Goal: Task Accomplishment & Management: Manage account settings

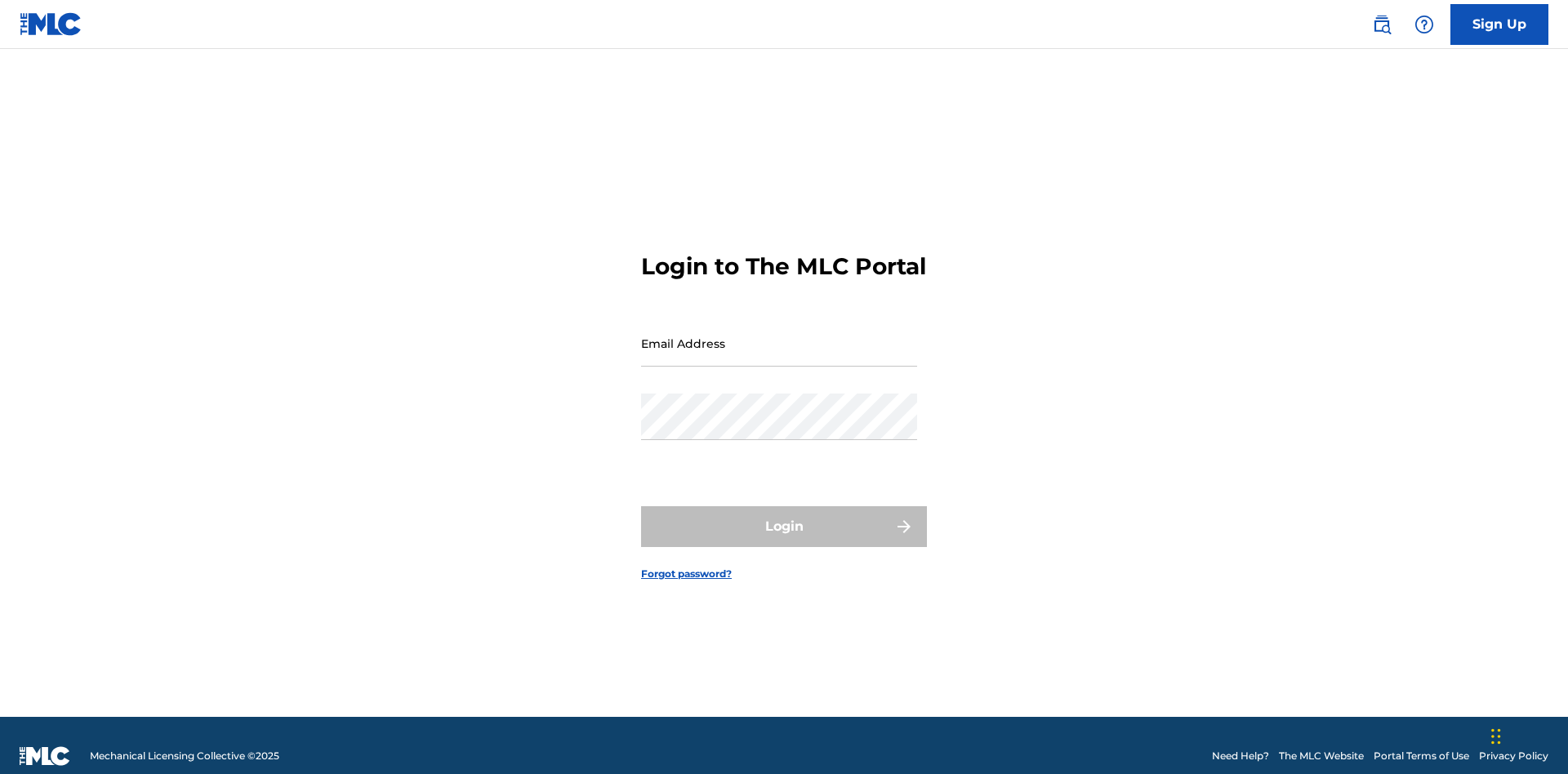
scroll to position [21, 0]
click at [779, 336] on input "Email Address" at bounding box center [779, 343] width 276 height 47
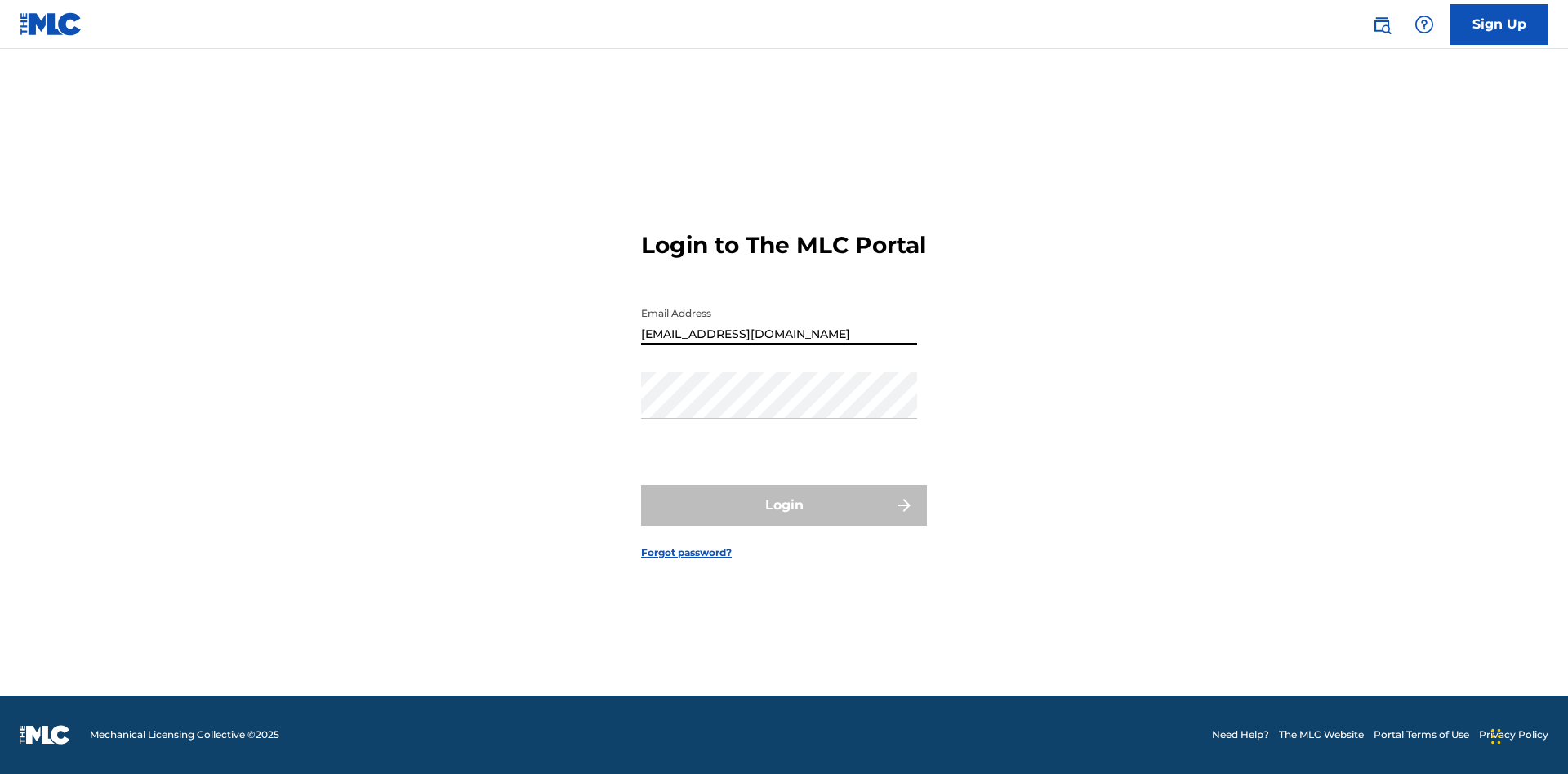
type input "[EMAIL_ADDRESS][DOMAIN_NAME]"
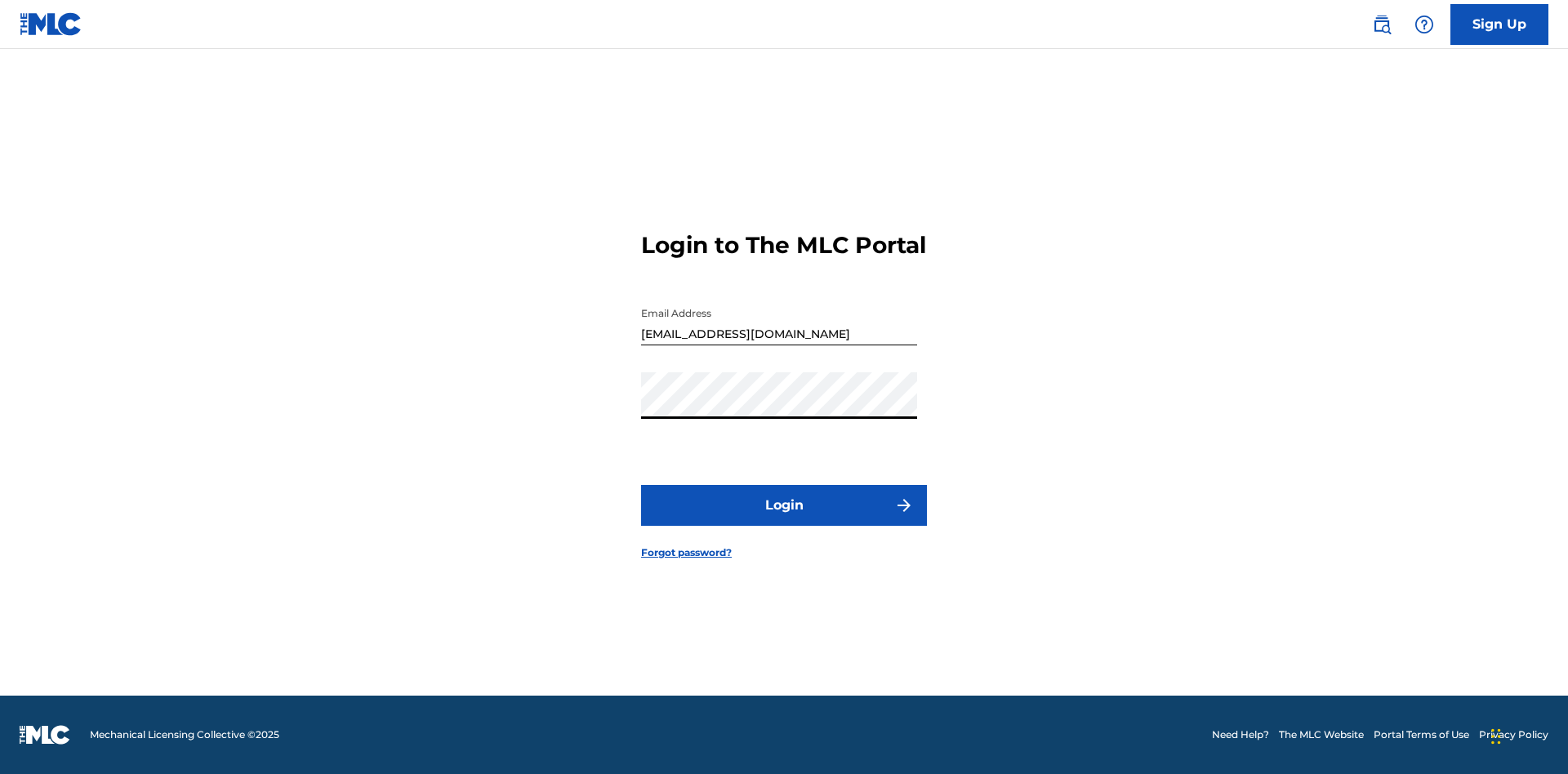
click at [784, 519] on button "Login" at bounding box center [784, 505] width 286 height 41
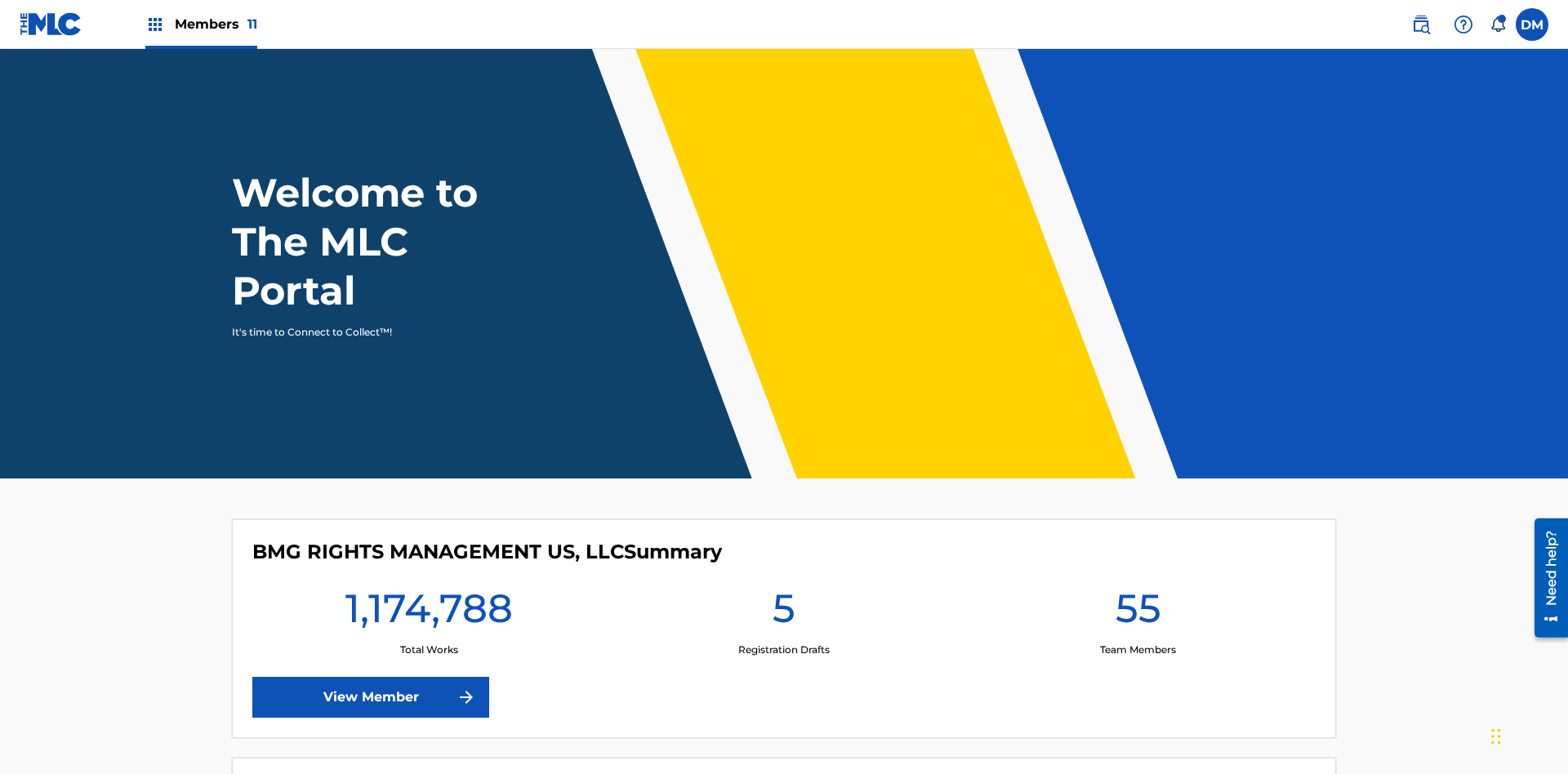
click at [201, 24] on span "Members 11" at bounding box center [216, 24] width 83 height 19
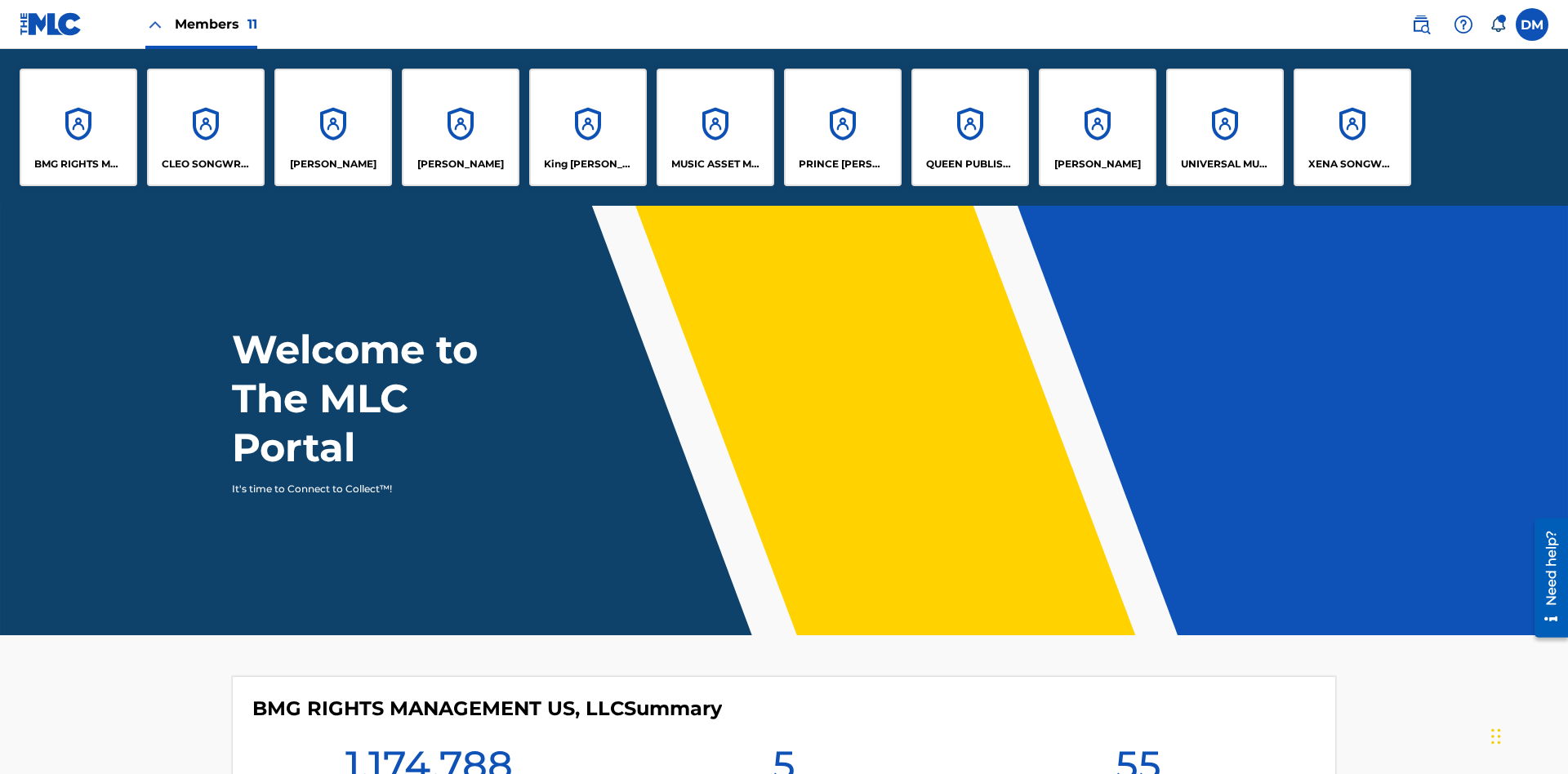
click at [588, 164] on p "King [PERSON_NAME]" at bounding box center [589, 164] width 89 height 14
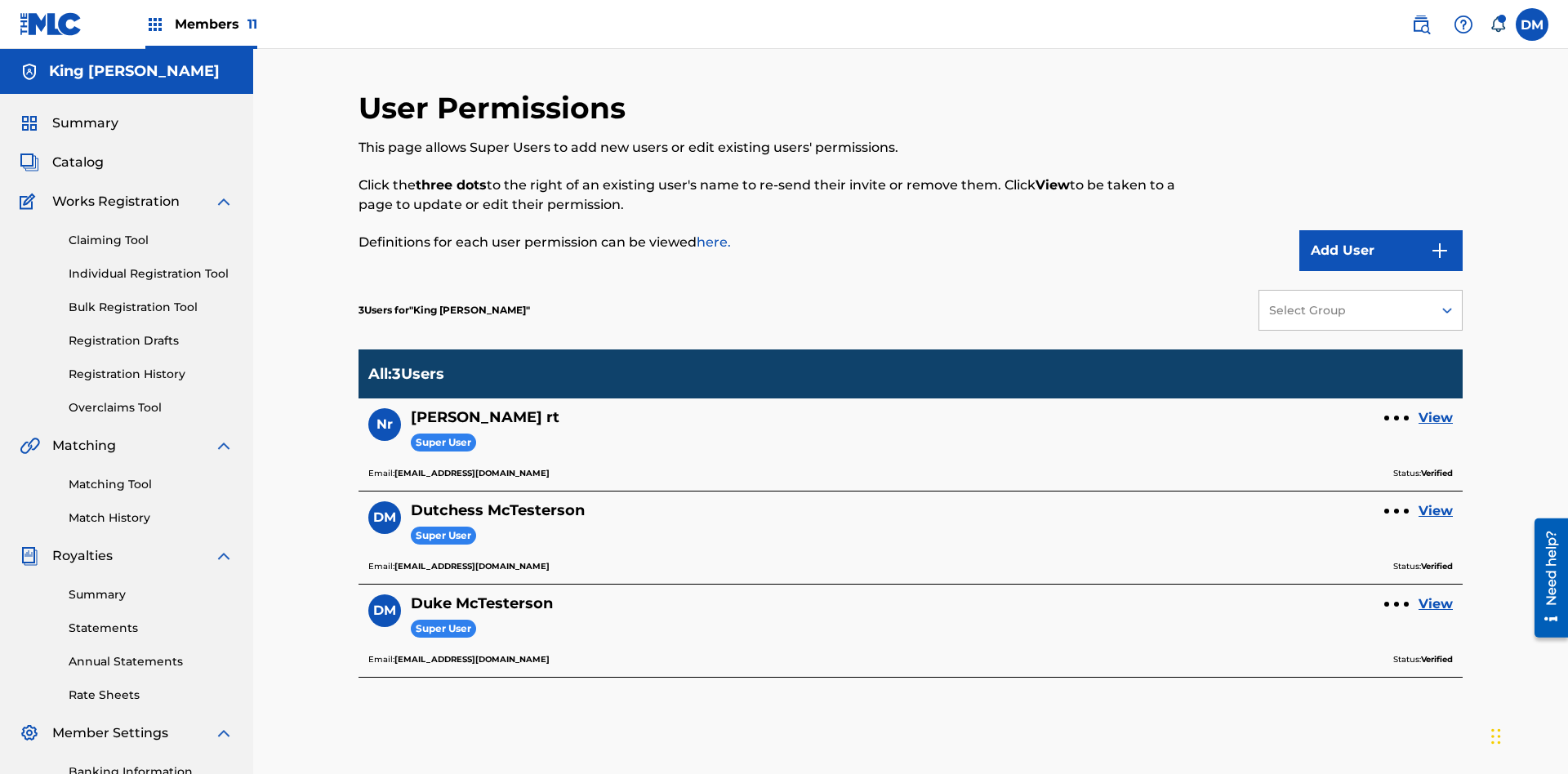
click at [1436, 501] on link "View" at bounding box center [1436, 511] width 34 height 20
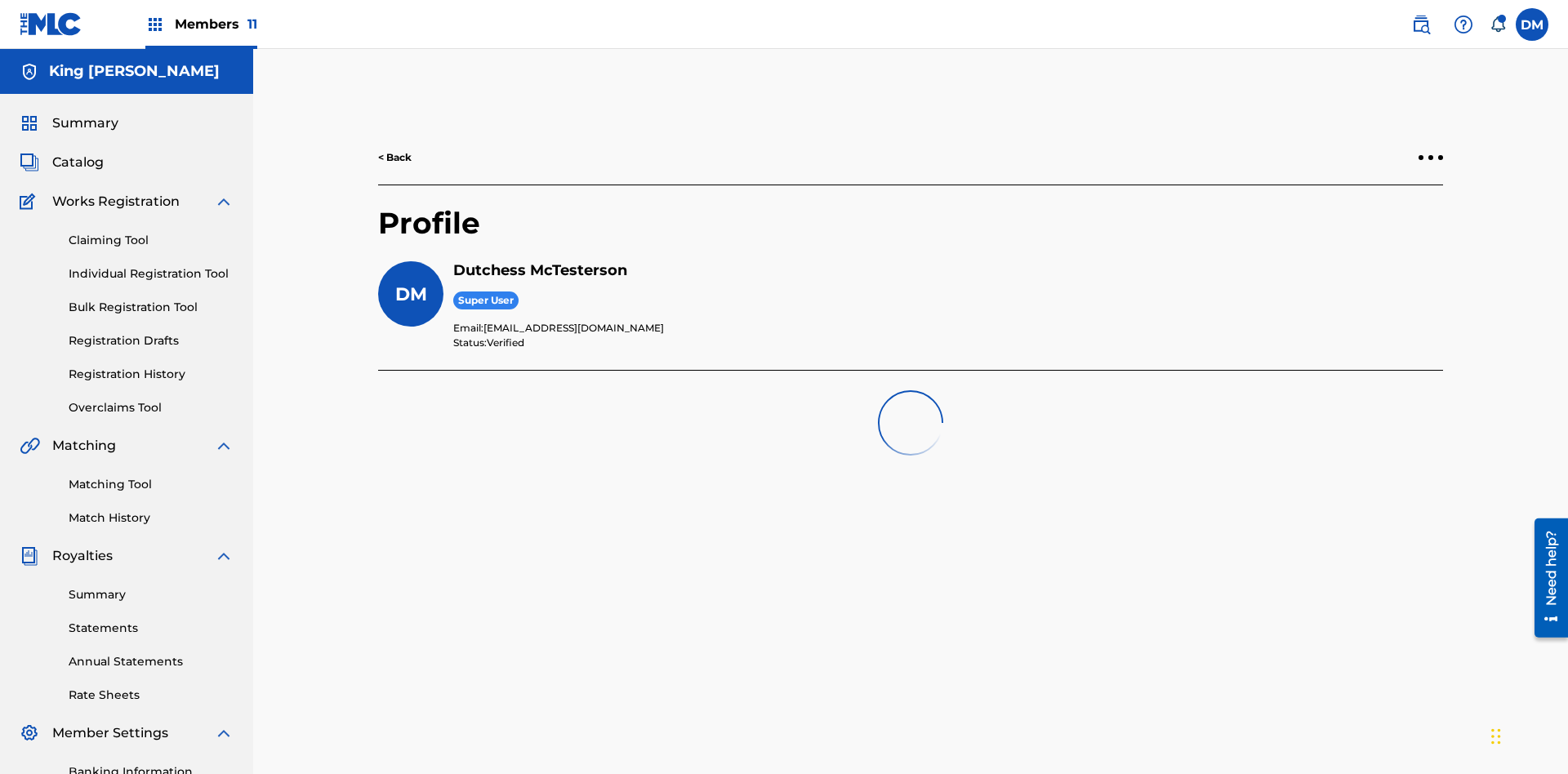
scroll to position [239, 0]
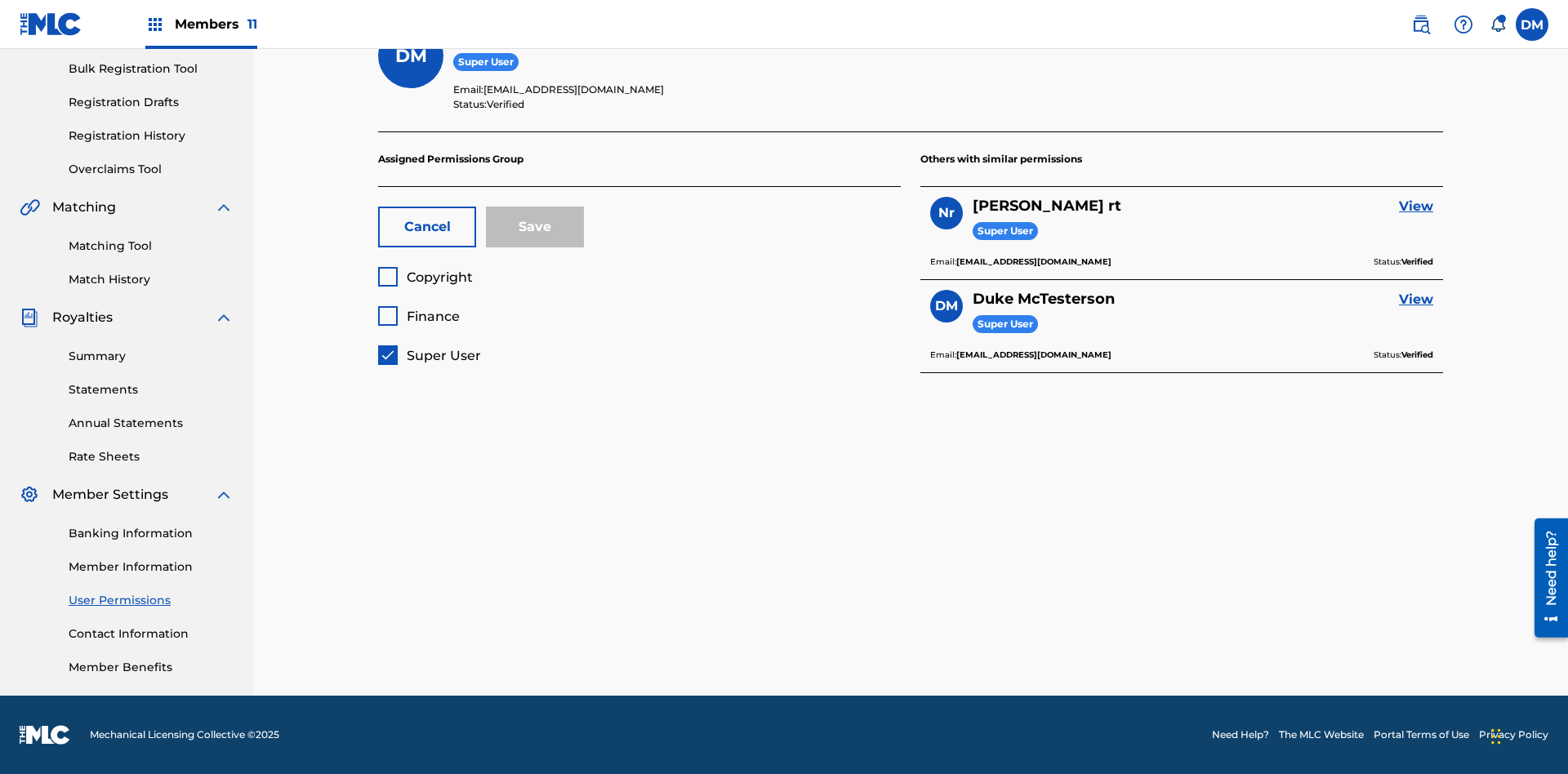
click at [427, 227] on button "Cancel" at bounding box center [427, 226] width 98 height 41
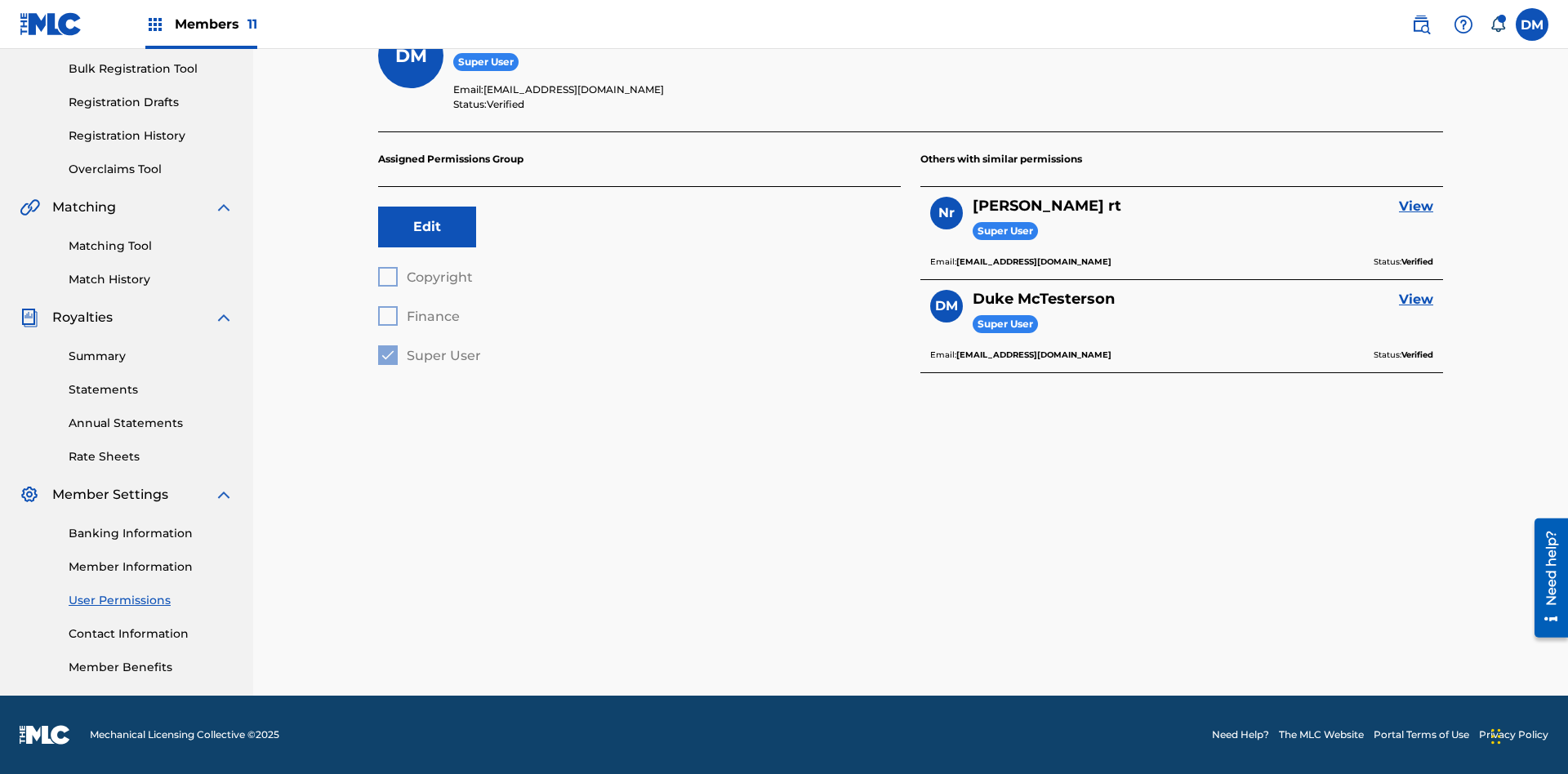
click at [1532, 24] on label at bounding box center [1532, 25] width 32 height 32
click at [1532, 25] on input "DM Duke McTesterson duke.mctesterson@gmail.com Notification Preferences Profile…" at bounding box center [1532, 25] width 0 height 0
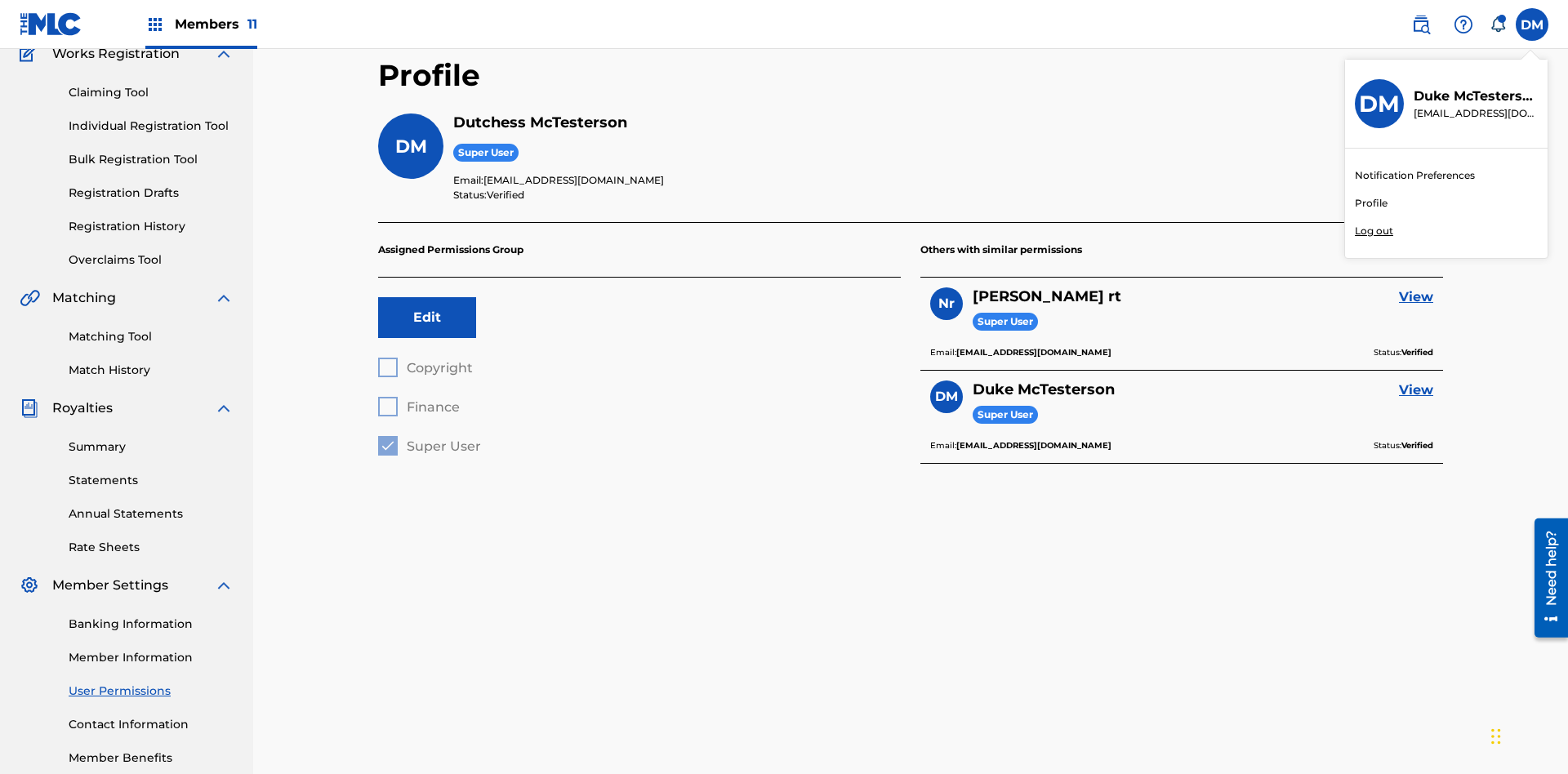
click at [1374, 231] on p "Log out" at bounding box center [1374, 230] width 38 height 14
click at [1532, 25] on input "DM Duke McTesterson duke.mctesterson@gmail.com Notification Preferences Profile…" at bounding box center [1532, 25] width 0 height 0
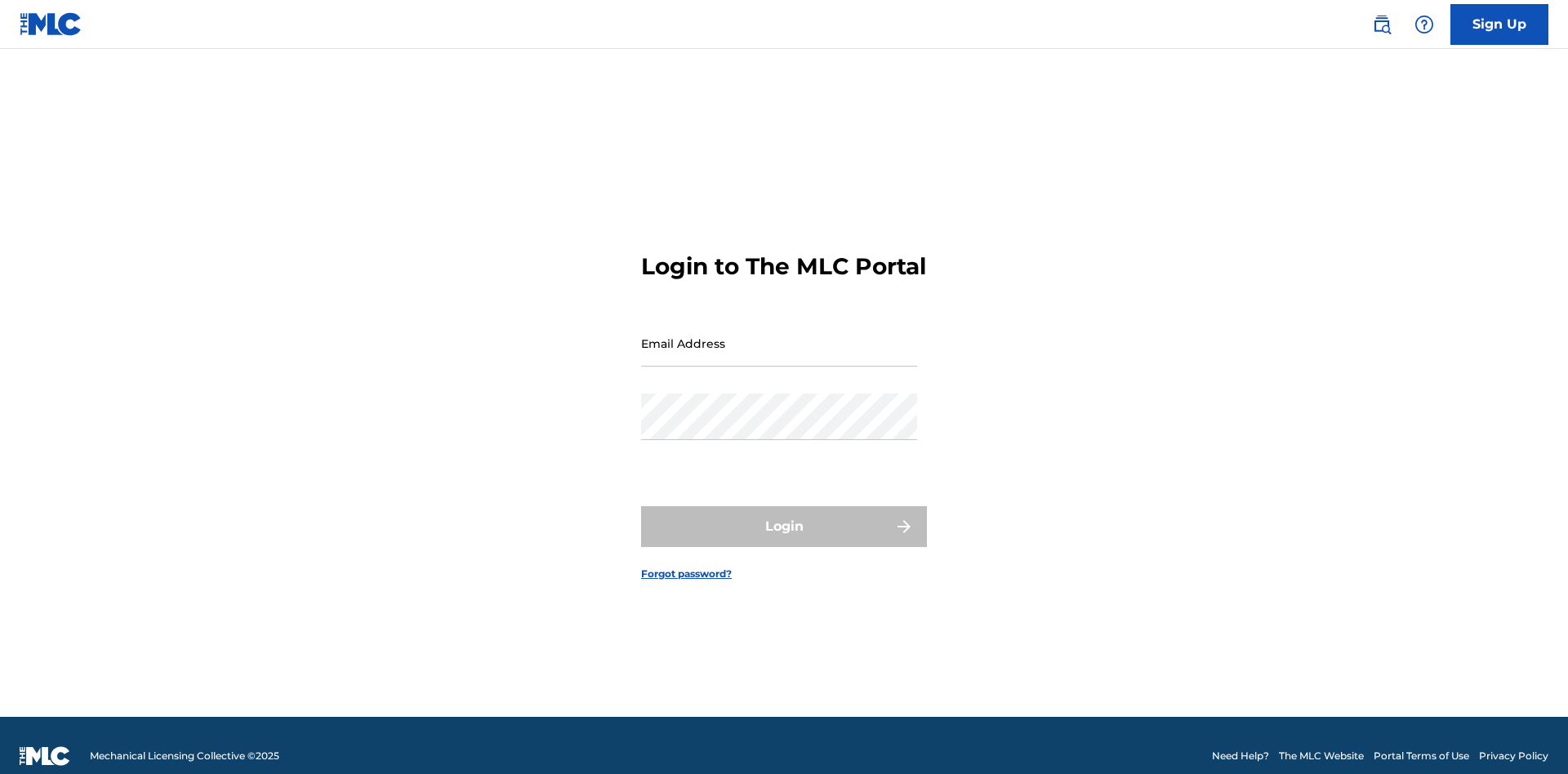
click at [779, 336] on input "Email Address" at bounding box center [779, 343] width 276 height 47
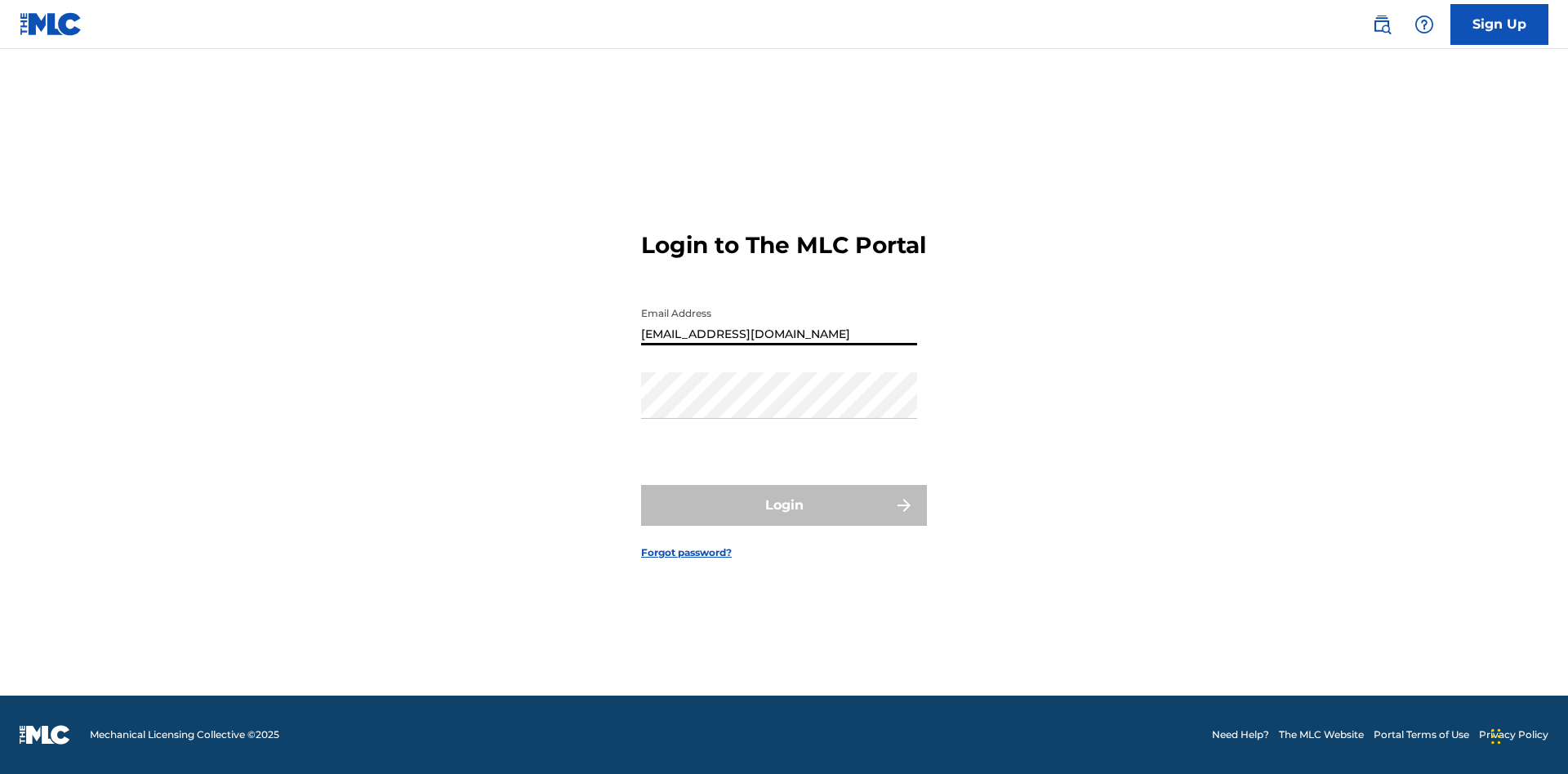
type input "Dutchess.McTesterson@gmail.com"
click at [784, 519] on button "Login" at bounding box center [784, 505] width 286 height 41
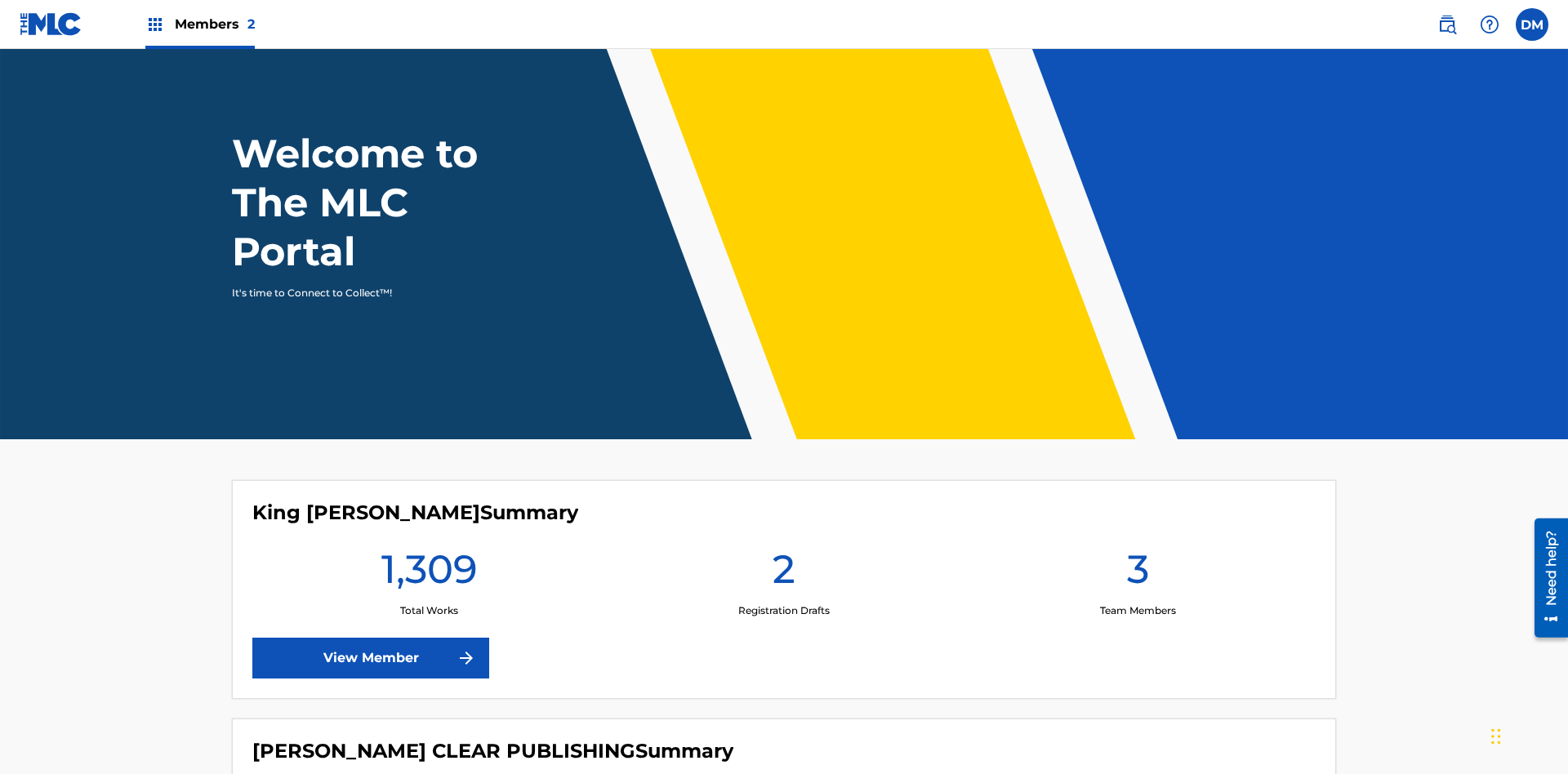
click at [200, 24] on span "Members 2" at bounding box center [215, 24] width 80 height 19
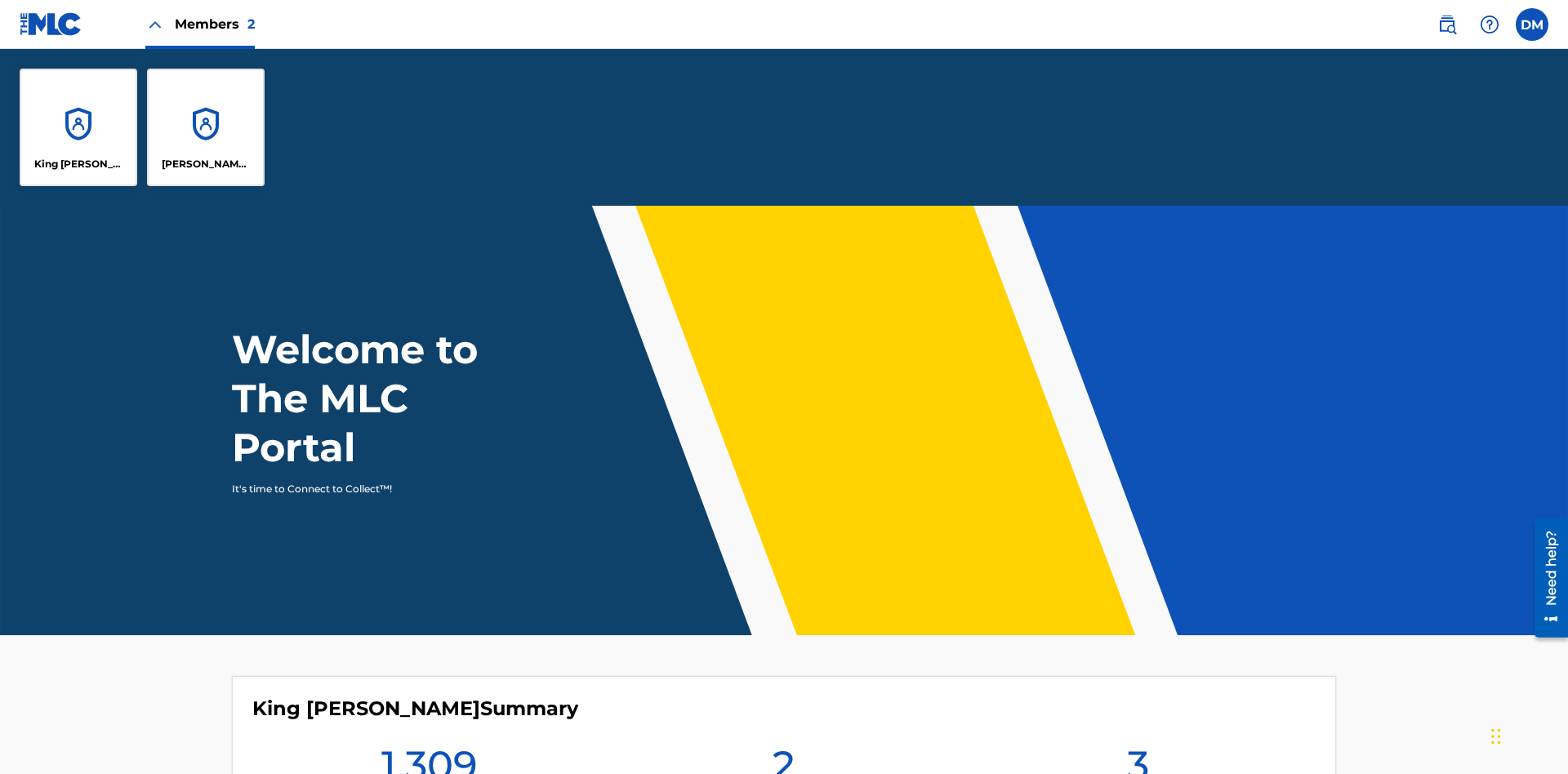
click at [78, 164] on p "King [PERSON_NAME]" at bounding box center [79, 164] width 89 height 14
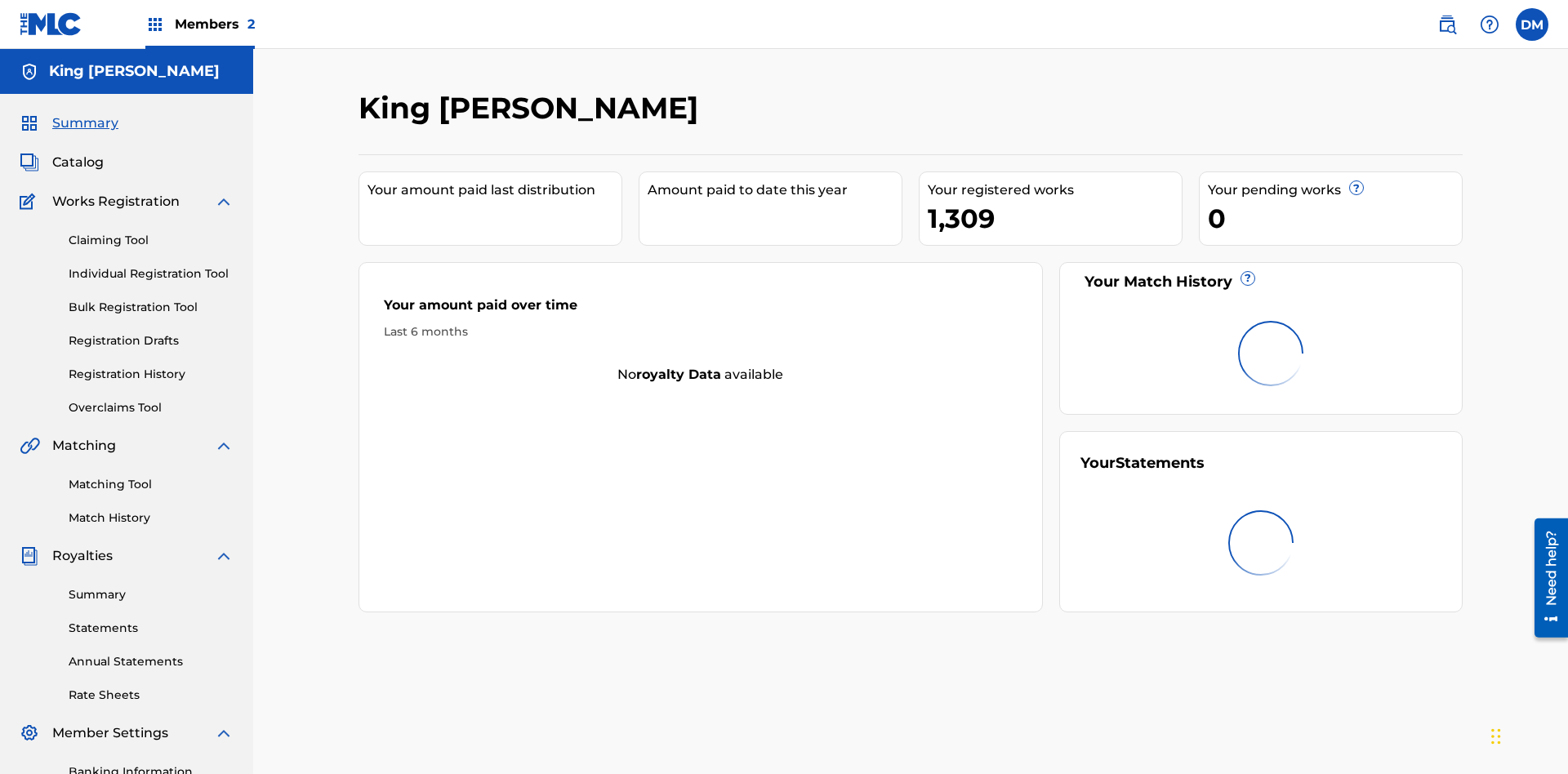
click at [84, 113] on span "Summary" at bounding box center [86, 123] width 67 height 20
click at [151, 476] on link "Matching Tool" at bounding box center [151, 485] width 165 height 17
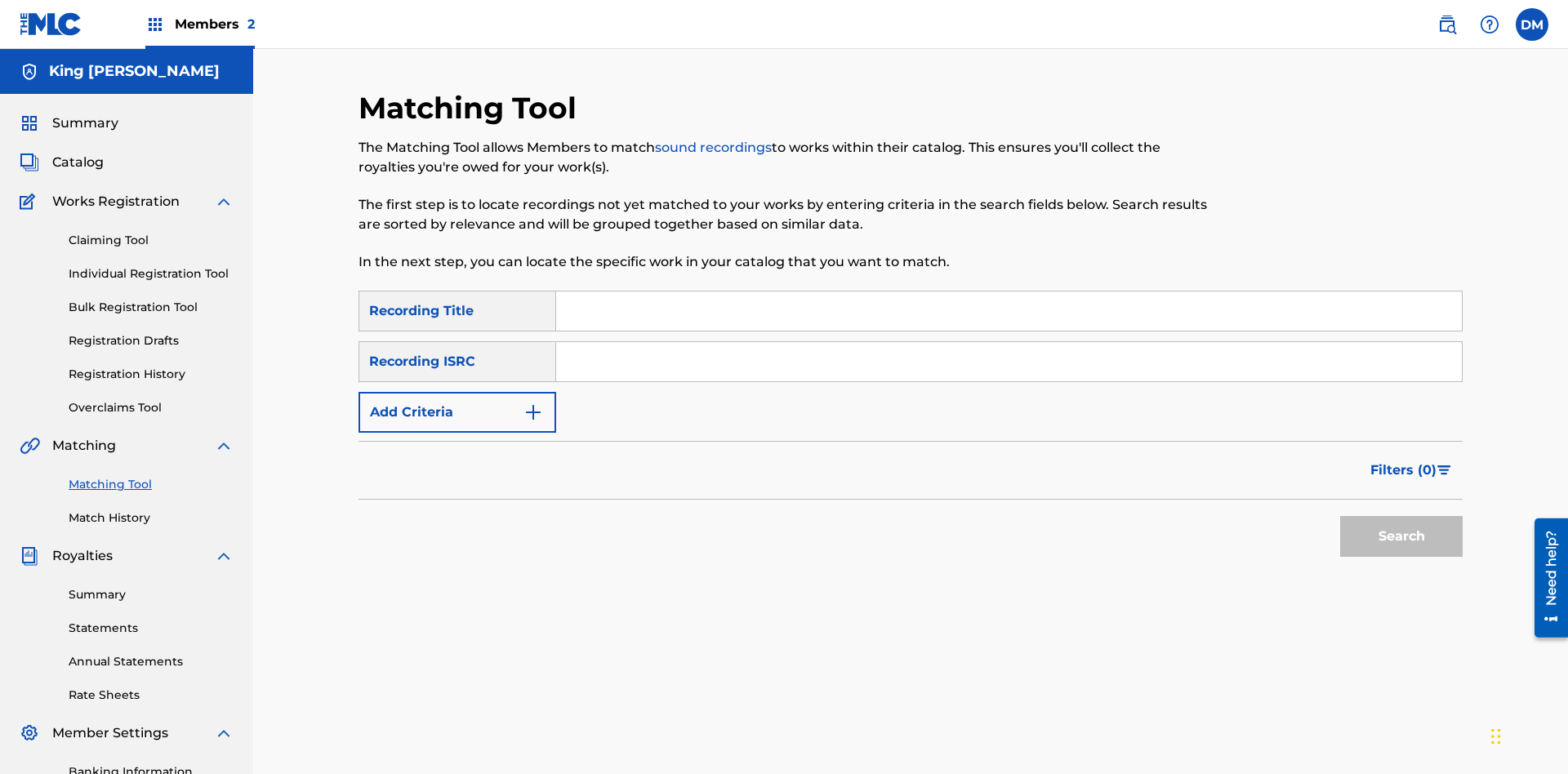
click at [151, 510] on link "Match History" at bounding box center [151, 518] width 165 height 17
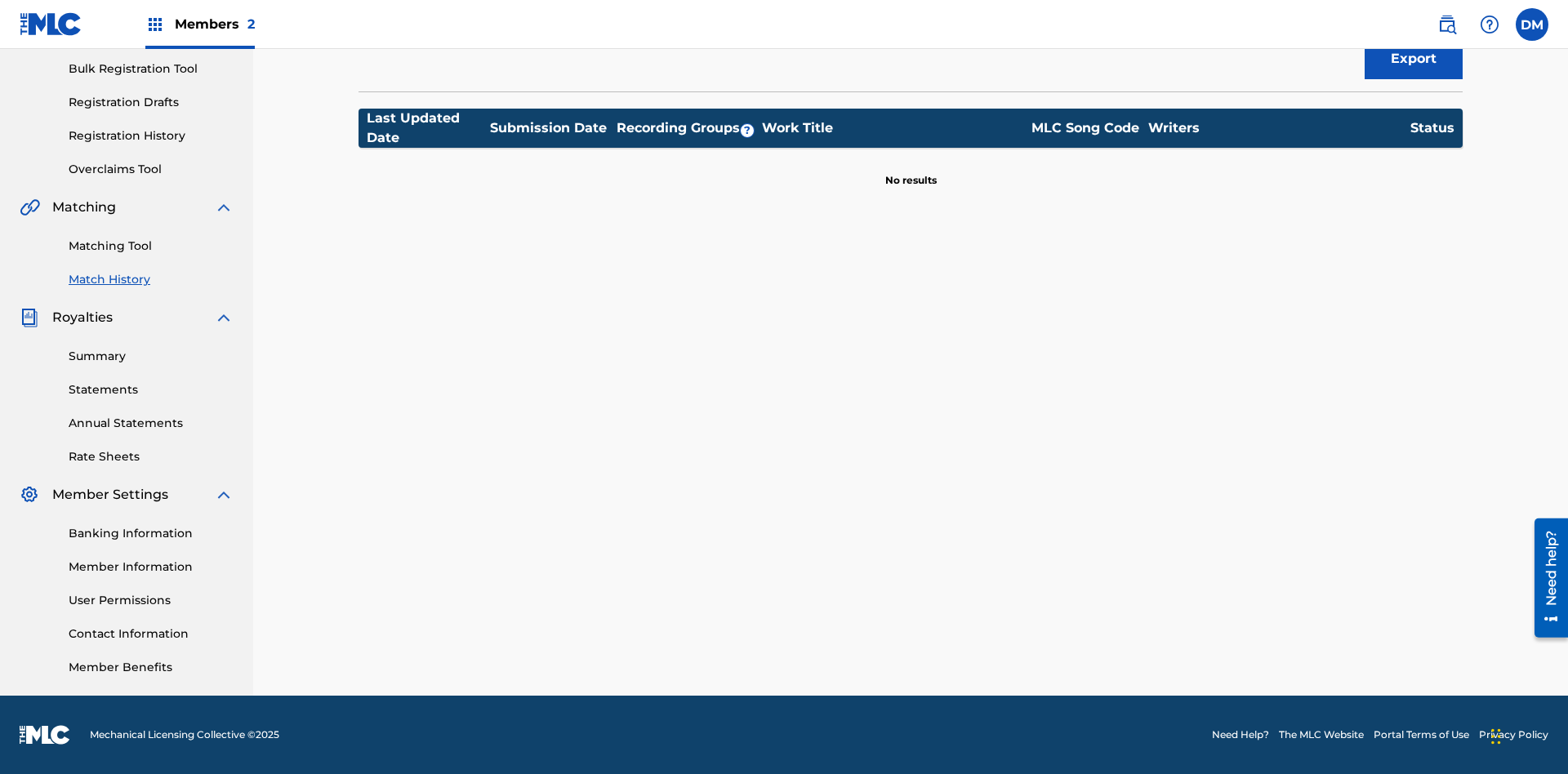
click at [151, 600] on link "User Permissions" at bounding box center [151, 601] width 165 height 17
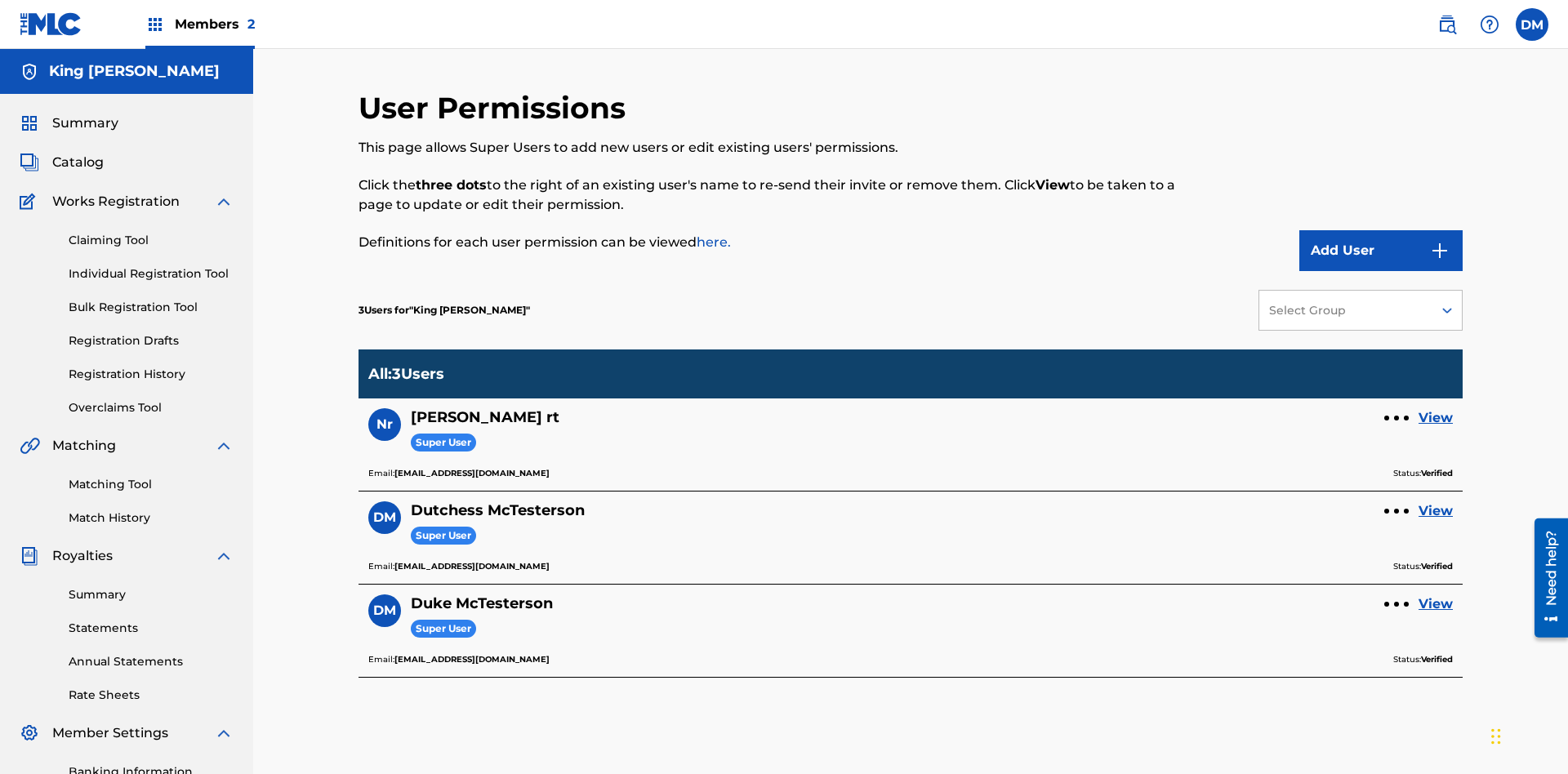
click at [151, 399] on link "Overclaims Tool" at bounding box center [151, 408] width 165 height 17
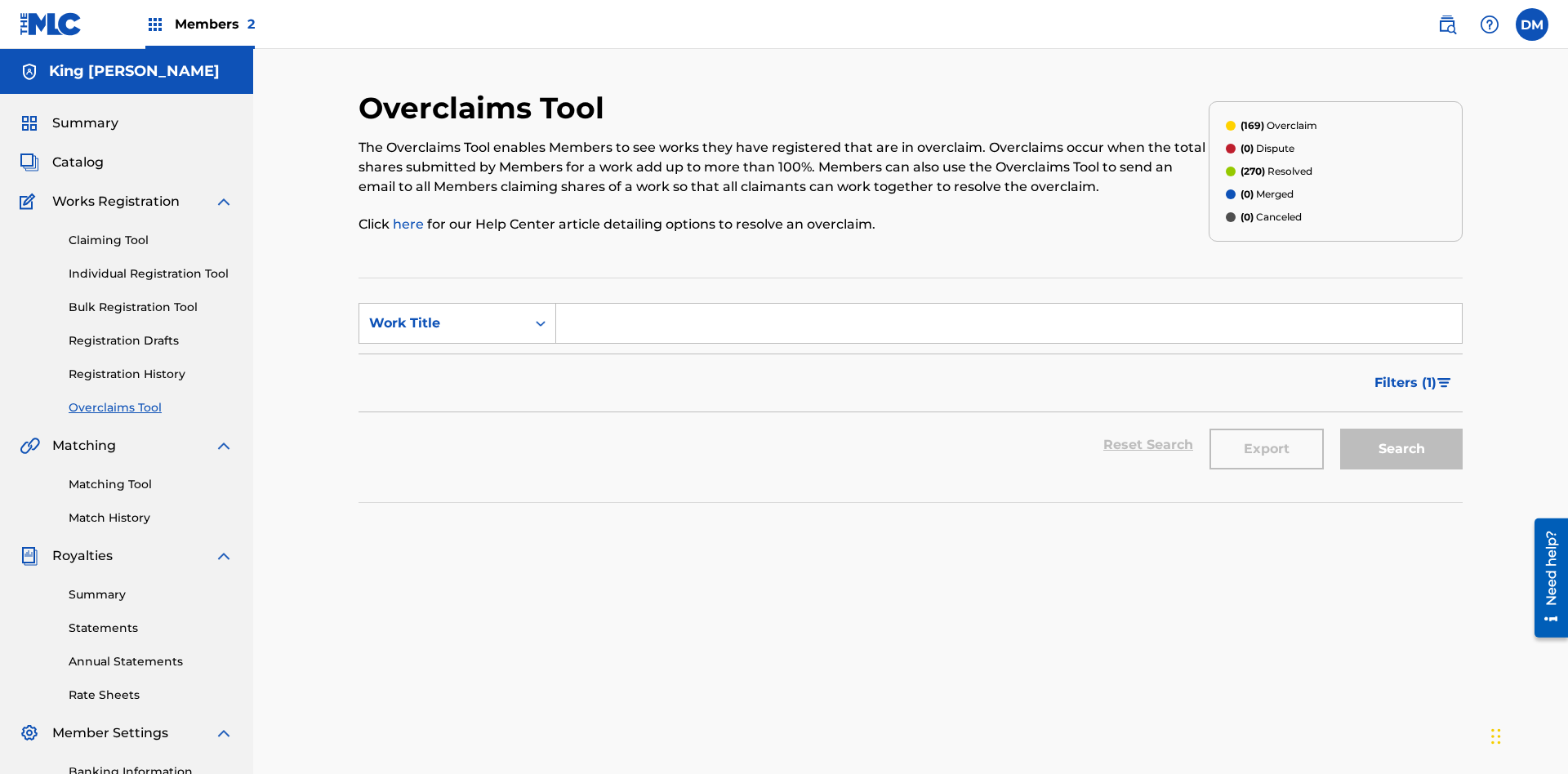
click at [78, 153] on span "Catalog" at bounding box center [78, 163] width 51 height 20
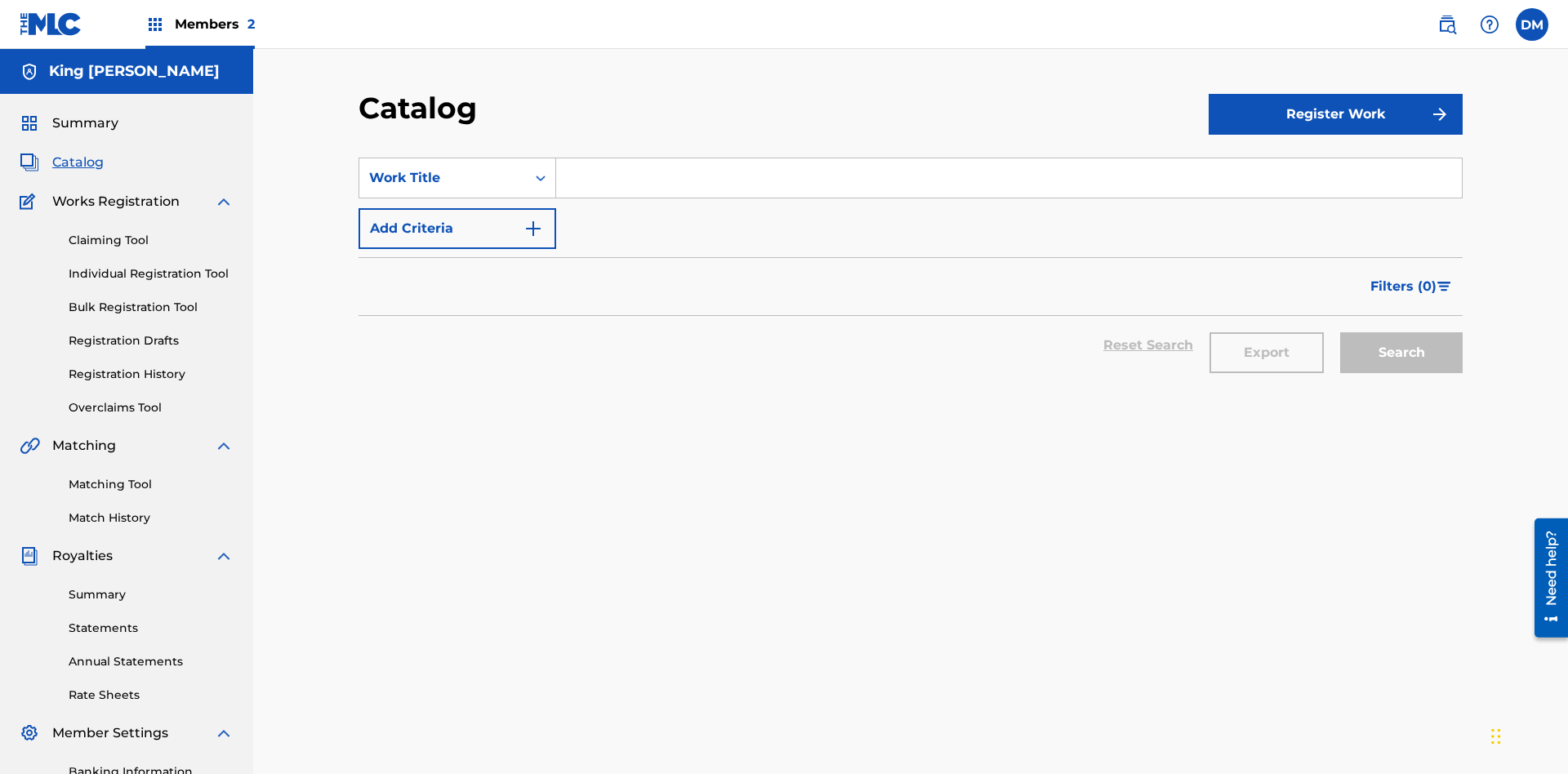
click at [151, 232] on link "Claiming Tool" at bounding box center [151, 241] width 165 height 17
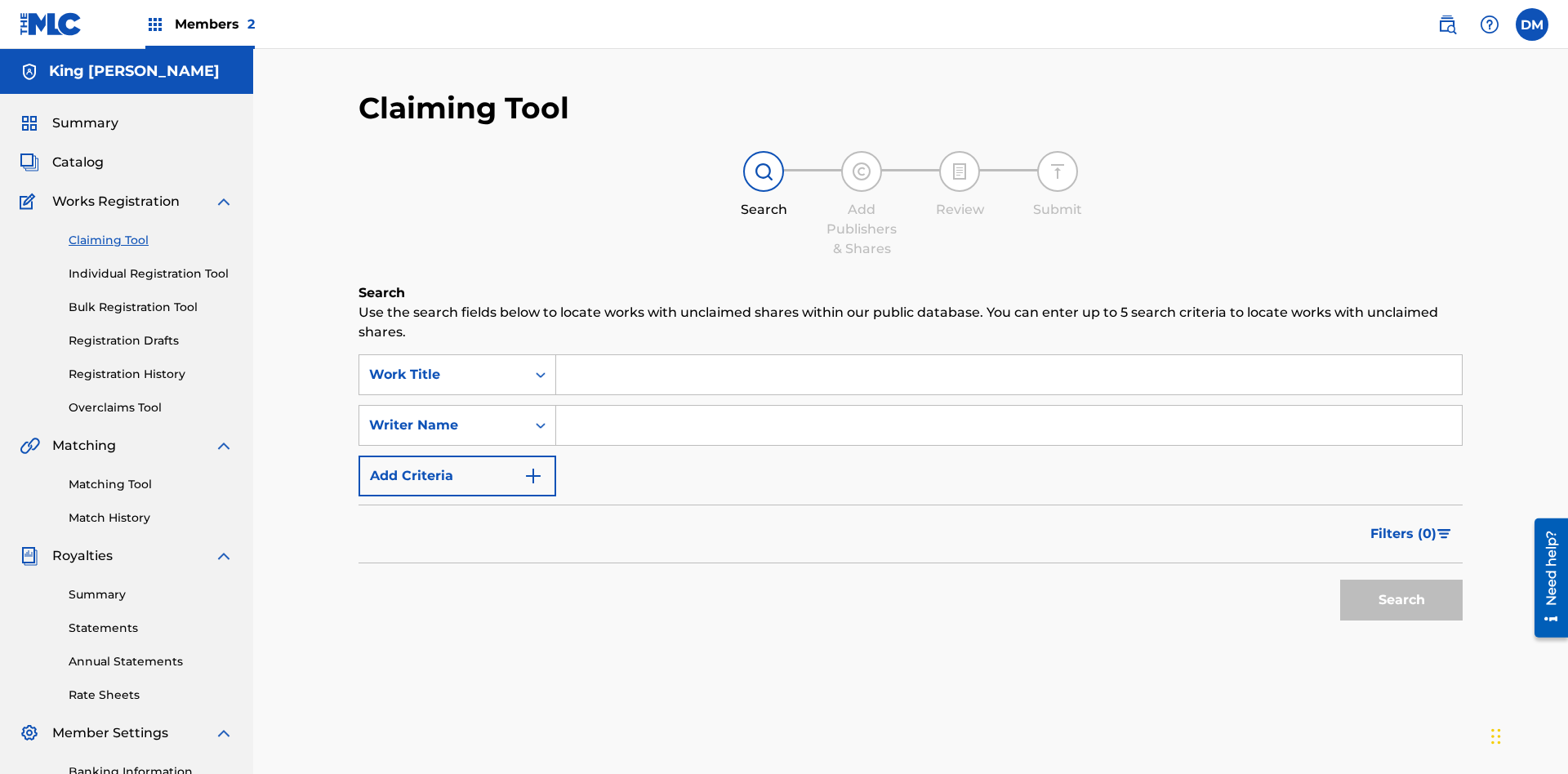
click at [151, 265] on link "Individual Registration Tool" at bounding box center [151, 274] width 165 height 17
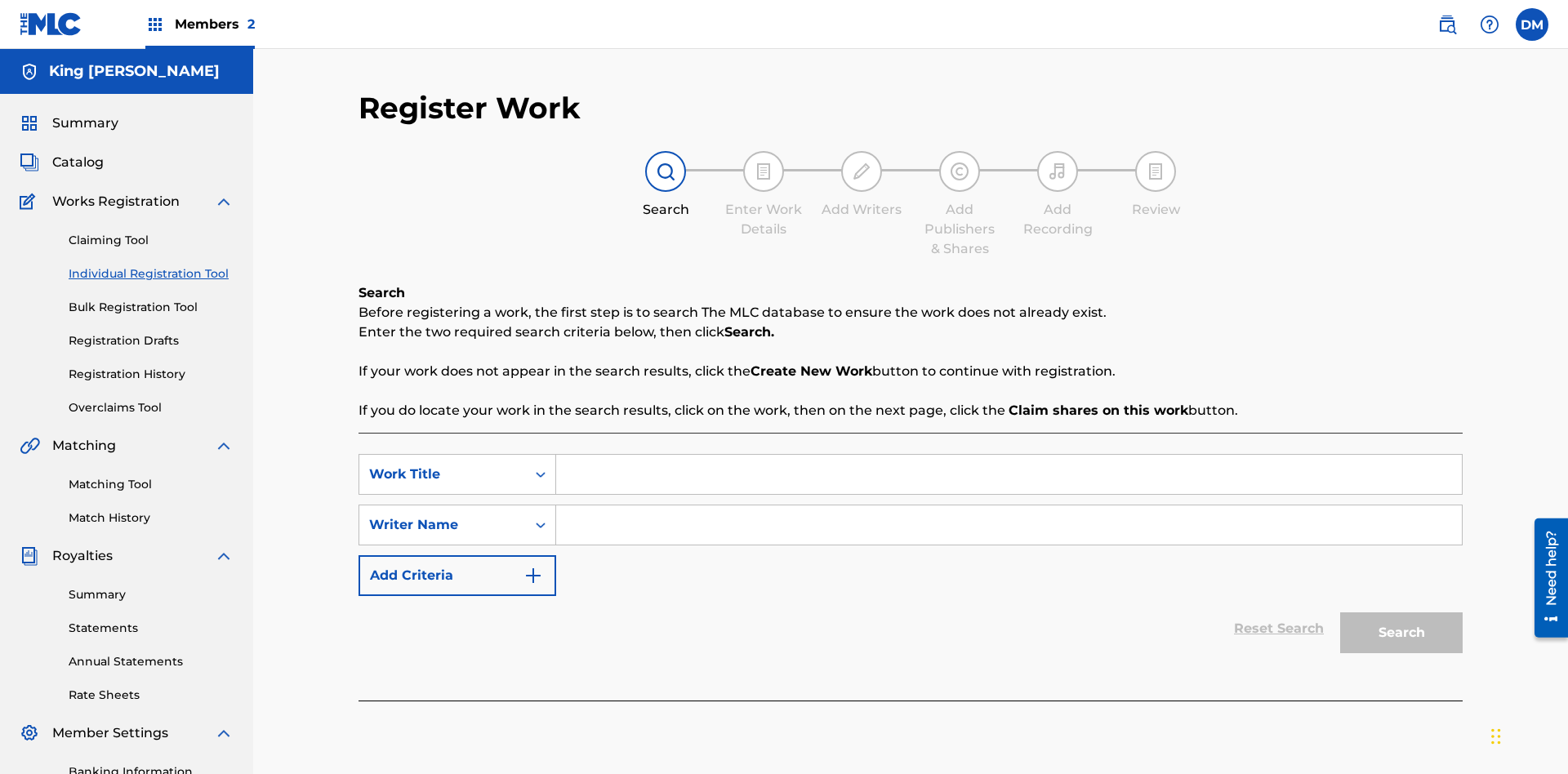
click at [151, 299] on link "Bulk Registration Tool" at bounding box center [151, 307] width 165 height 17
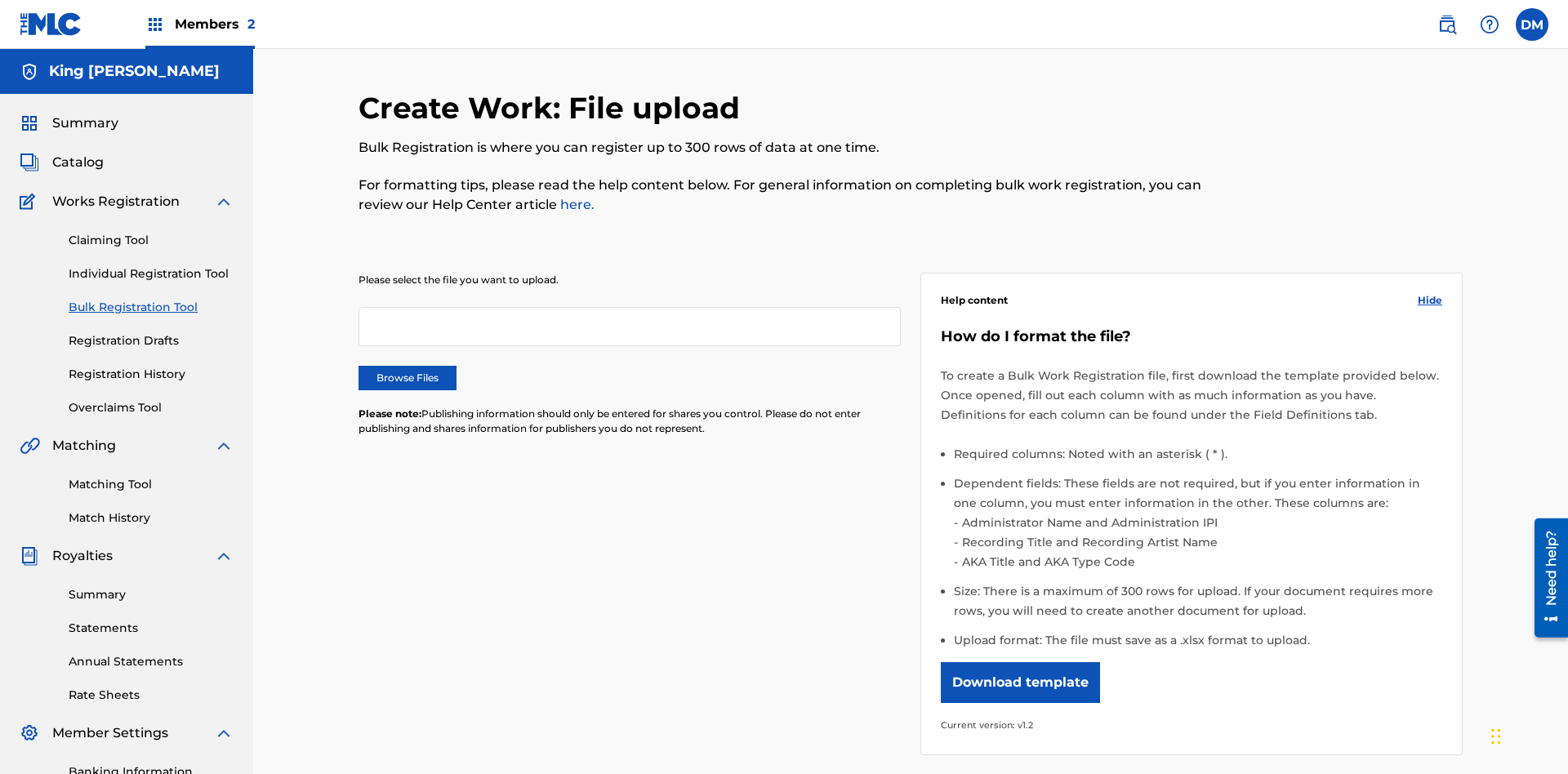
scroll to position [0, 358]
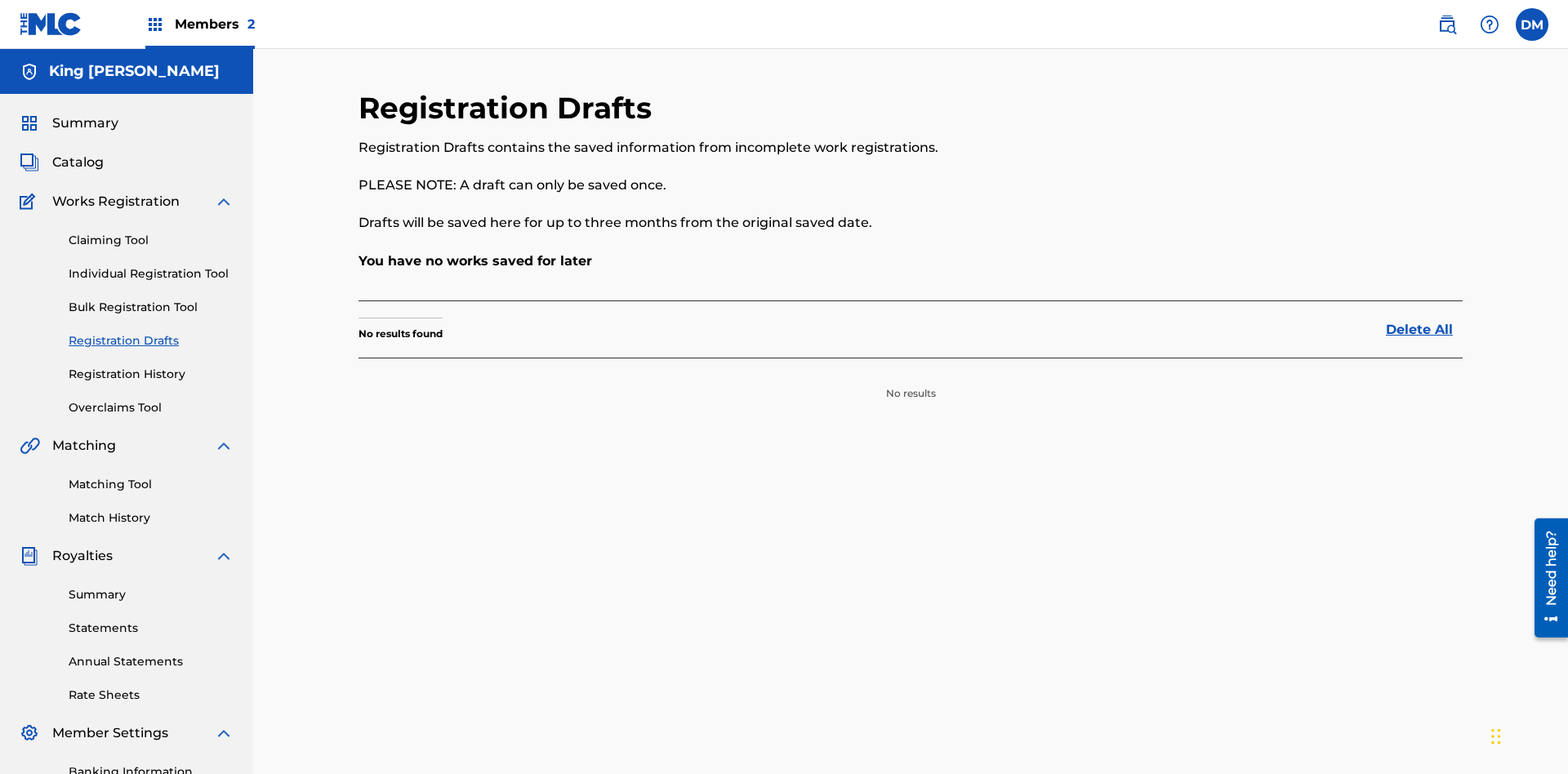
click at [151, 366] on link "Registration History" at bounding box center [151, 375] width 165 height 17
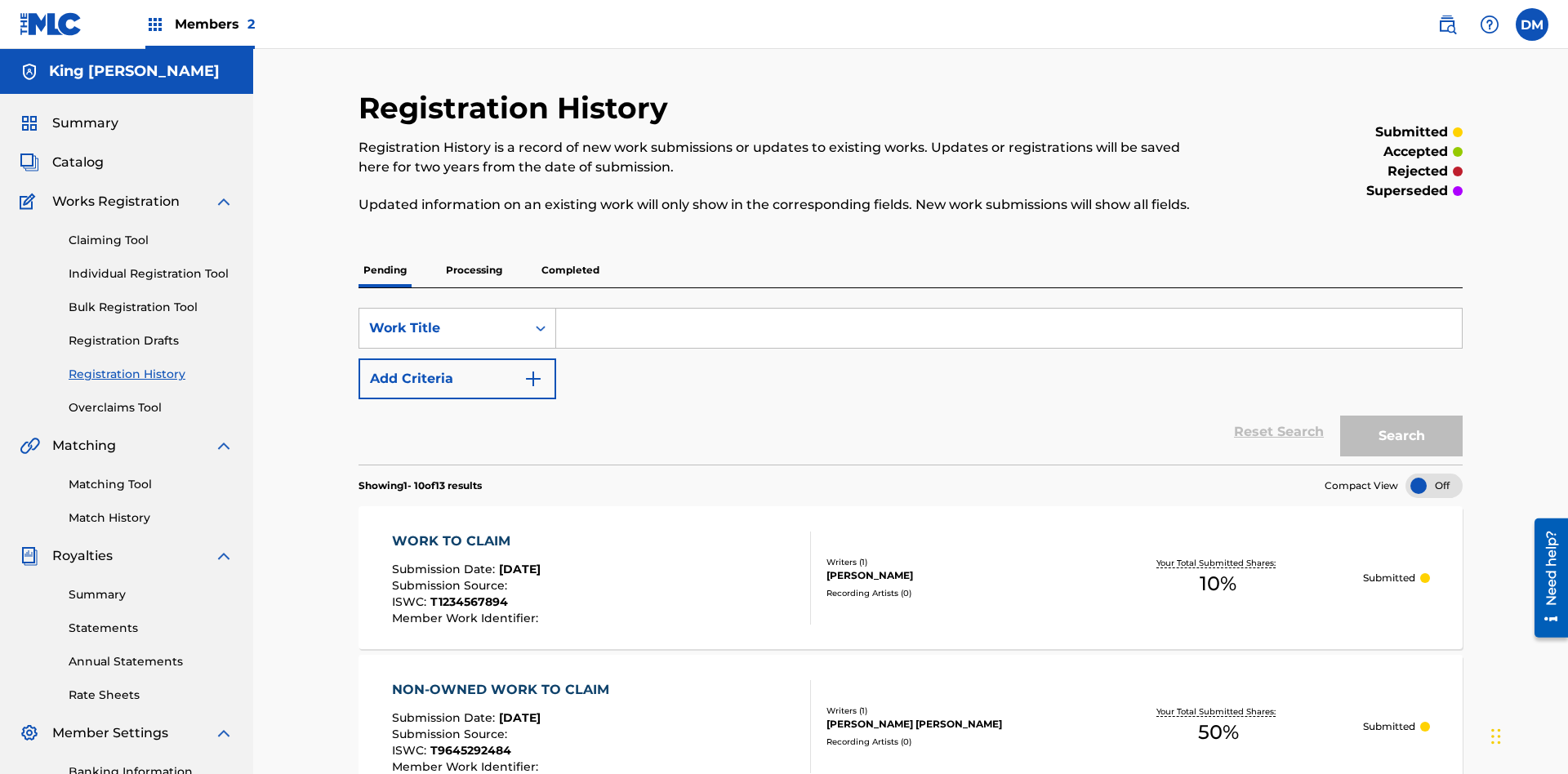
click at [151, 587] on link "Summary" at bounding box center [151, 595] width 165 height 17
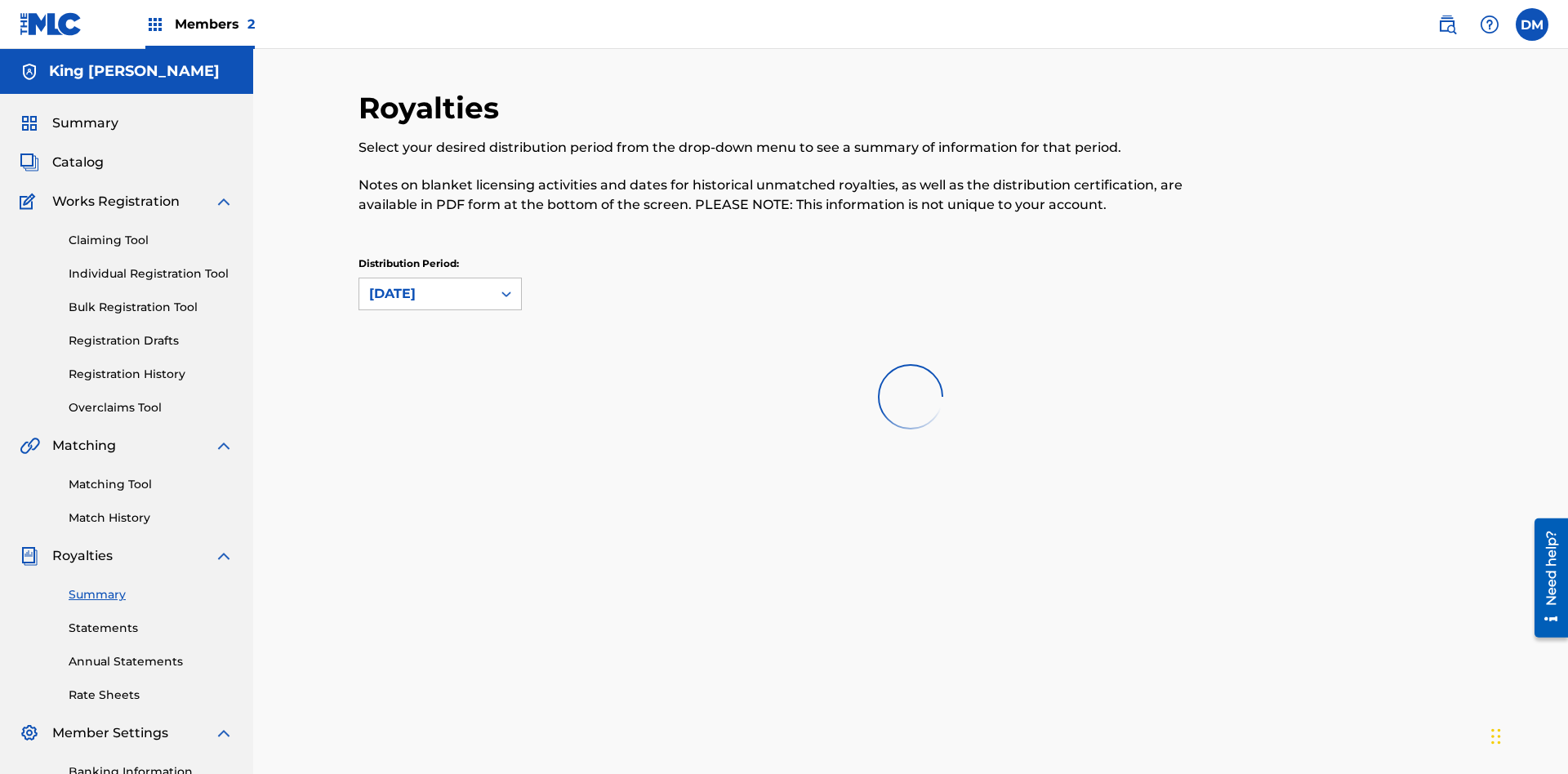
click at [151, 620] on link "Statements" at bounding box center [151, 629] width 165 height 17
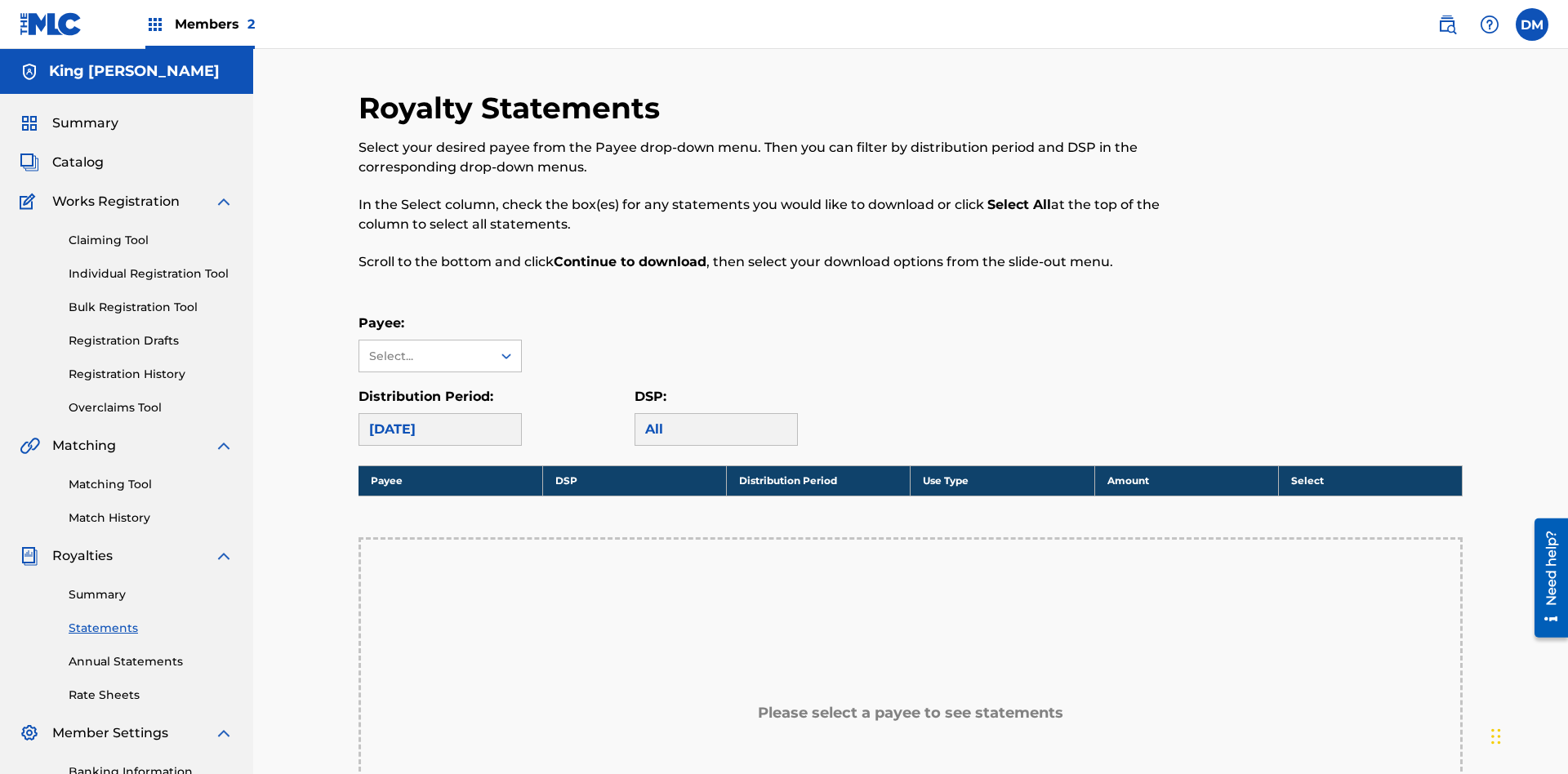
click at [151, 653] on link "Annual Statements" at bounding box center [151, 662] width 165 height 17
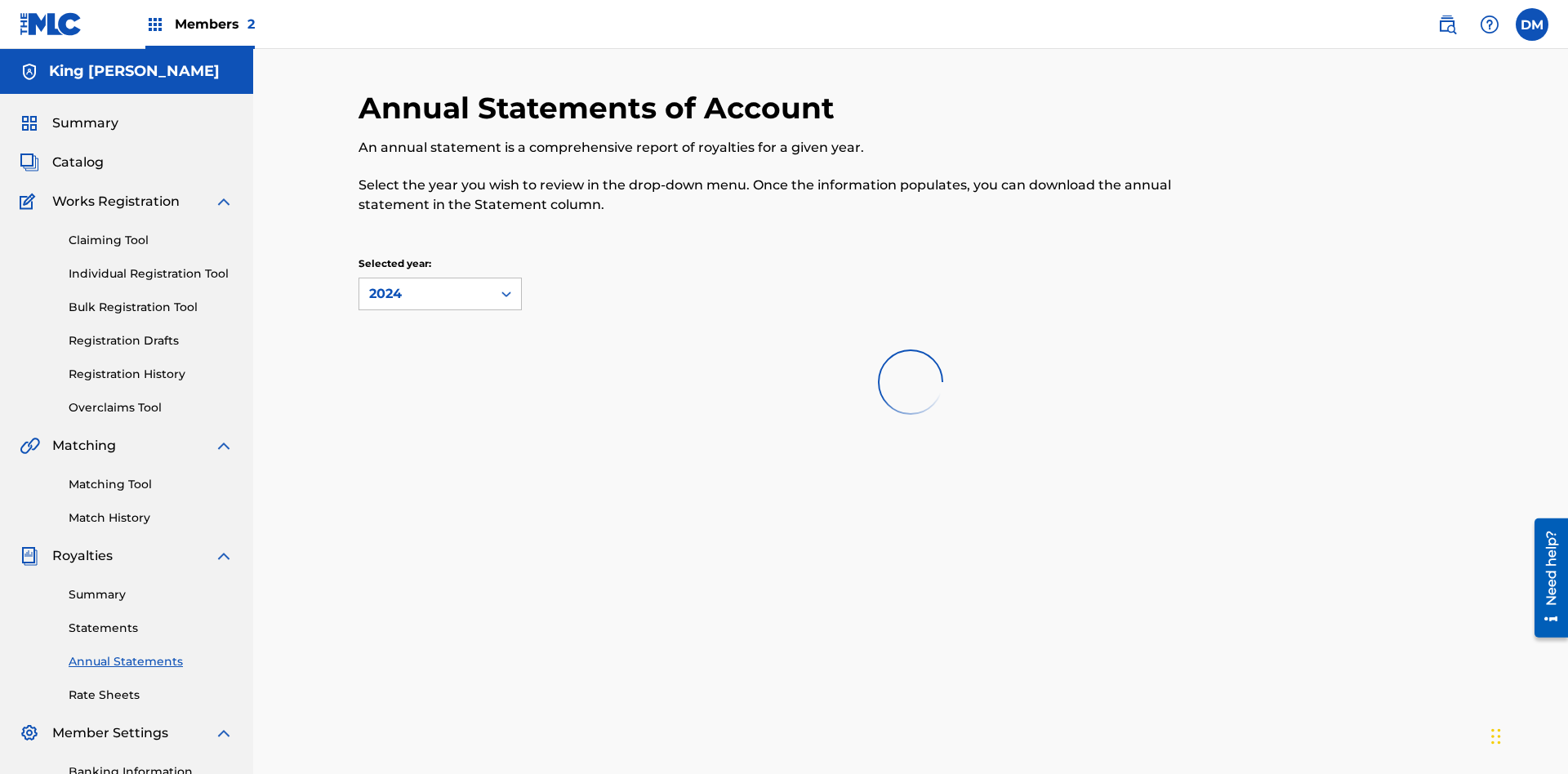
click at [151, 687] on link "Rate Sheets" at bounding box center [151, 695] width 165 height 17
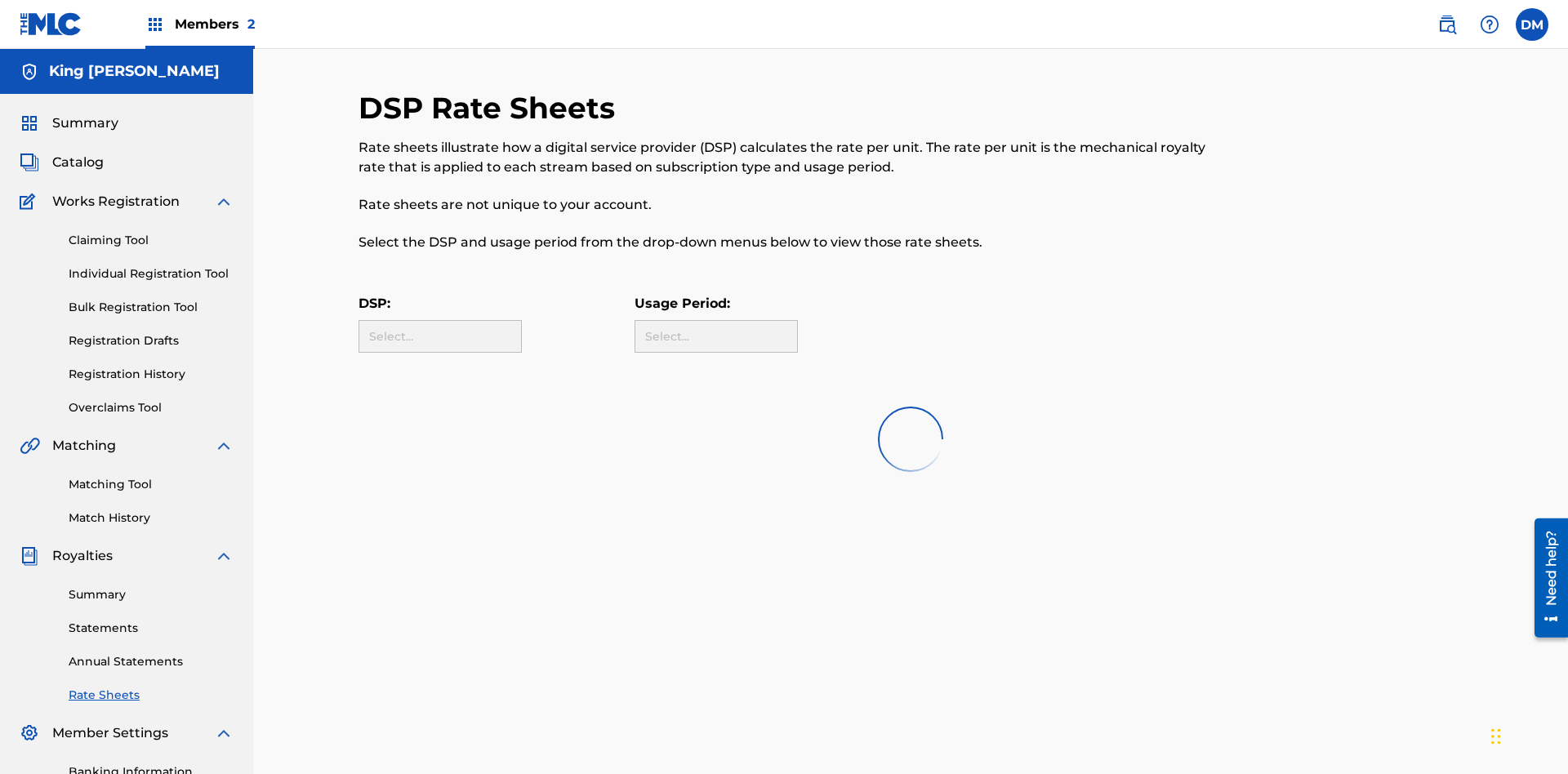
click at [151, 764] on link "Banking Information" at bounding box center [151, 772] width 165 height 17
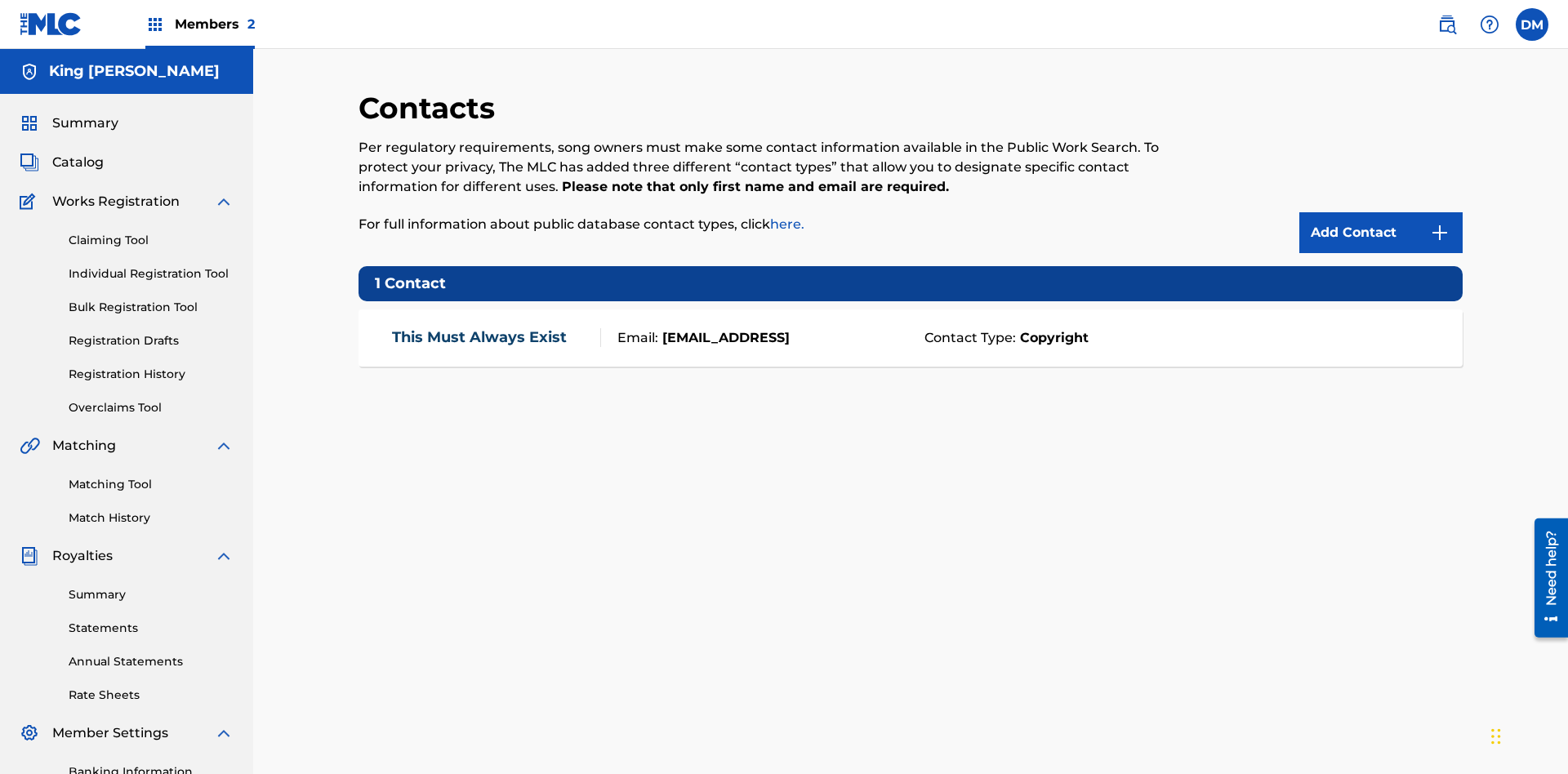
click at [1532, 24] on label at bounding box center [1532, 25] width 32 height 32
click at [1532, 25] on input "DM Dutchess McTesterson dutchess.mctesterson@gmail.com Notification Preferences…" at bounding box center [1532, 25] width 0 height 0
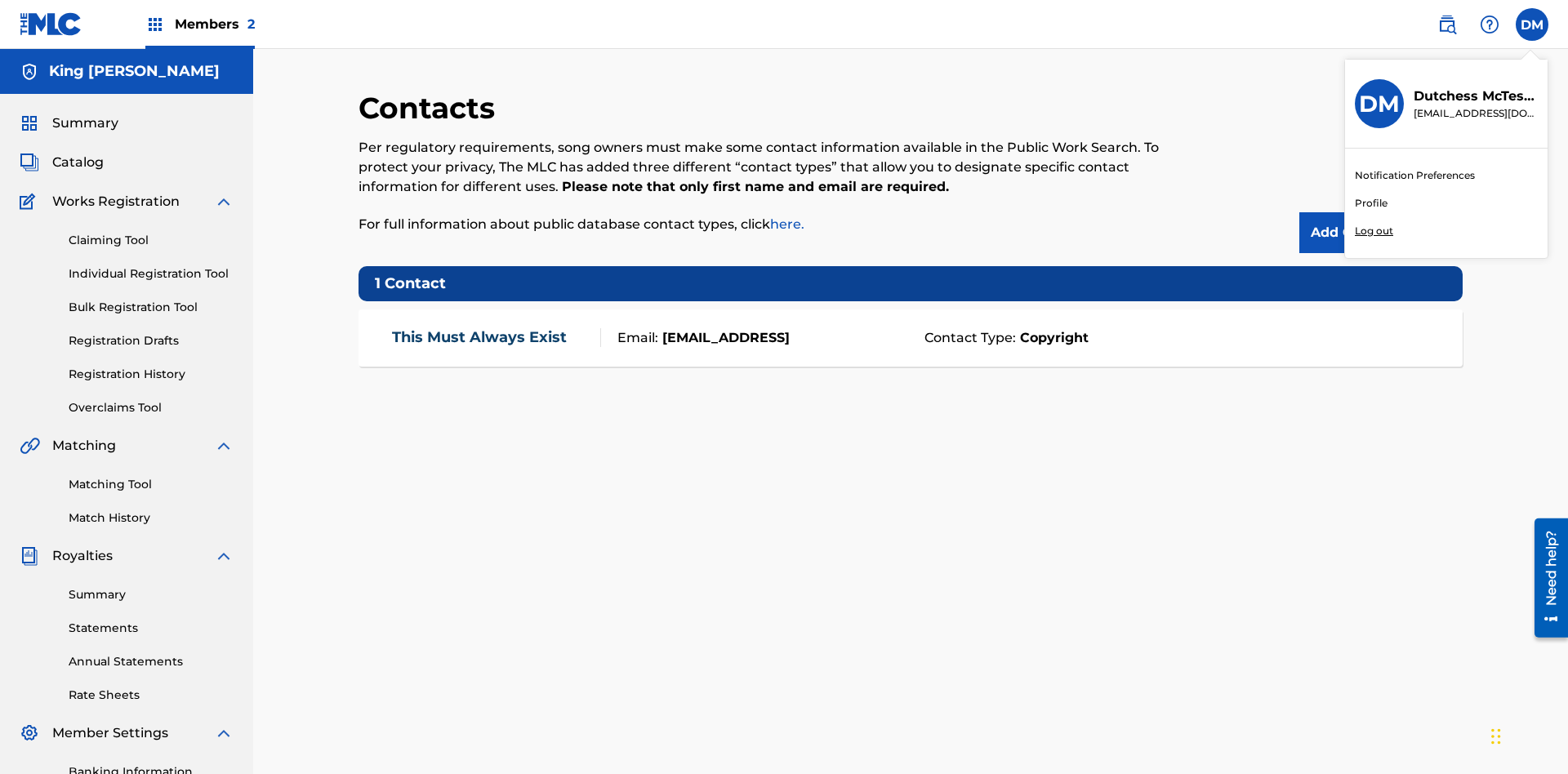
click at [1374, 231] on p "Log out" at bounding box center [1374, 230] width 38 height 14
click at [1532, 25] on input "DM Dutchess McTesterson dutchess.mctesterson@gmail.com Notification Preferences…" at bounding box center [1532, 25] width 0 height 0
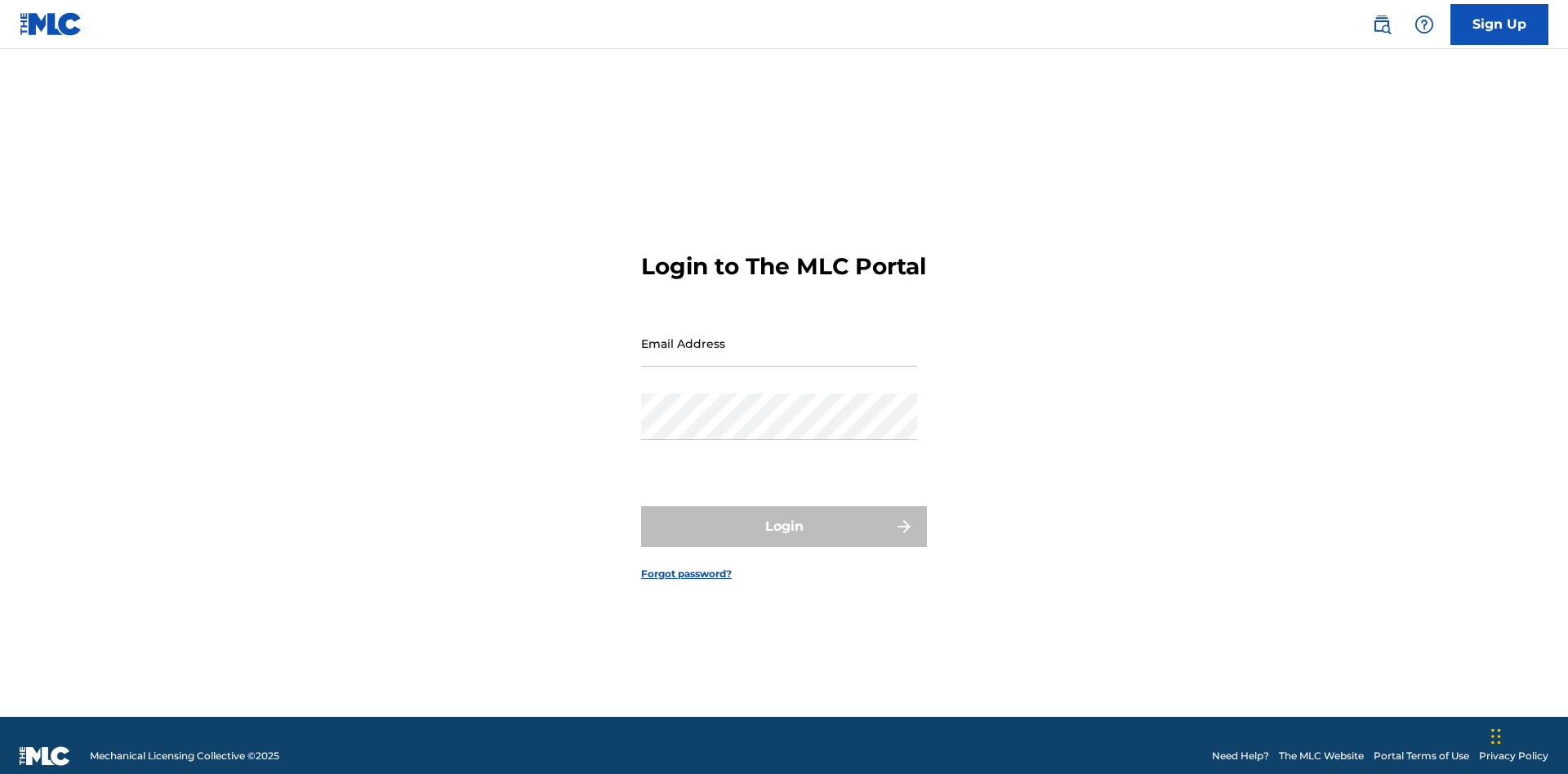
click at [779, 336] on input "Email Address" at bounding box center [779, 343] width 276 height 47
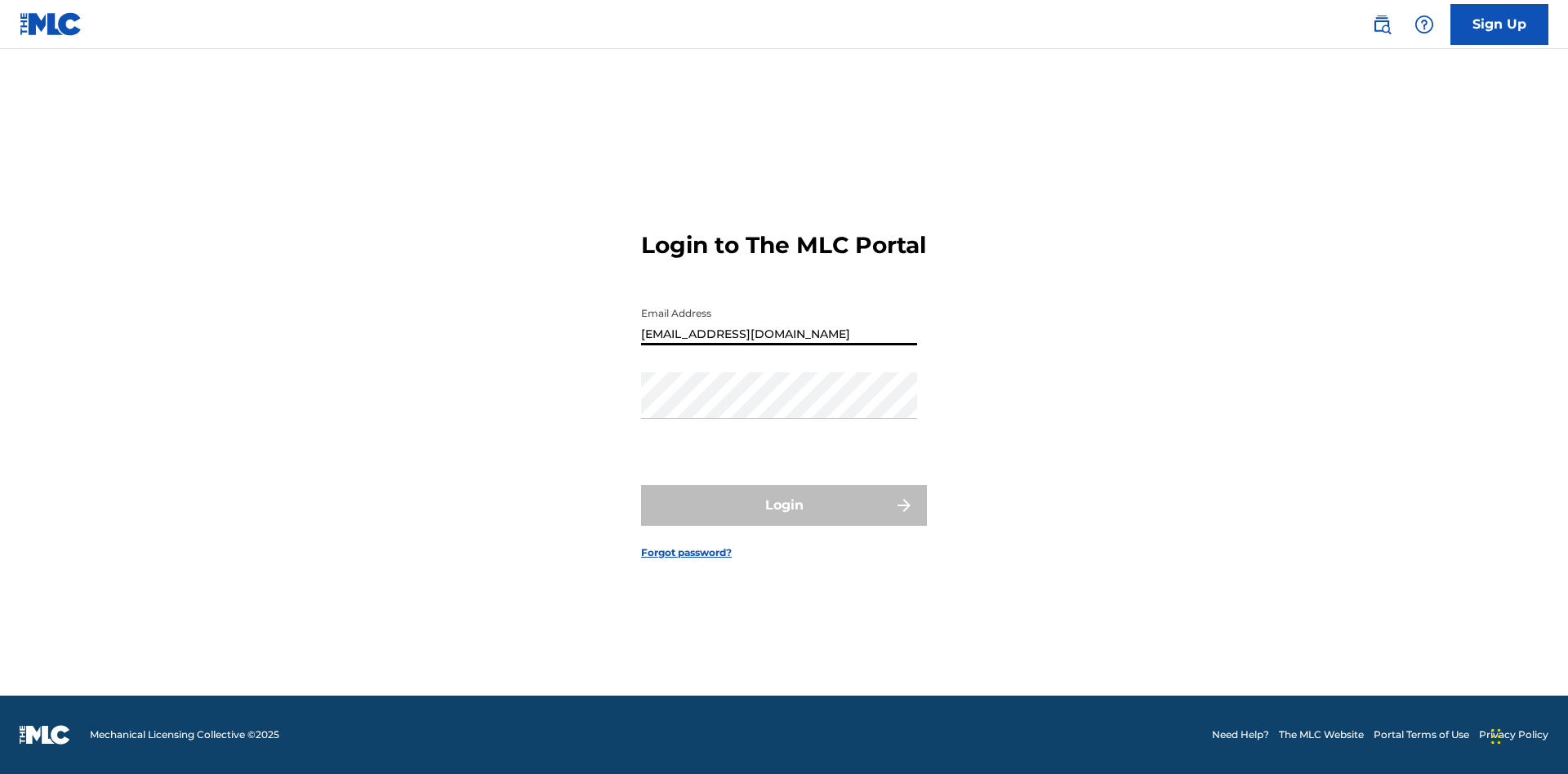
type input "[EMAIL_ADDRESS][DOMAIN_NAME]"
click at [784, 519] on button "Login" at bounding box center [784, 505] width 286 height 41
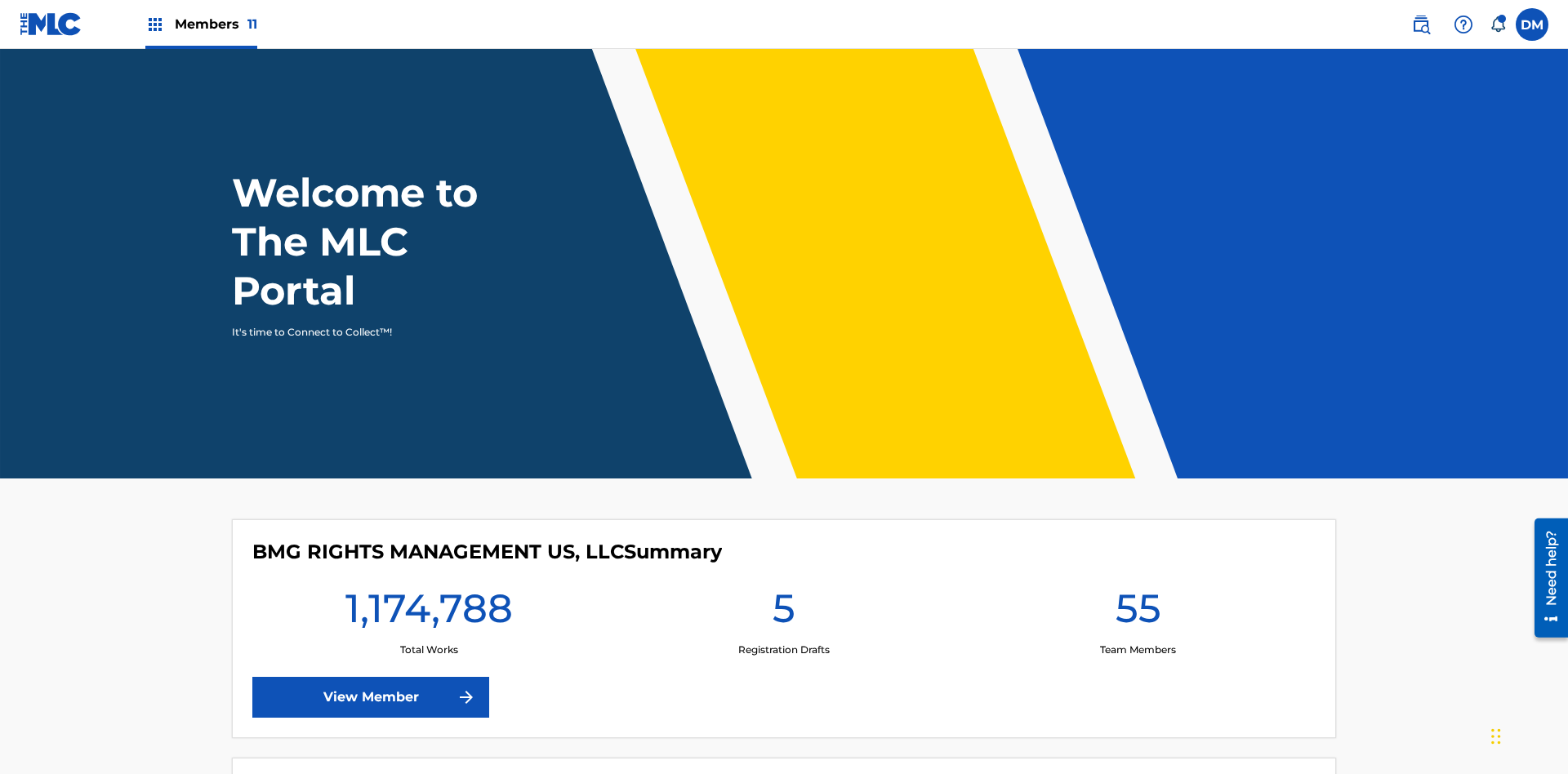
click at [201, 24] on span "Members 11" at bounding box center [216, 24] width 83 height 19
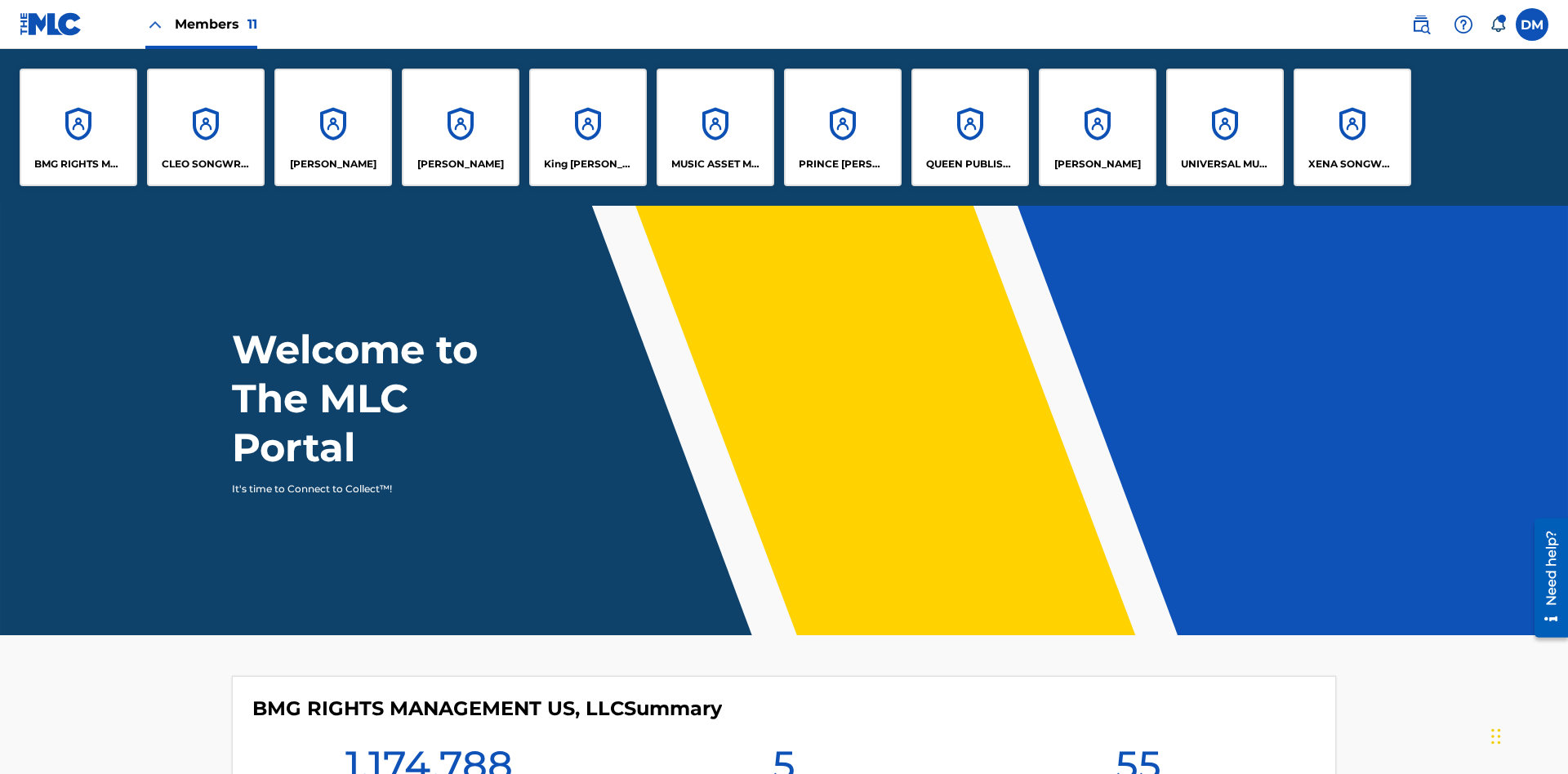
click at [588, 164] on p "King [PERSON_NAME]" at bounding box center [589, 164] width 89 height 14
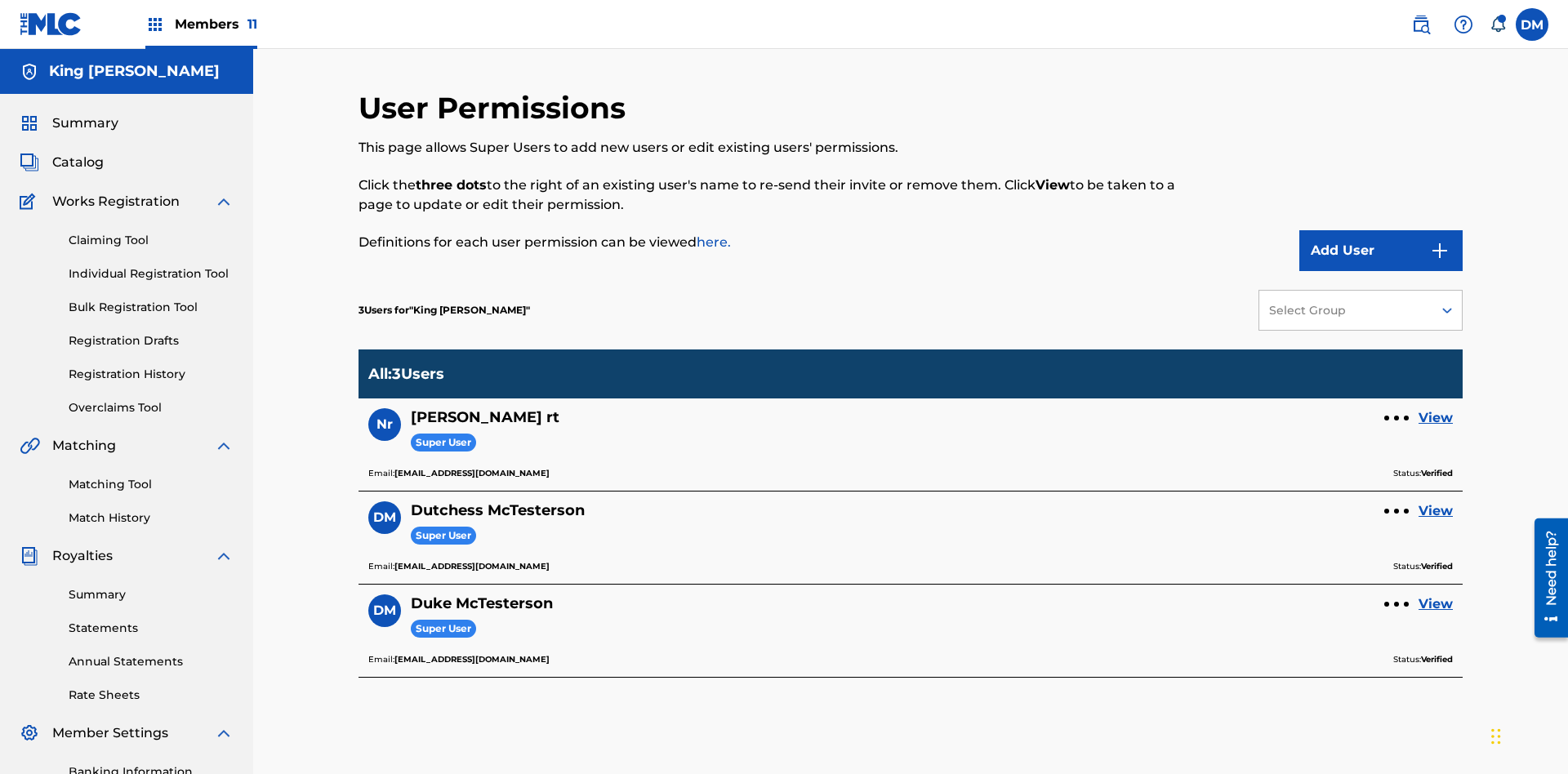
click at [1436, 501] on link "View" at bounding box center [1436, 511] width 34 height 20
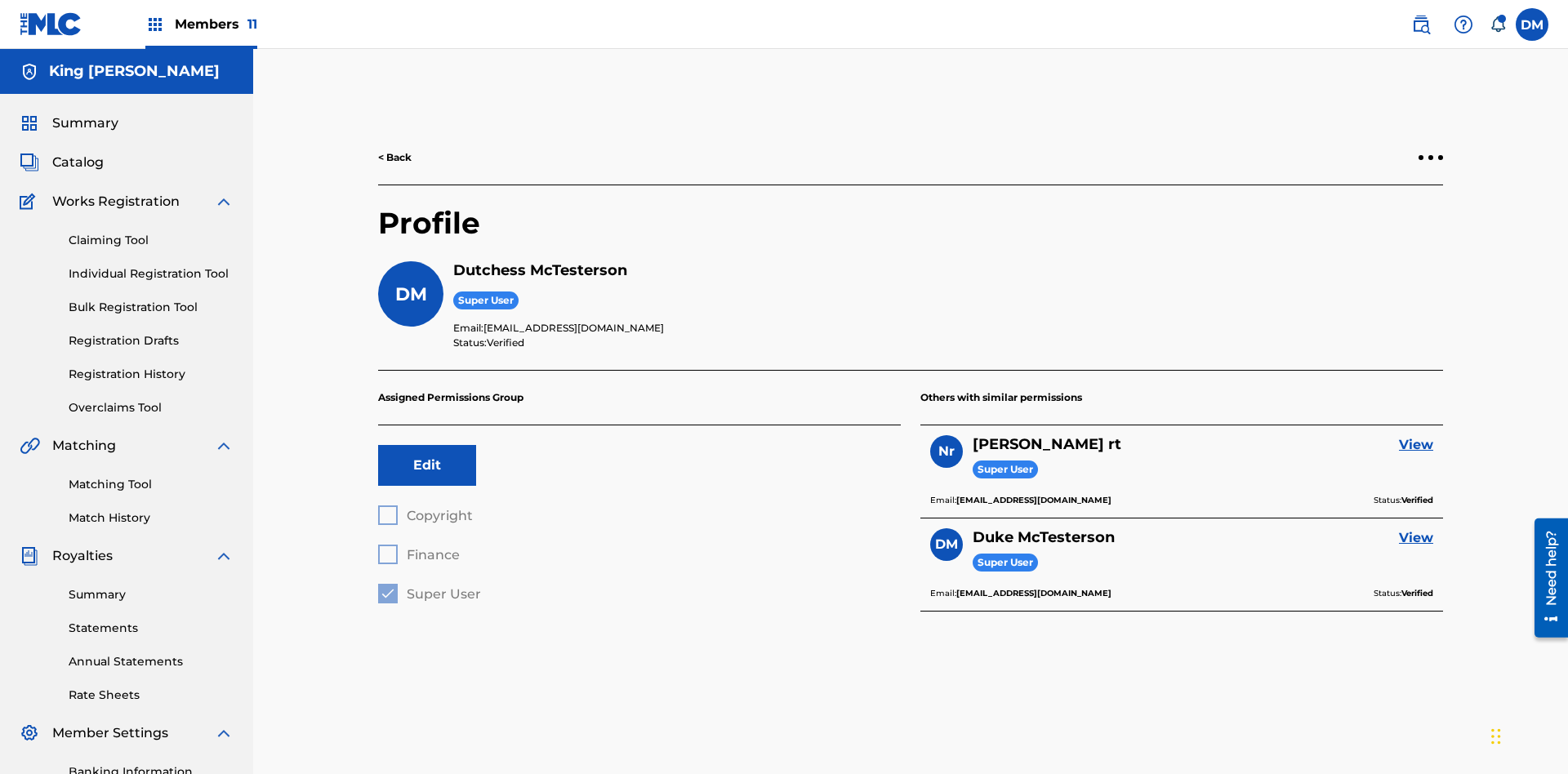
scroll to position [239, 0]
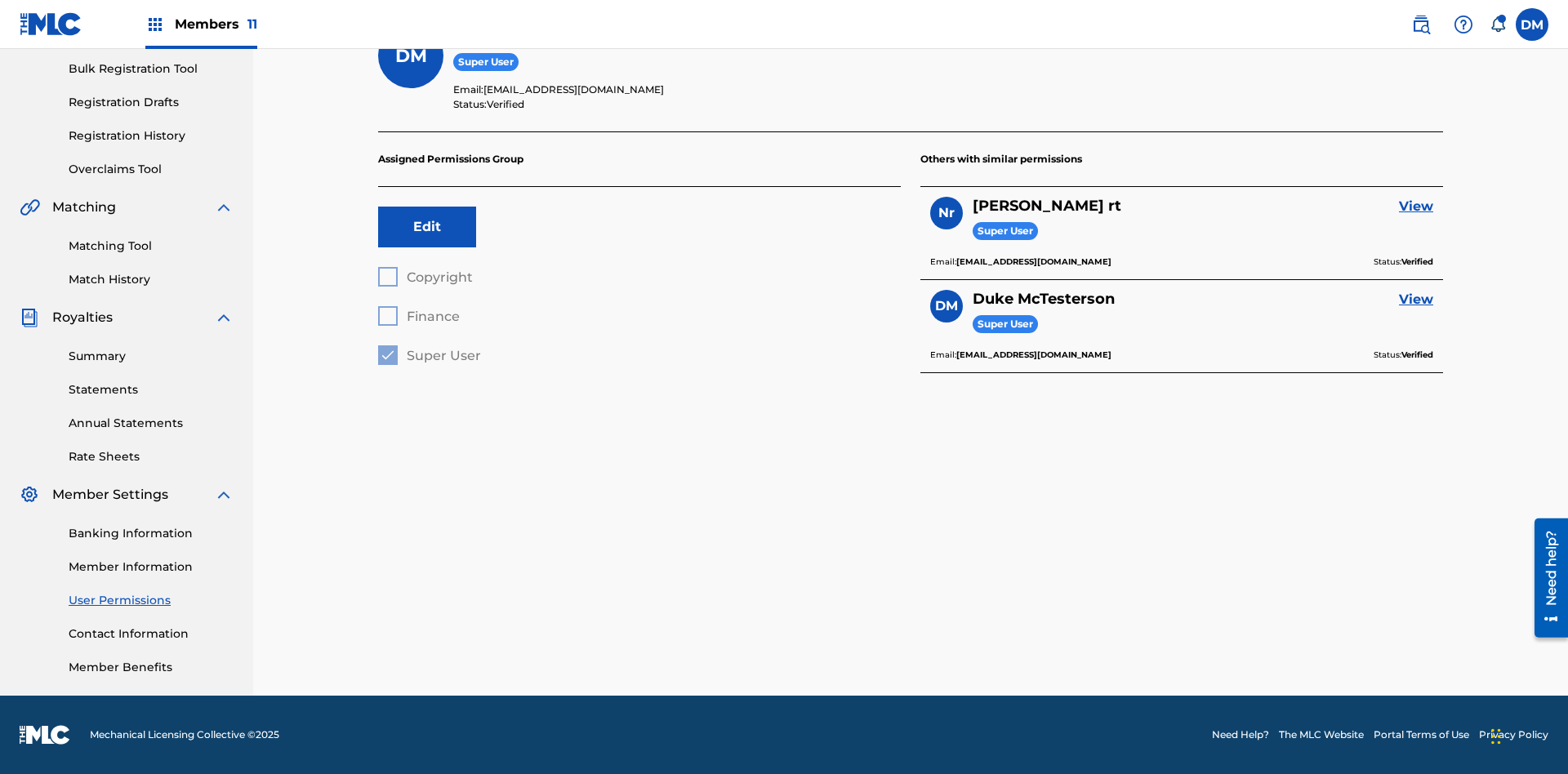
click at [427, 227] on button "Edit" at bounding box center [427, 226] width 98 height 41
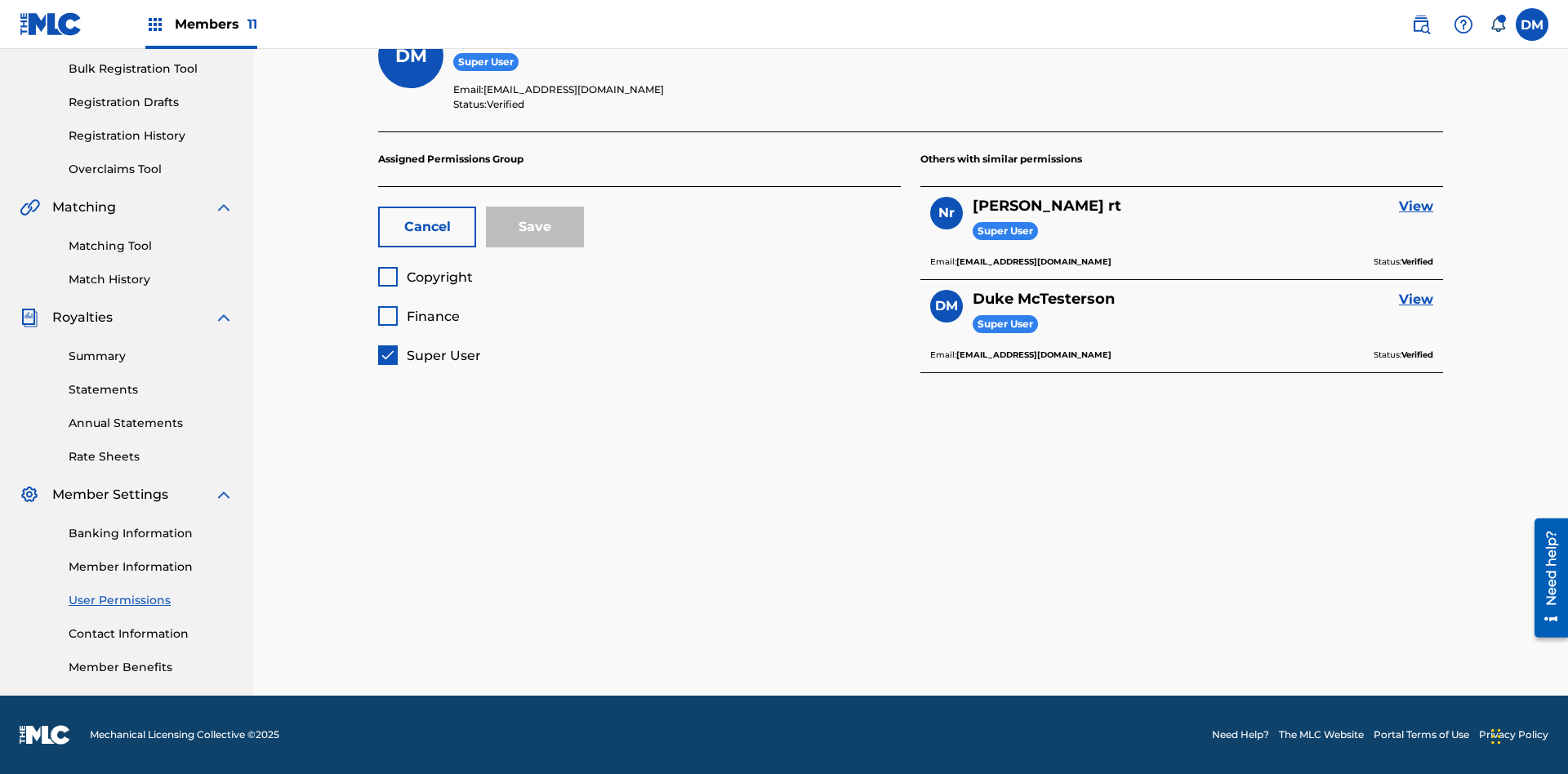
click at [429, 356] on span "Super User" at bounding box center [444, 356] width 74 height 15
click at [418, 316] on span "Finance" at bounding box center [434, 317] width 53 height 15
click at [535, 227] on button "Save" at bounding box center [534, 226] width 98 height 41
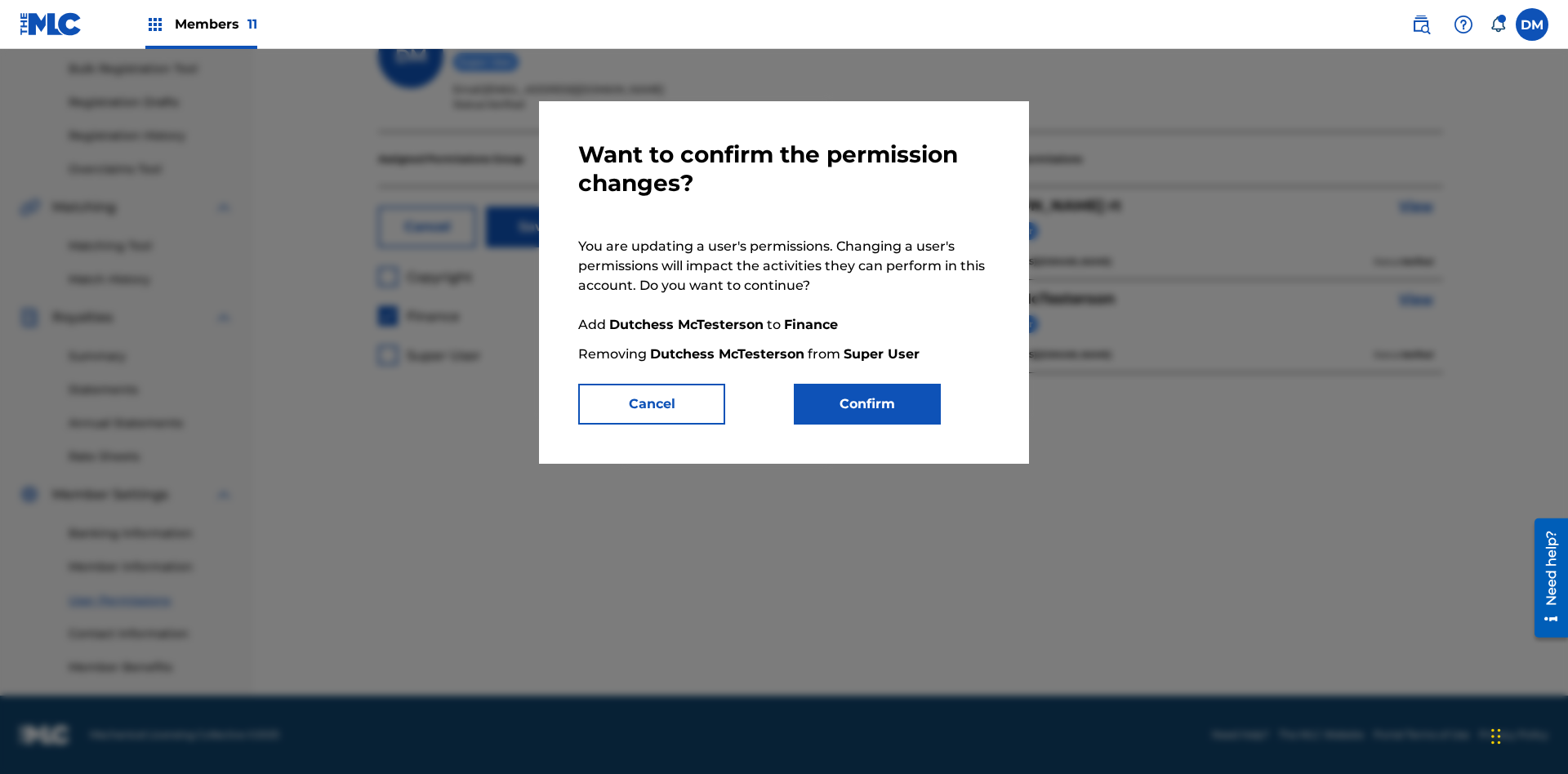
click at [867, 404] on button "Confirm" at bounding box center [867, 404] width 147 height 41
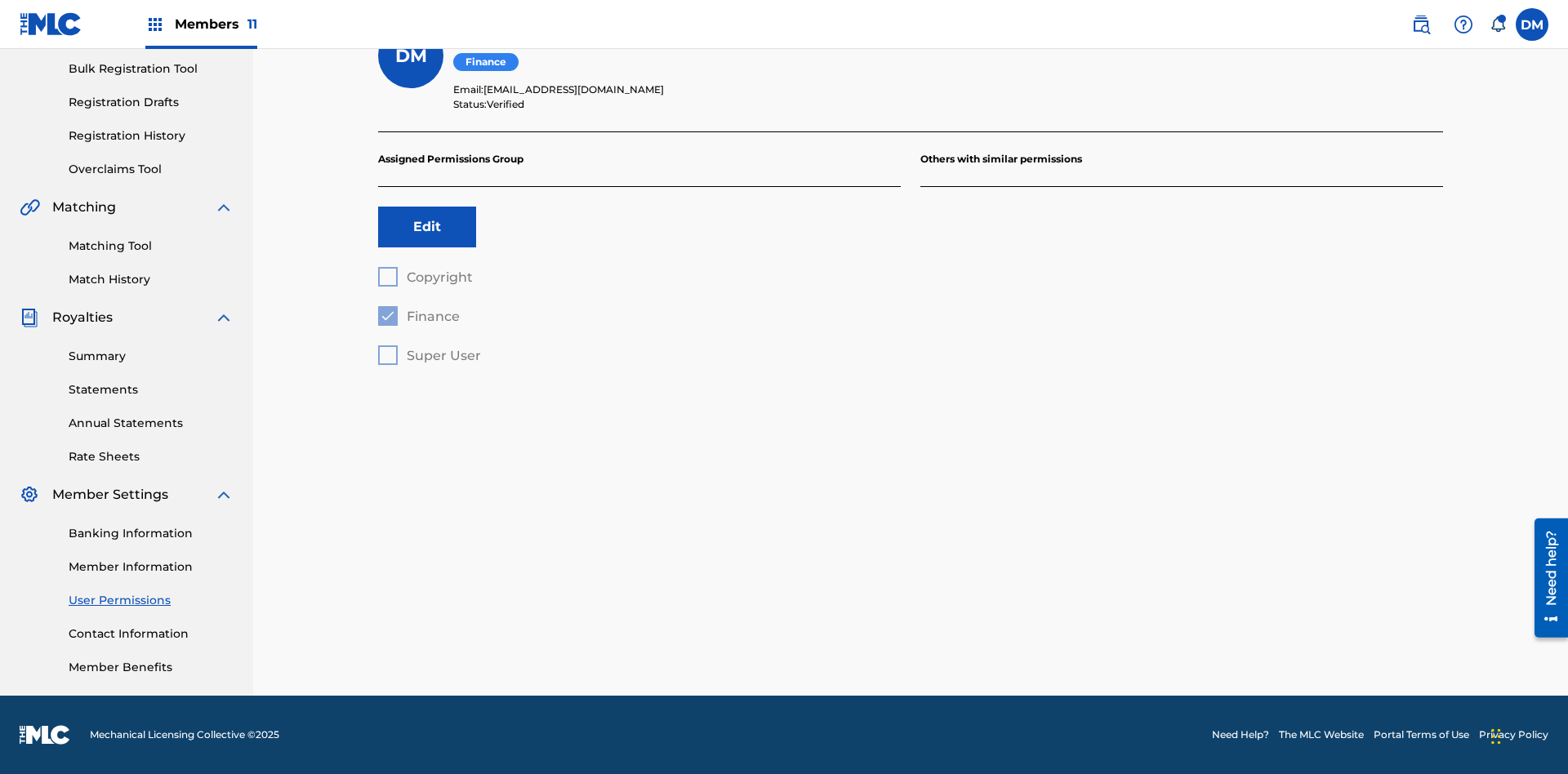
click at [1532, 24] on label at bounding box center [1532, 25] width 32 height 32
click at [1532, 25] on input "[PERSON_NAME] [PERSON_NAME] [PERSON_NAME][EMAIL_ADDRESS][DOMAIN_NAME] Notificat…" at bounding box center [1532, 25] width 0 height 0
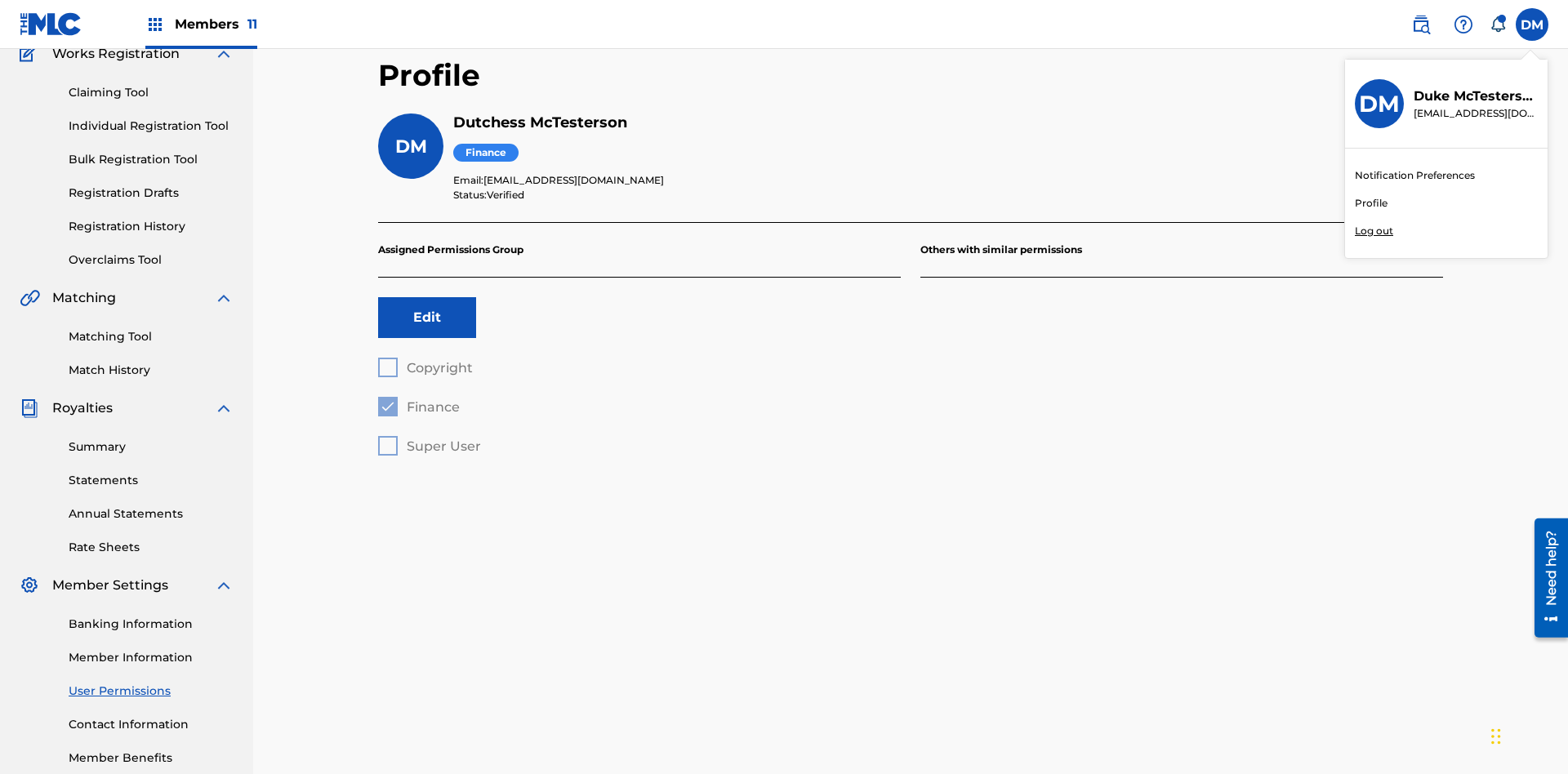
click at [1374, 231] on p "Log out" at bounding box center [1374, 230] width 38 height 14
click at [1532, 25] on input "[PERSON_NAME] [PERSON_NAME] [PERSON_NAME][EMAIL_ADDRESS][DOMAIN_NAME] Notificat…" at bounding box center [1532, 25] width 0 height 0
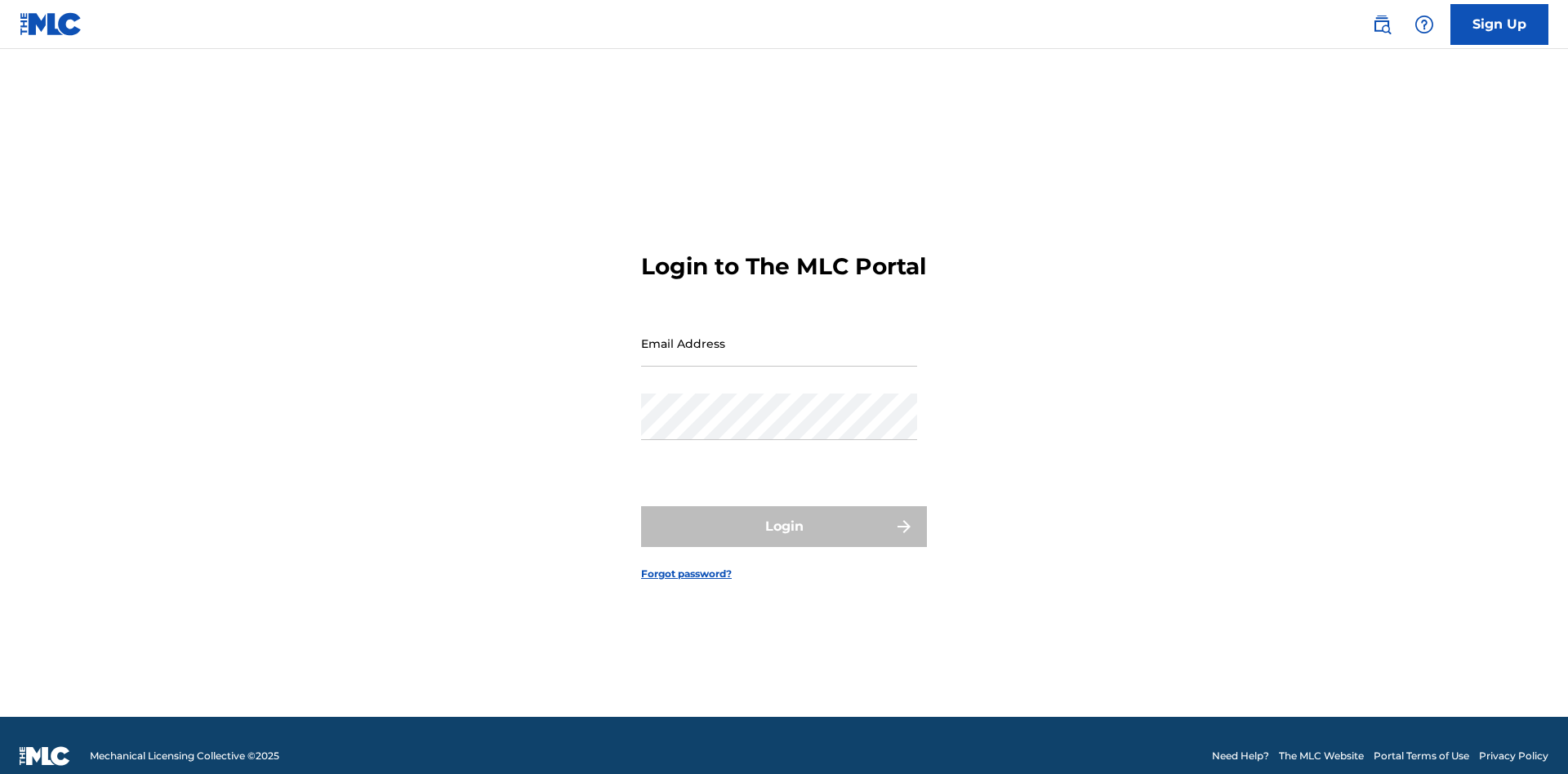
click at [779, 336] on input "Email Address" at bounding box center [779, 343] width 276 height 47
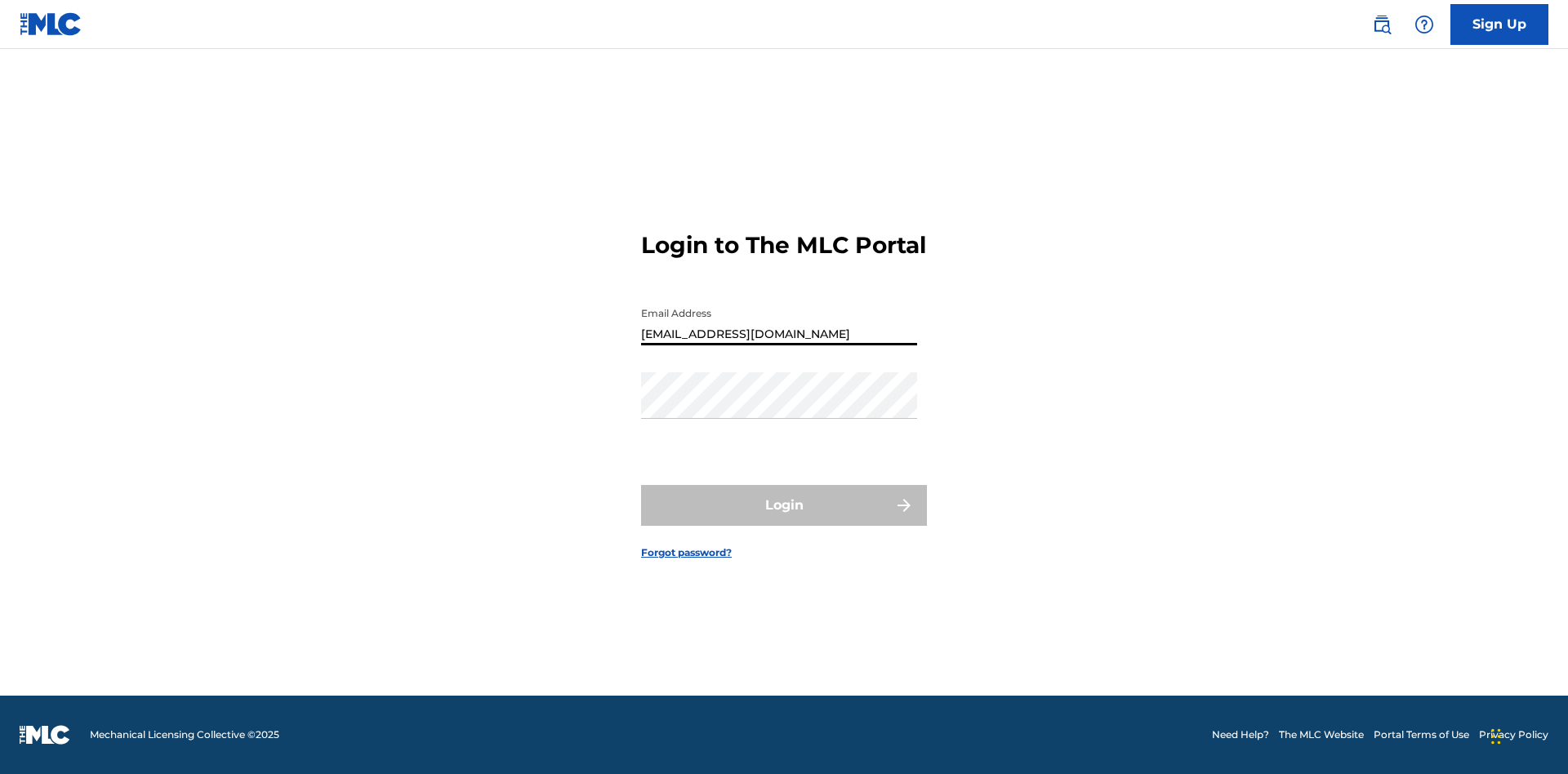
type input "[EMAIL_ADDRESS][DOMAIN_NAME]"
click at [784, 519] on button "Login" at bounding box center [784, 505] width 286 height 41
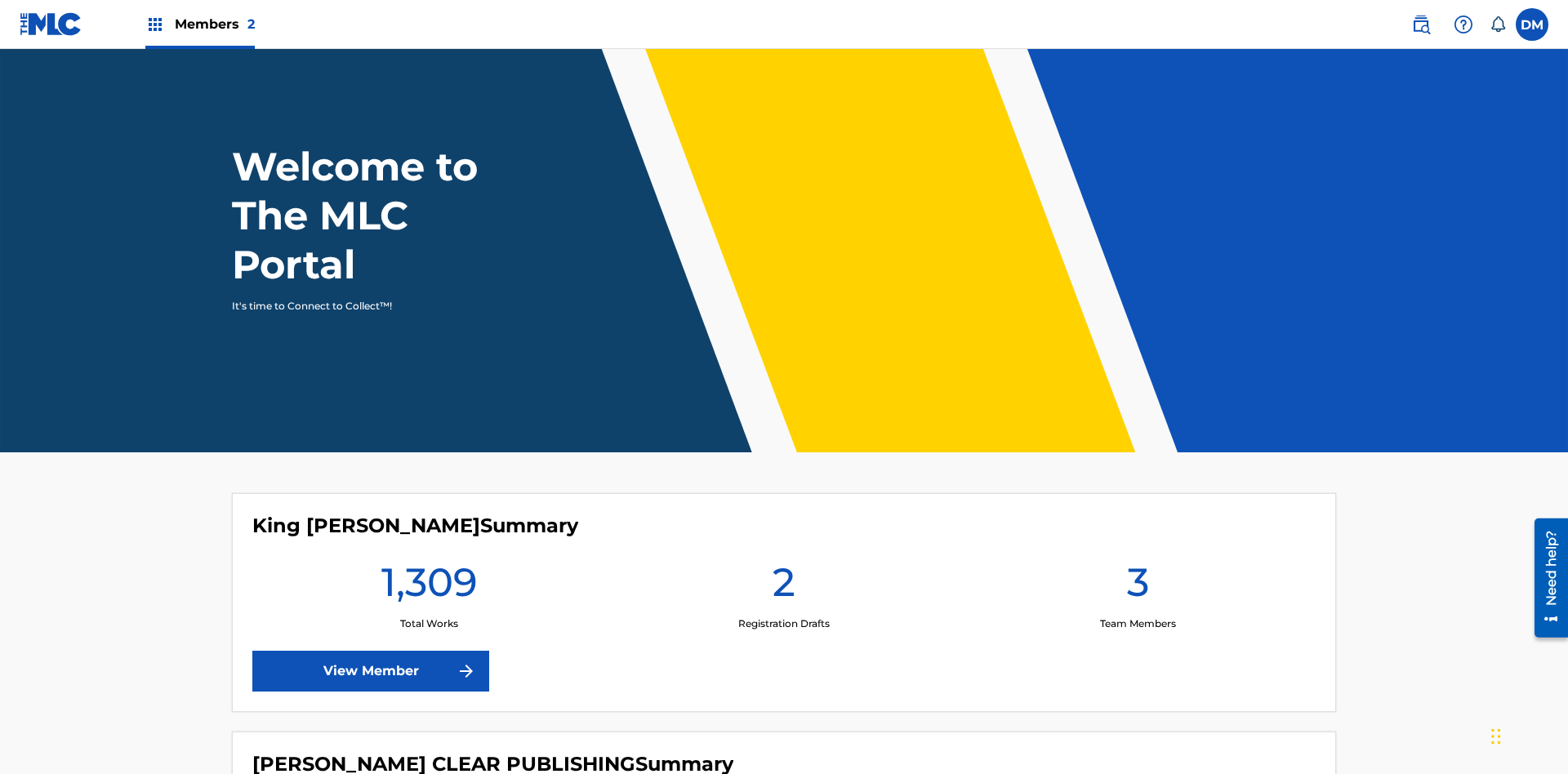
click at [200, 24] on span "Members 2" at bounding box center [215, 24] width 80 height 19
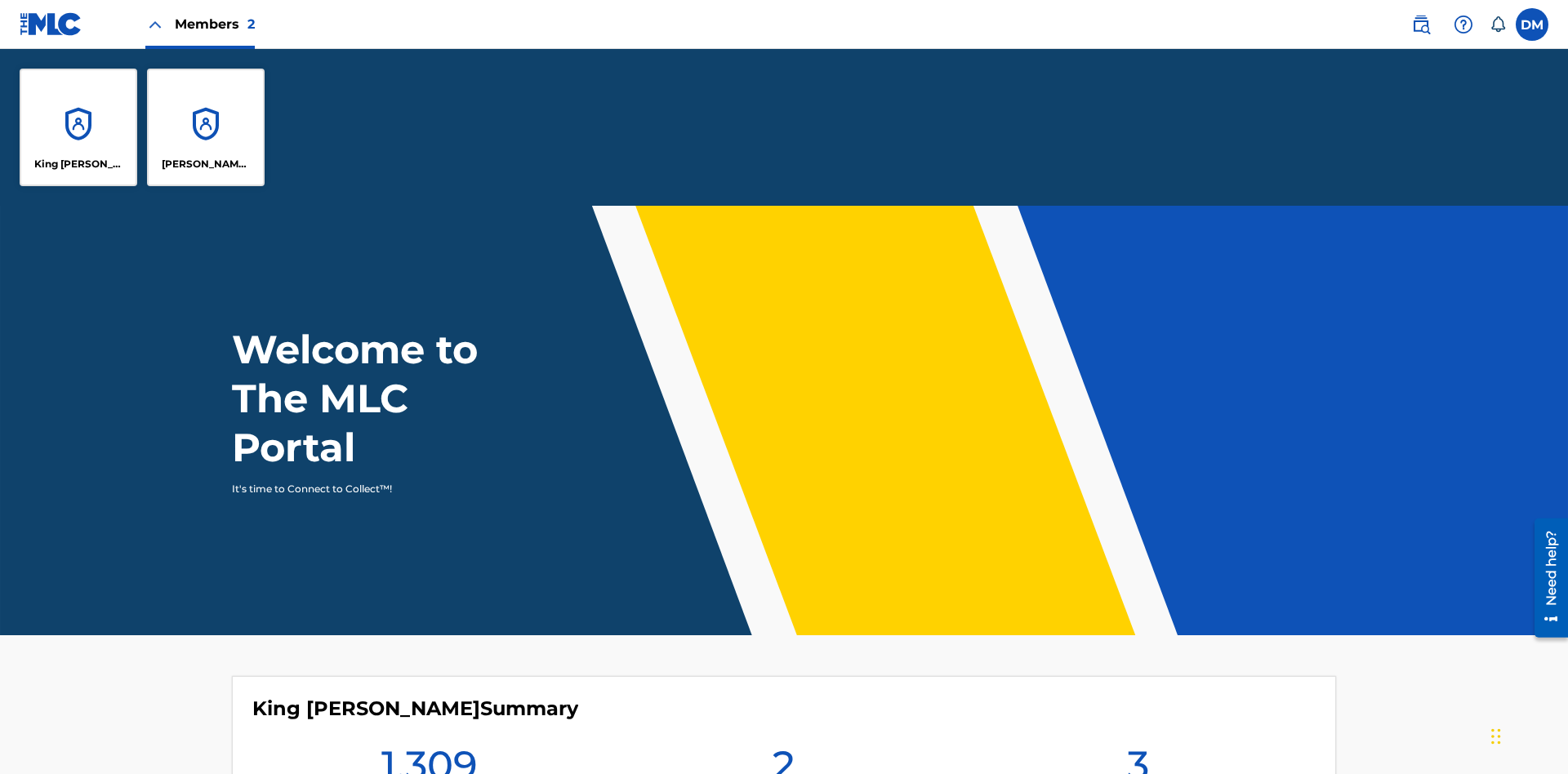
click at [78, 164] on p "King [PERSON_NAME]" at bounding box center [79, 164] width 89 height 14
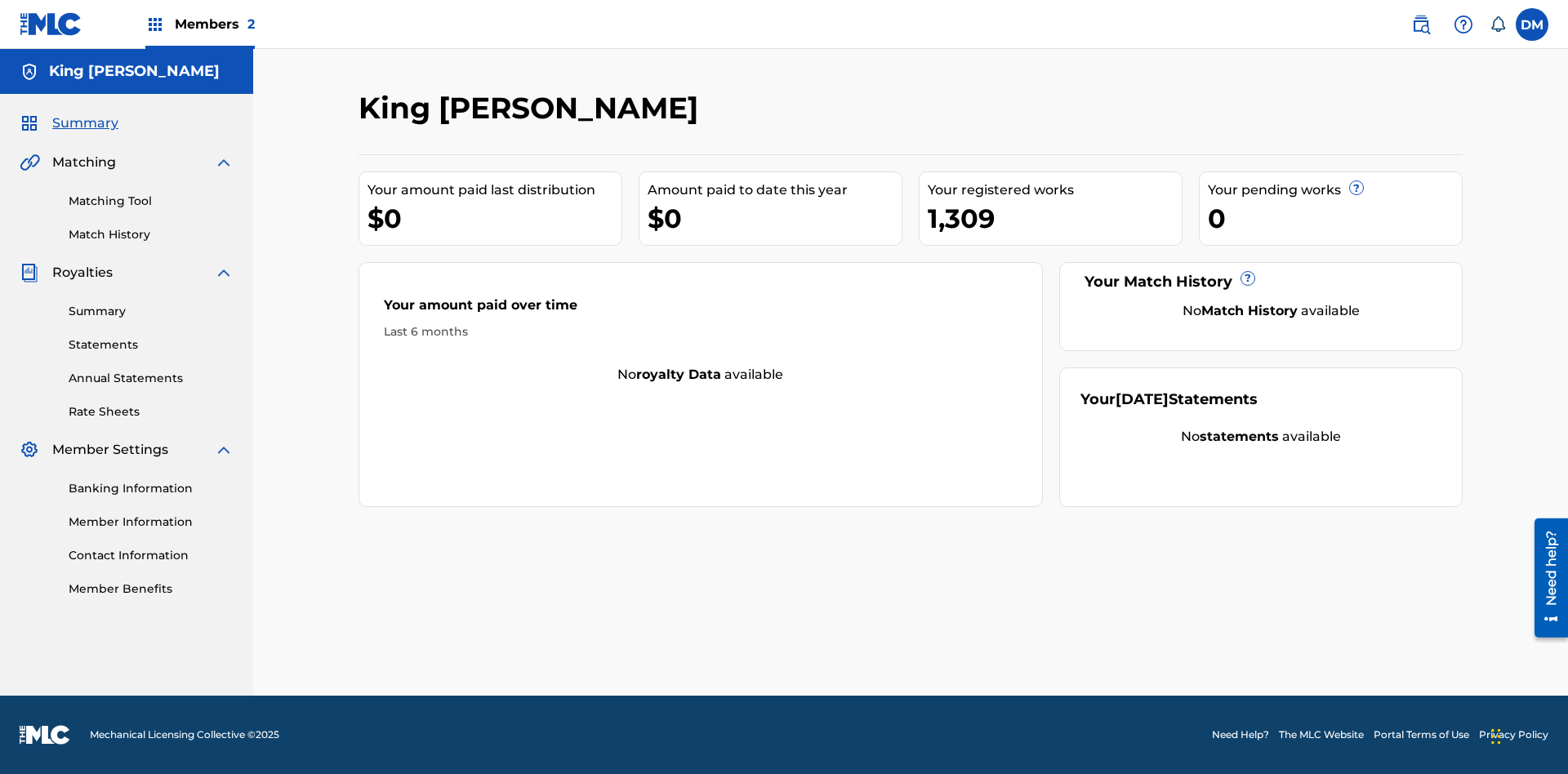
click at [84, 124] on span "Summary" at bounding box center [86, 123] width 67 height 20
click at [151, 201] on link "Matching Tool" at bounding box center [151, 202] width 165 height 17
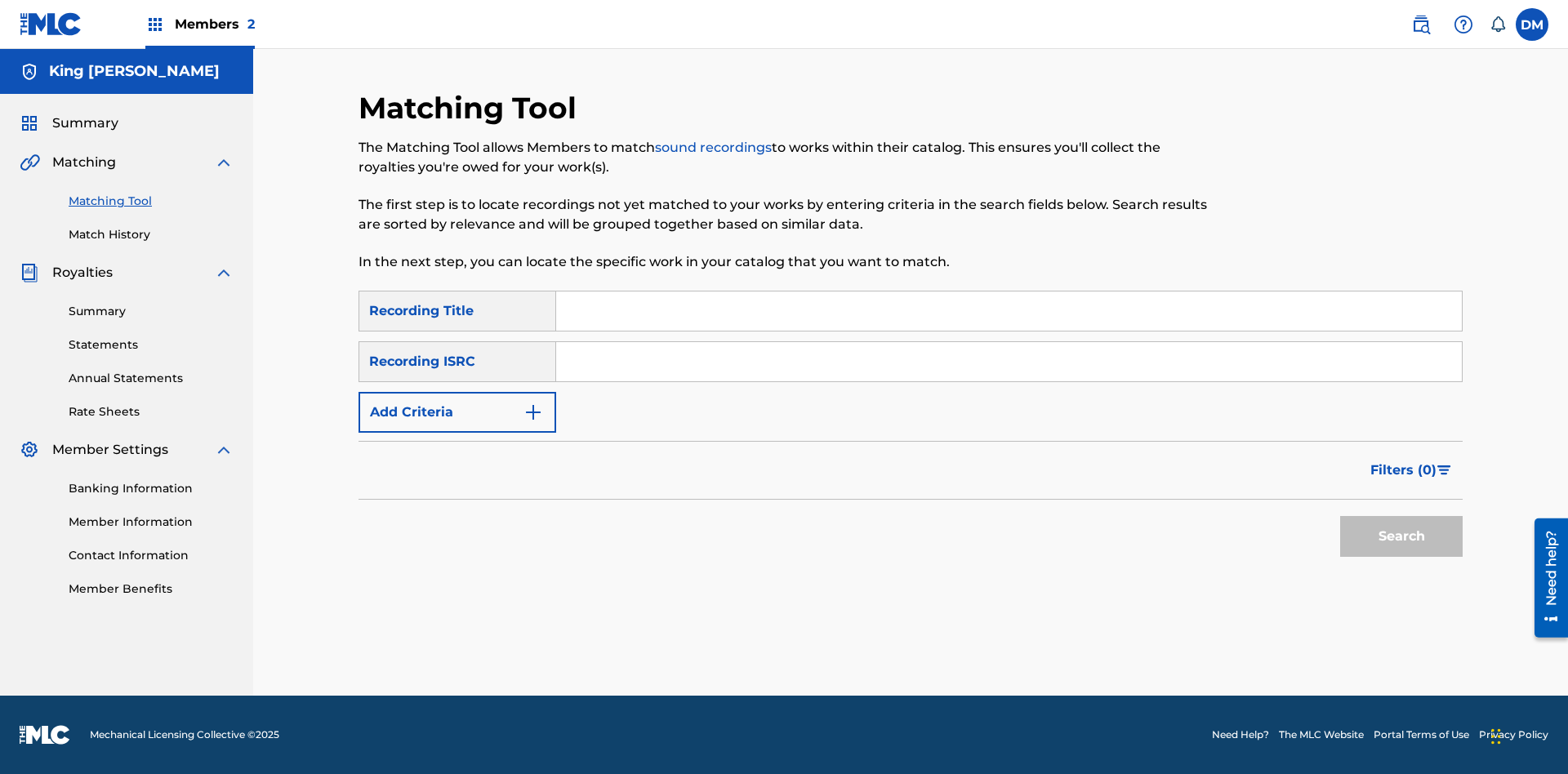
click at [151, 235] on link "Match History" at bounding box center [151, 235] width 165 height 17
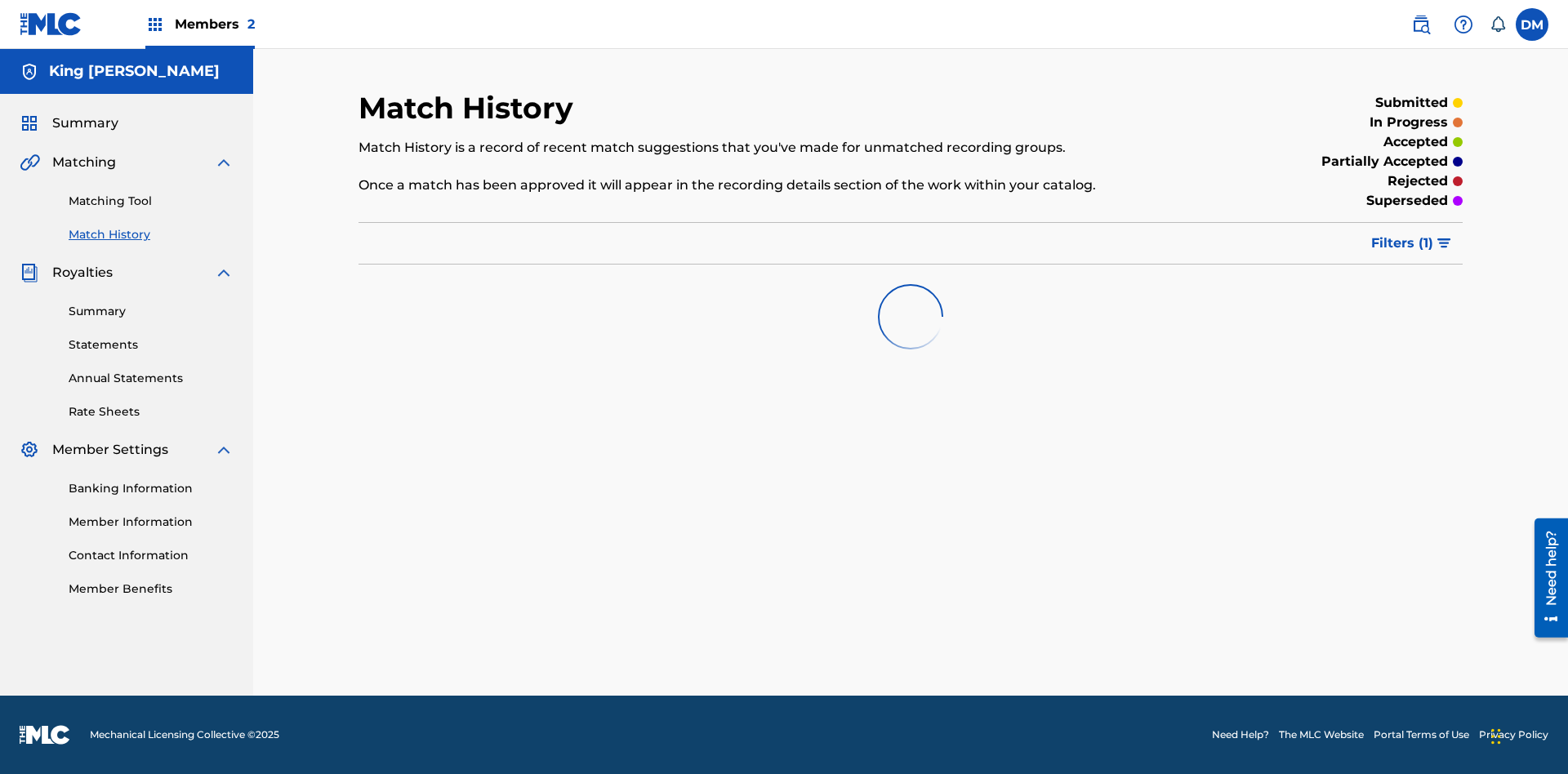
click at [151, 589] on link "Member Benefits" at bounding box center [151, 590] width 165 height 17
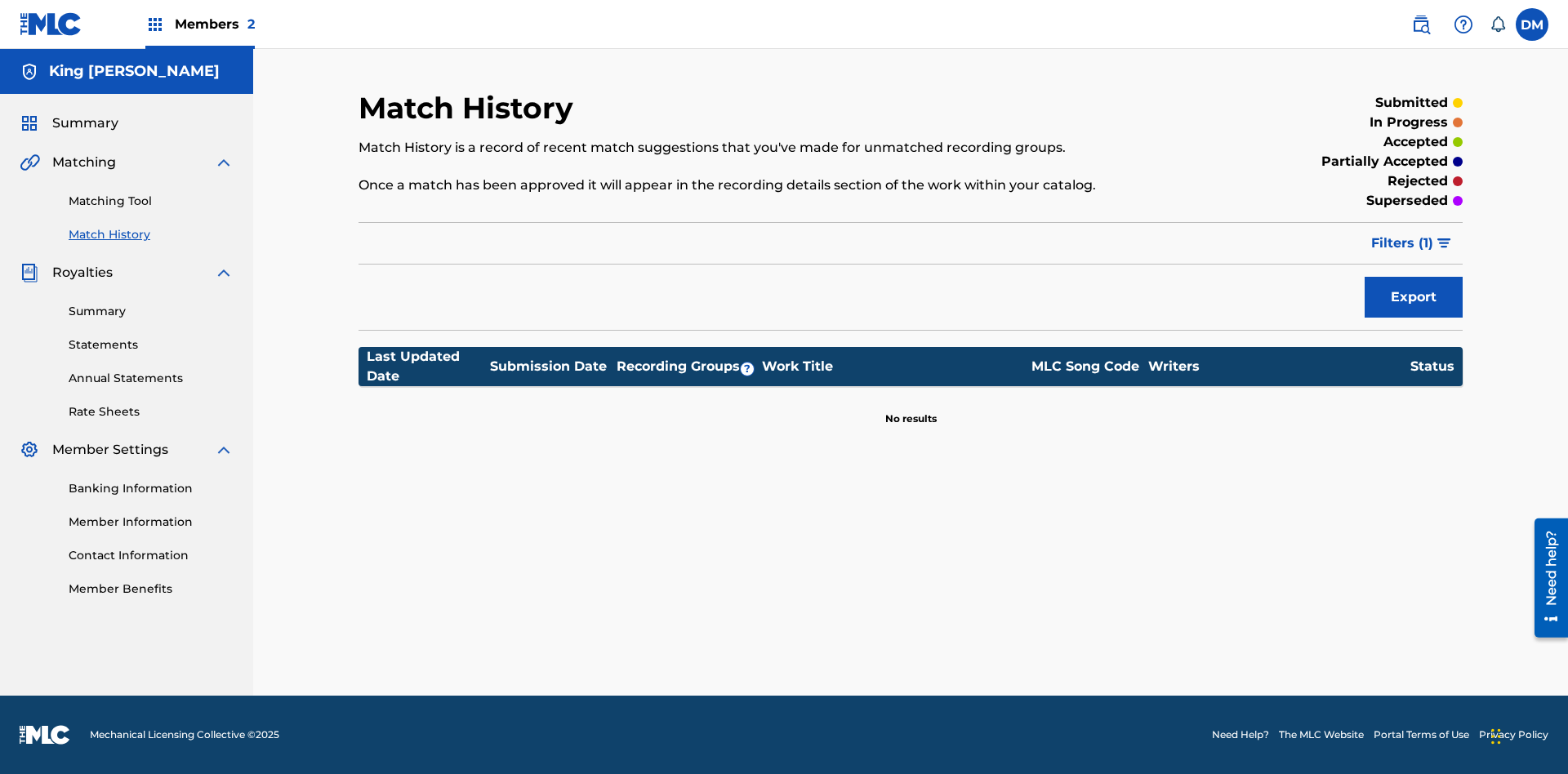
click at [151, 311] on link "Summary" at bounding box center [151, 312] width 165 height 17
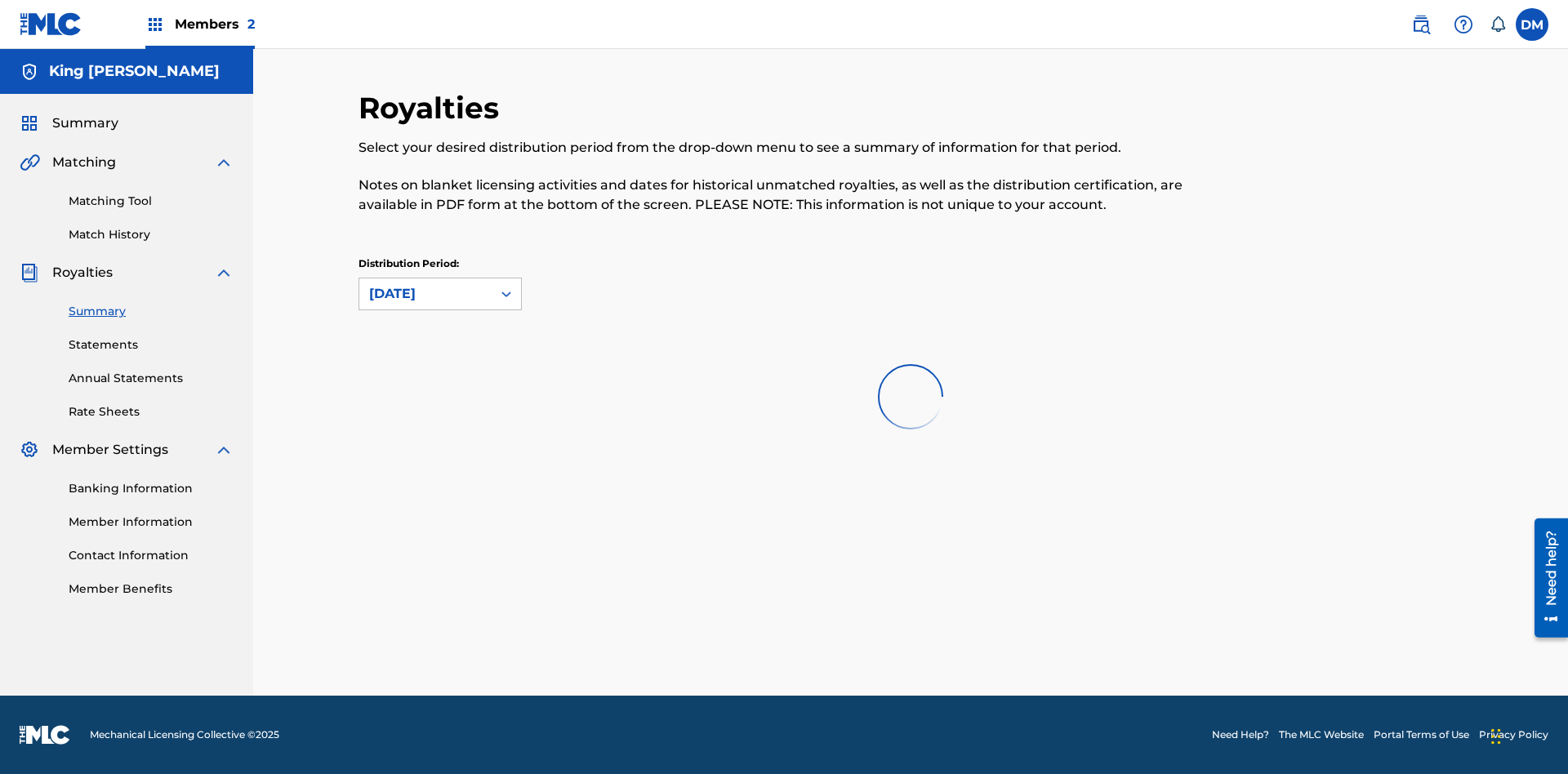
click at [151, 339] on link "Statements" at bounding box center [151, 345] width 165 height 17
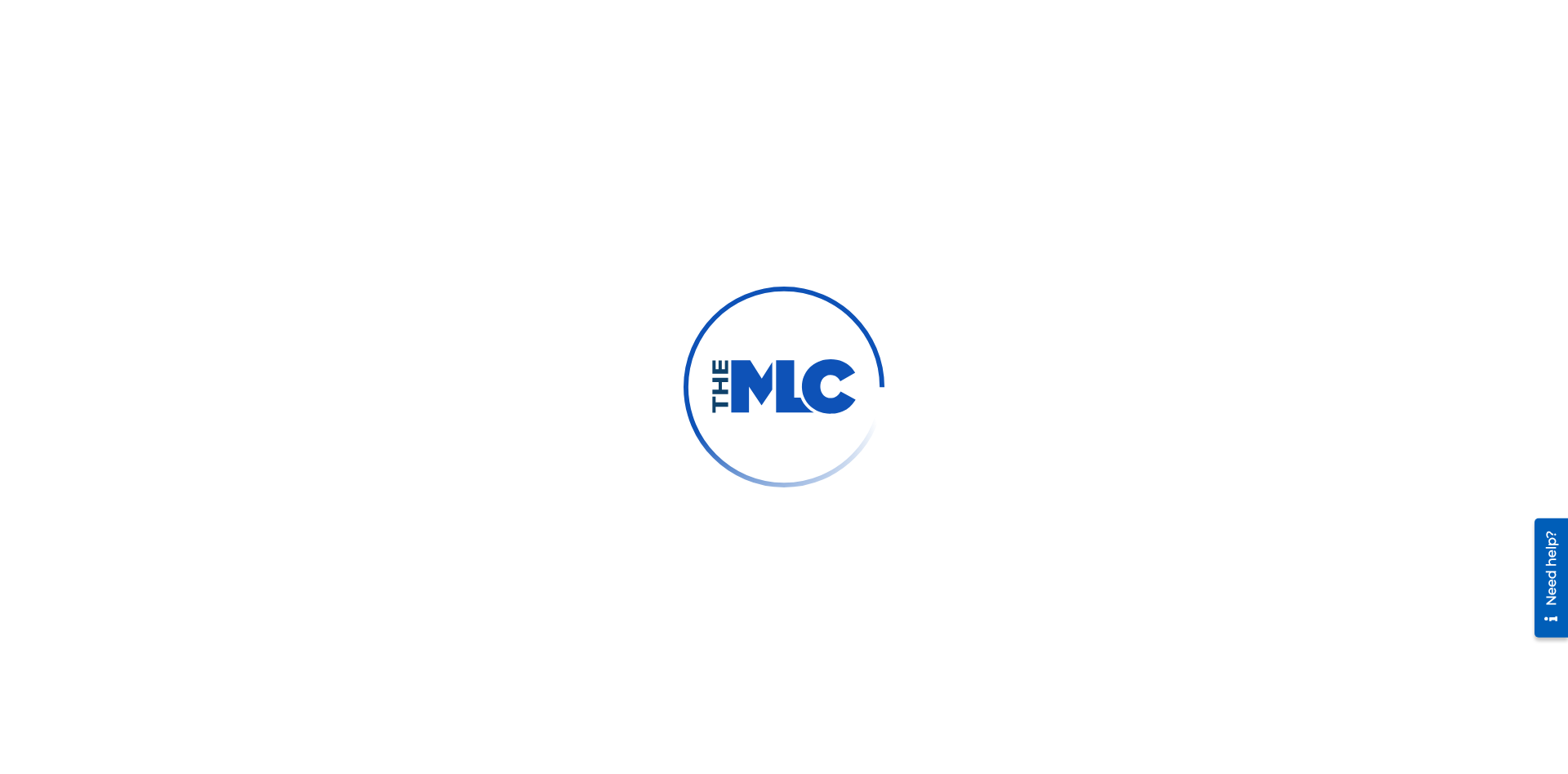
scroll to position [272, 0]
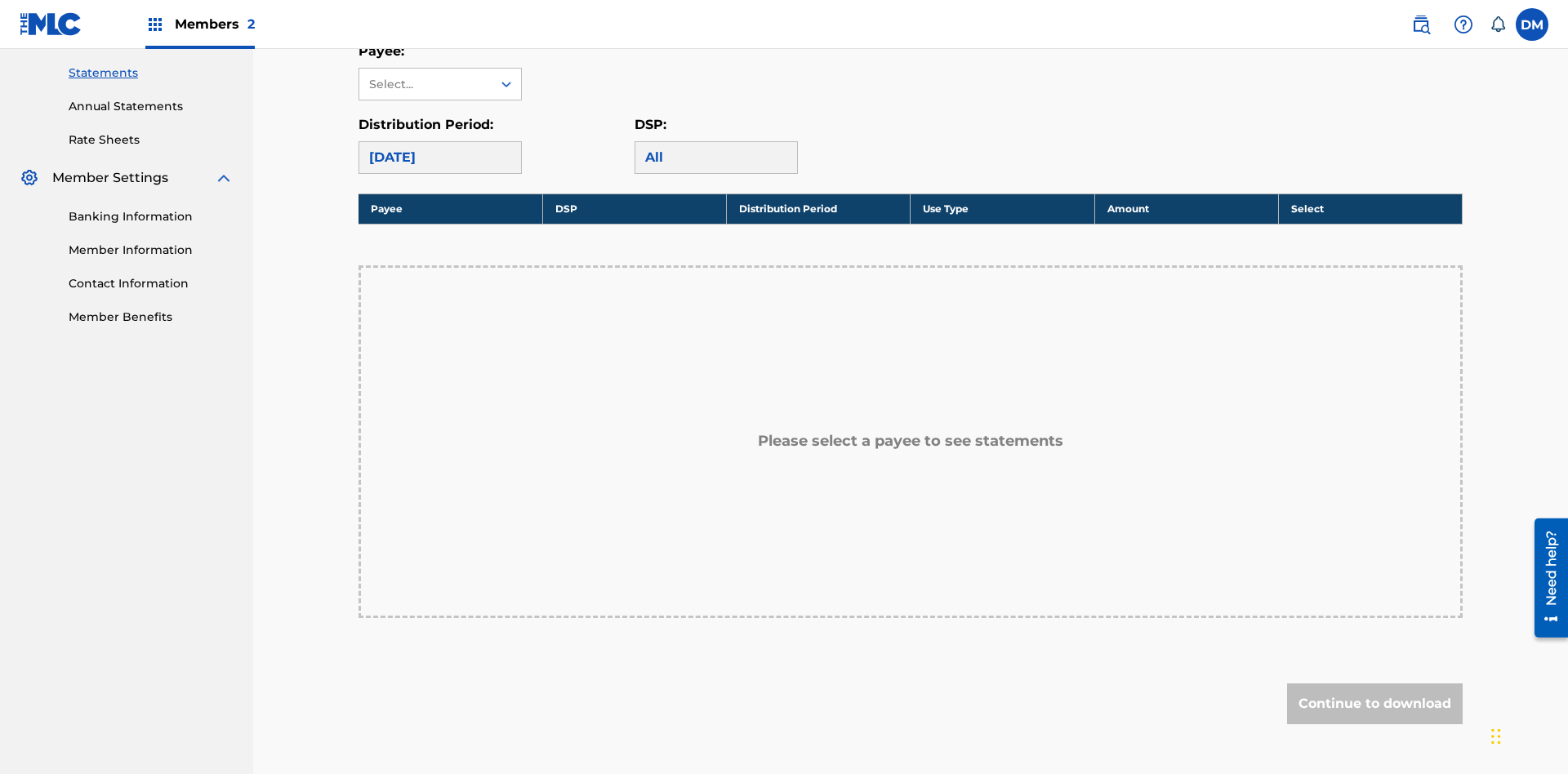
click at [151, 106] on link "Annual Statements" at bounding box center [151, 106] width 165 height 17
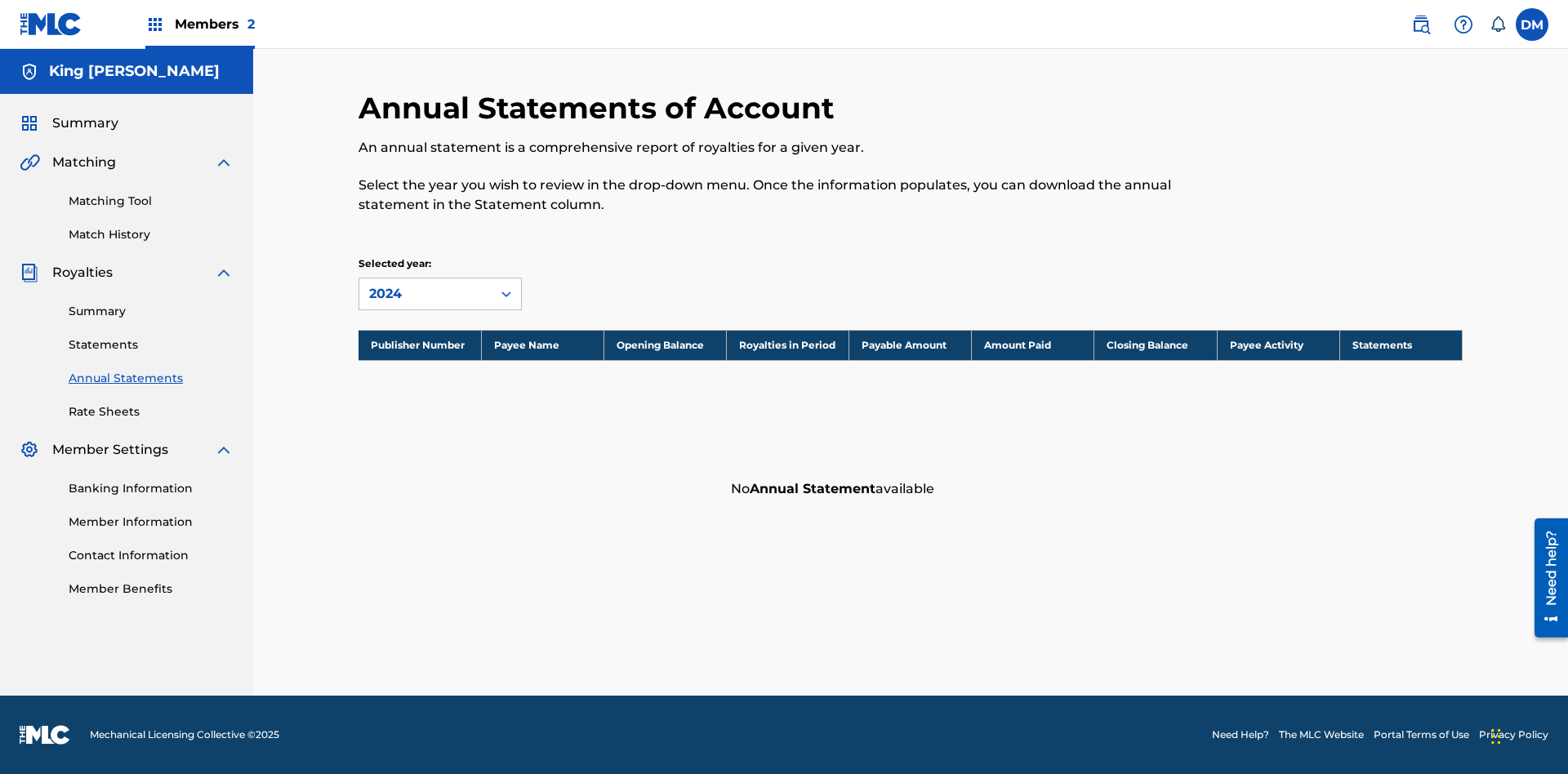
click at [151, 412] on link "Rate Sheets" at bounding box center [151, 412] width 165 height 17
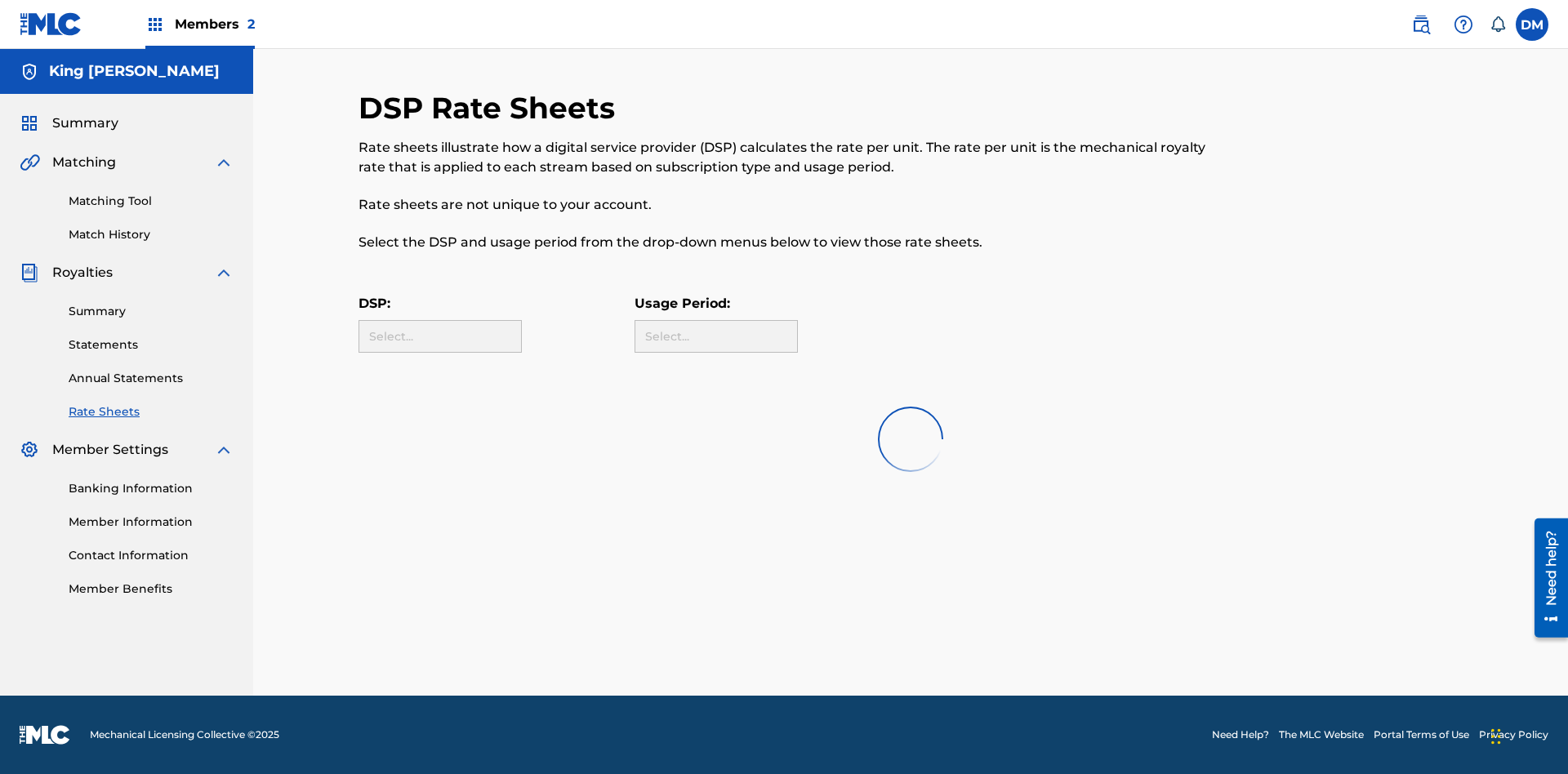
click at [151, 489] on link "Banking Information" at bounding box center [151, 489] width 165 height 17
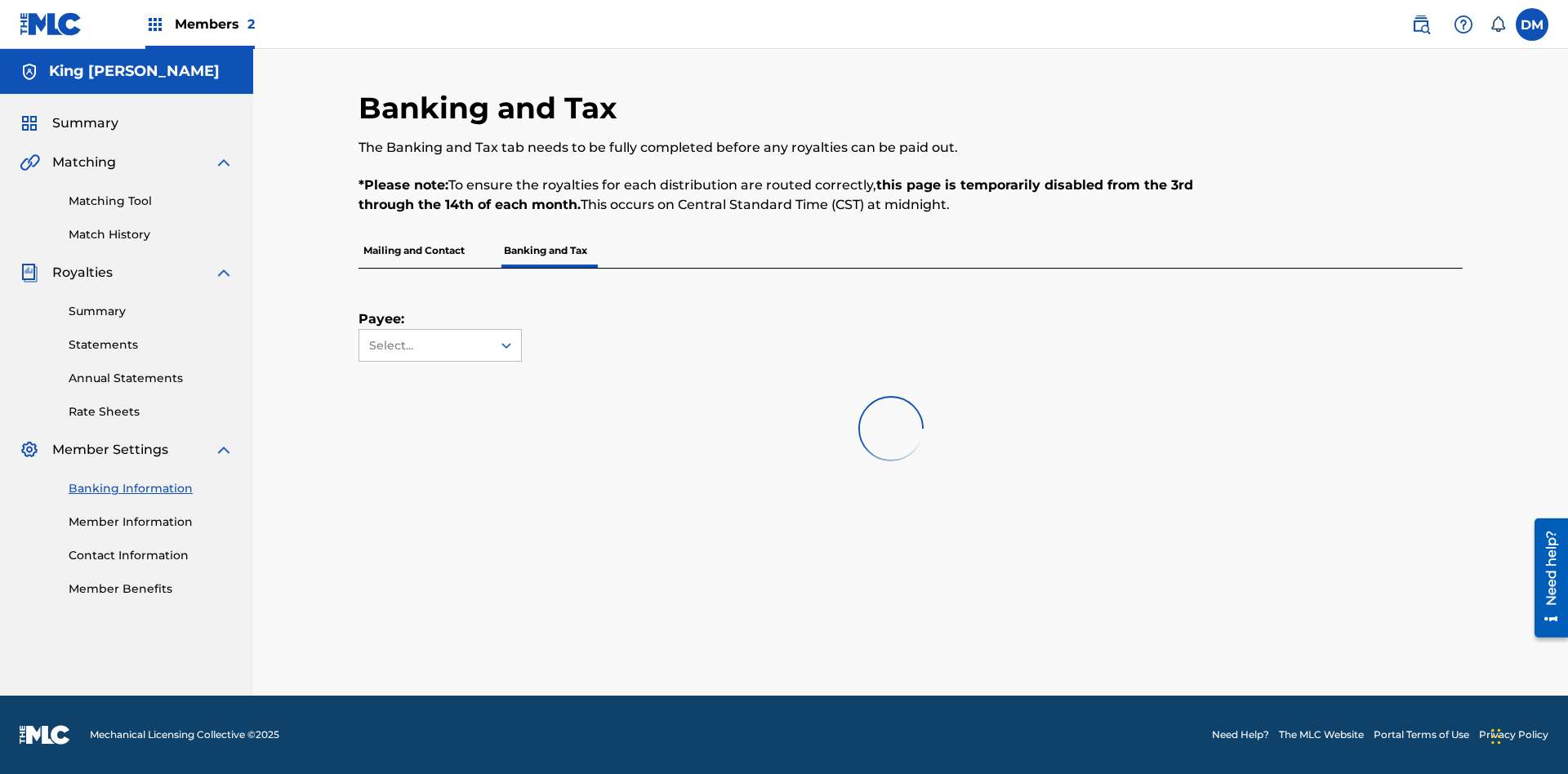
click at [151, 522] on link "Member Information" at bounding box center [151, 522] width 165 height 17
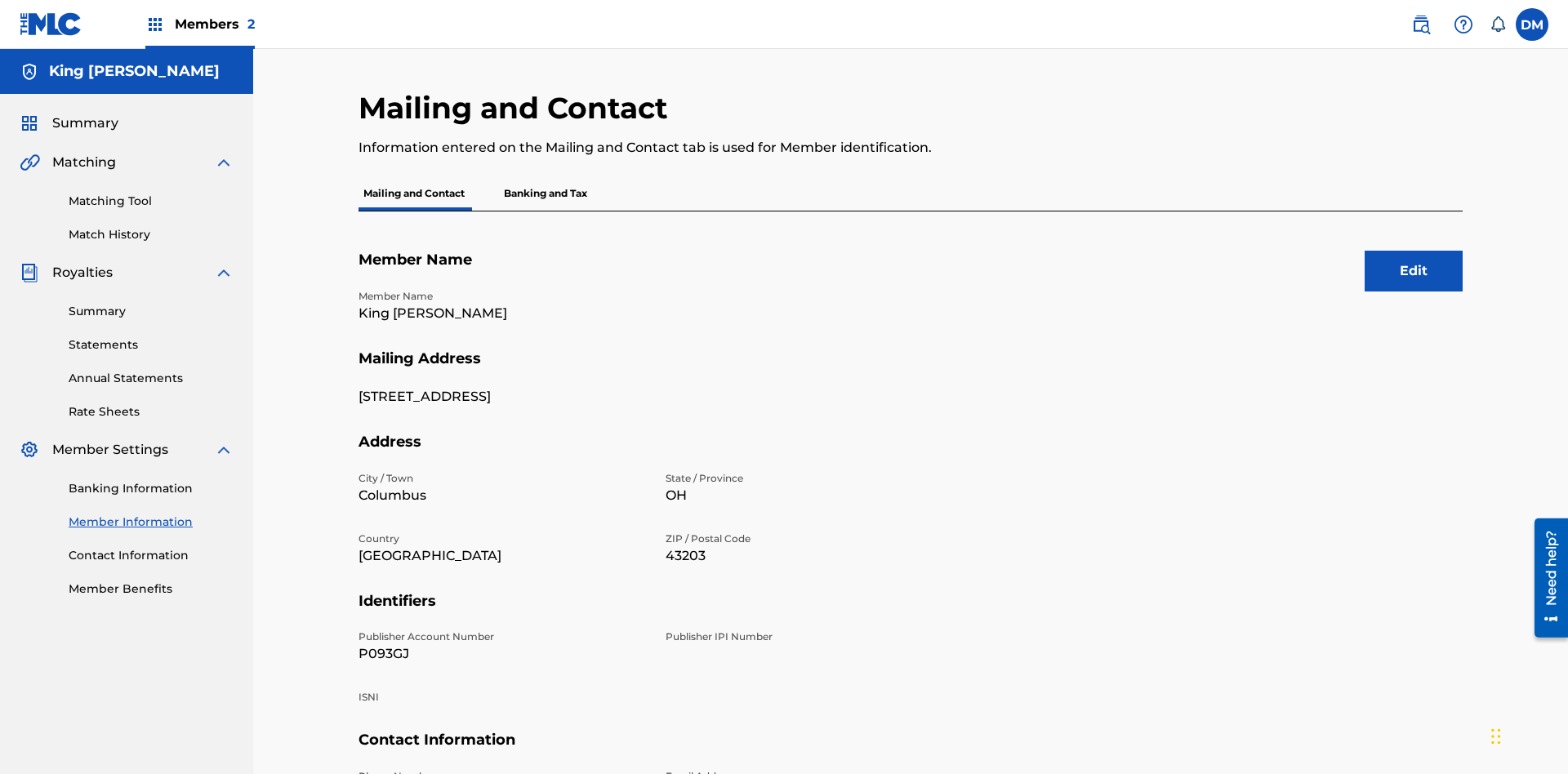
click at [151, 548] on link "Contact Information" at bounding box center [151, 556] width 165 height 17
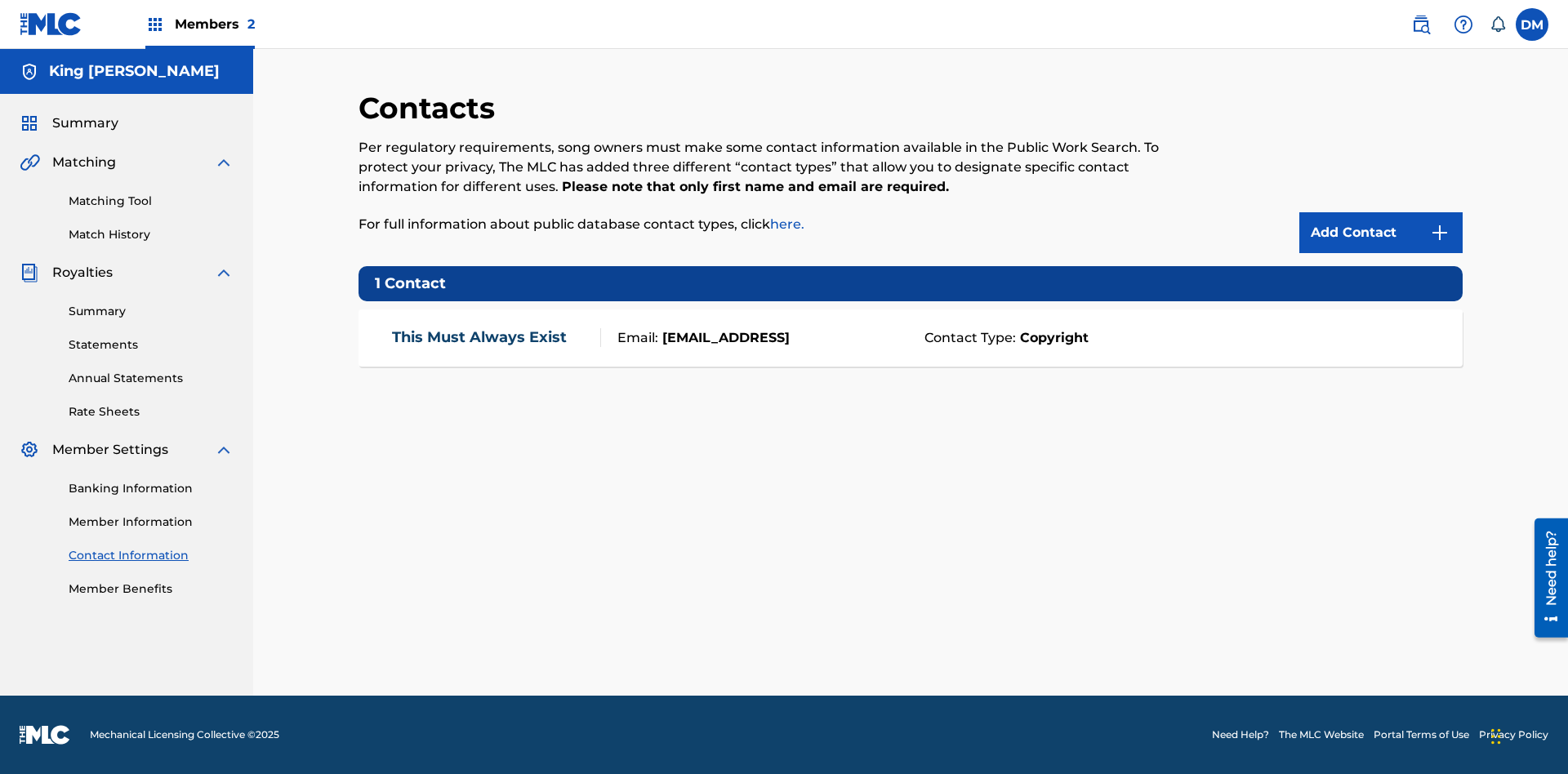
click at [1532, 24] on label at bounding box center [1532, 25] width 32 height 32
click at [1532, 25] on input "DM Dutchess McTesterson dutchess.mctesterson@gmail.com Notification Preferences…" at bounding box center [1532, 25] width 0 height 0
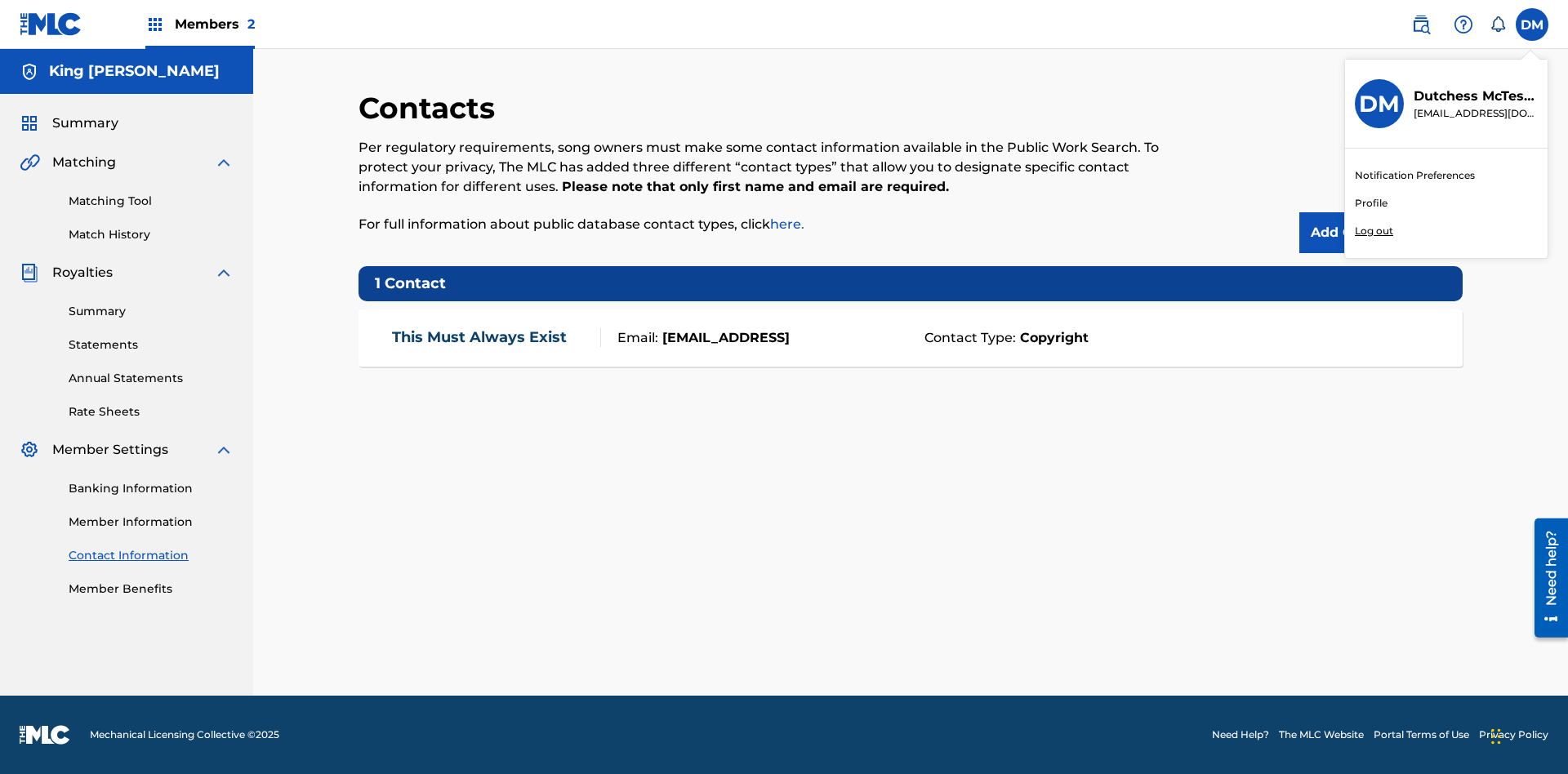
click at [1374, 231] on p "Log out" at bounding box center [1374, 230] width 38 height 14
click at [1532, 25] on input "DM Dutchess McTesterson dutchess.mctesterson@gmail.com Notification Preferences…" at bounding box center [1532, 25] width 0 height 0
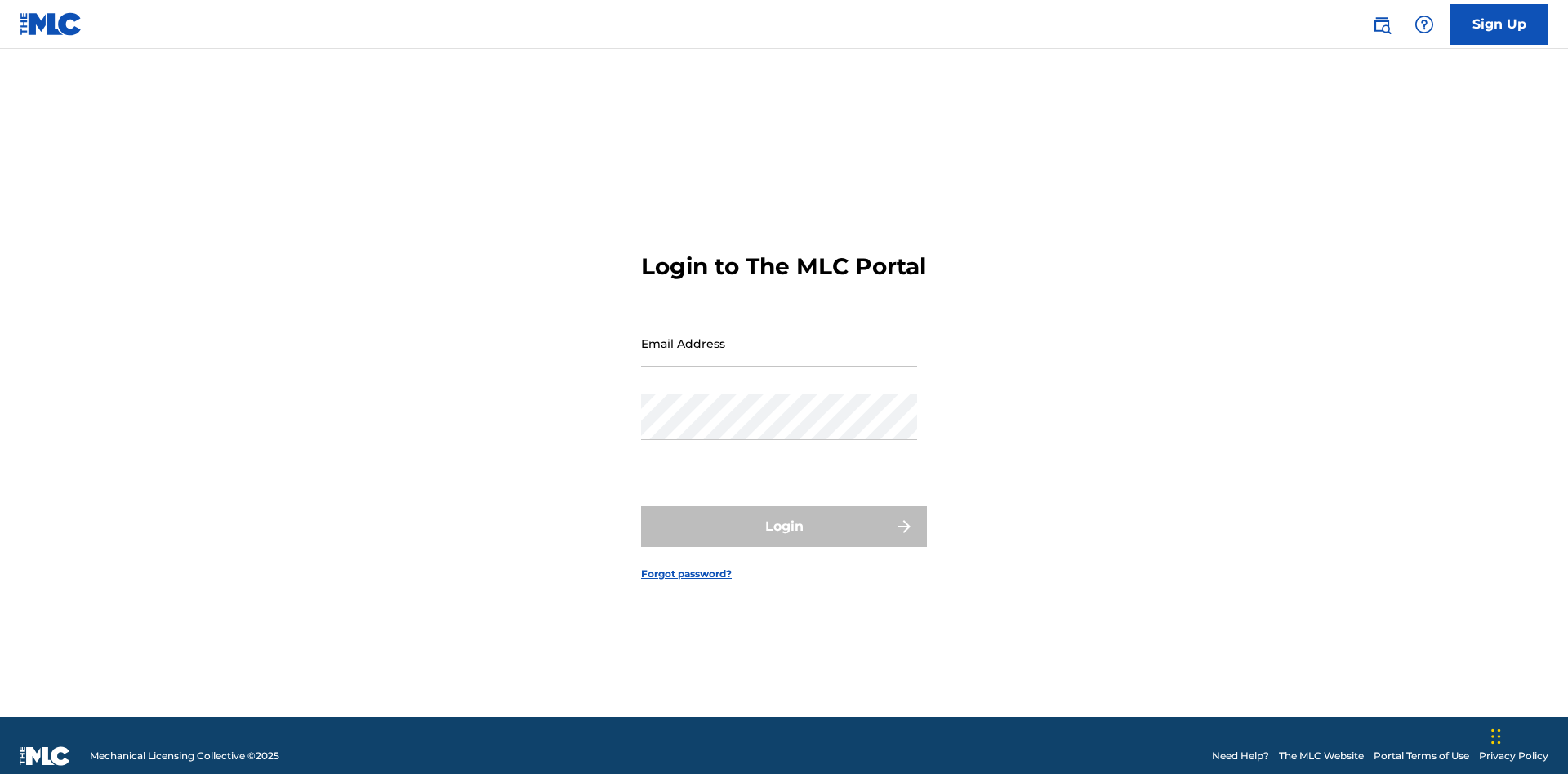
click at [779, 336] on input "Email Address" at bounding box center [779, 343] width 276 height 47
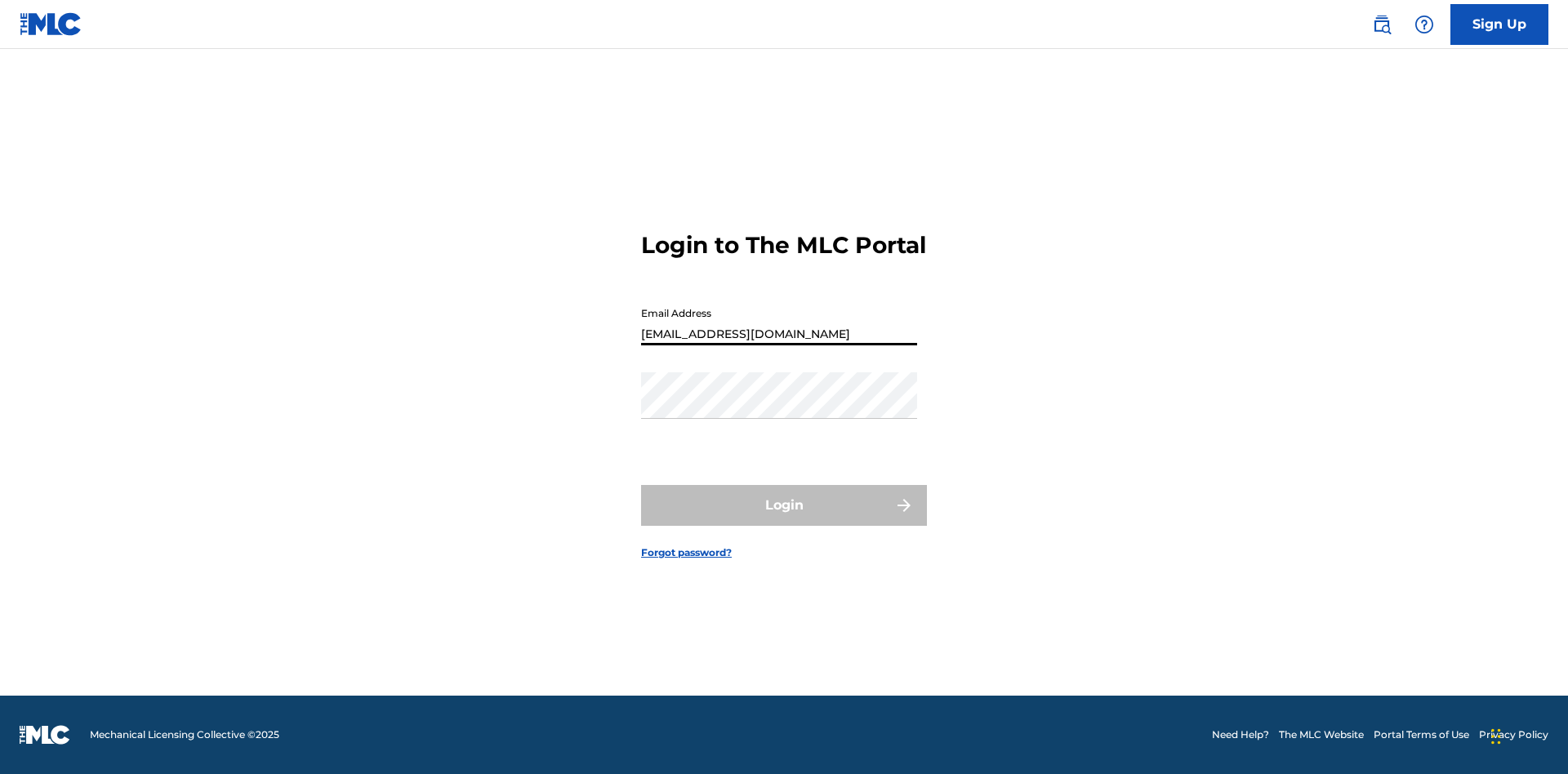
type input "[EMAIL_ADDRESS][DOMAIN_NAME]"
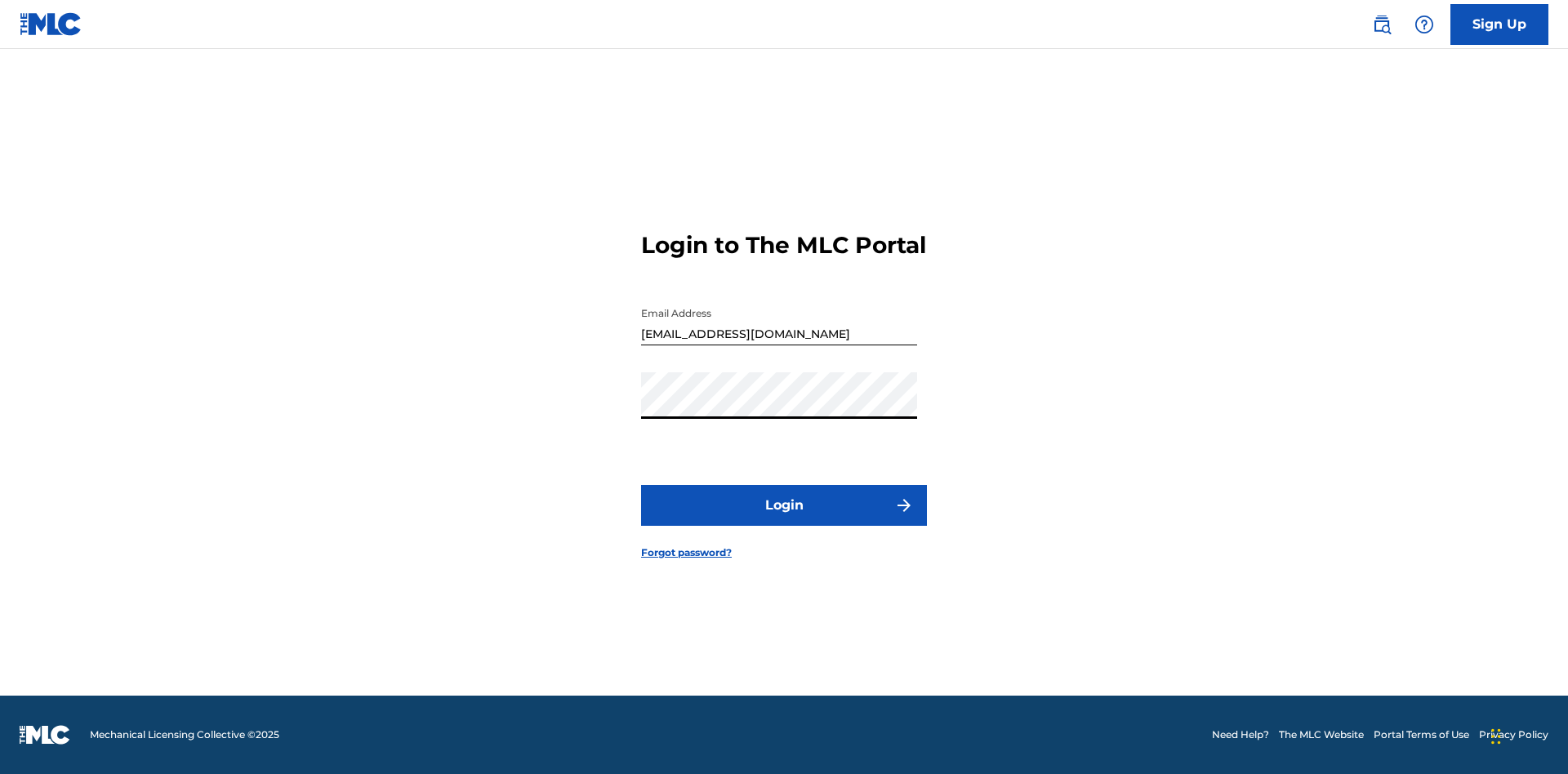
click at [784, 519] on button "Login" at bounding box center [784, 505] width 286 height 41
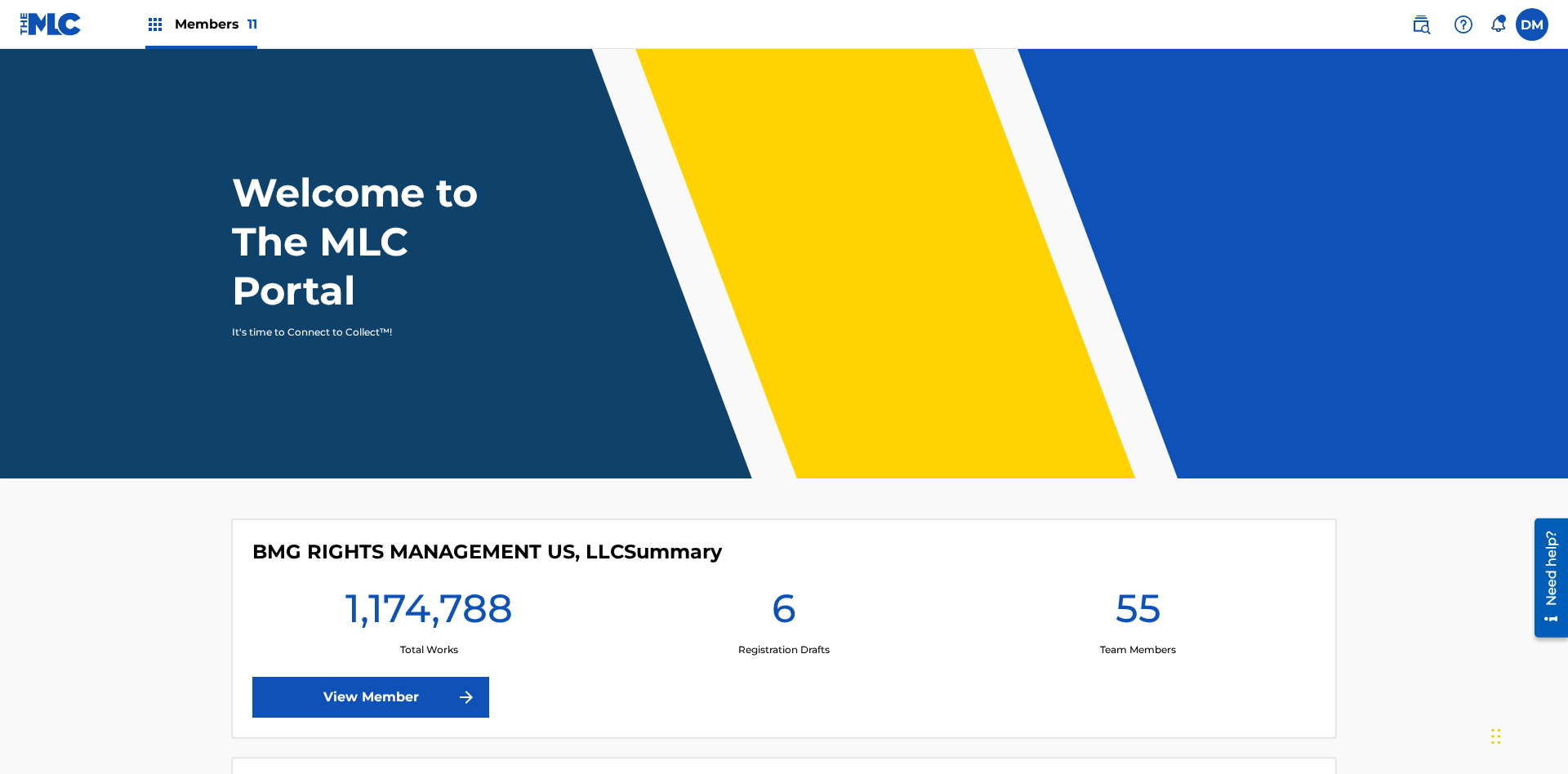
click at [201, 24] on span "Members 11" at bounding box center [216, 24] width 83 height 19
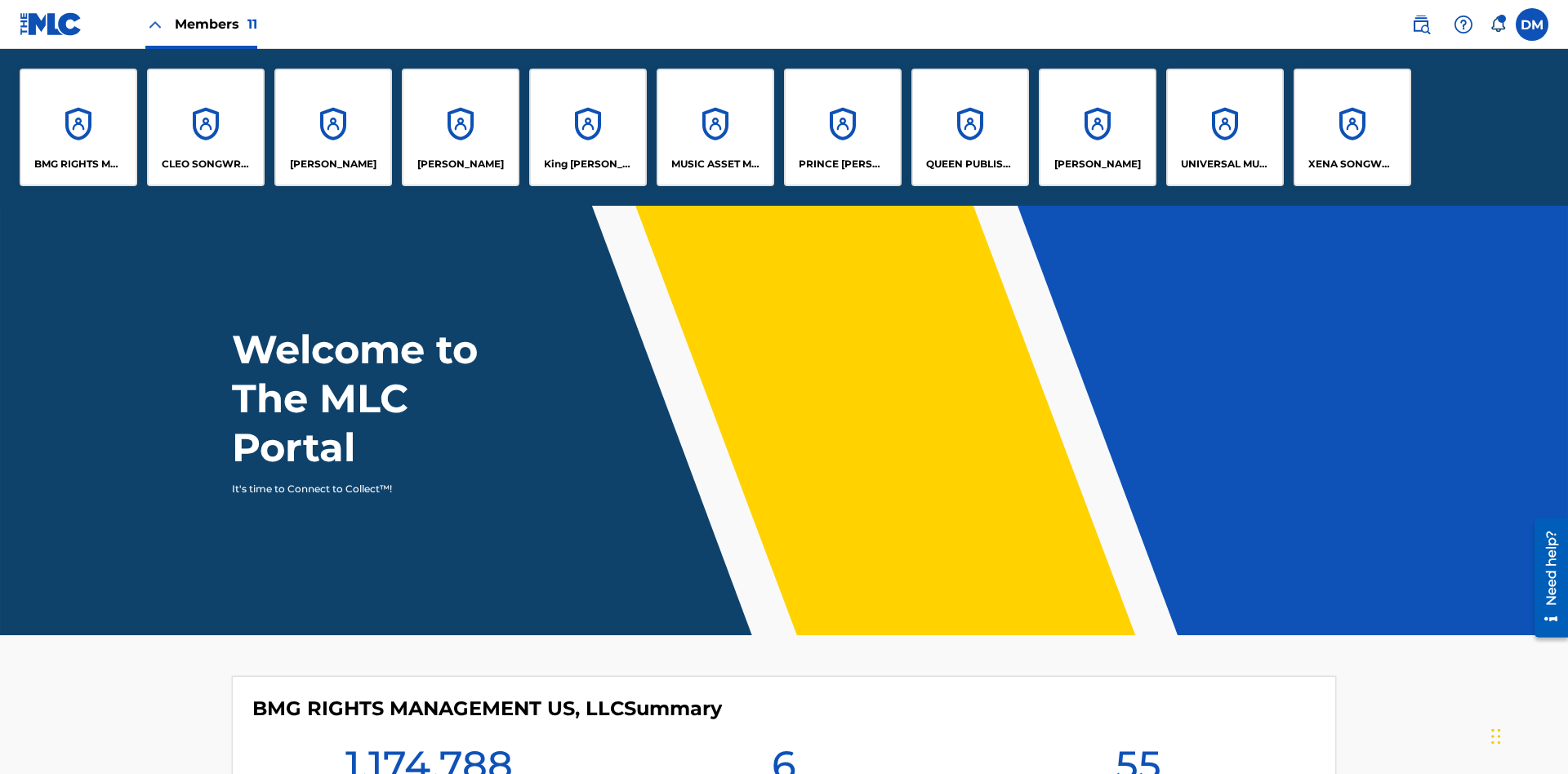
click at [588, 164] on p "King [PERSON_NAME]" at bounding box center [589, 164] width 89 height 14
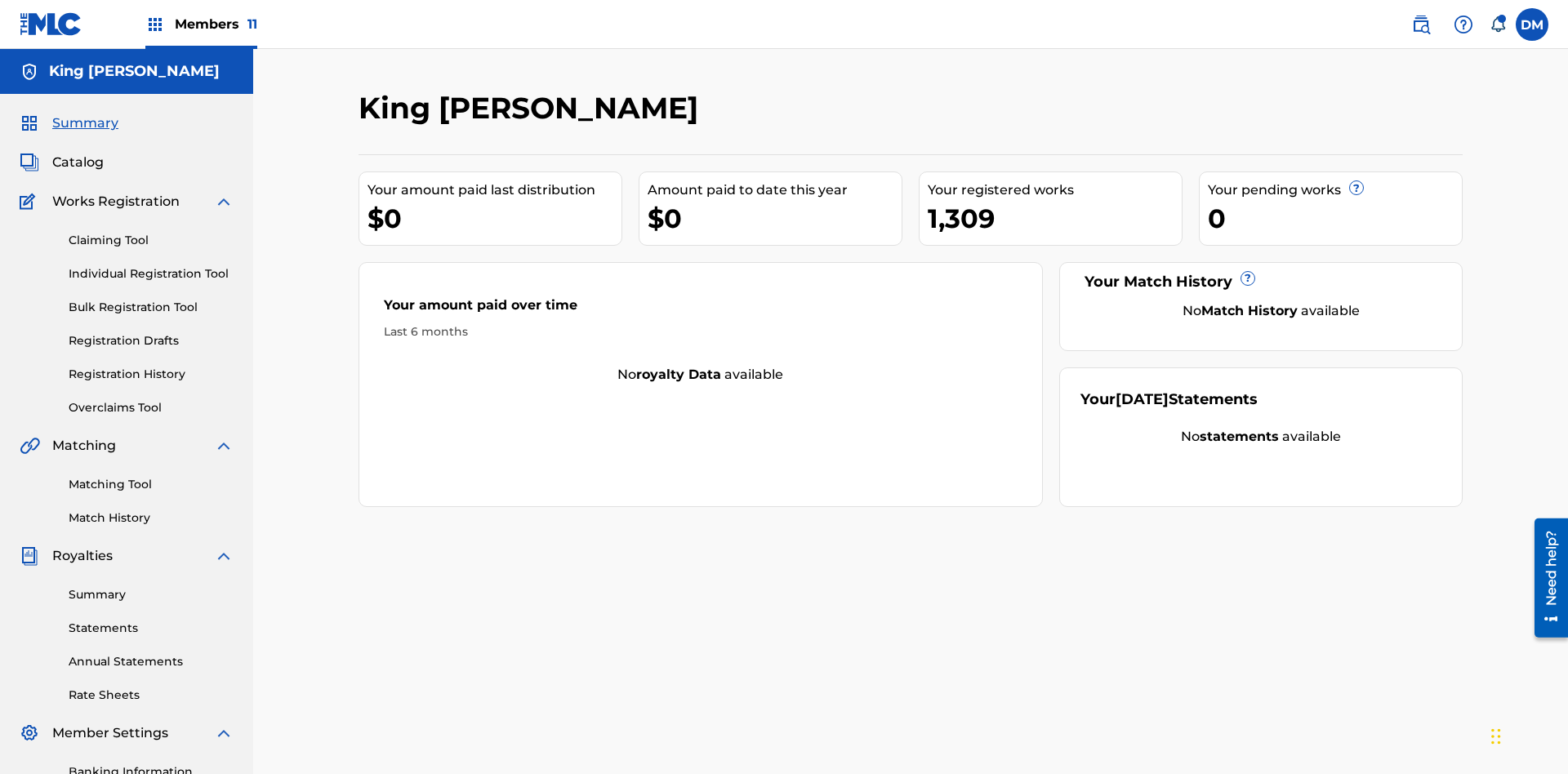
scroll to position [239, 0]
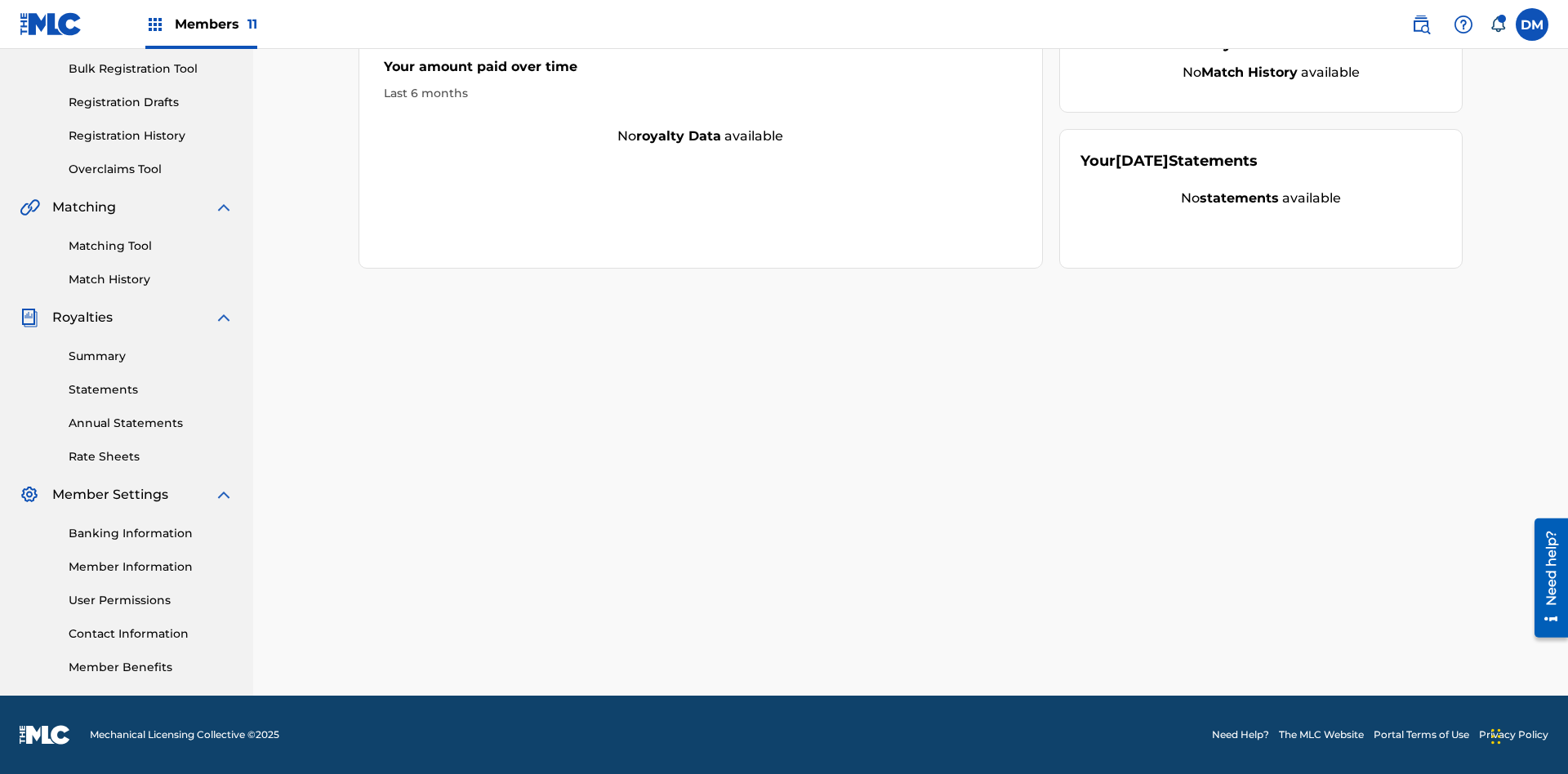
click at [151, 600] on link "User Permissions" at bounding box center [151, 601] width 165 height 17
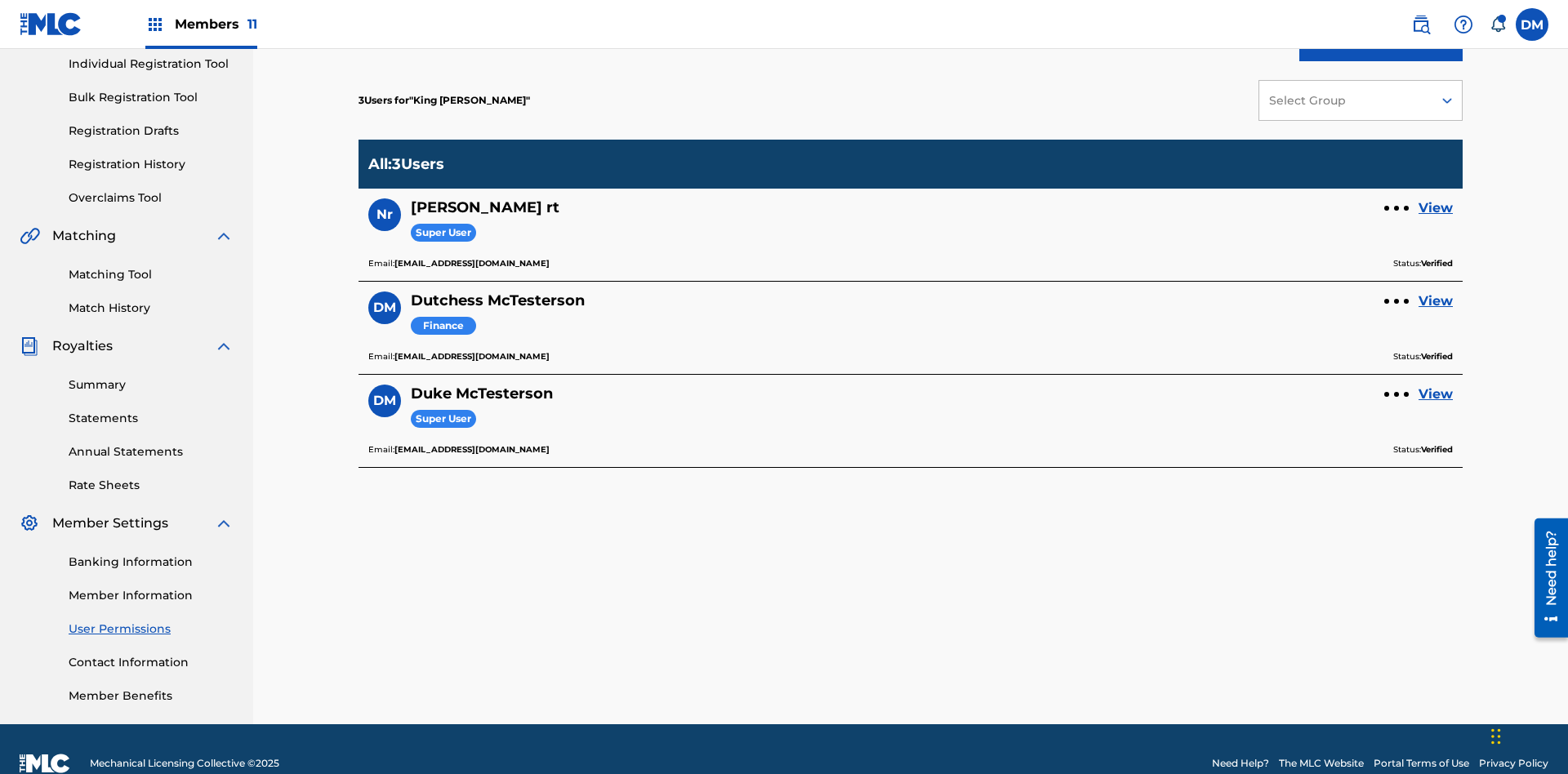
click at [1436, 292] on link "View" at bounding box center [1436, 301] width 34 height 20
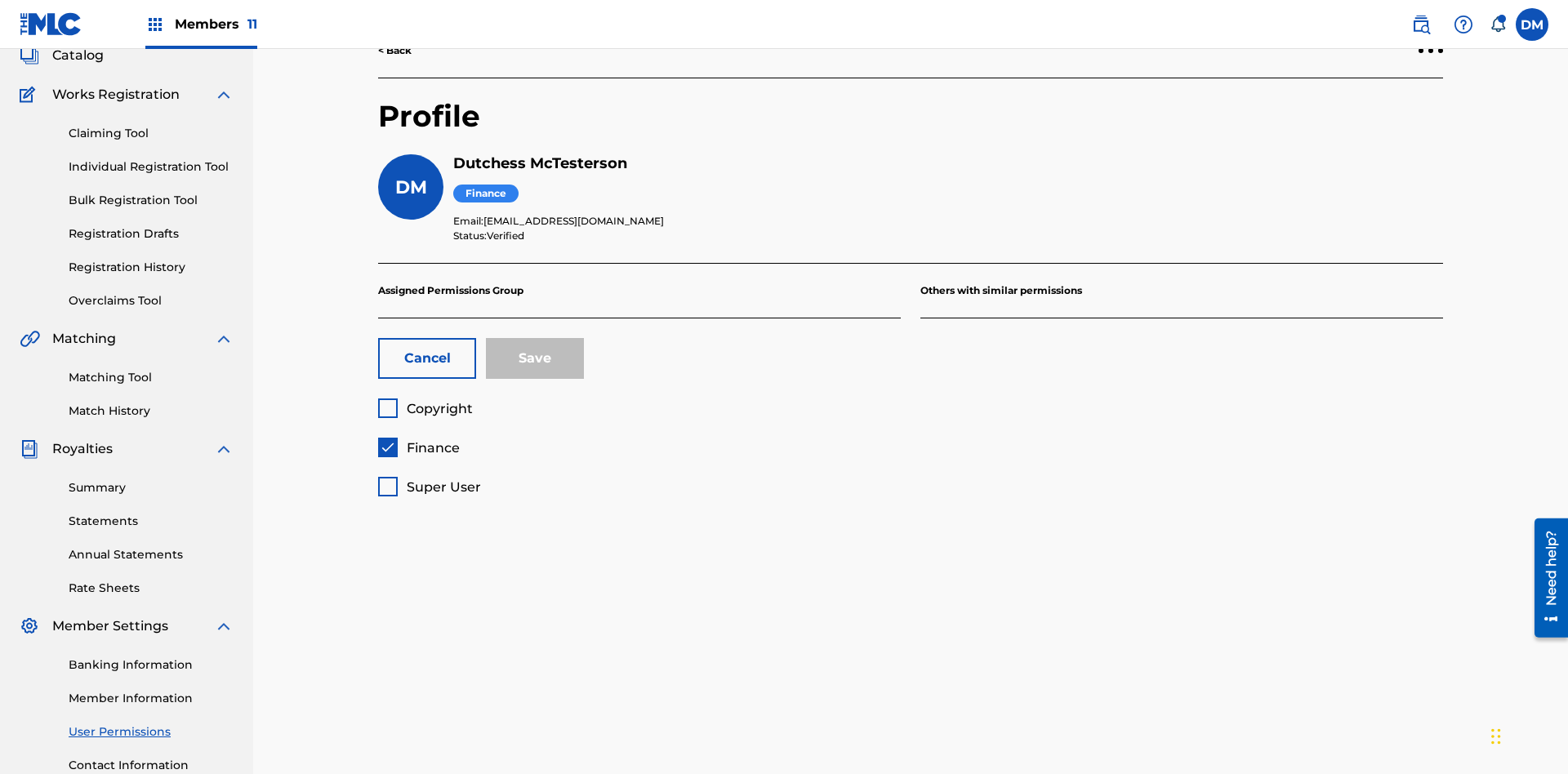
scroll to position [239, 0]
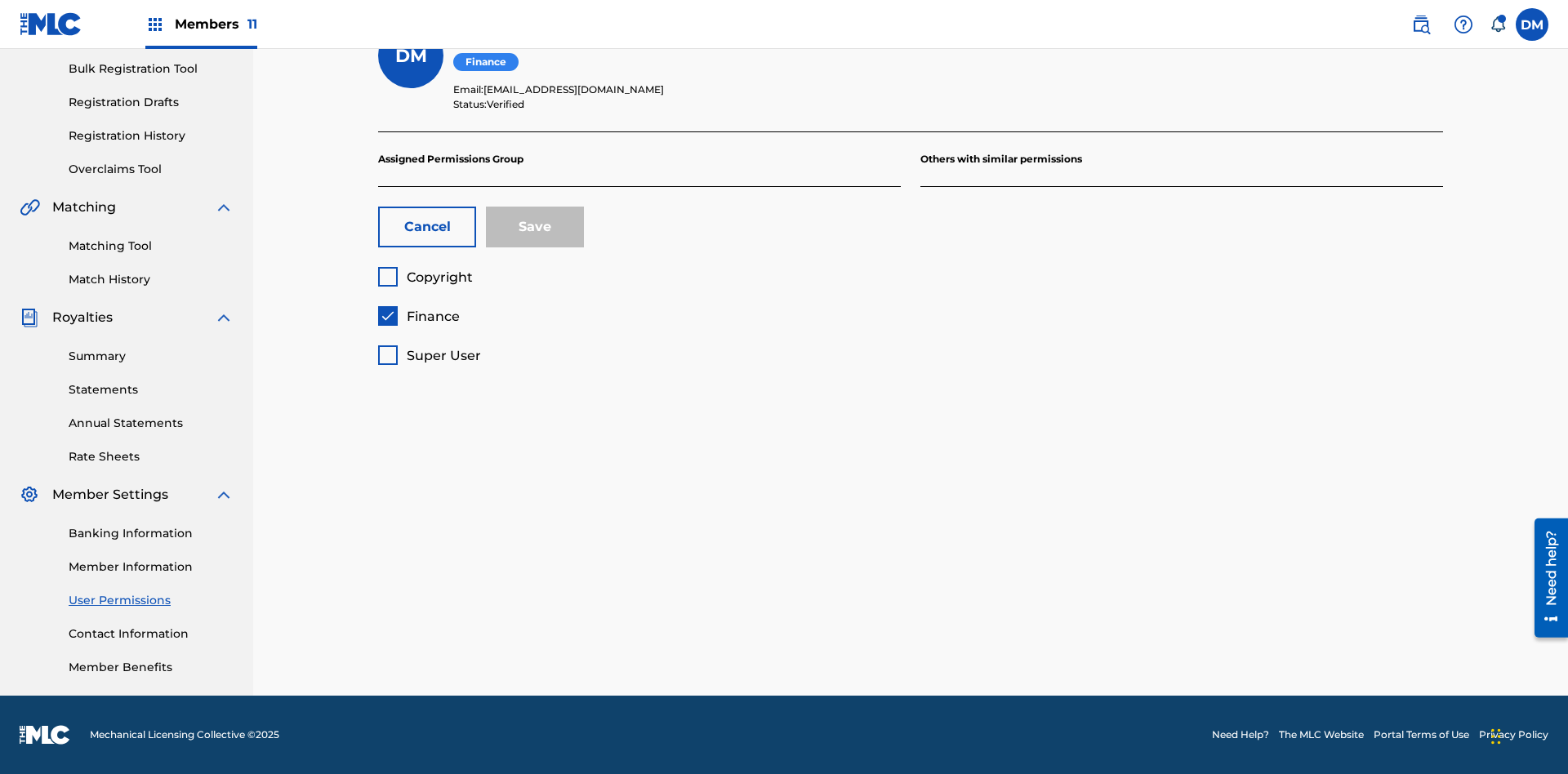
click at [418, 316] on span "Finance" at bounding box center [434, 317] width 53 height 15
click at [425, 277] on span "Copyright" at bounding box center [440, 277] width 67 height 15
click at [535, 227] on button "Save" at bounding box center [534, 226] width 98 height 41
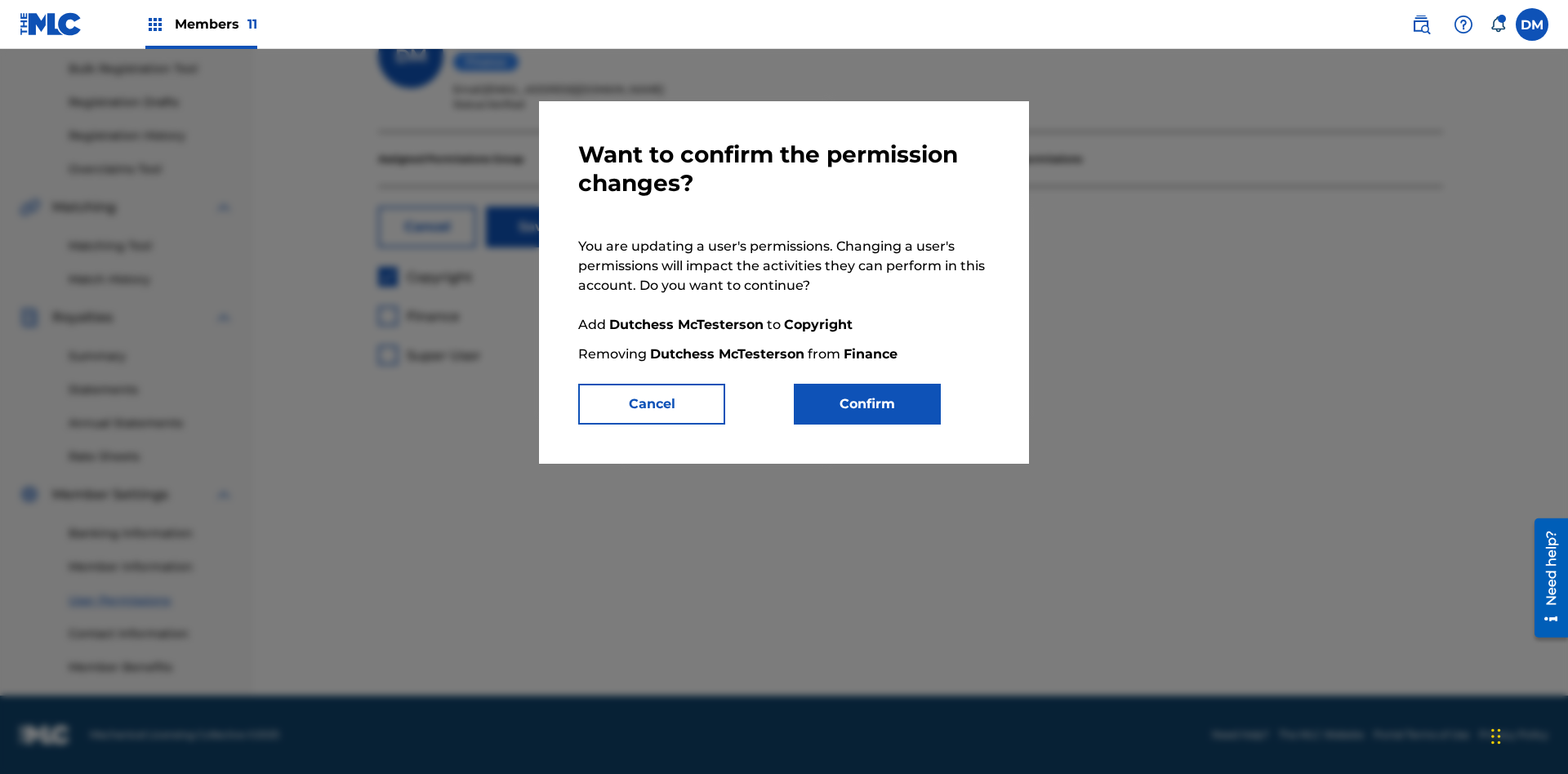
click at [867, 404] on button "Confirm" at bounding box center [867, 404] width 147 height 41
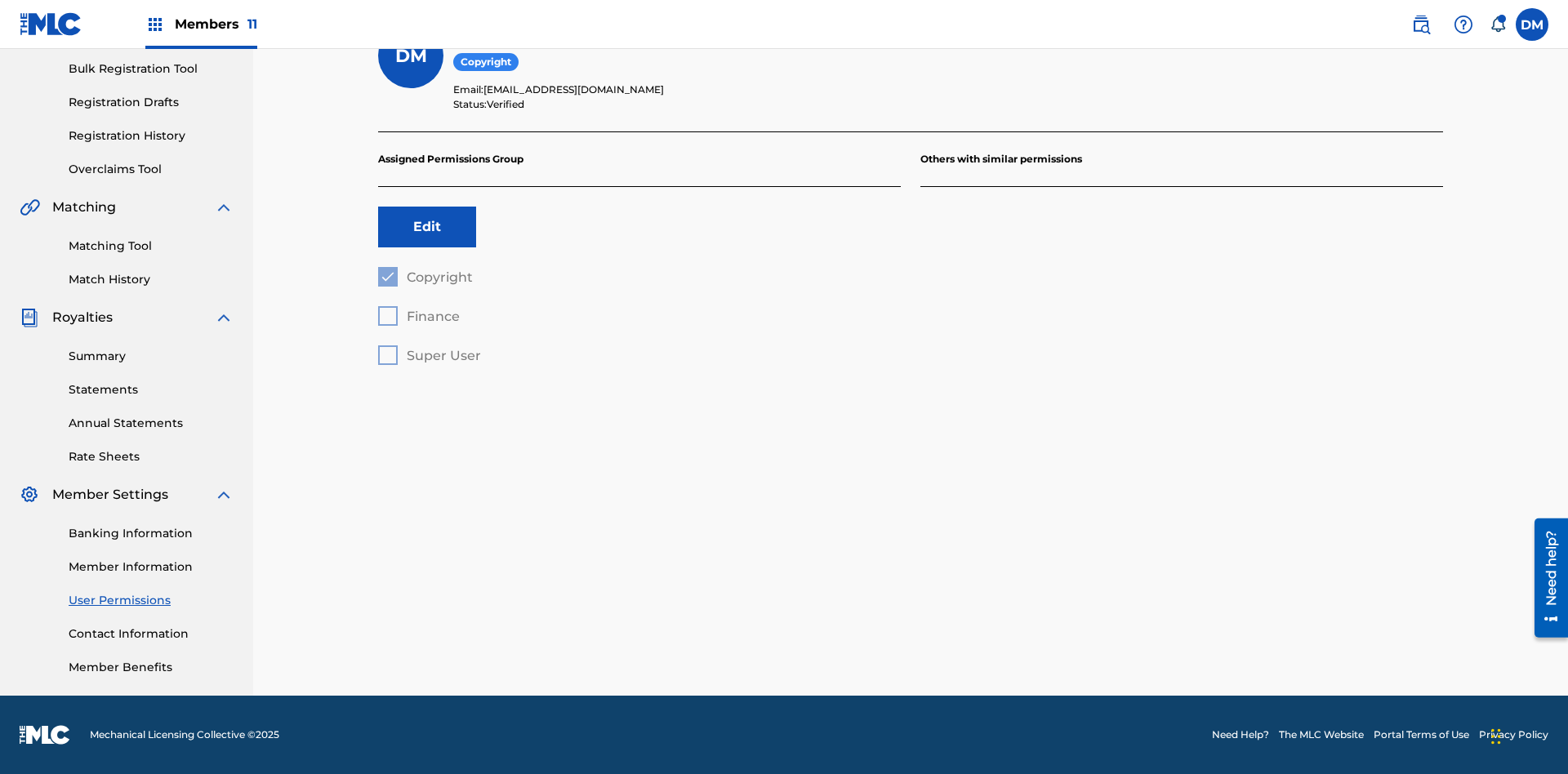
click at [1532, 24] on label at bounding box center [1532, 25] width 32 height 32
click at [1532, 25] on input "DM Duke McTesterson duke.mctesterson@gmail.com Notification Preferences Profile…" at bounding box center [1532, 25] width 0 height 0
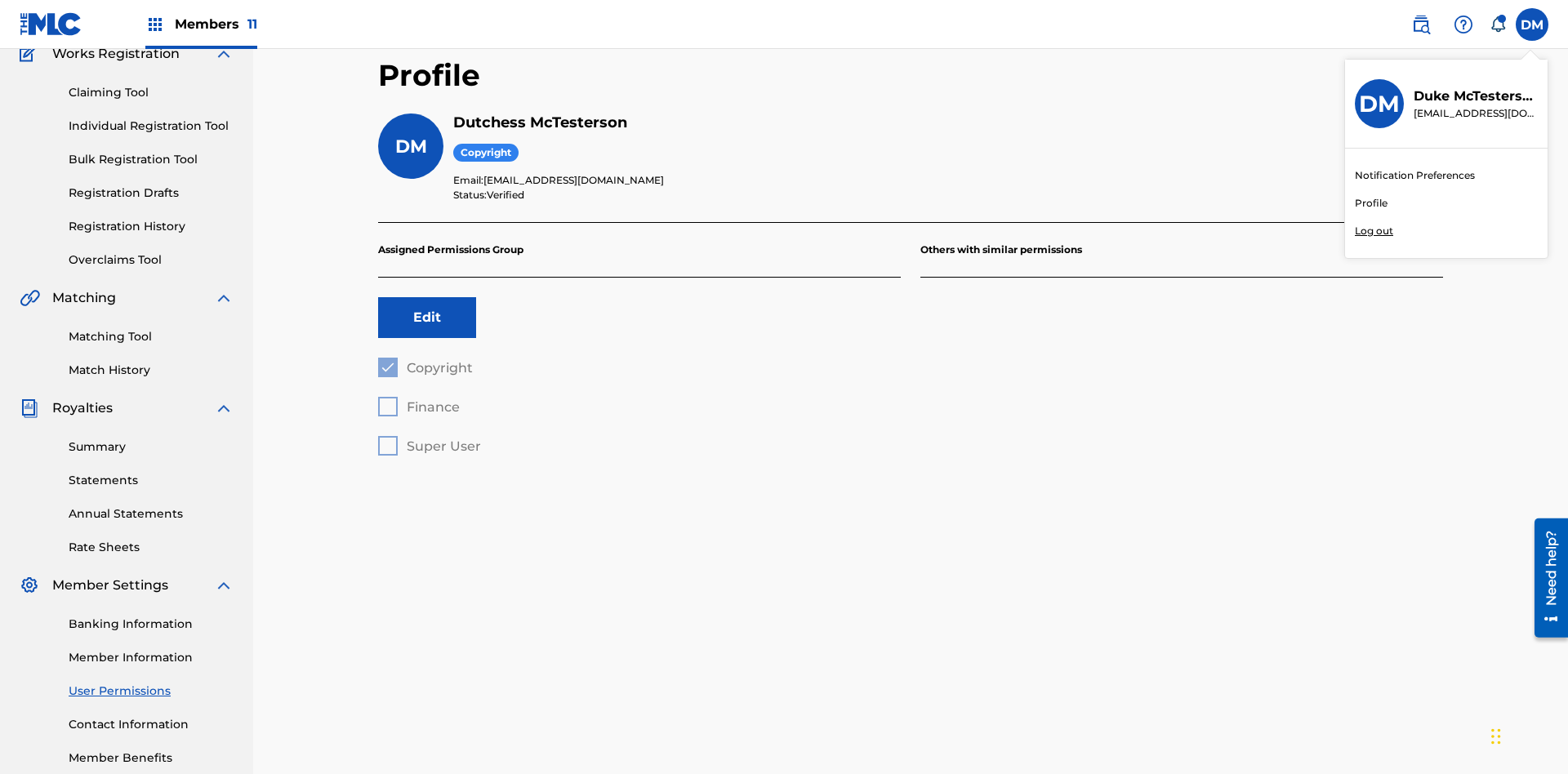
click at [1374, 231] on p "Log out" at bounding box center [1374, 230] width 38 height 14
click at [1532, 25] on input "[PERSON_NAME] [PERSON_NAME] [PERSON_NAME][EMAIL_ADDRESS][DOMAIN_NAME] Notificat…" at bounding box center [1532, 25] width 0 height 0
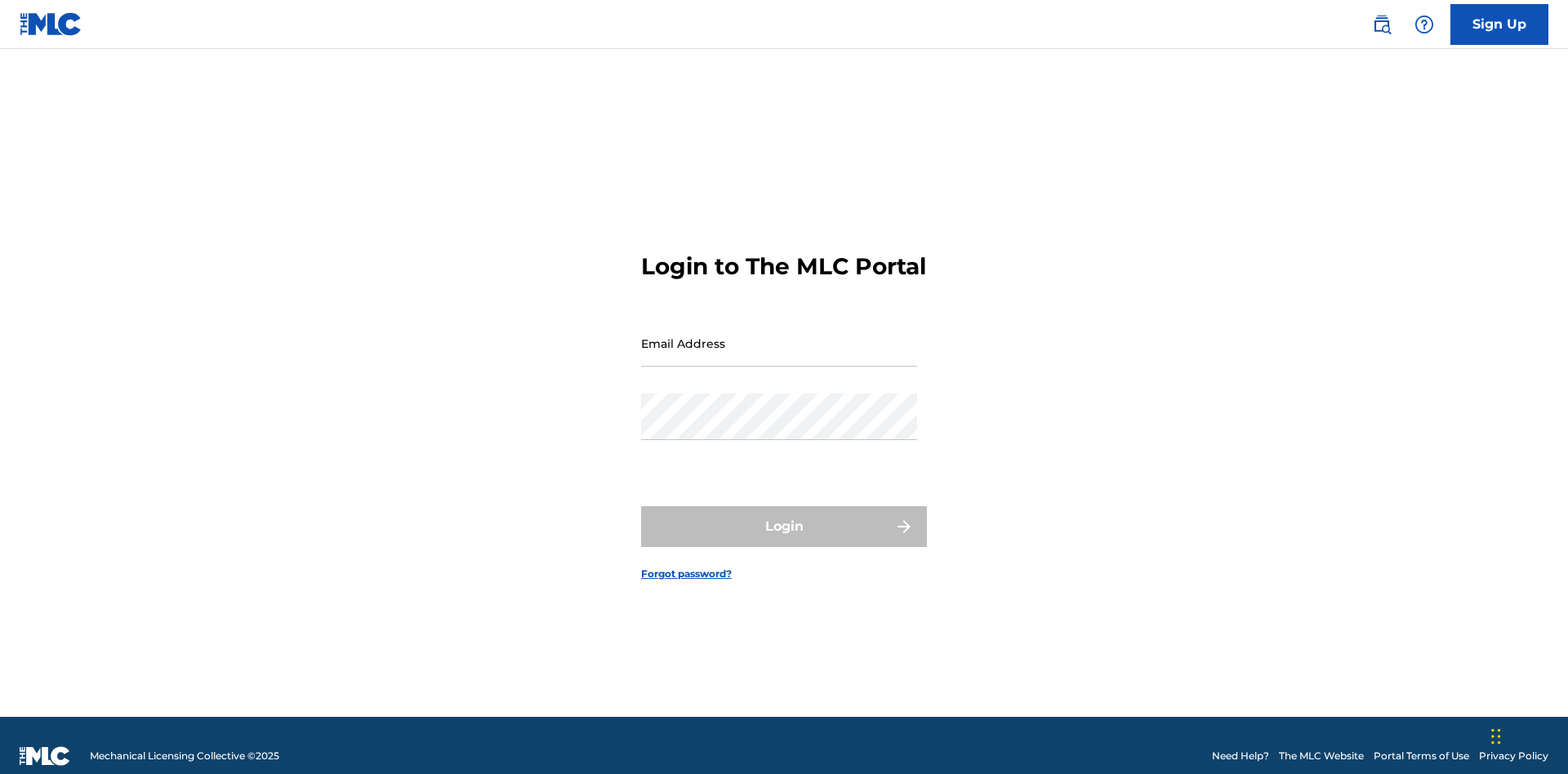
click at [779, 336] on input "Email Address" at bounding box center [779, 343] width 276 height 47
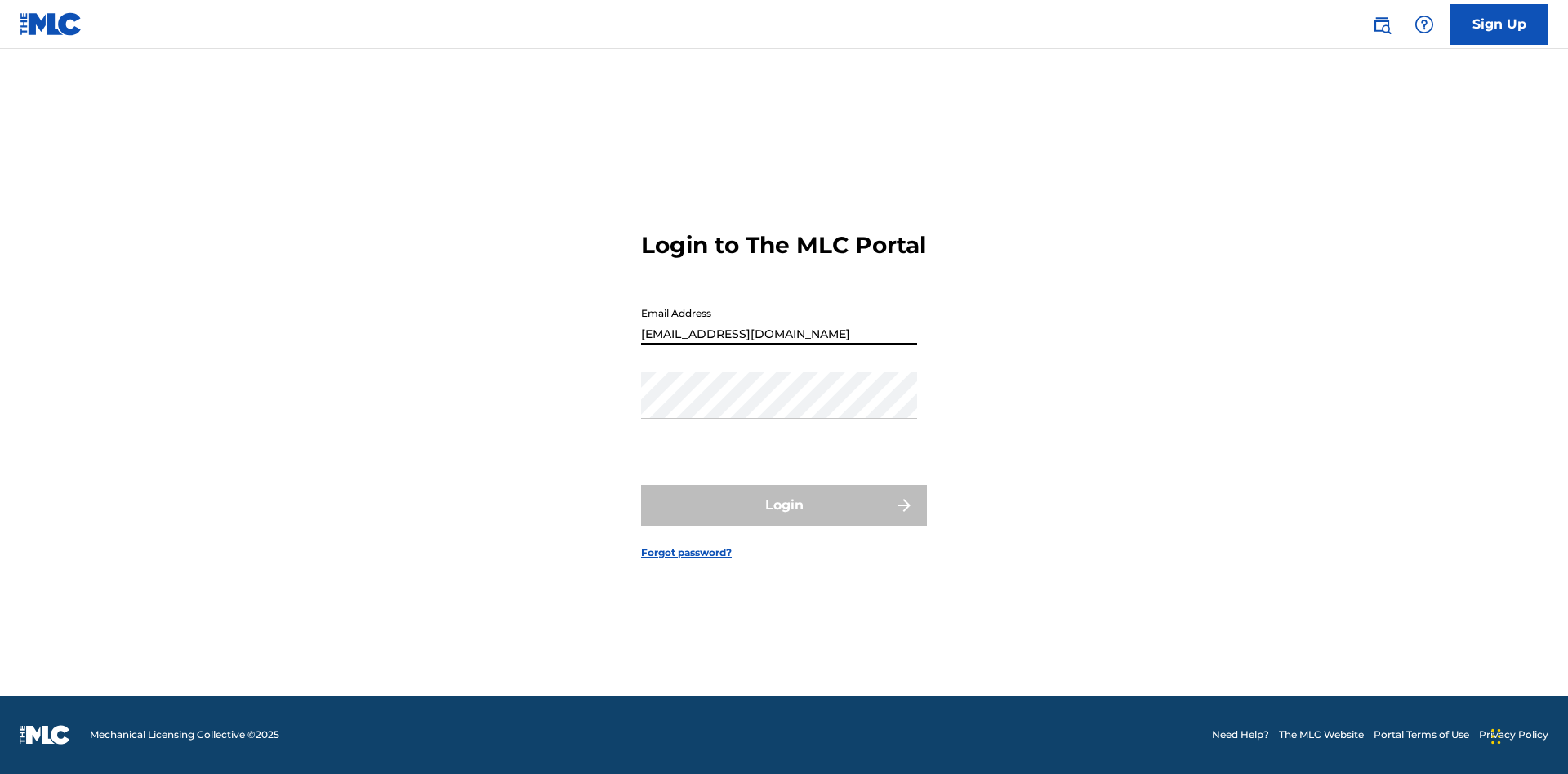
type input "[EMAIL_ADDRESS][DOMAIN_NAME]"
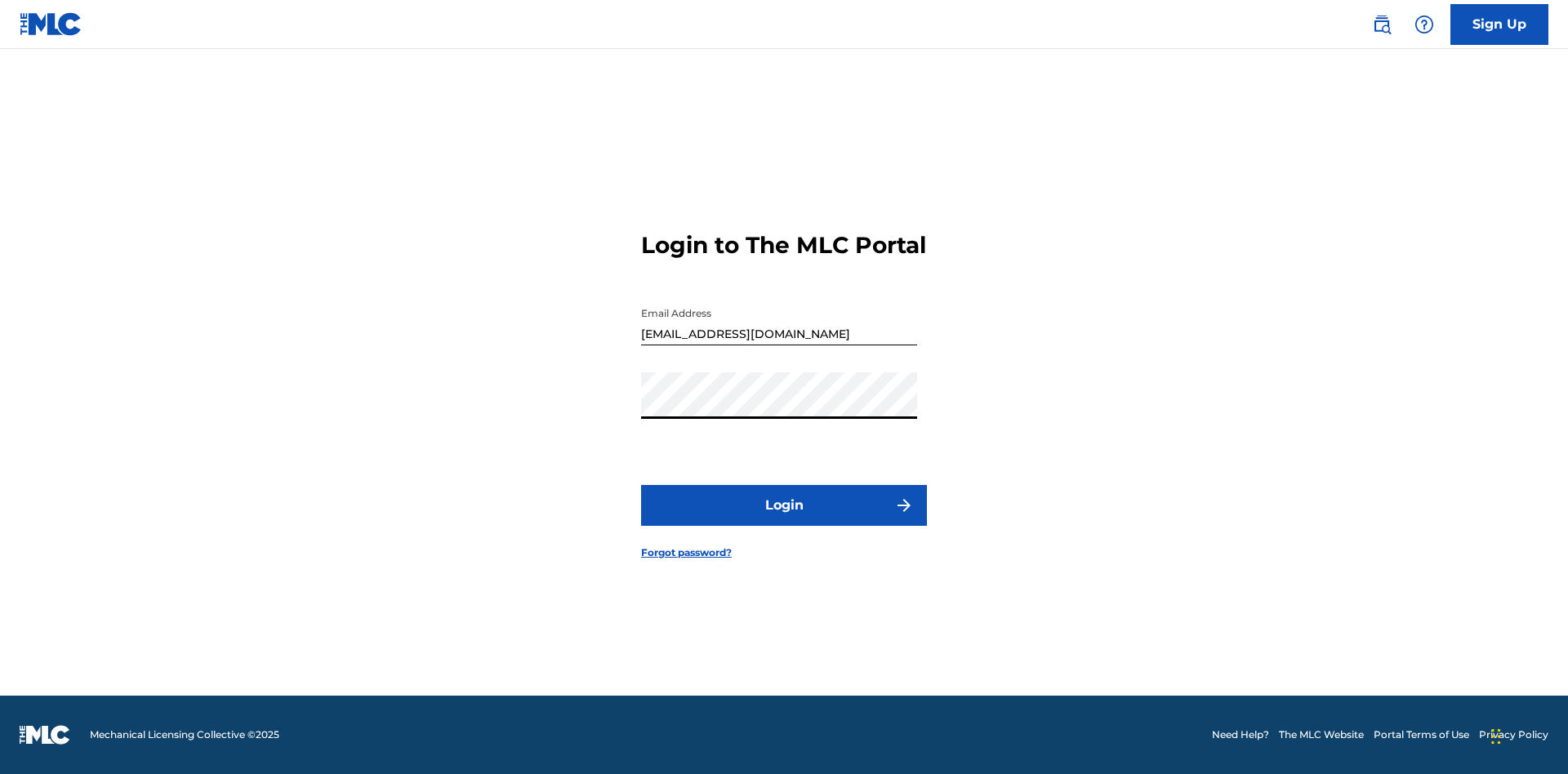
click at [784, 519] on button "Login" at bounding box center [784, 505] width 286 height 41
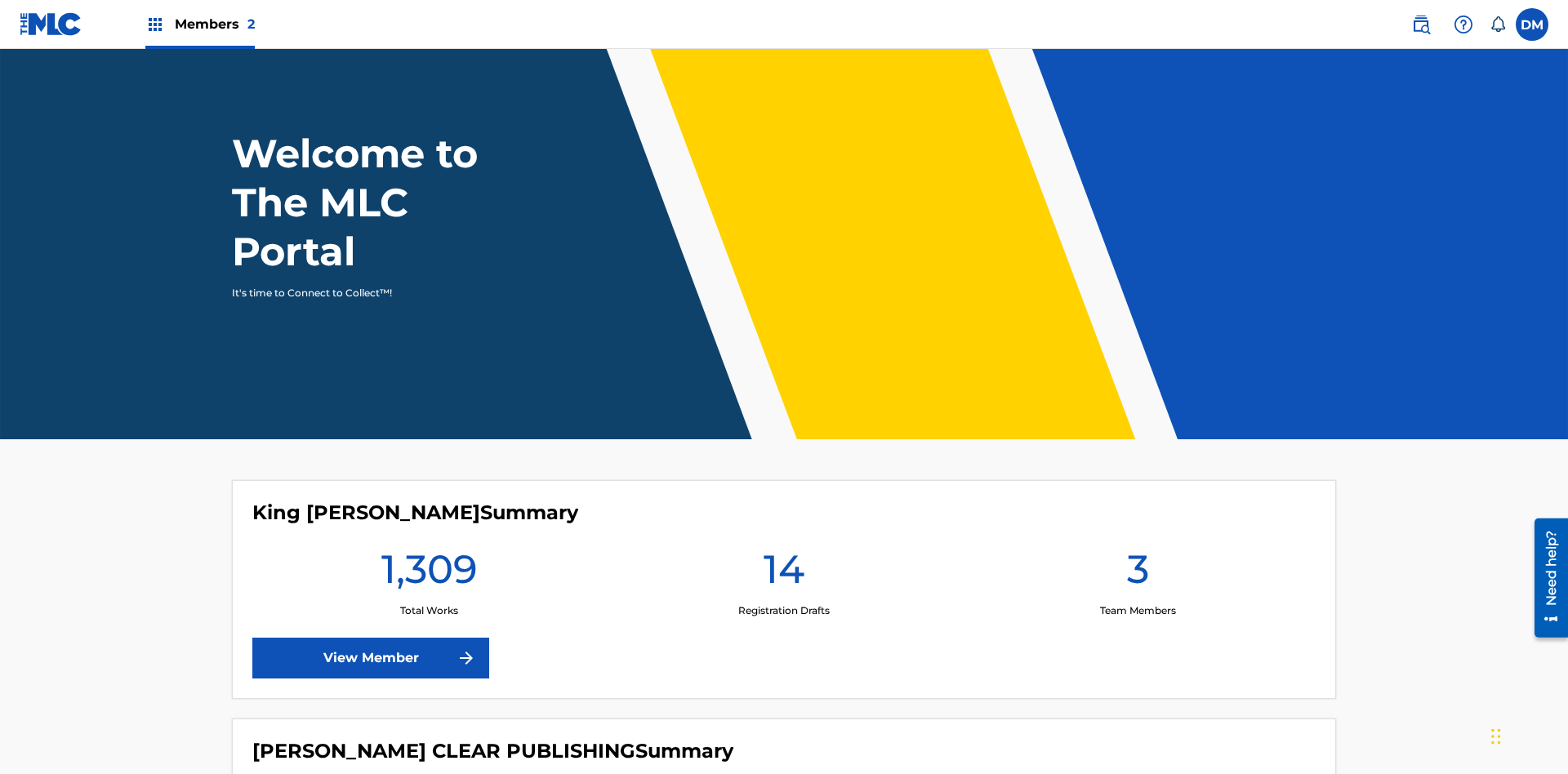
click at [200, 24] on span "Members 2" at bounding box center [215, 24] width 80 height 19
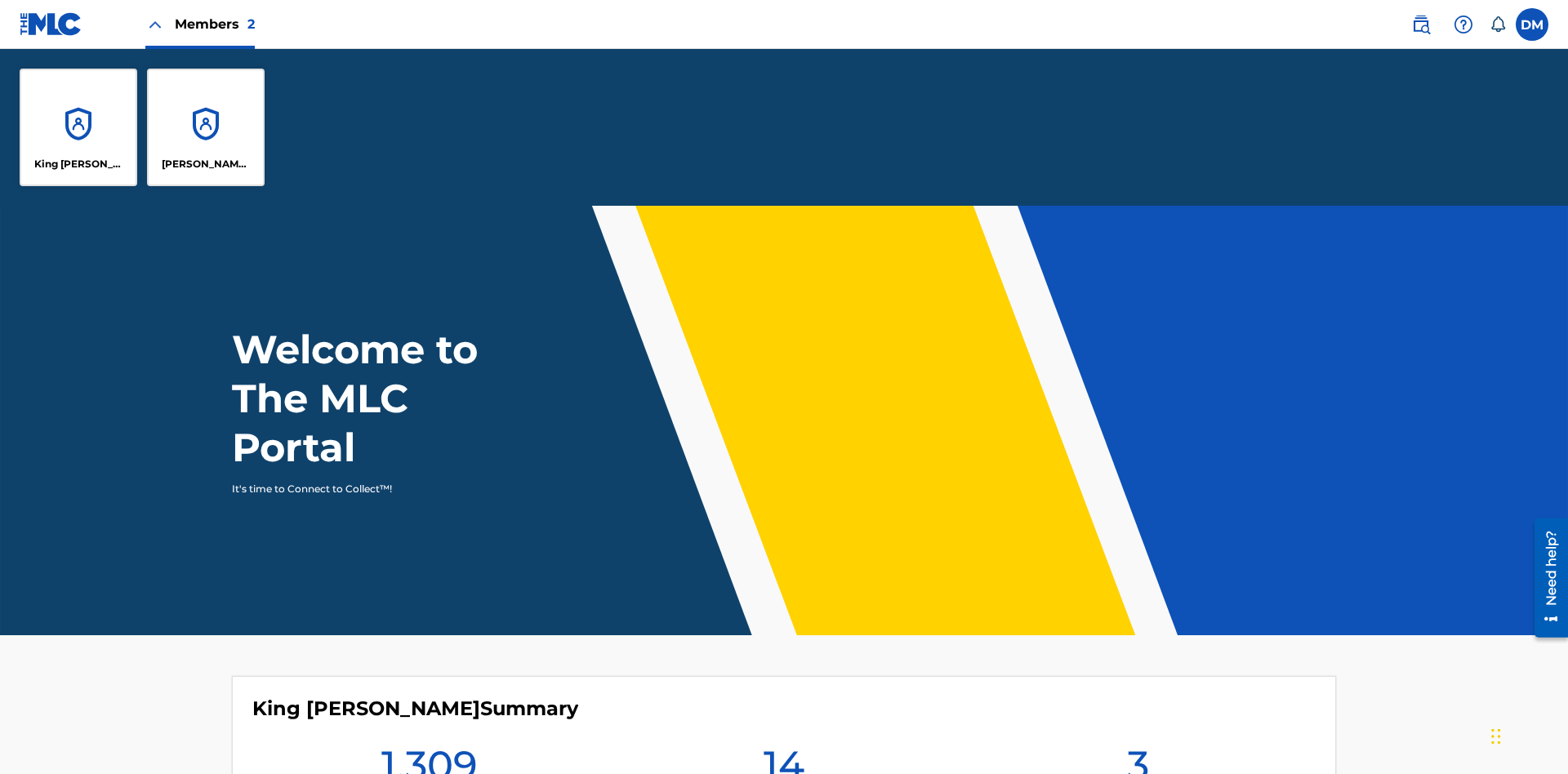
click at [78, 164] on p "King [PERSON_NAME]" at bounding box center [79, 164] width 89 height 14
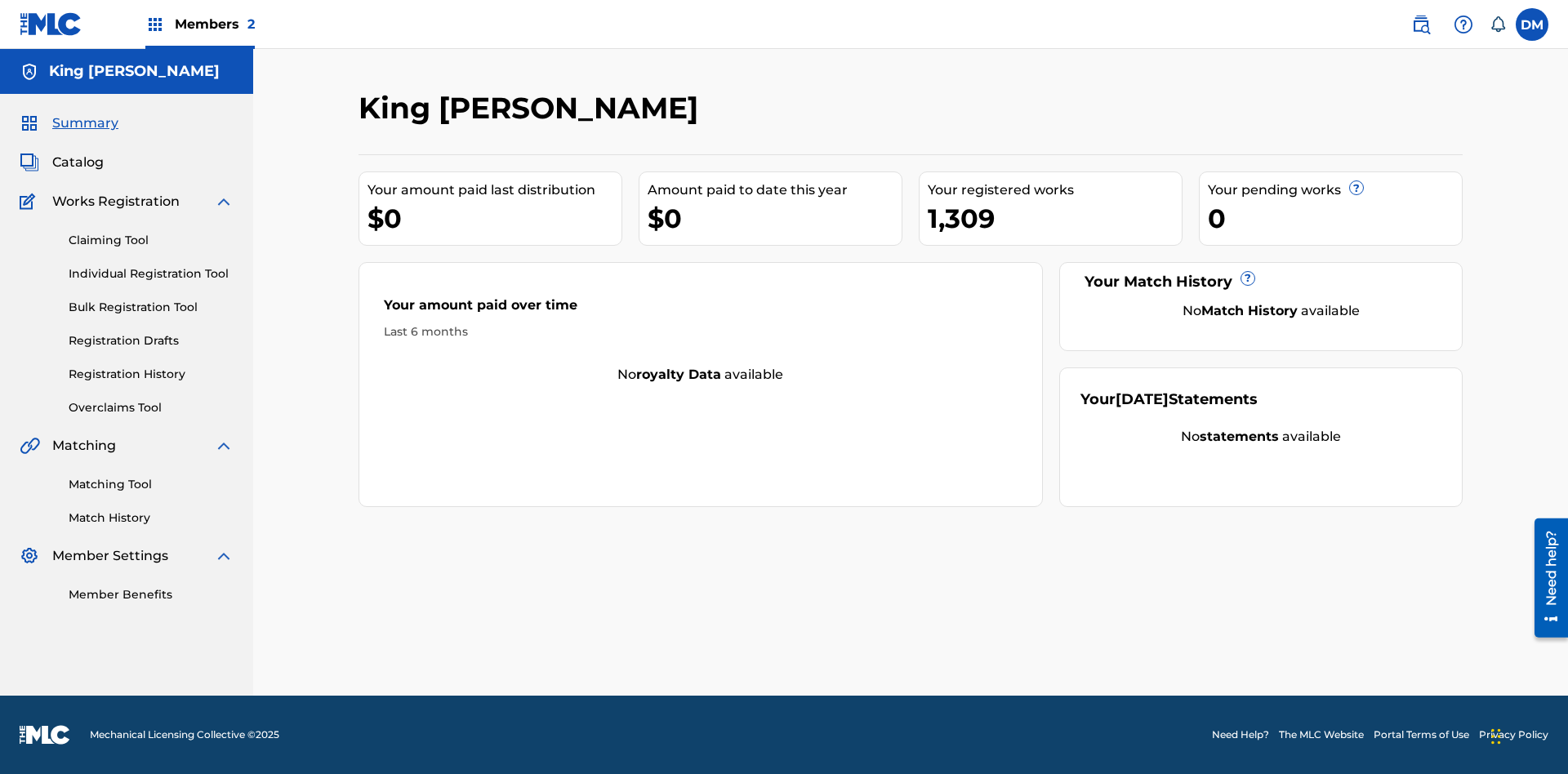
click at [84, 124] on span "Summary" at bounding box center [86, 123] width 67 height 20
click at [151, 484] on link "Matching Tool" at bounding box center [151, 485] width 165 height 17
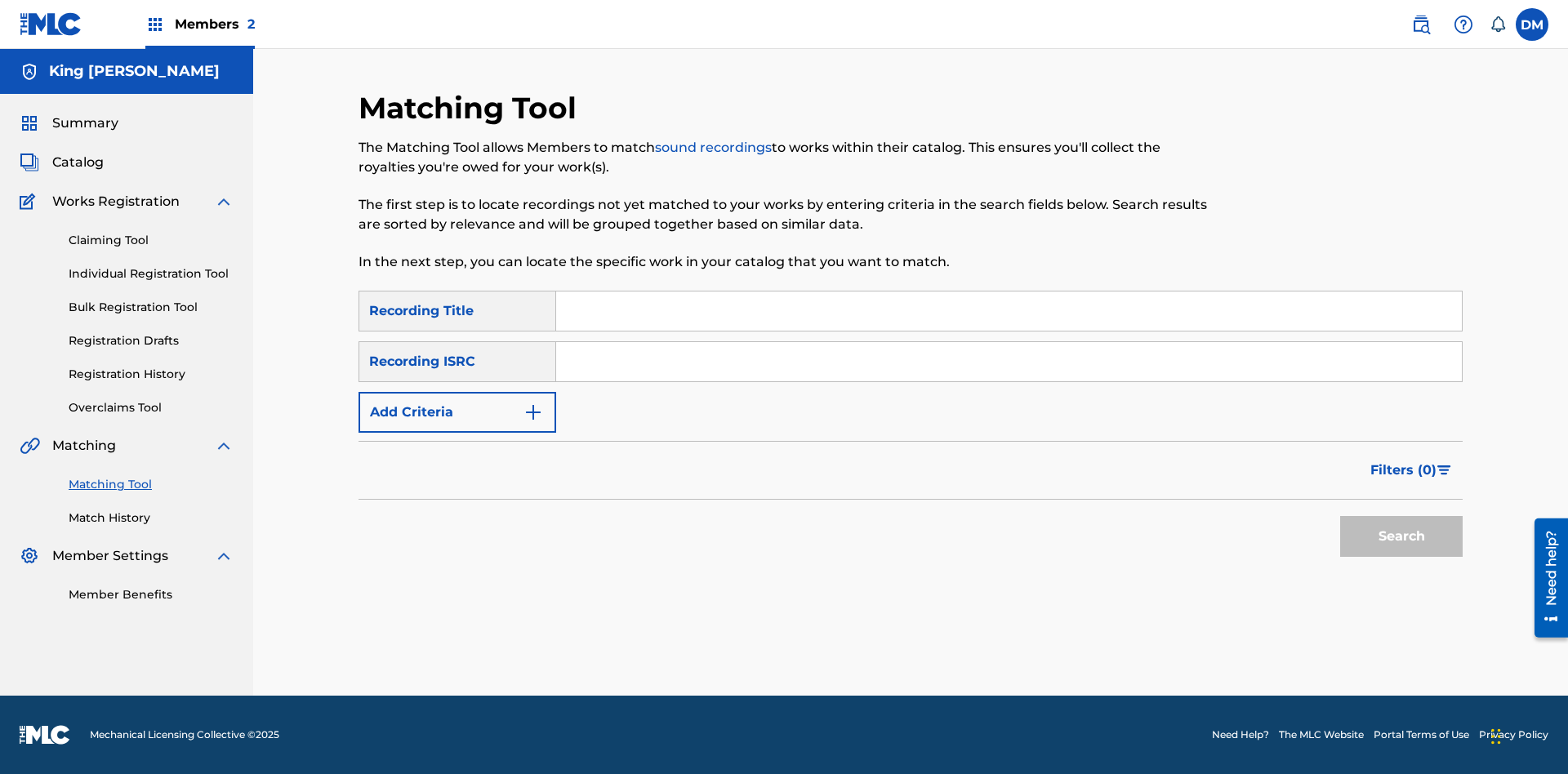
click at [151, 518] on link "Match History" at bounding box center [151, 518] width 165 height 17
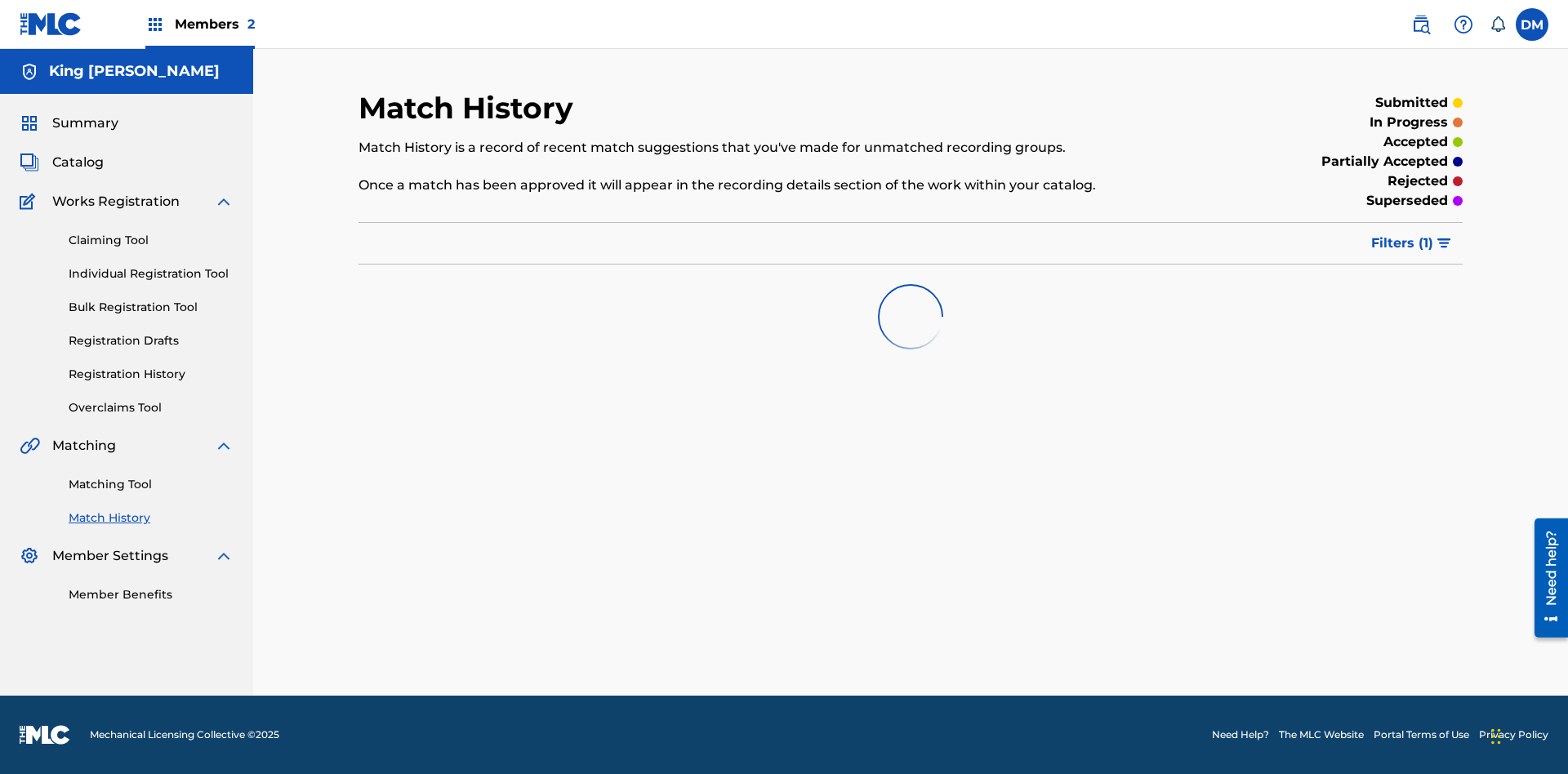
click at [151, 594] on link "Member Benefits" at bounding box center [151, 595] width 165 height 17
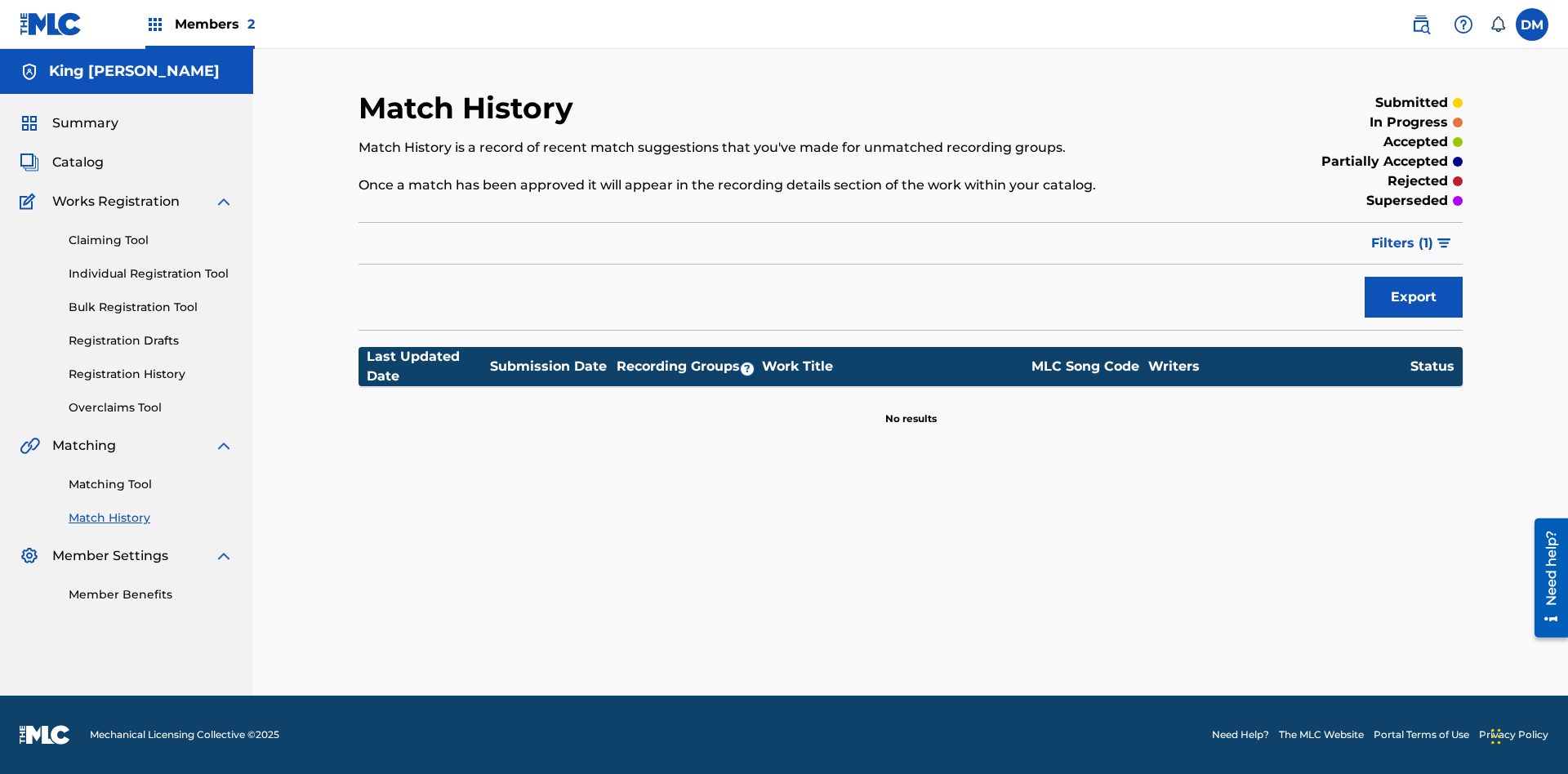
click at [151, 408] on link "Overclaims Tool" at bounding box center [151, 408] width 165 height 17
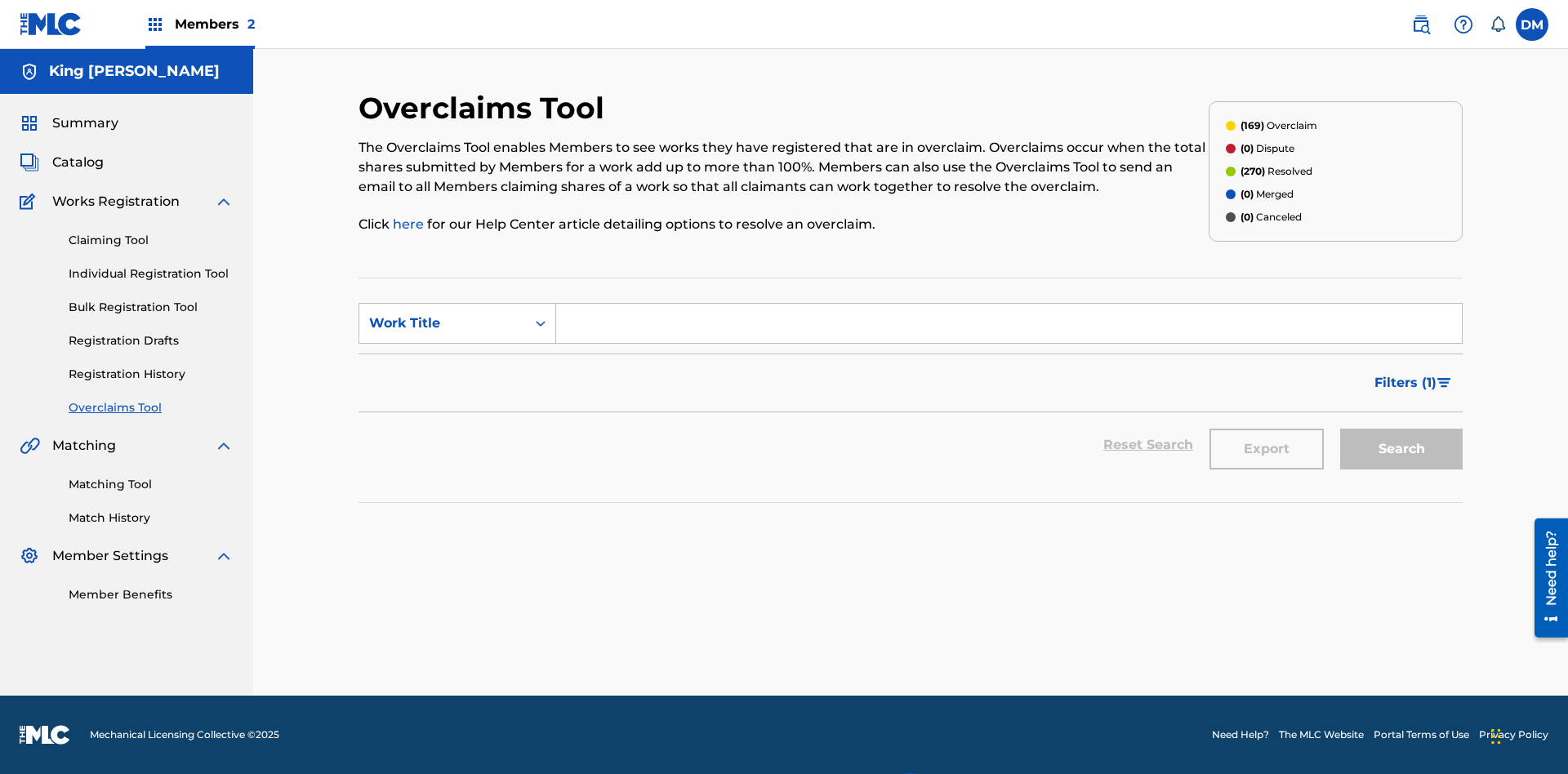
click at [78, 153] on span "Catalog" at bounding box center [78, 163] width 51 height 20
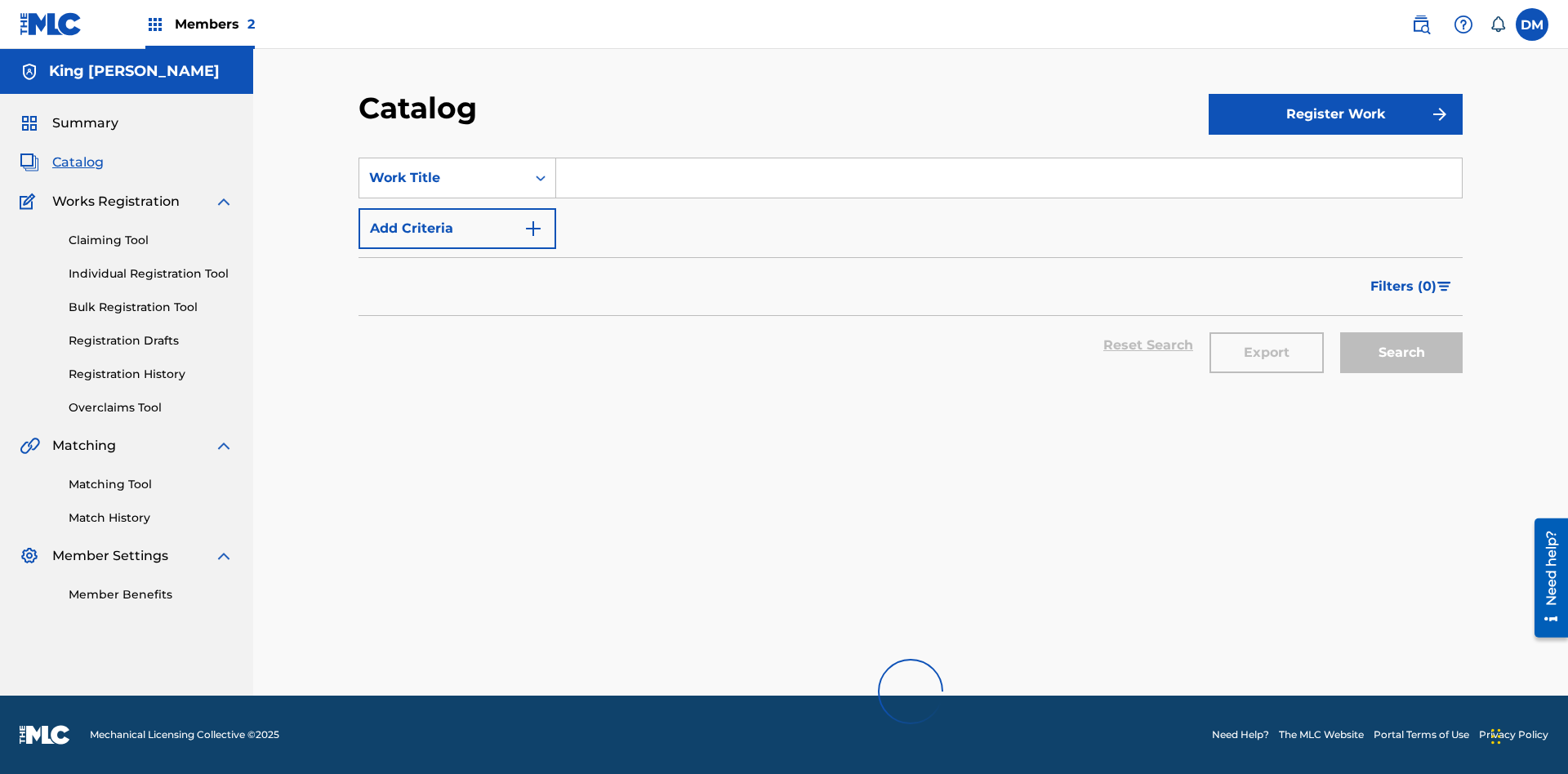
click at [151, 232] on link "Claiming Tool" at bounding box center [151, 241] width 165 height 17
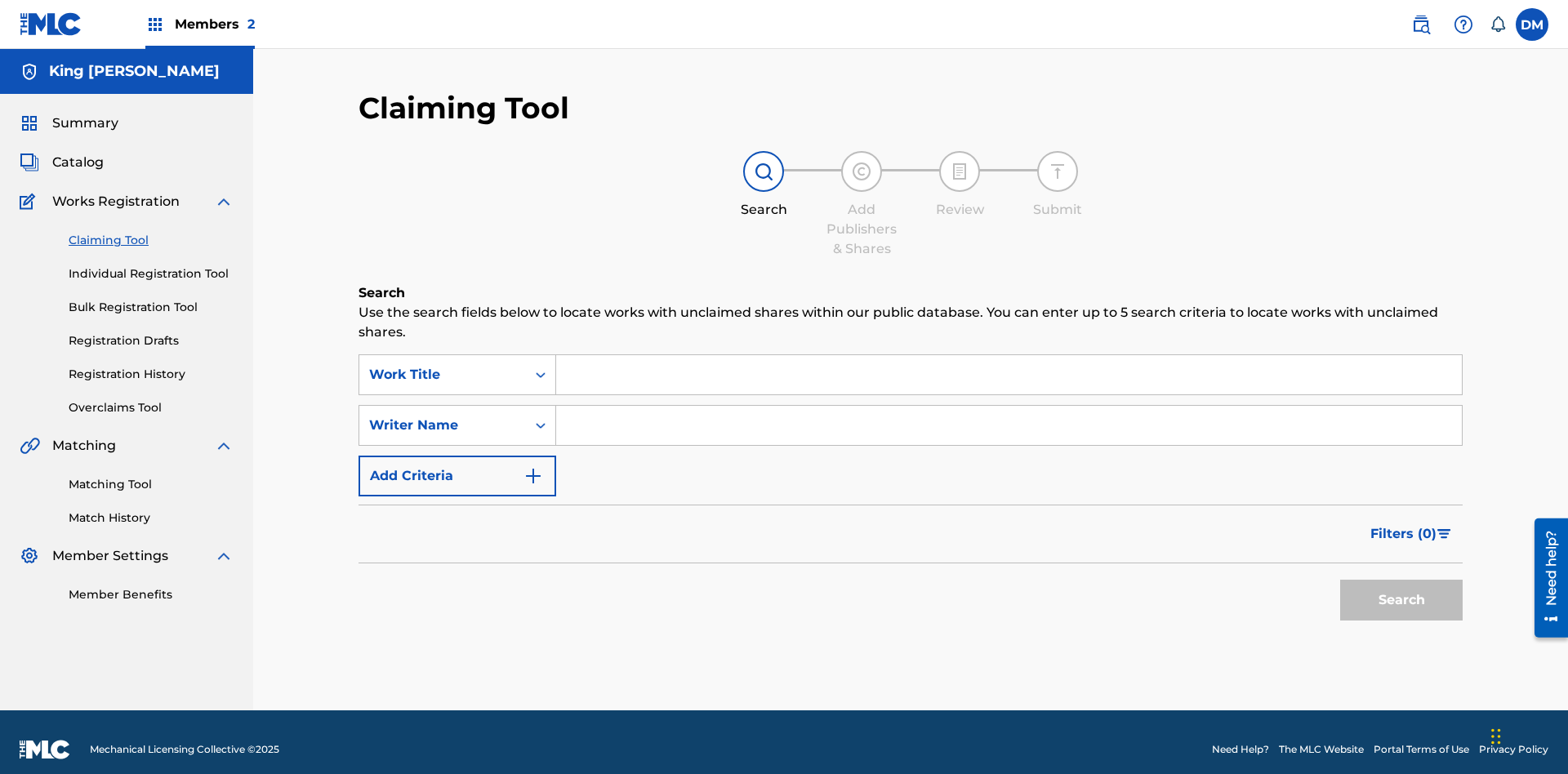
click at [151, 265] on link "Individual Registration Tool" at bounding box center [151, 274] width 165 height 17
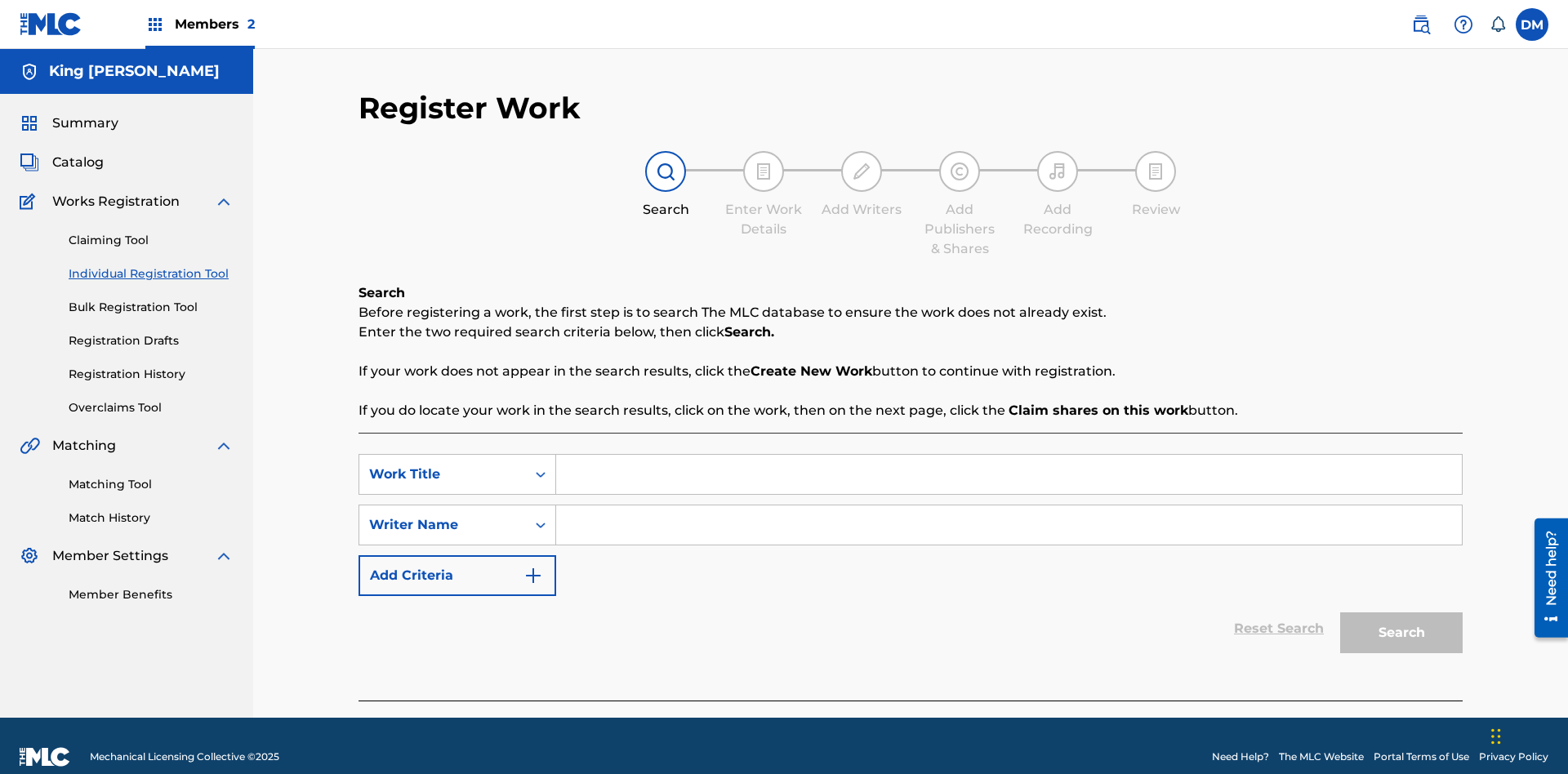
click at [151, 299] on link "Bulk Registration Tool" at bounding box center [151, 307] width 165 height 17
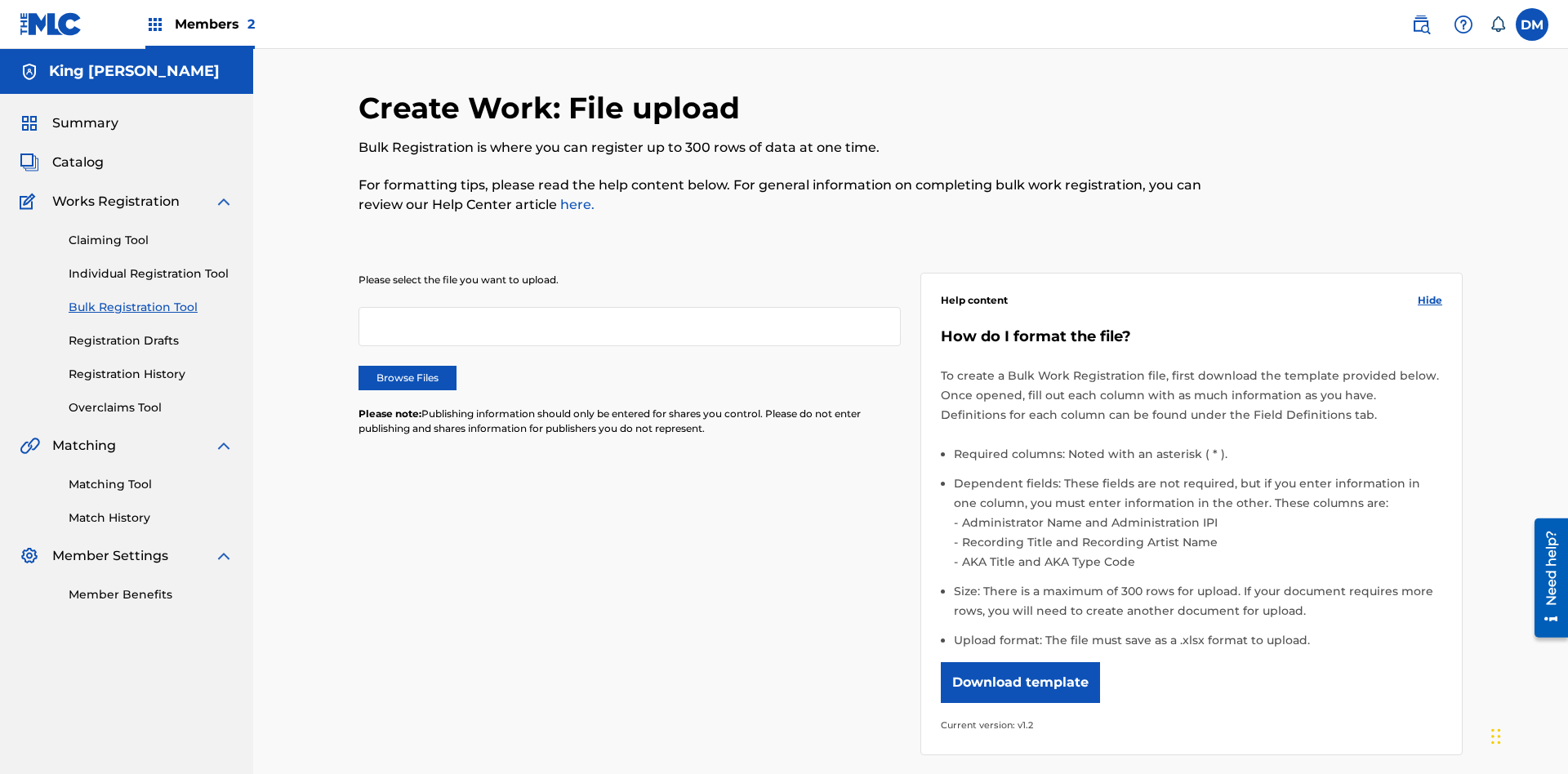
scroll to position [0, 358]
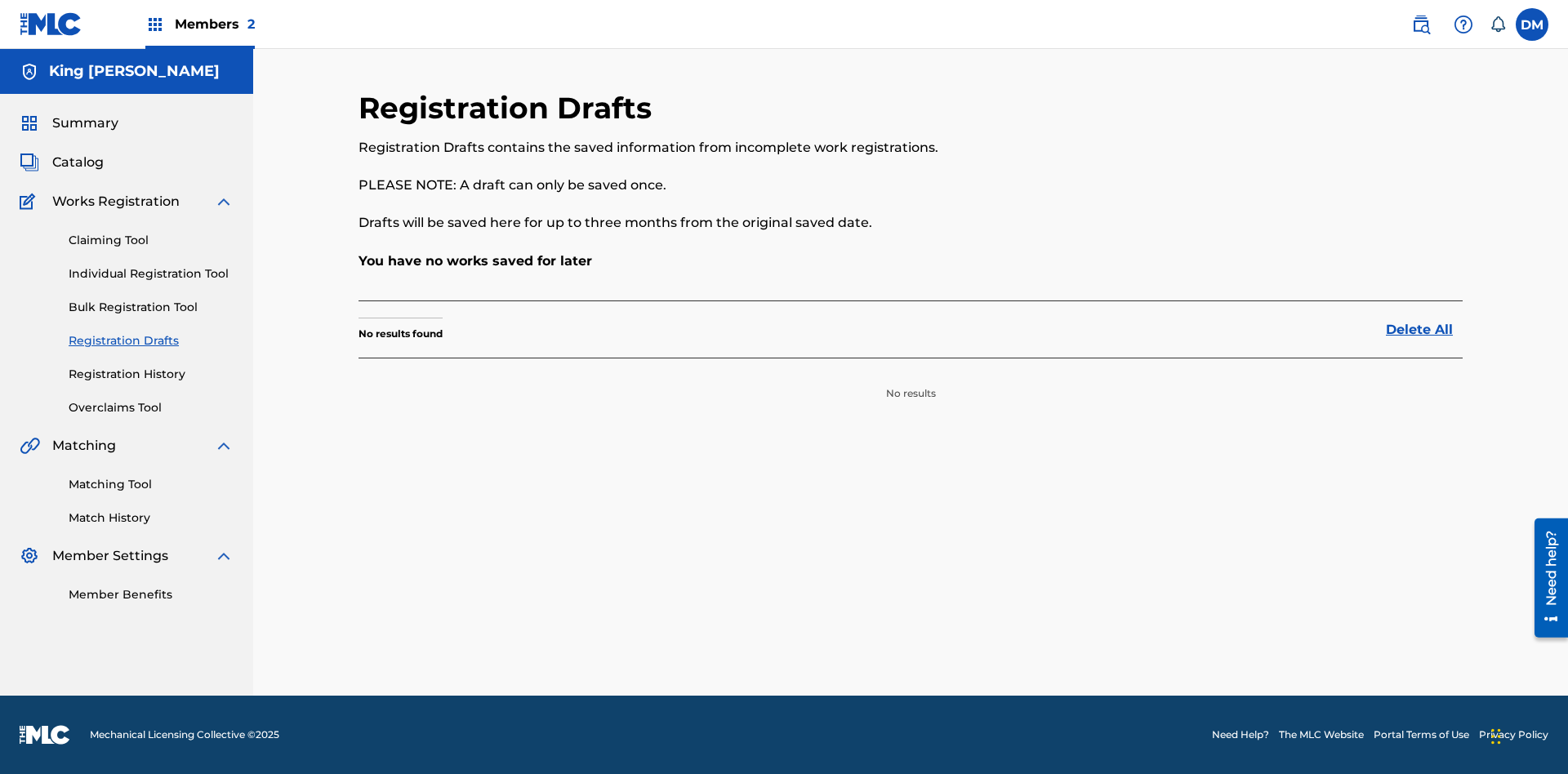
click at [151, 374] on link "Registration History" at bounding box center [151, 375] width 165 height 17
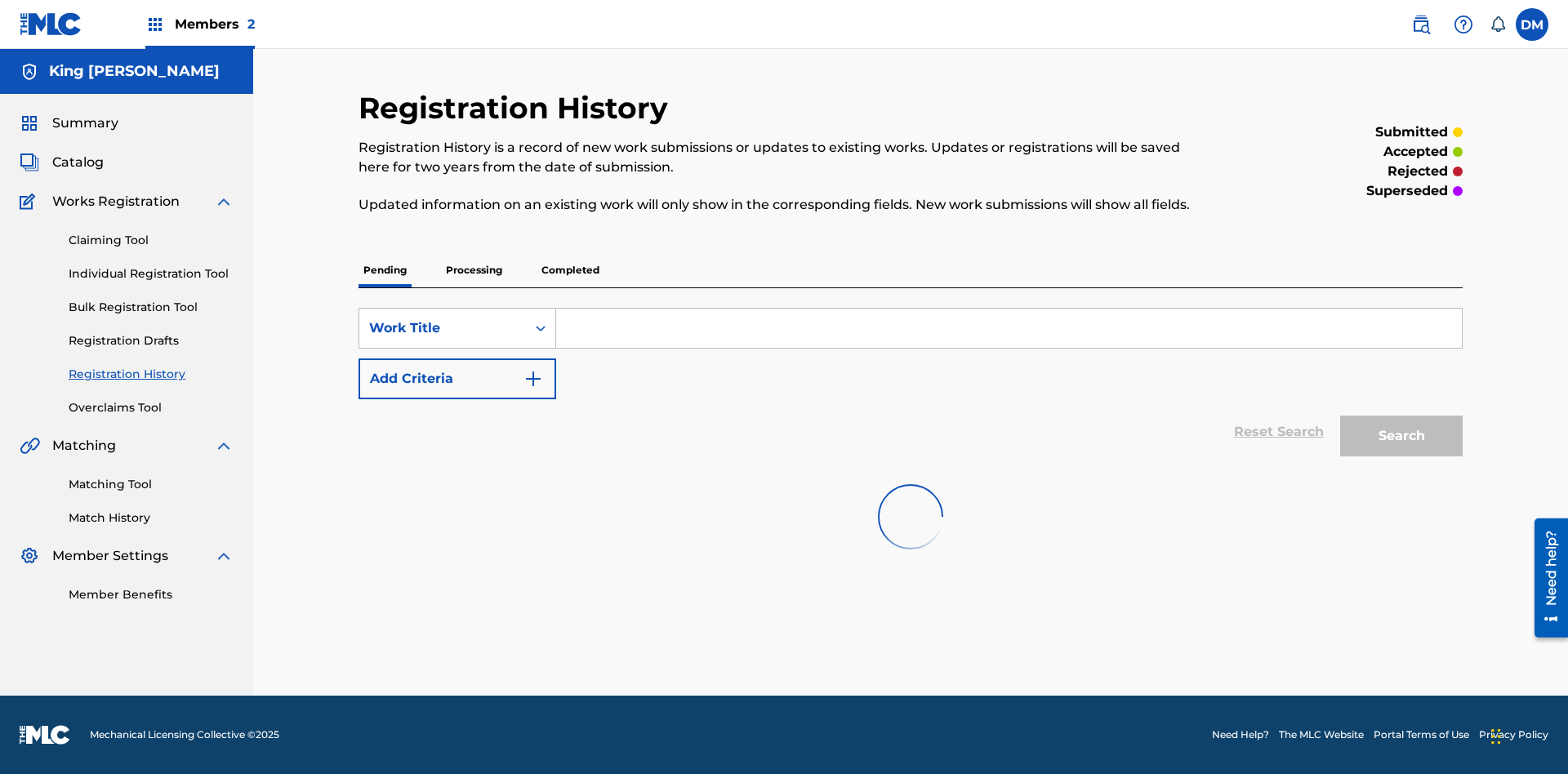
click at [1532, 24] on label at bounding box center [1532, 25] width 32 height 32
click at [1532, 25] on input "DM Dutchess McTesterson dutchess.mctesterson@gmail.com Notification Preferences…" at bounding box center [1532, 25] width 0 height 0
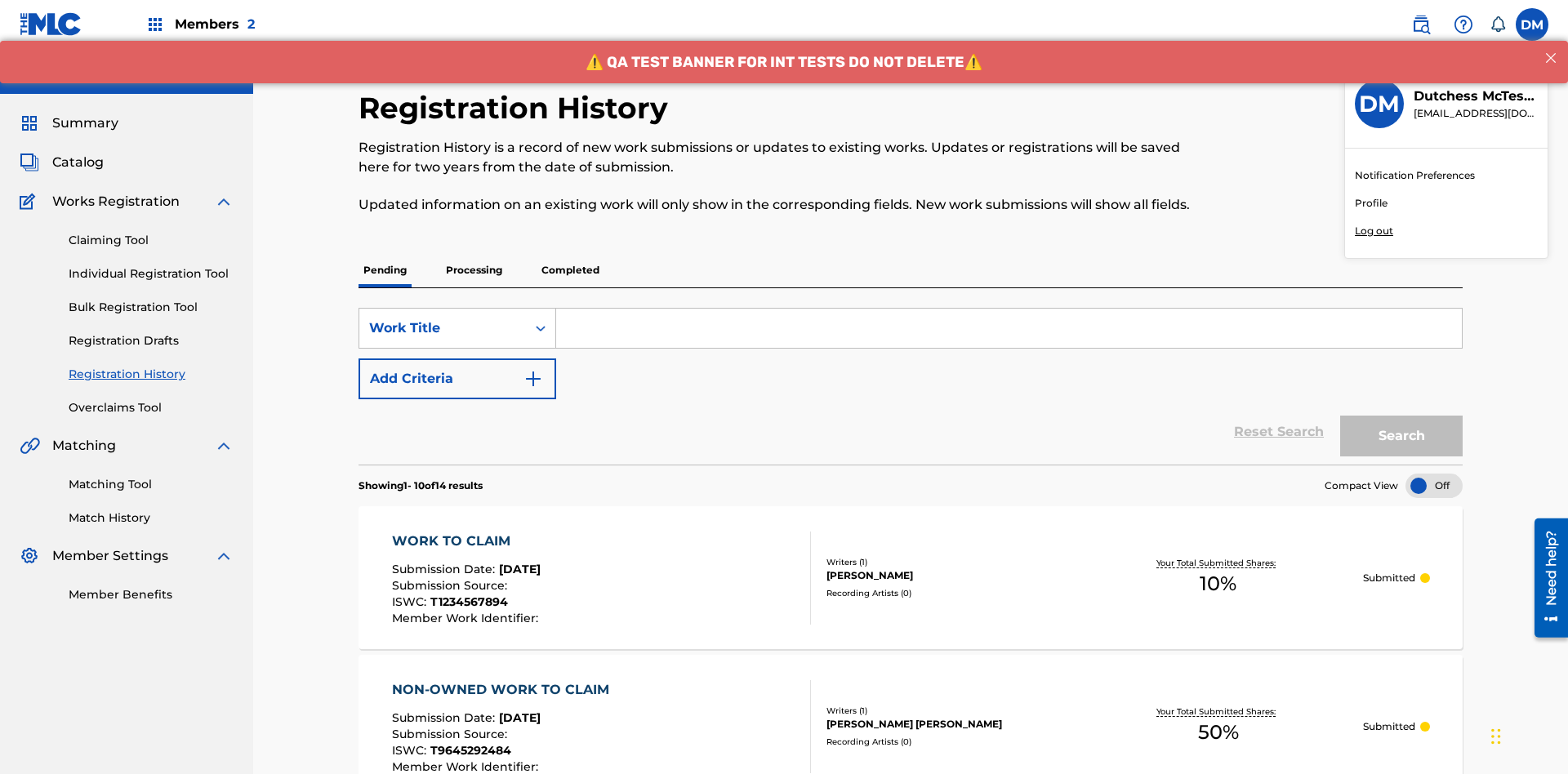
click at [1374, 231] on p "Log out" at bounding box center [1374, 230] width 38 height 14
click at [1532, 25] on input "DM Dutchess McTesterson dutchess.mctesterson@gmail.com Notification Preferences…" at bounding box center [1532, 25] width 0 height 0
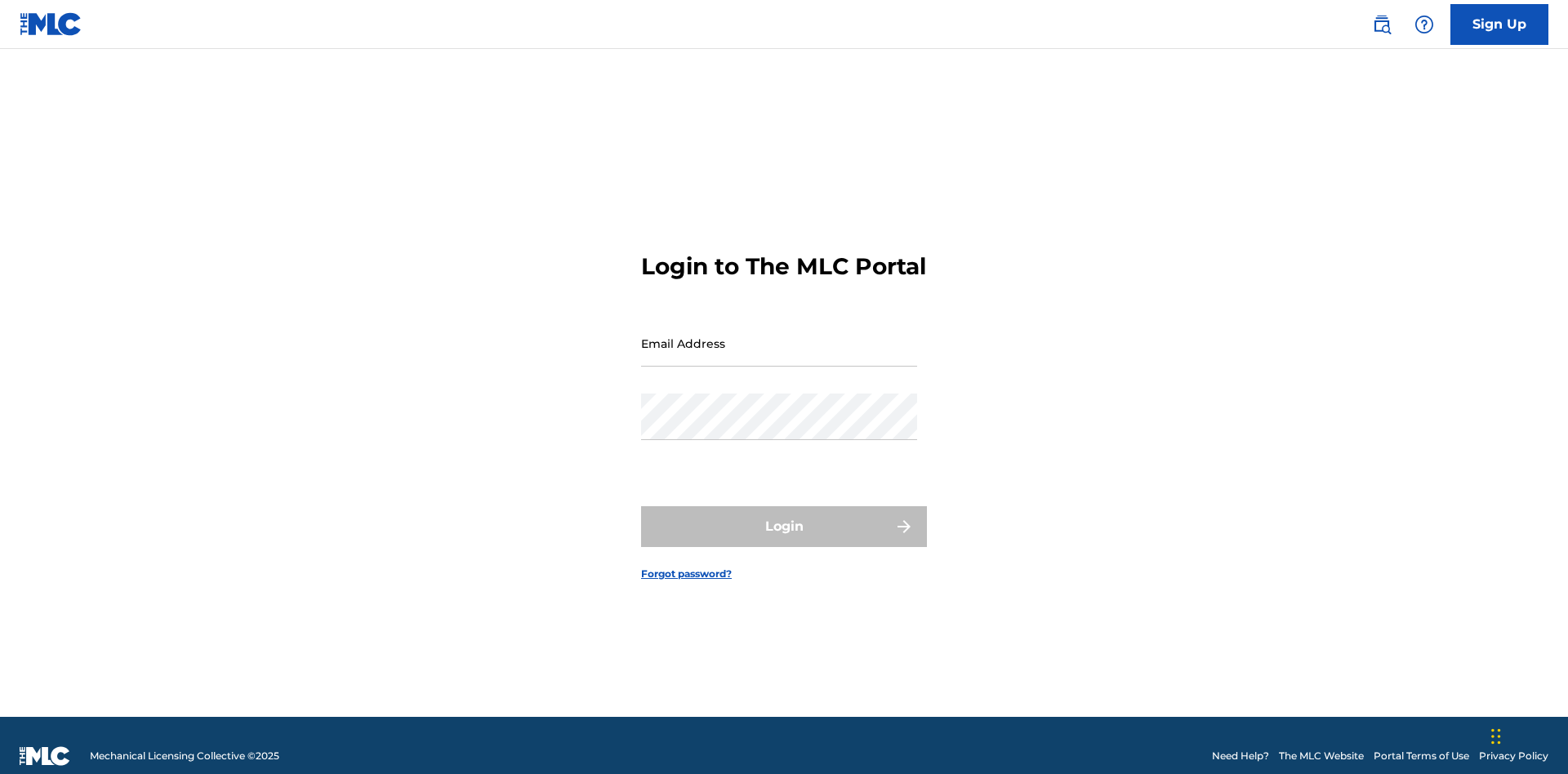
scroll to position [21, 0]
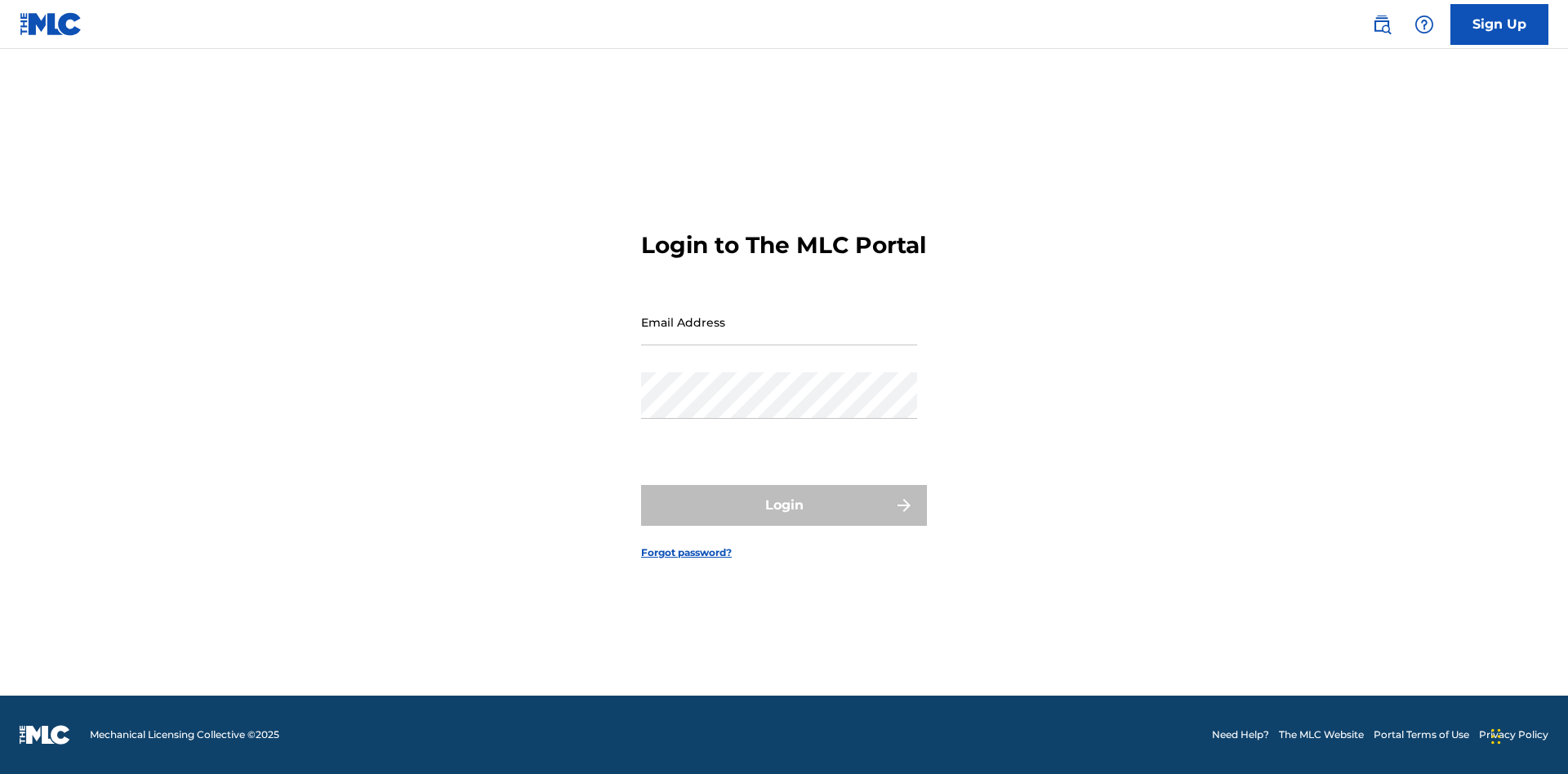
click at [779, 336] on input "Email Address" at bounding box center [779, 321] width 276 height 47
type input "[EMAIL_ADDRESS][DOMAIN_NAME]"
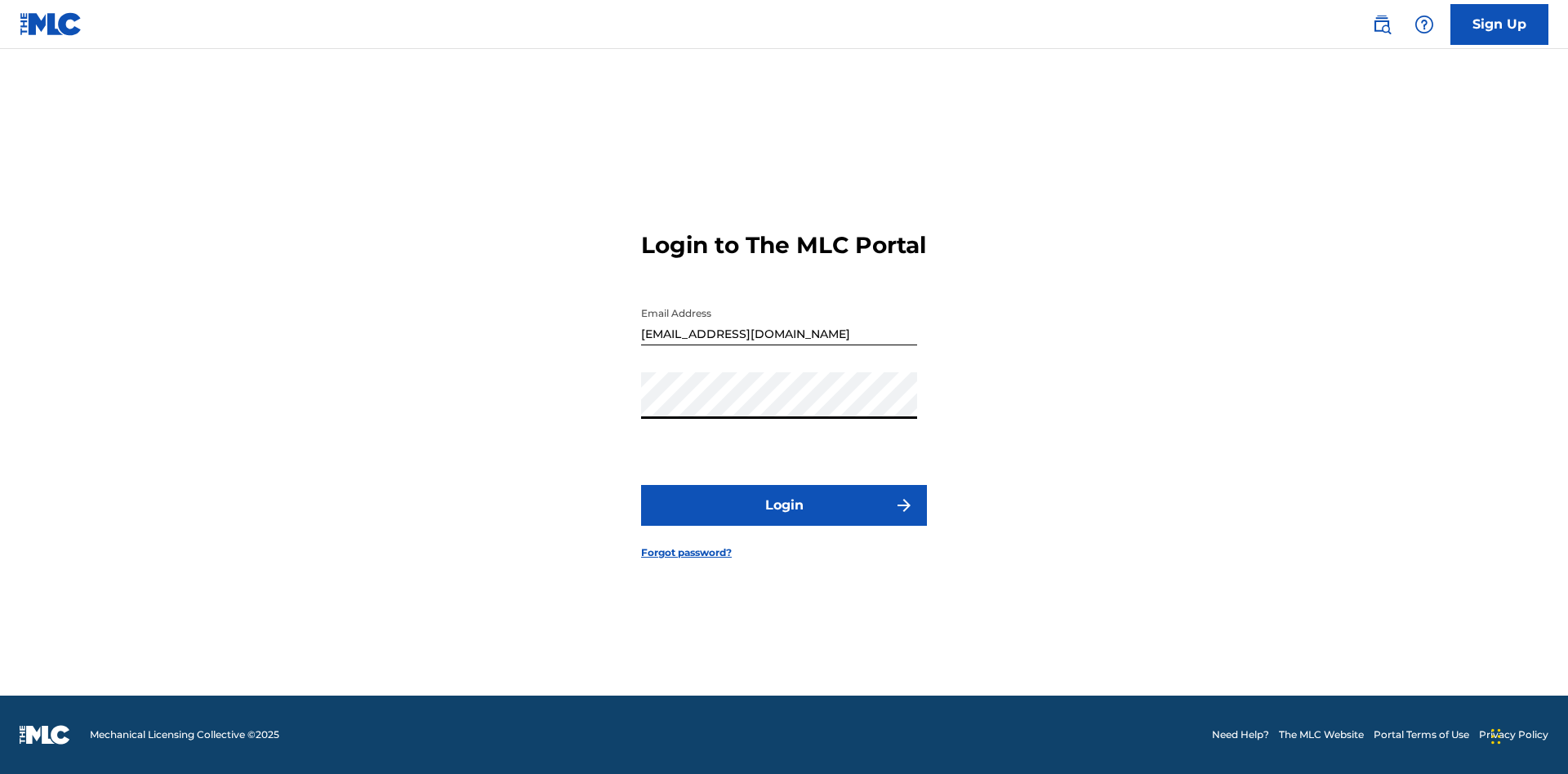
click at [784, 519] on button "Login" at bounding box center [784, 505] width 286 height 41
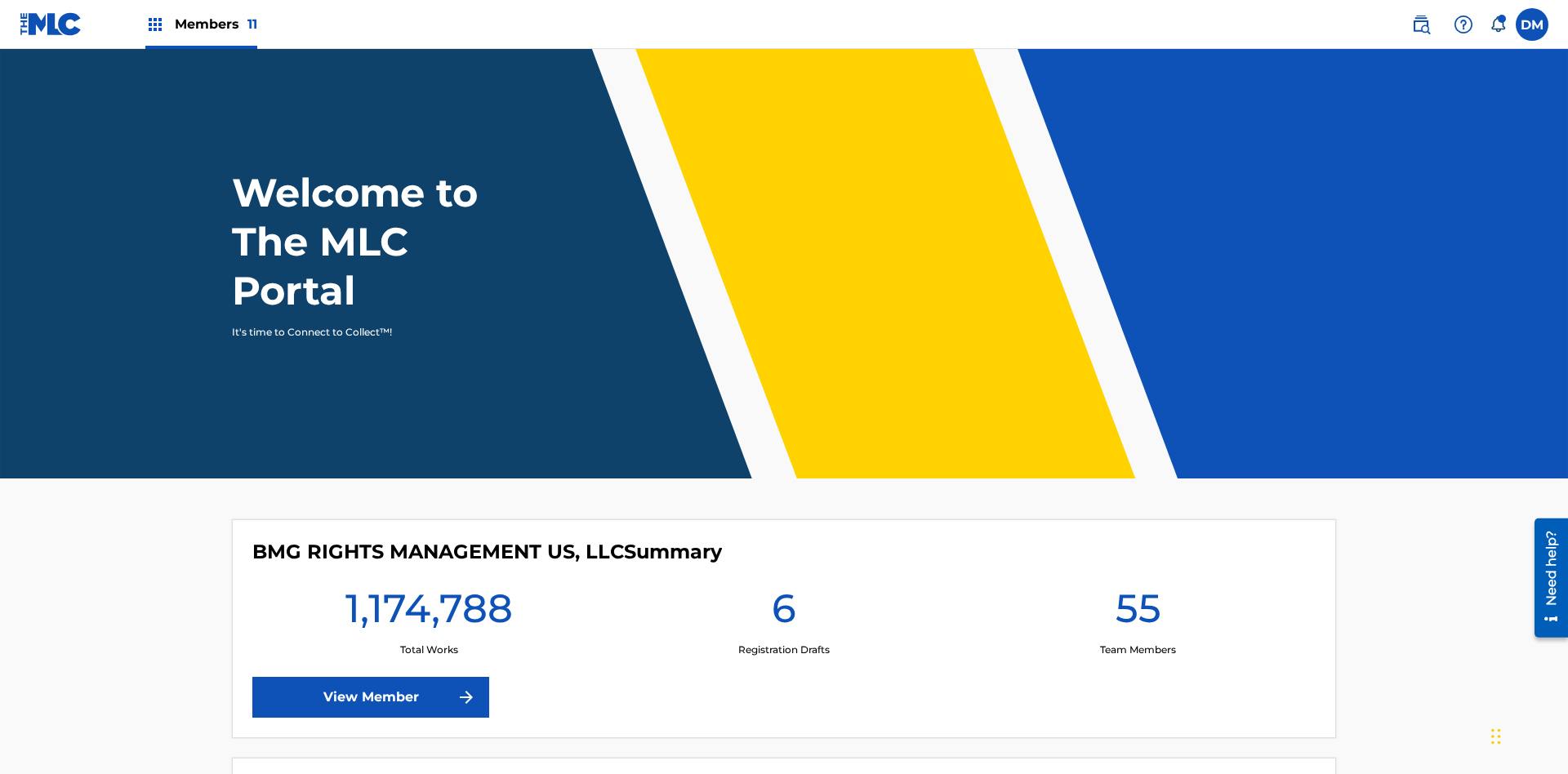
click at [201, 24] on span "Members 11" at bounding box center [216, 24] width 83 height 19
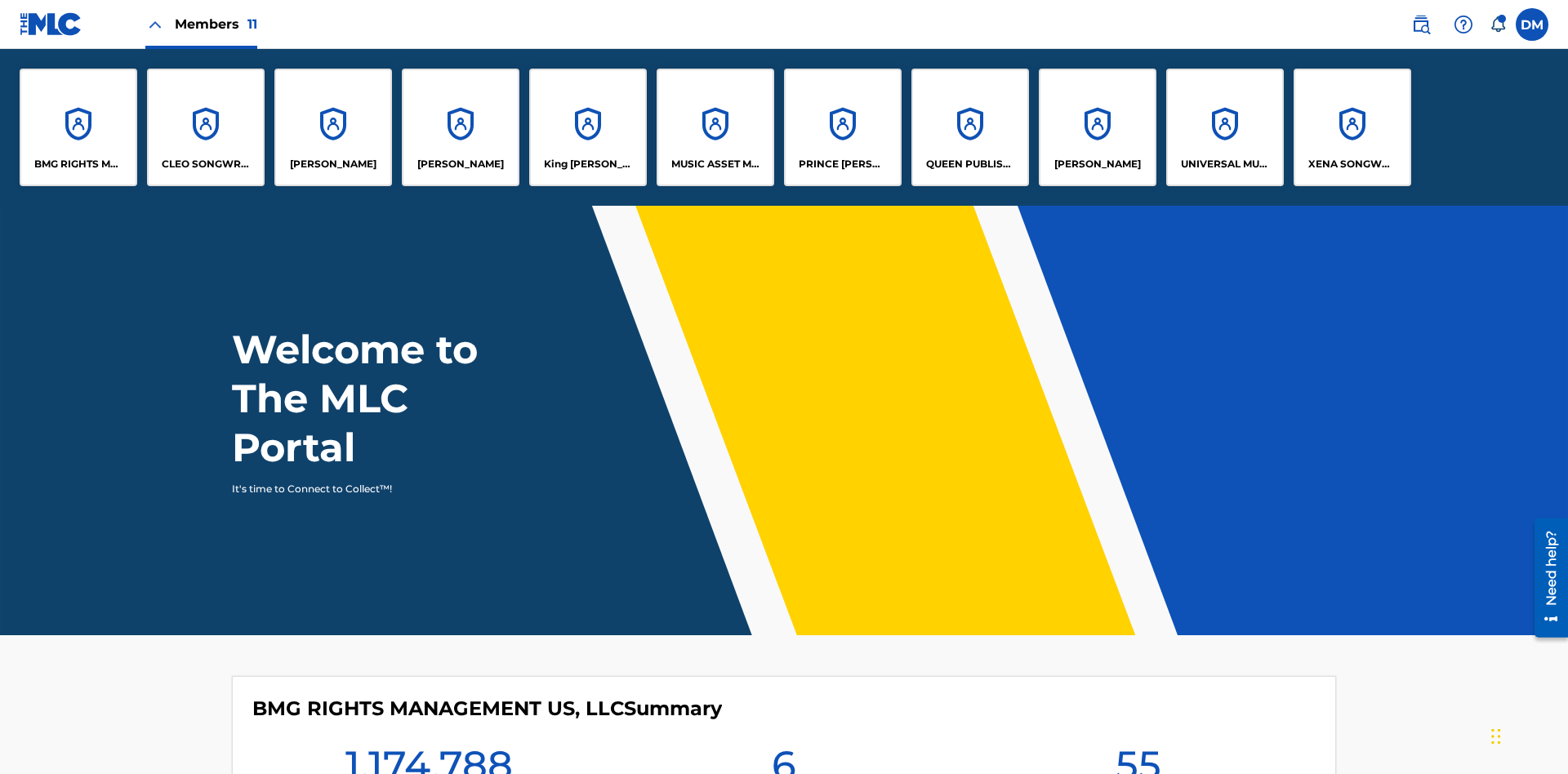
click at [588, 164] on p "King [PERSON_NAME]" at bounding box center [589, 164] width 89 height 14
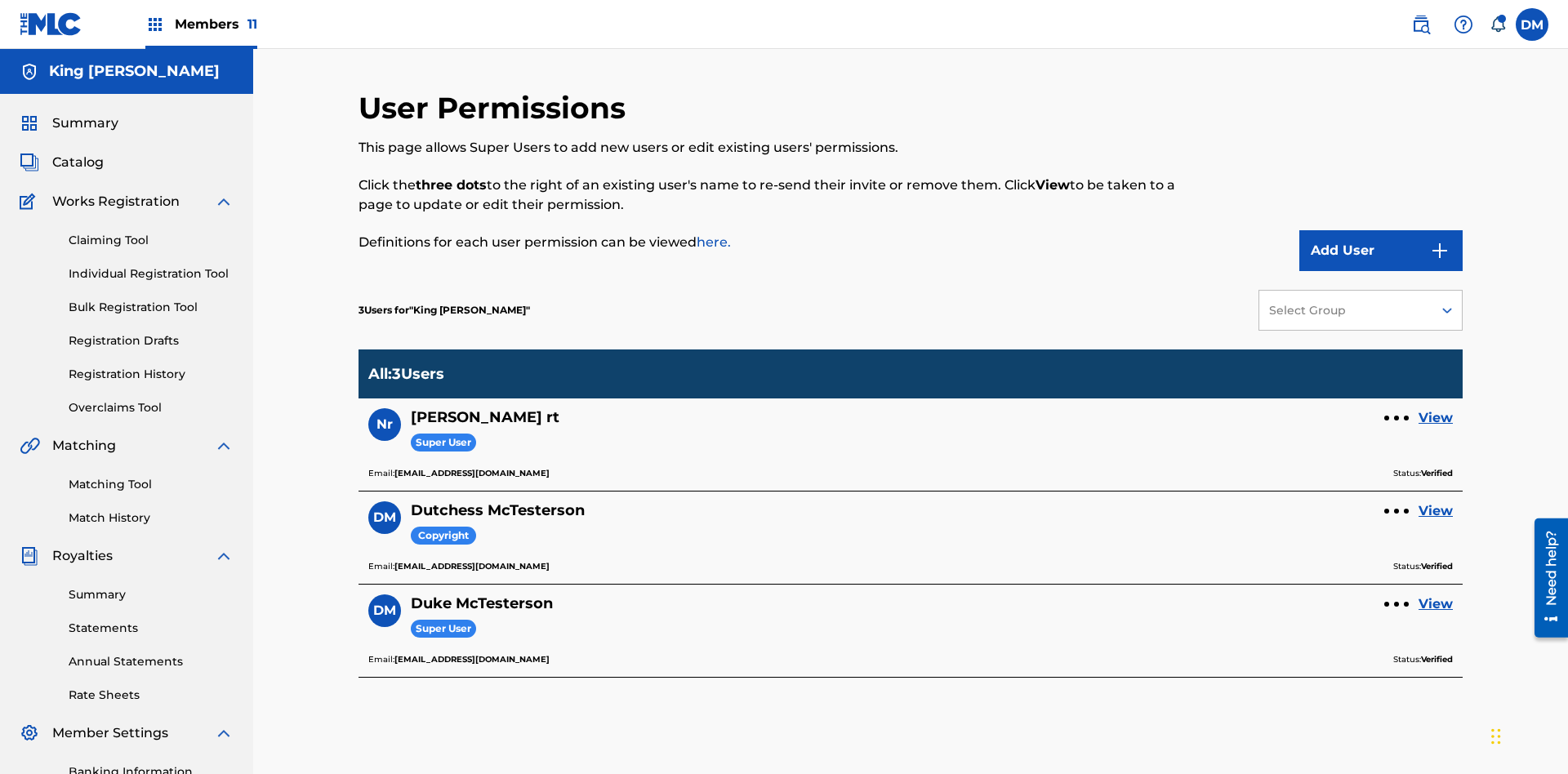
click at [1436, 501] on link "View" at bounding box center [1436, 511] width 34 height 20
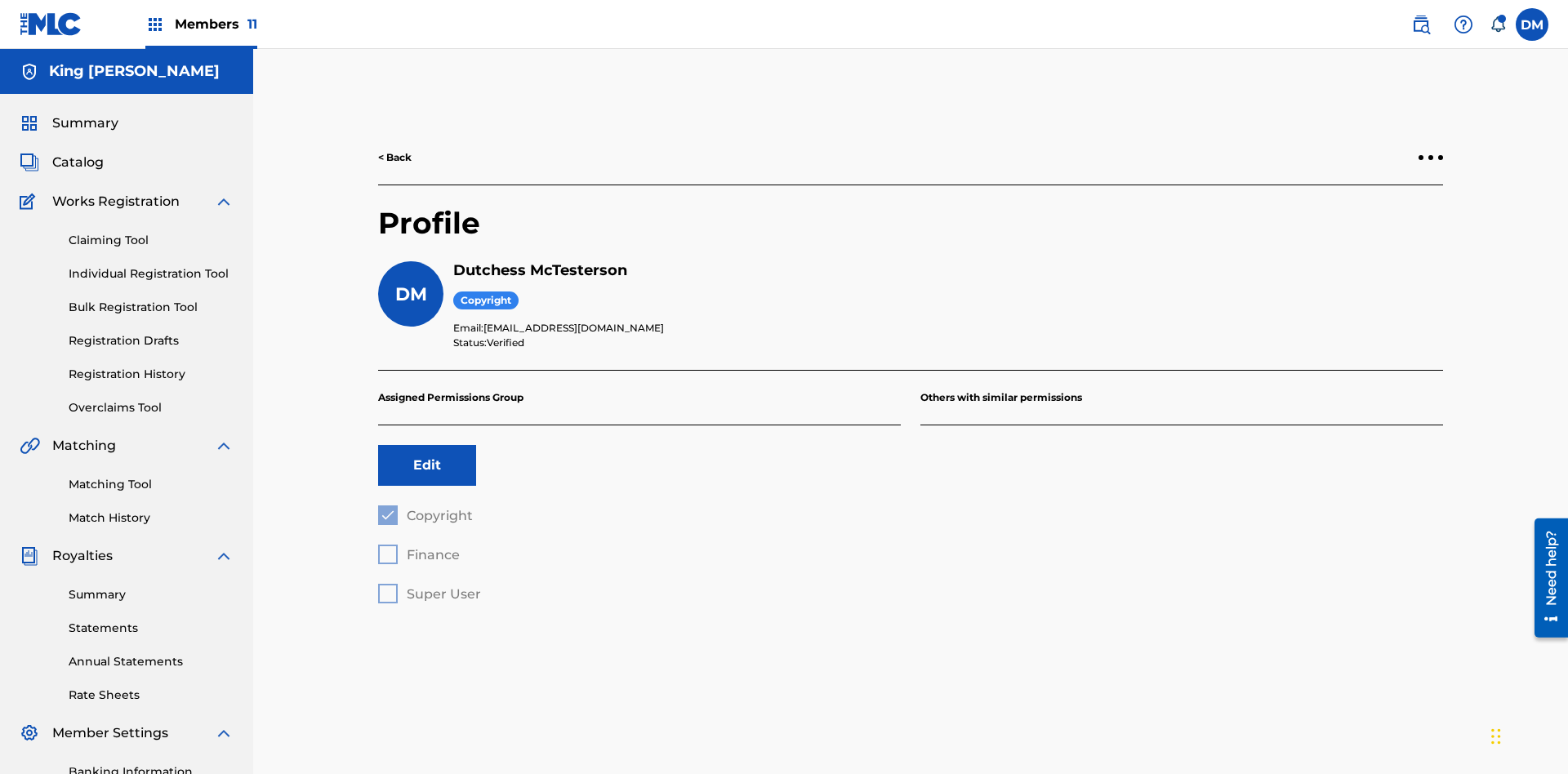
scroll to position [239, 0]
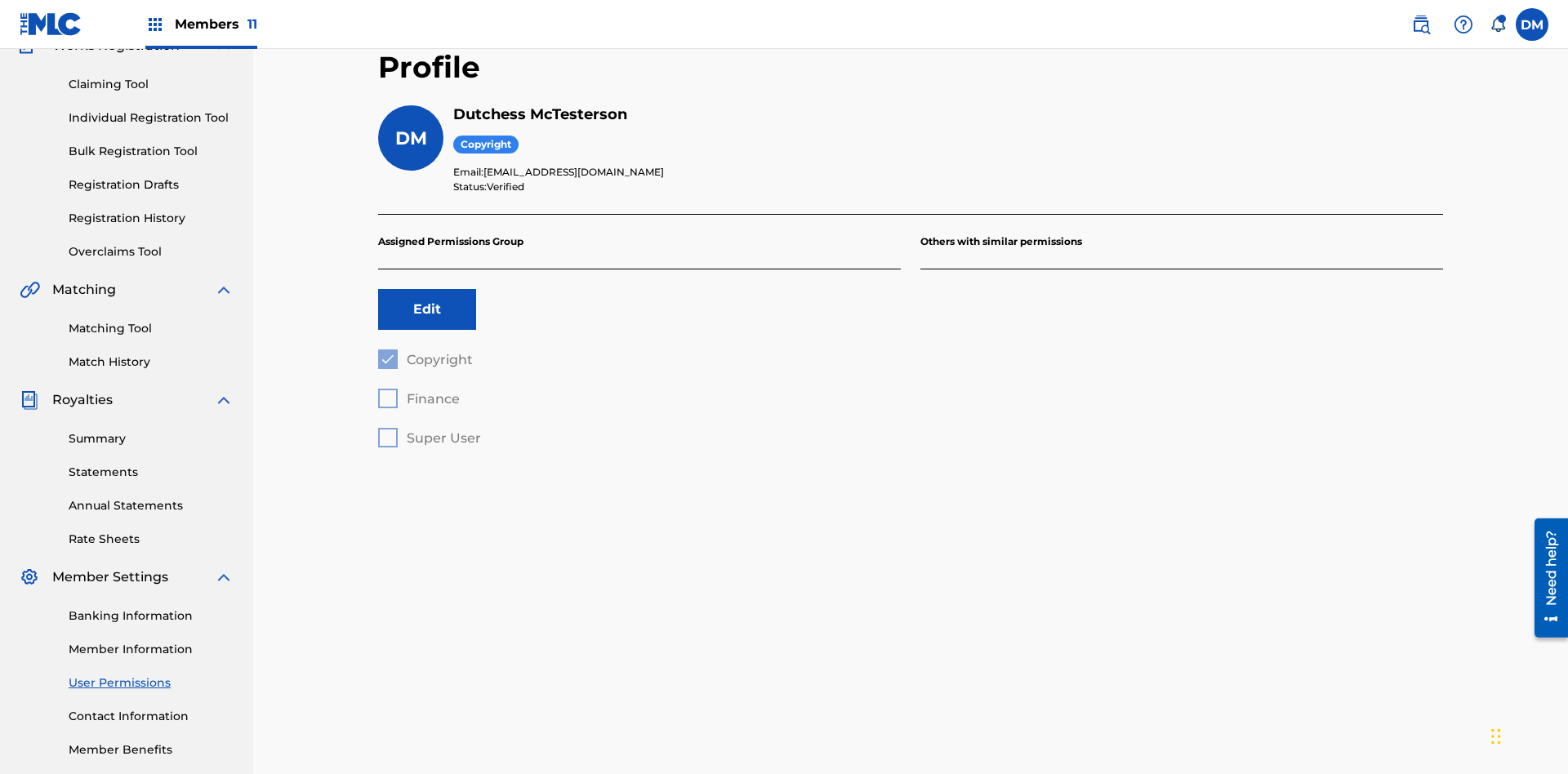
click at [427, 289] on button "Edit" at bounding box center [427, 309] width 98 height 41
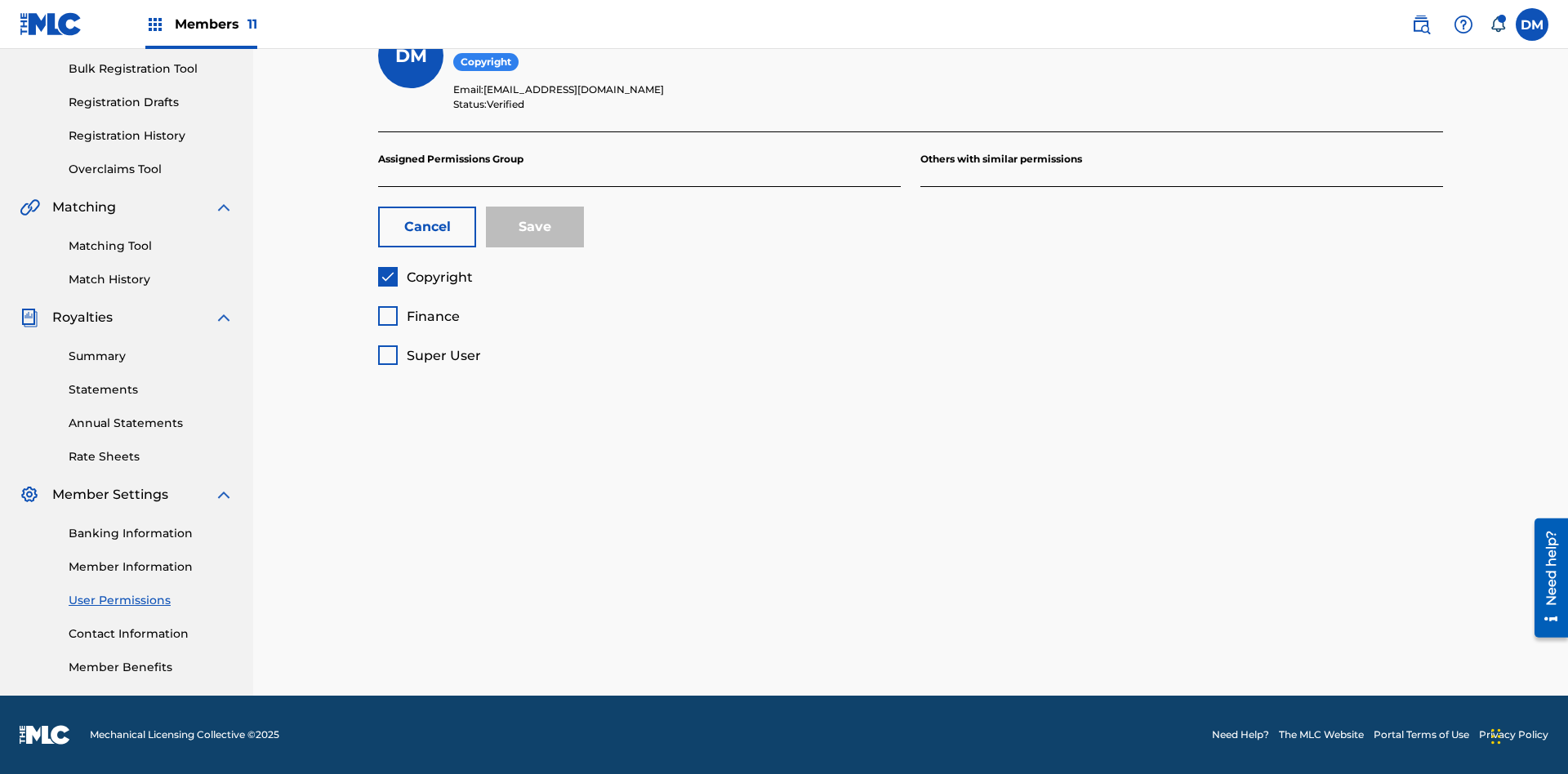
click at [418, 316] on span "Finance" at bounding box center [434, 317] width 53 height 15
click at [535, 227] on button "Save" at bounding box center [534, 226] width 98 height 41
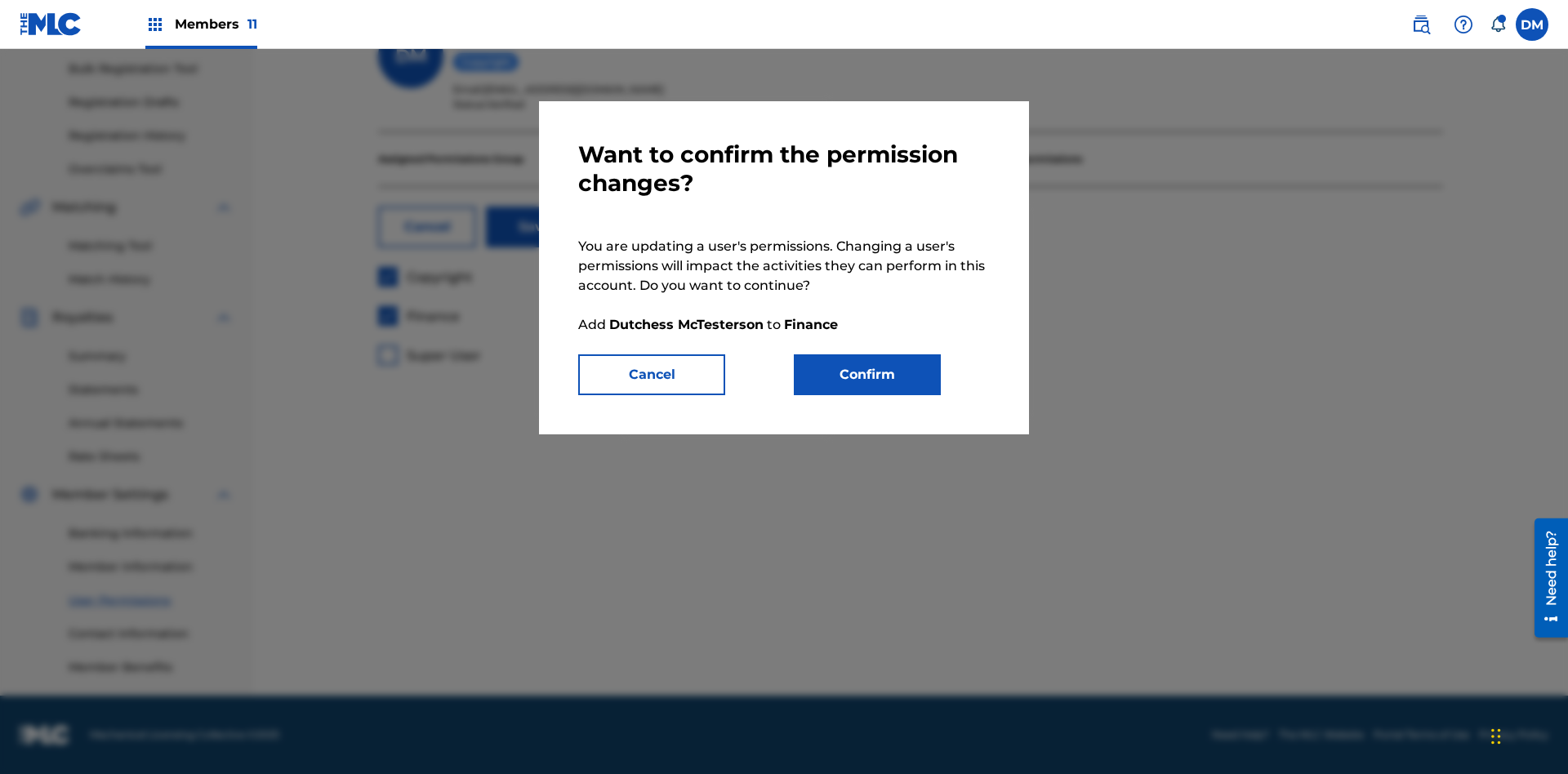
click at [867, 375] on button "Confirm" at bounding box center [867, 375] width 147 height 41
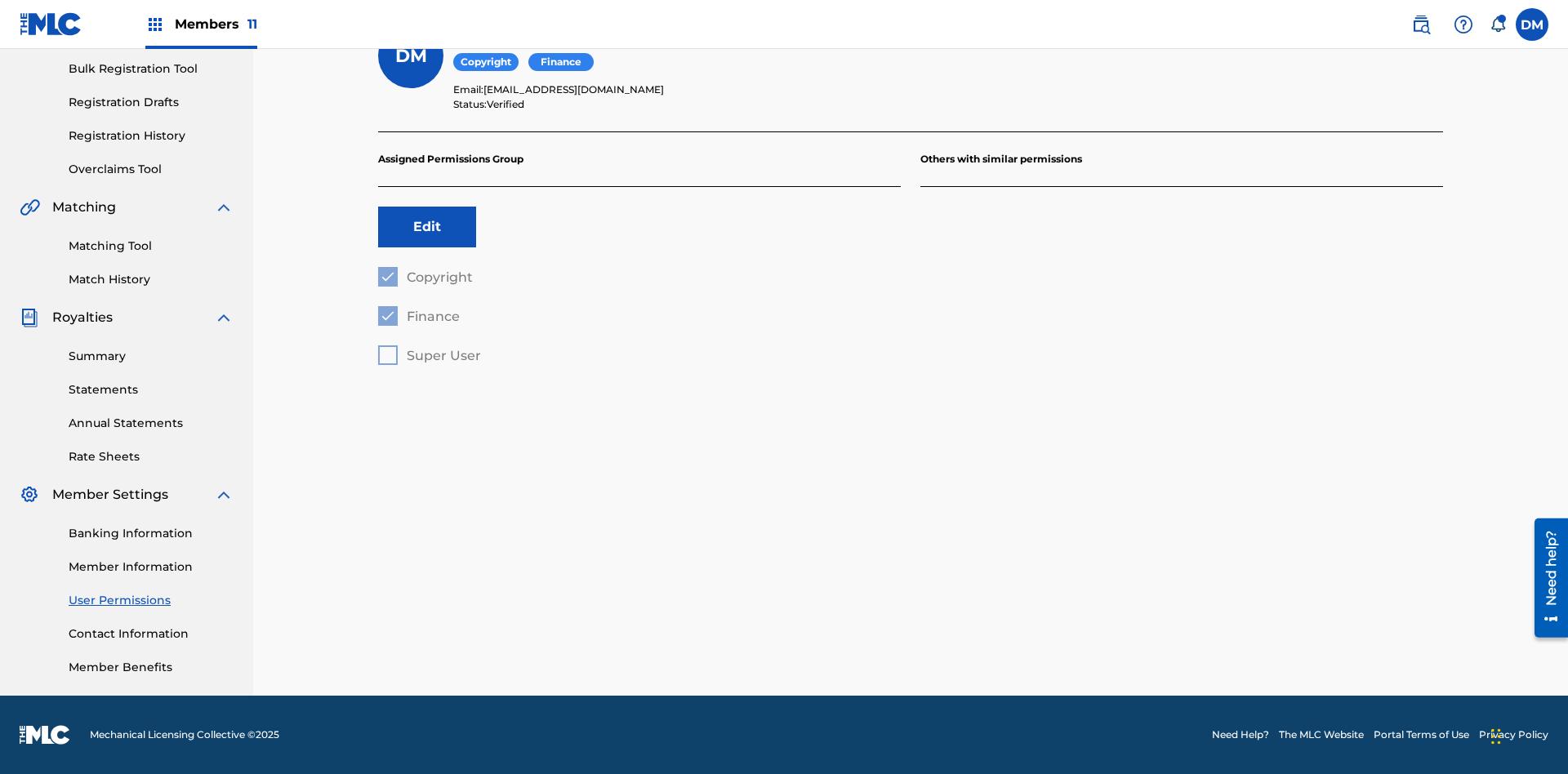
click at [1532, 24] on label at bounding box center [1532, 25] width 32 height 32
click at [1532, 25] on input "DM Duke McTesterson duke.mctesterson@gmail.com Notification Preferences Profile…" at bounding box center [1532, 25] width 0 height 0
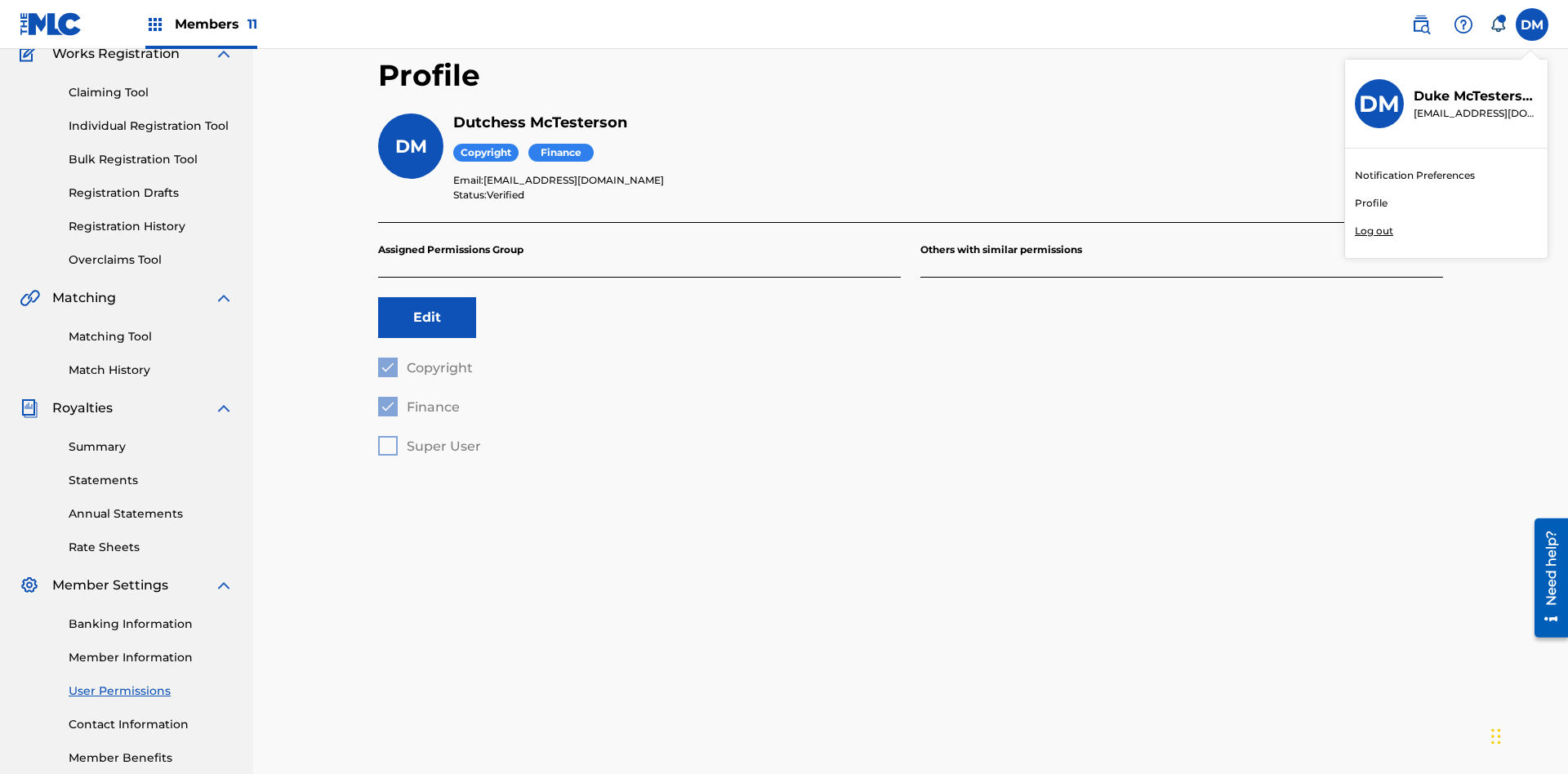
click at [1374, 231] on p "Log out" at bounding box center [1374, 230] width 38 height 14
click at [1532, 25] on input "DM Duke McTesterson duke.mctesterson@gmail.com Notification Preferences Profile…" at bounding box center [1532, 25] width 0 height 0
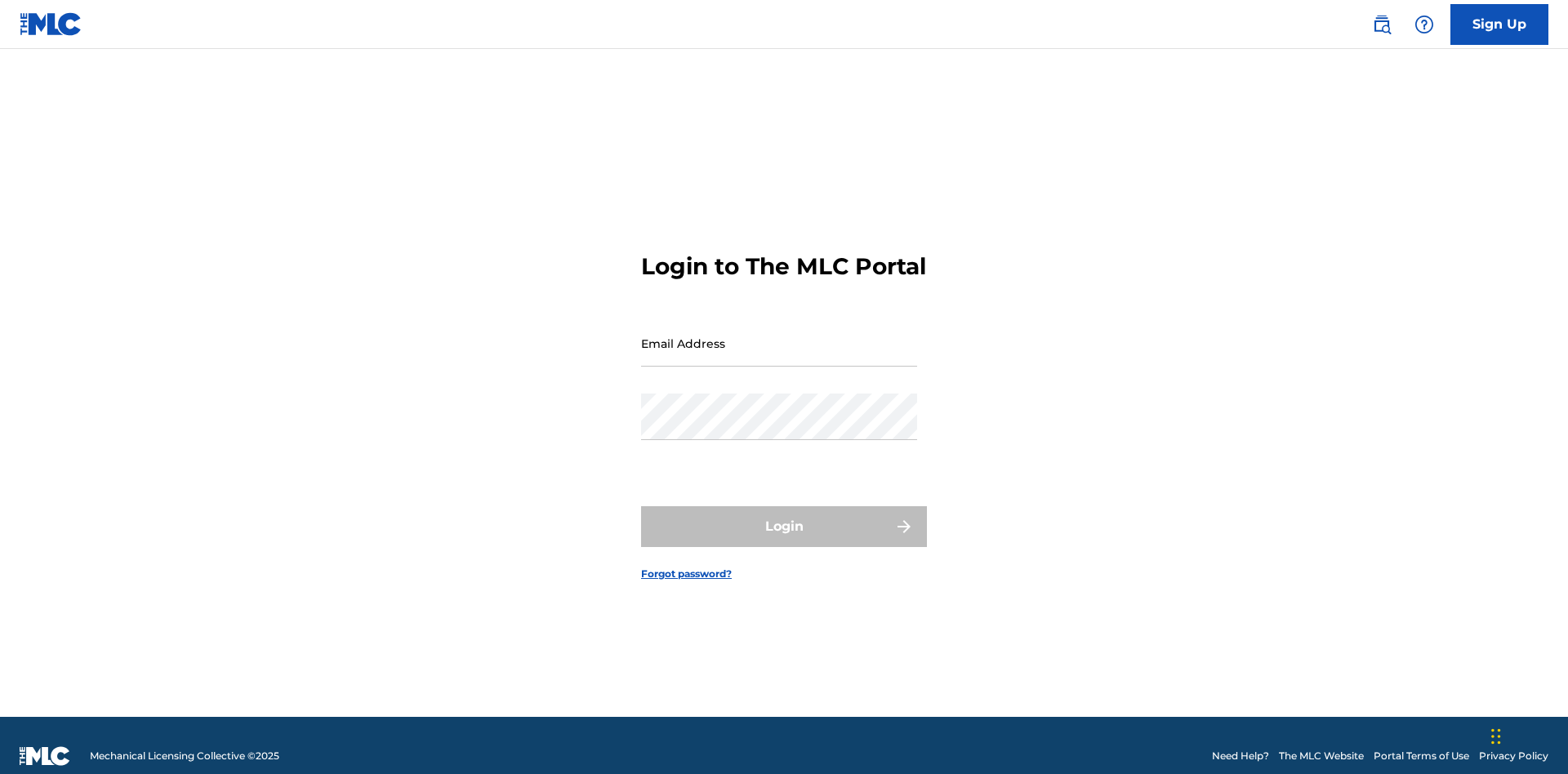
click at [779, 336] on input "Email Address" at bounding box center [779, 343] width 276 height 47
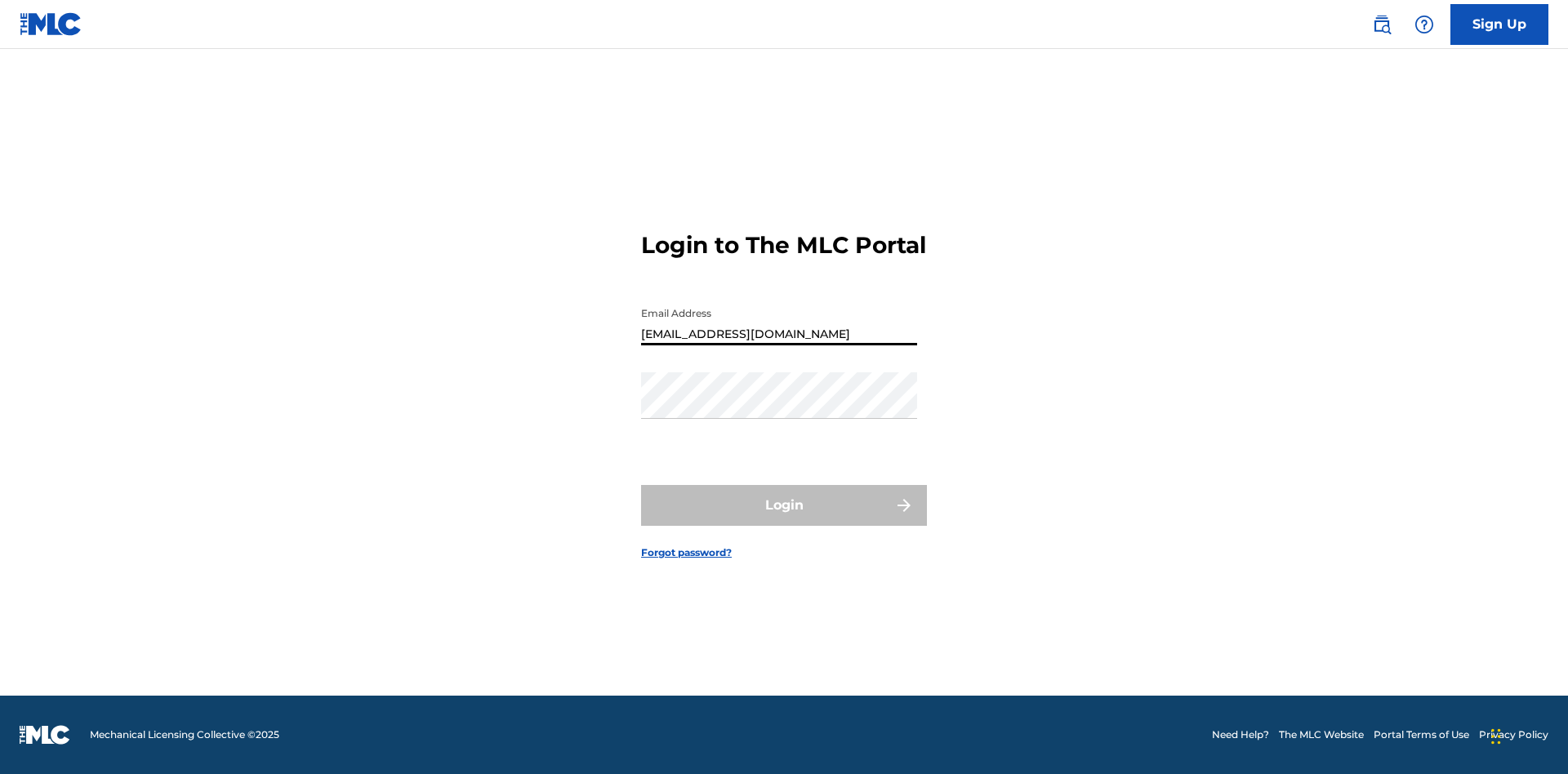
type input "[EMAIL_ADDRESS][DOMAIN_NAME]"
click at [784, 519] on button "Login" at bounding box center [784, 505] width 286 height 41
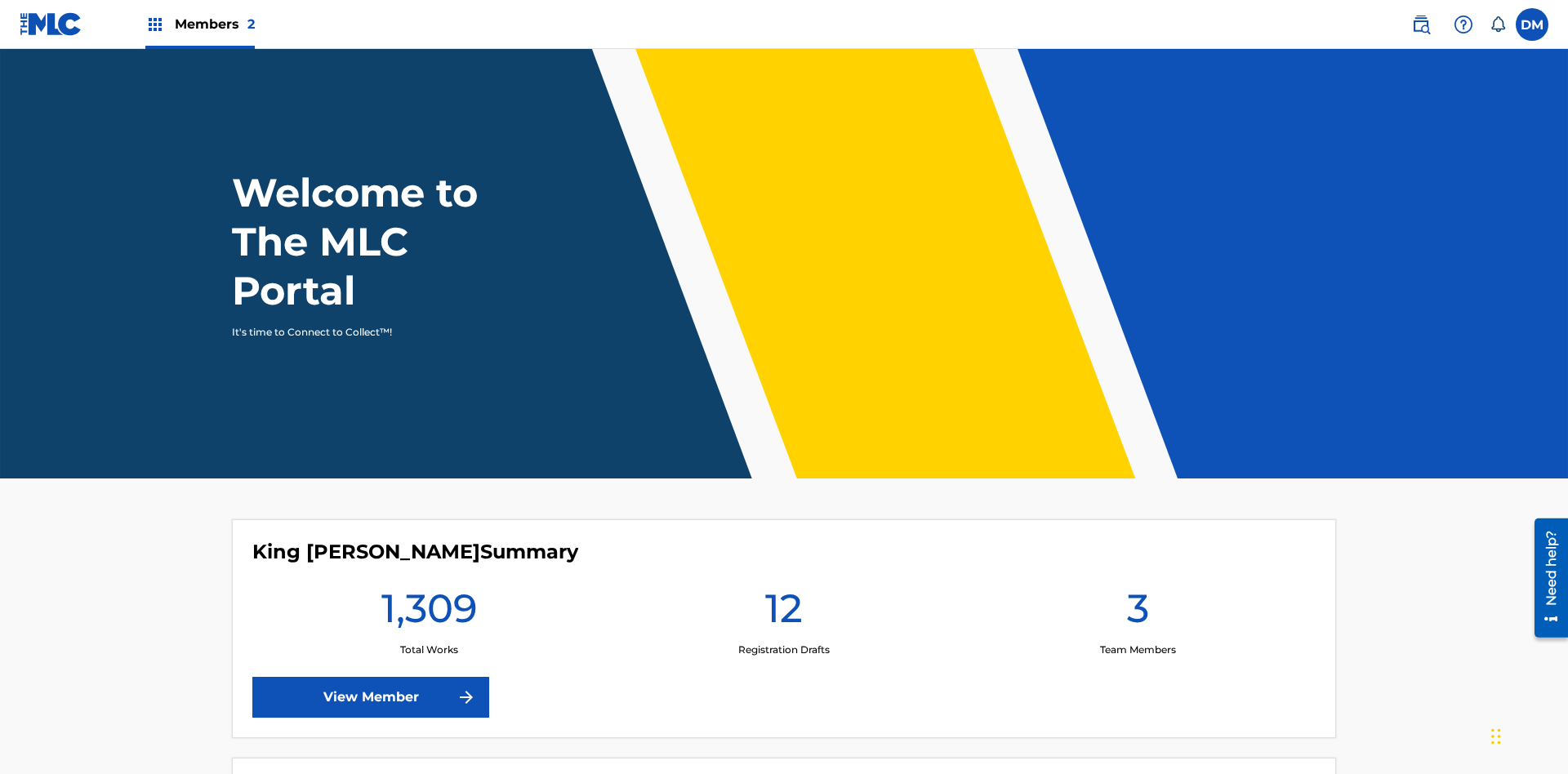
click at [200, 24] on span "Members 2" at bounding box center [215, 24] width 80 height 19
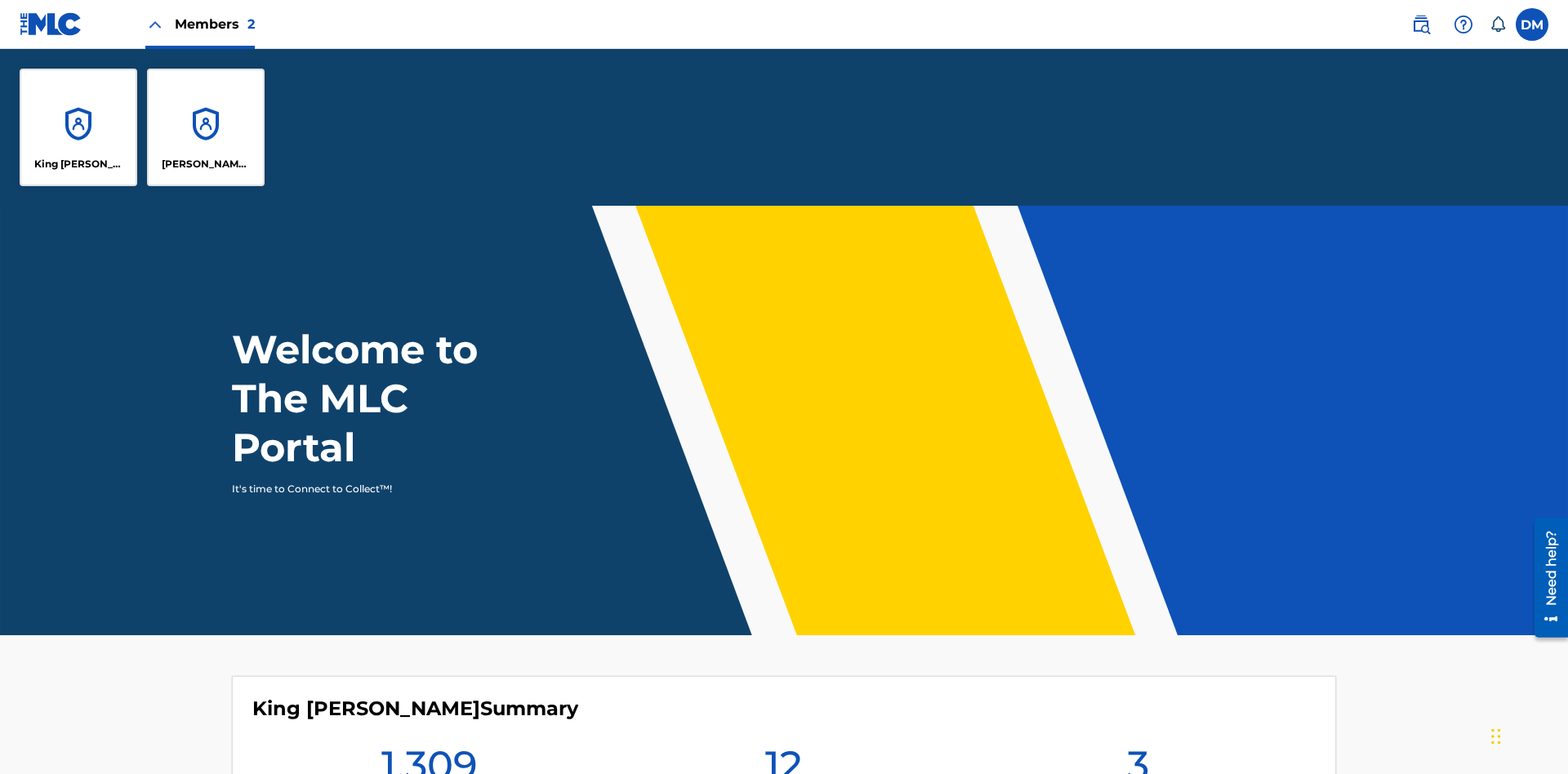
click at [78, 164] on p "King [PERSON_NAME]" at bounding box center [79, 164] width 89 height 14
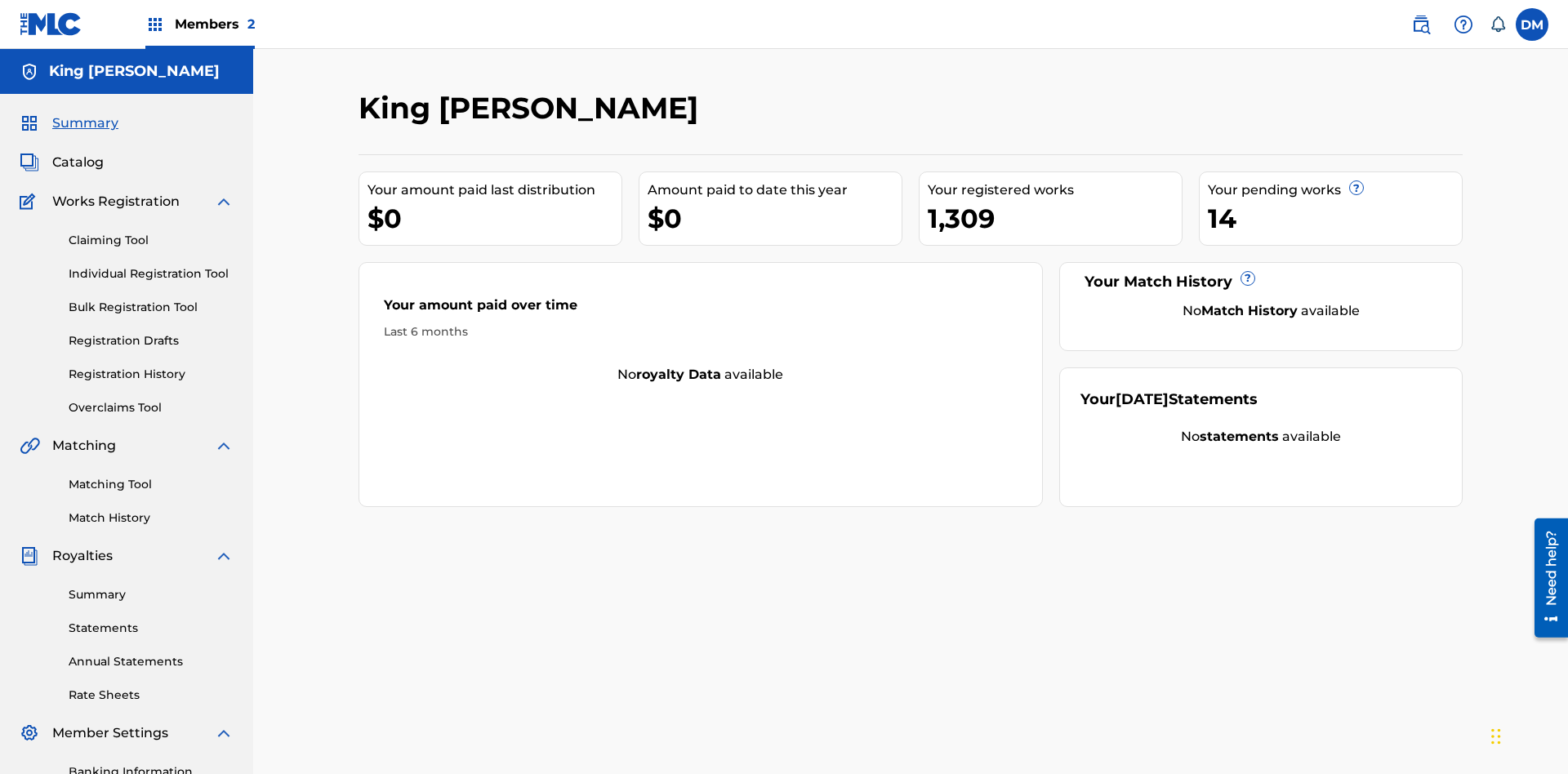
click at [84, 113] on span "Summary" at bounding box center [86, 123] width 67 height 20
click at [151, 476] on link "Matching Tool" at bounding box center [151, 485] width 165 height 17
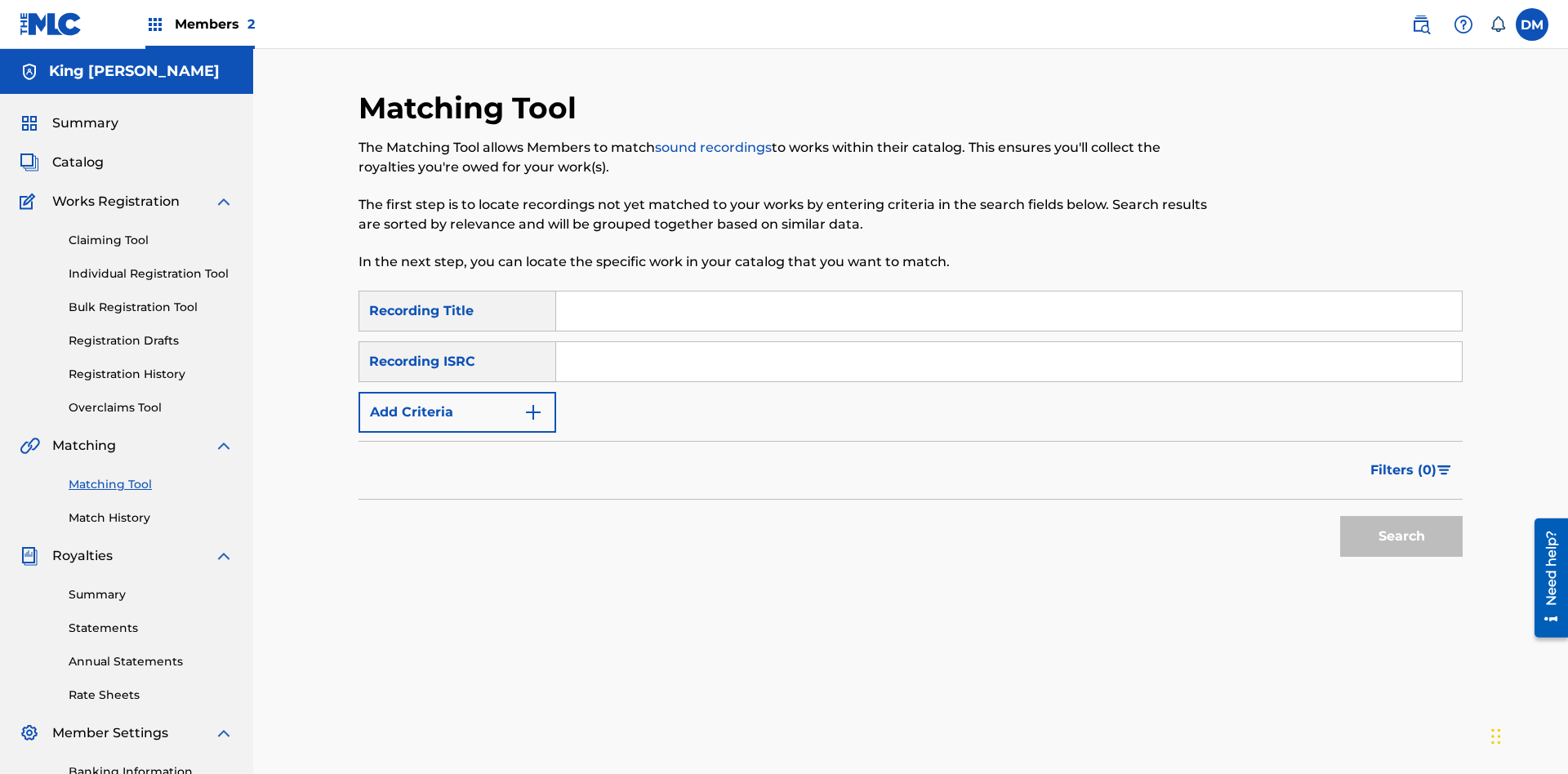
click at [151, 510] on link "Match History" at bounding box center [151, 518] width 165 height 17
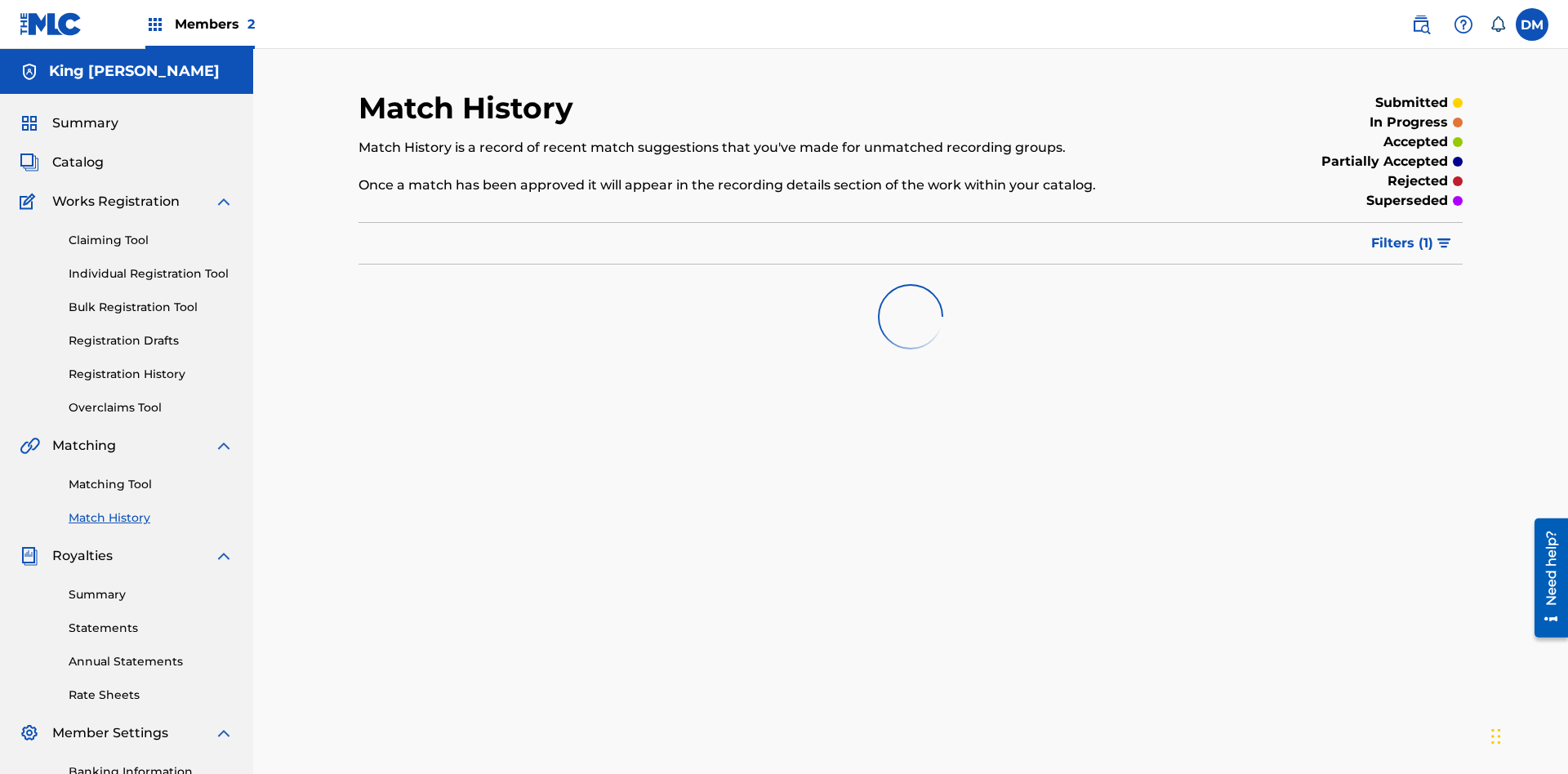
scroll to position [205, 0]
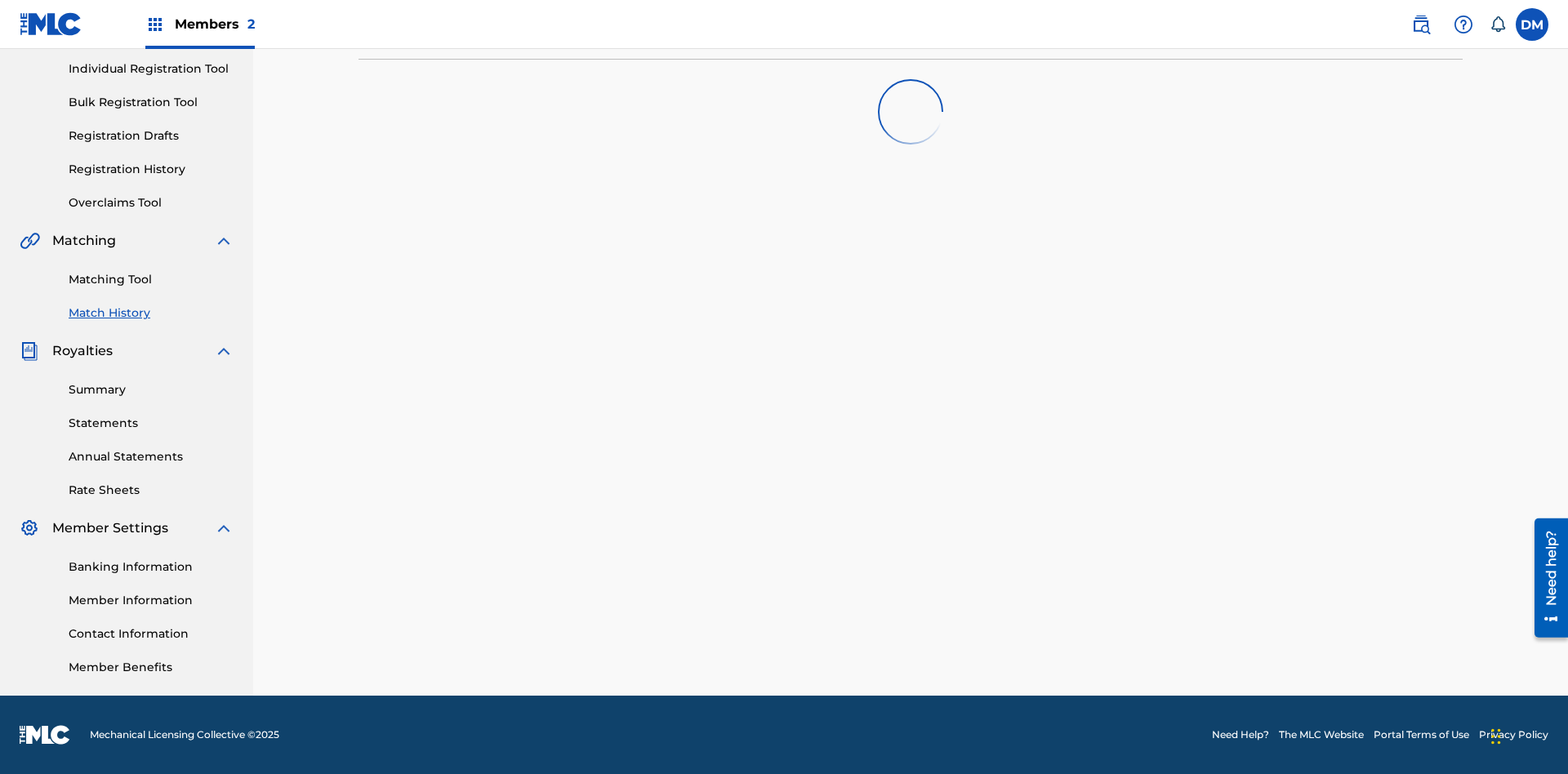
click at [151, 668] on link "Member Benefits" at bounding box center [151, 668] width 165 height 17
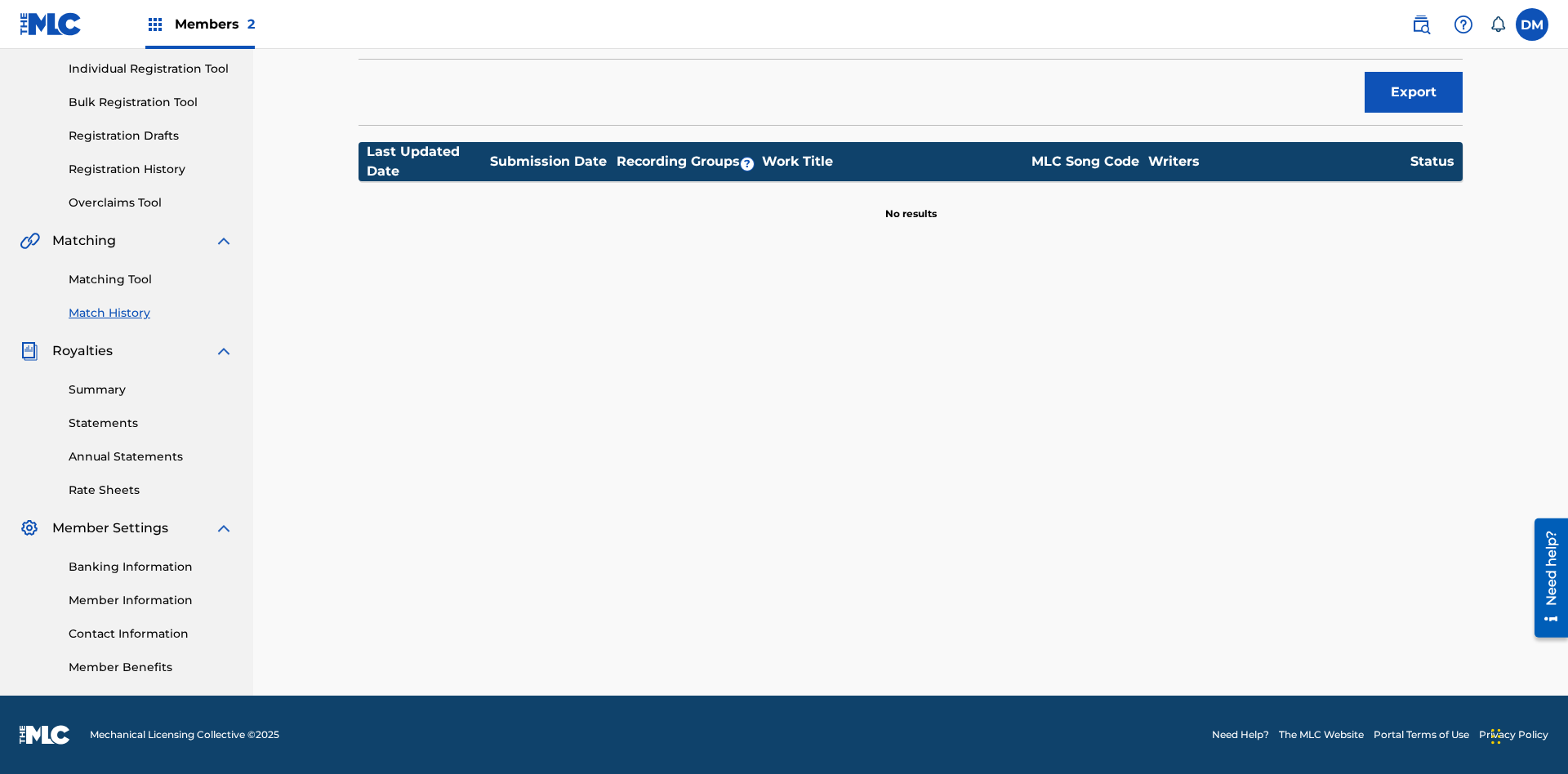
click at [151, 203] on link "Overclaims Tool" at bounding box center [151, 203] width 165 height 17
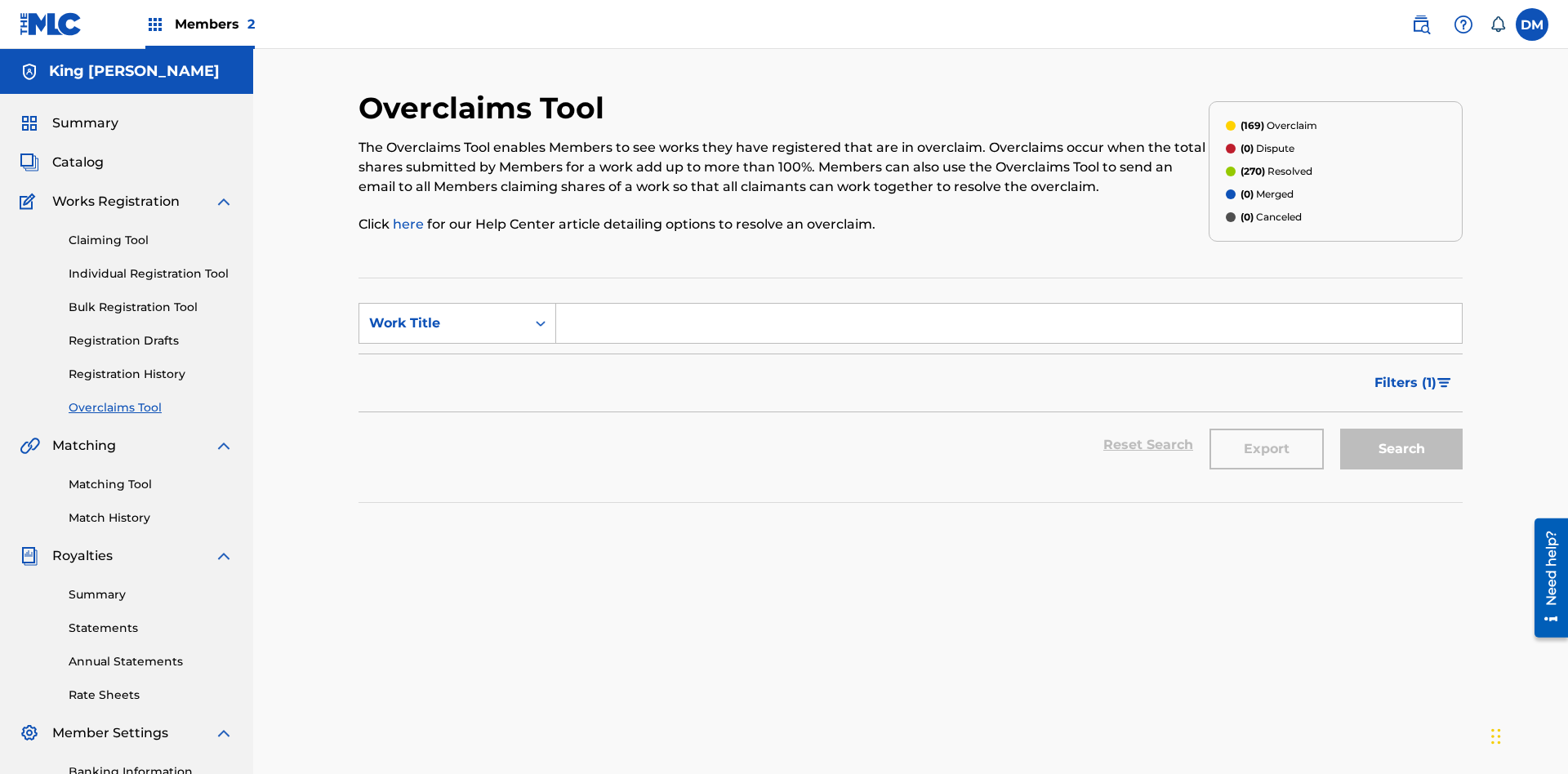
click at [78, 153] on span "Catalog" at bounding box center [78, 163] width 51 height 20
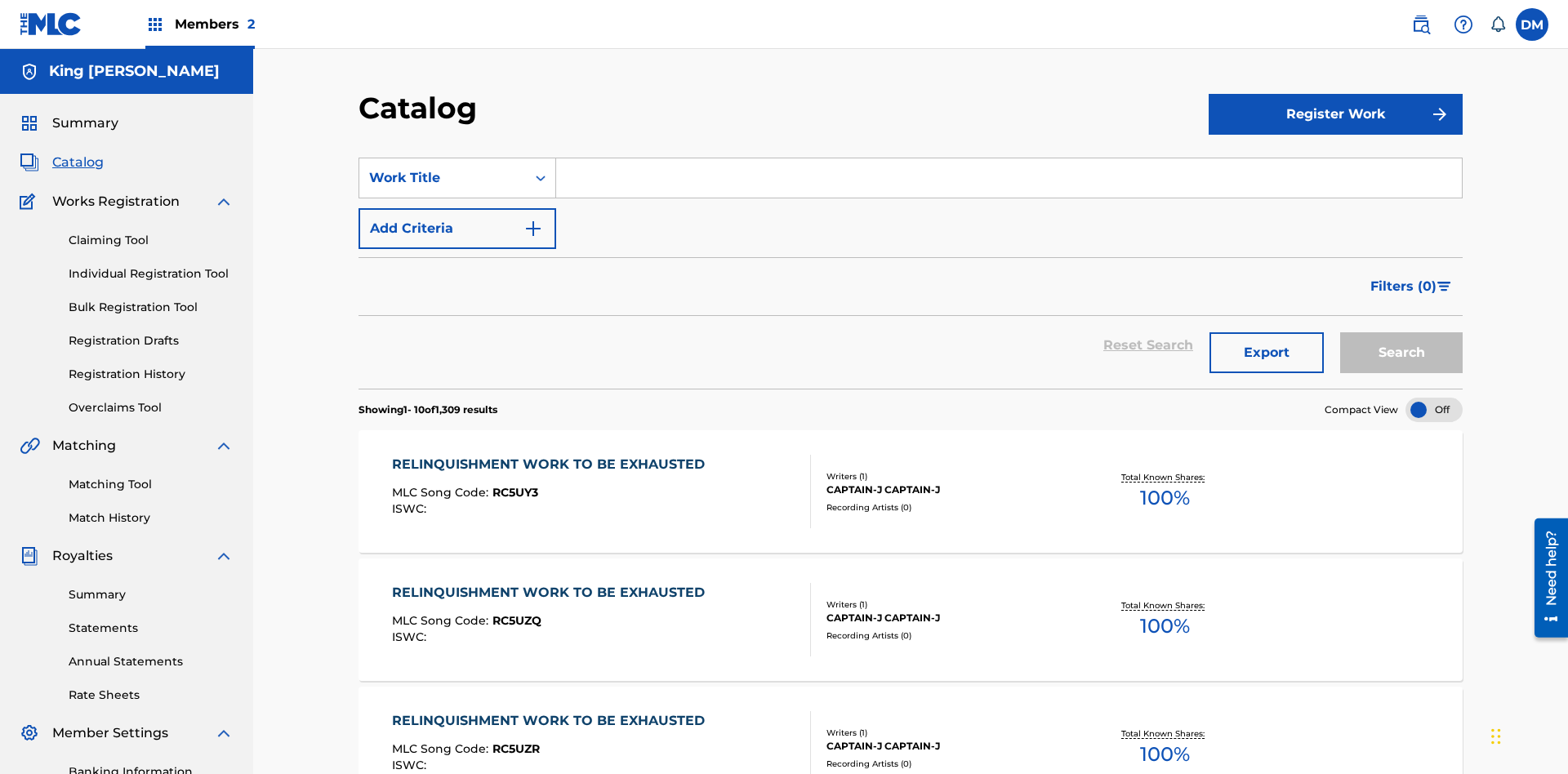
click at [151, 232] on link "Claiming Tool" at bounding box center [151, 241] width 165 height 17
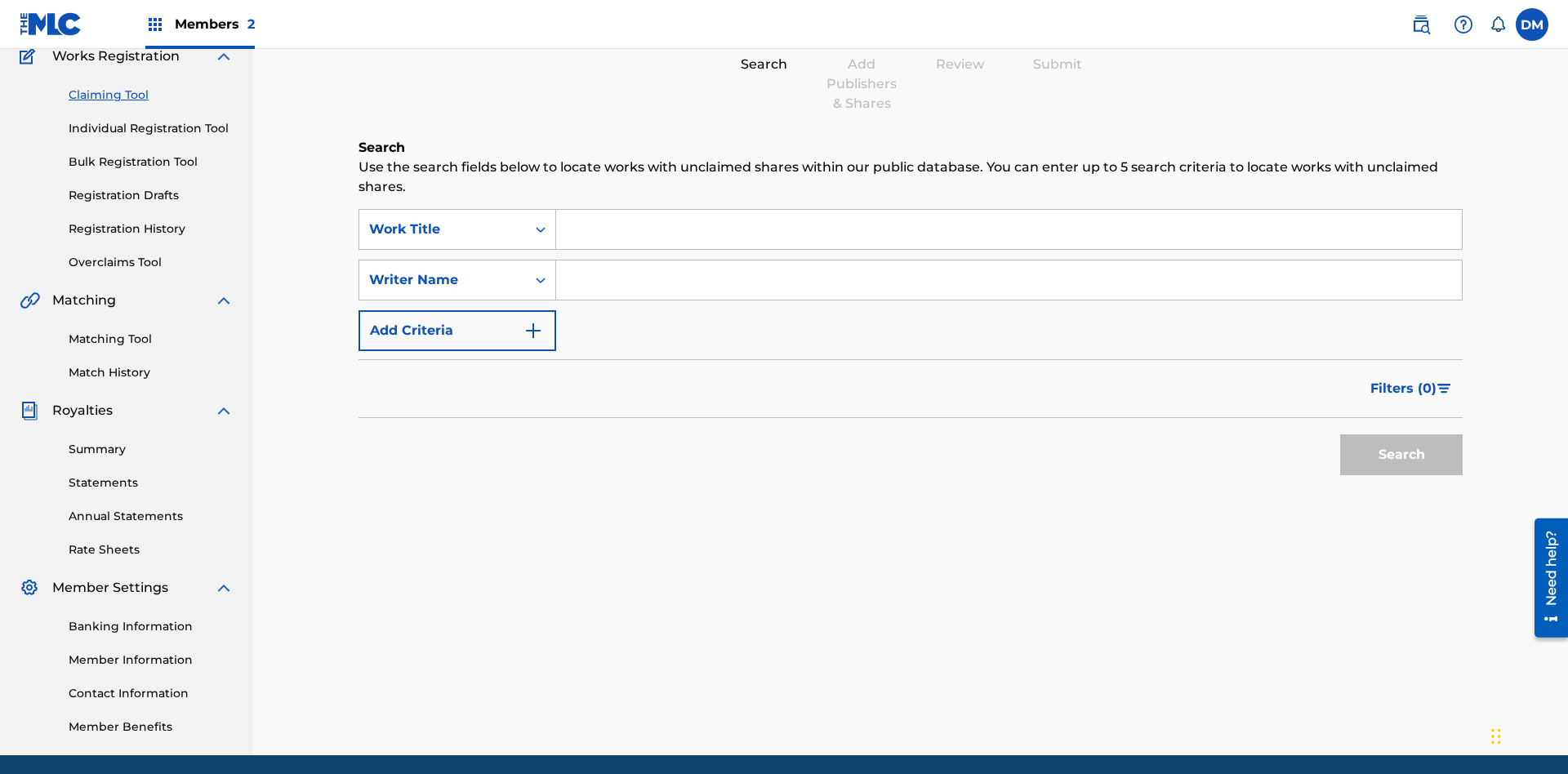
click at [151, 120] on link "Individual Registration Tool" at bounding box center [151, 128] width 165 height 17
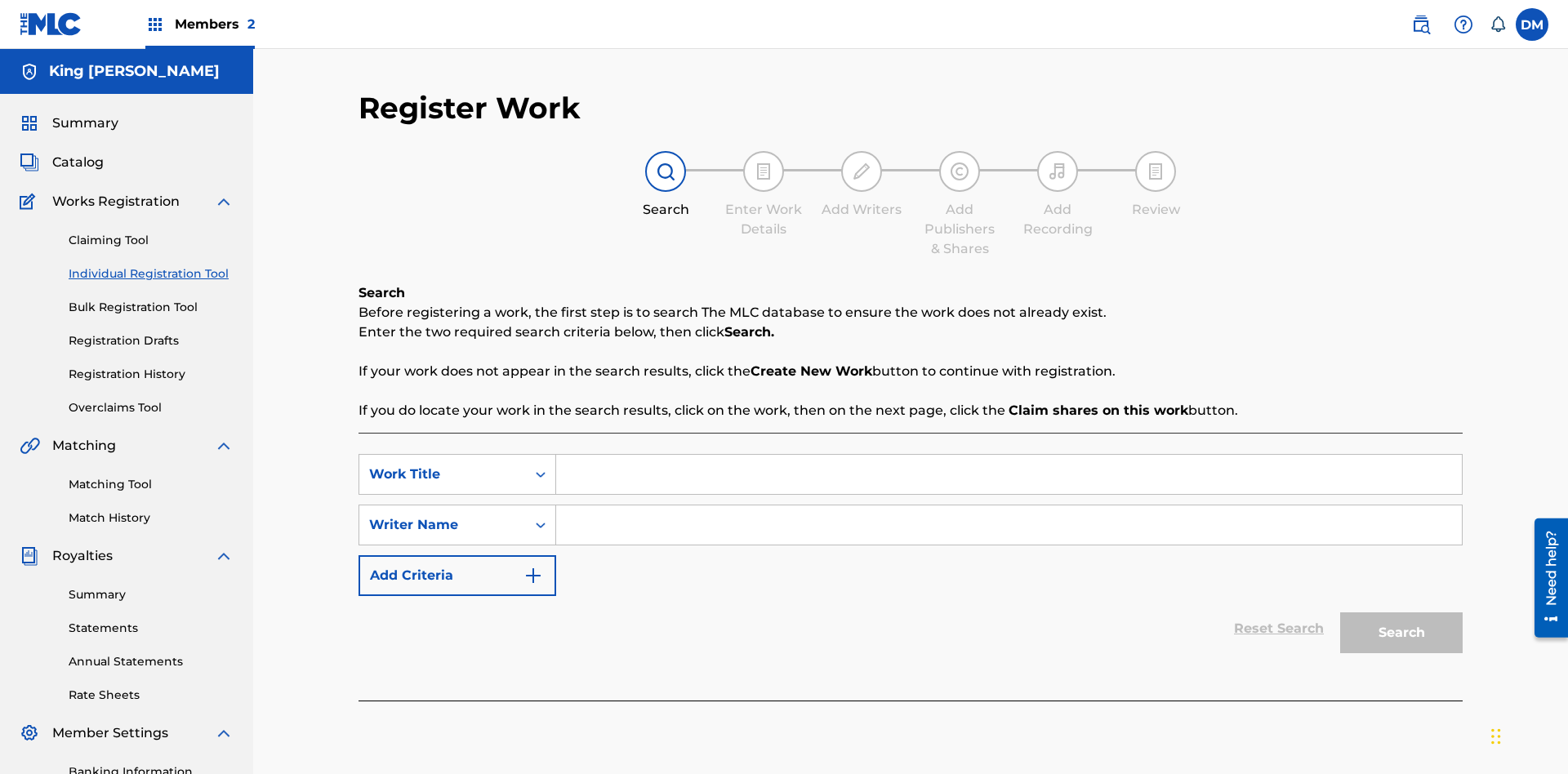
click at [151, 299] on link "Bulk Registration Tool" at bounding box center [151, 307] width 165 height 17
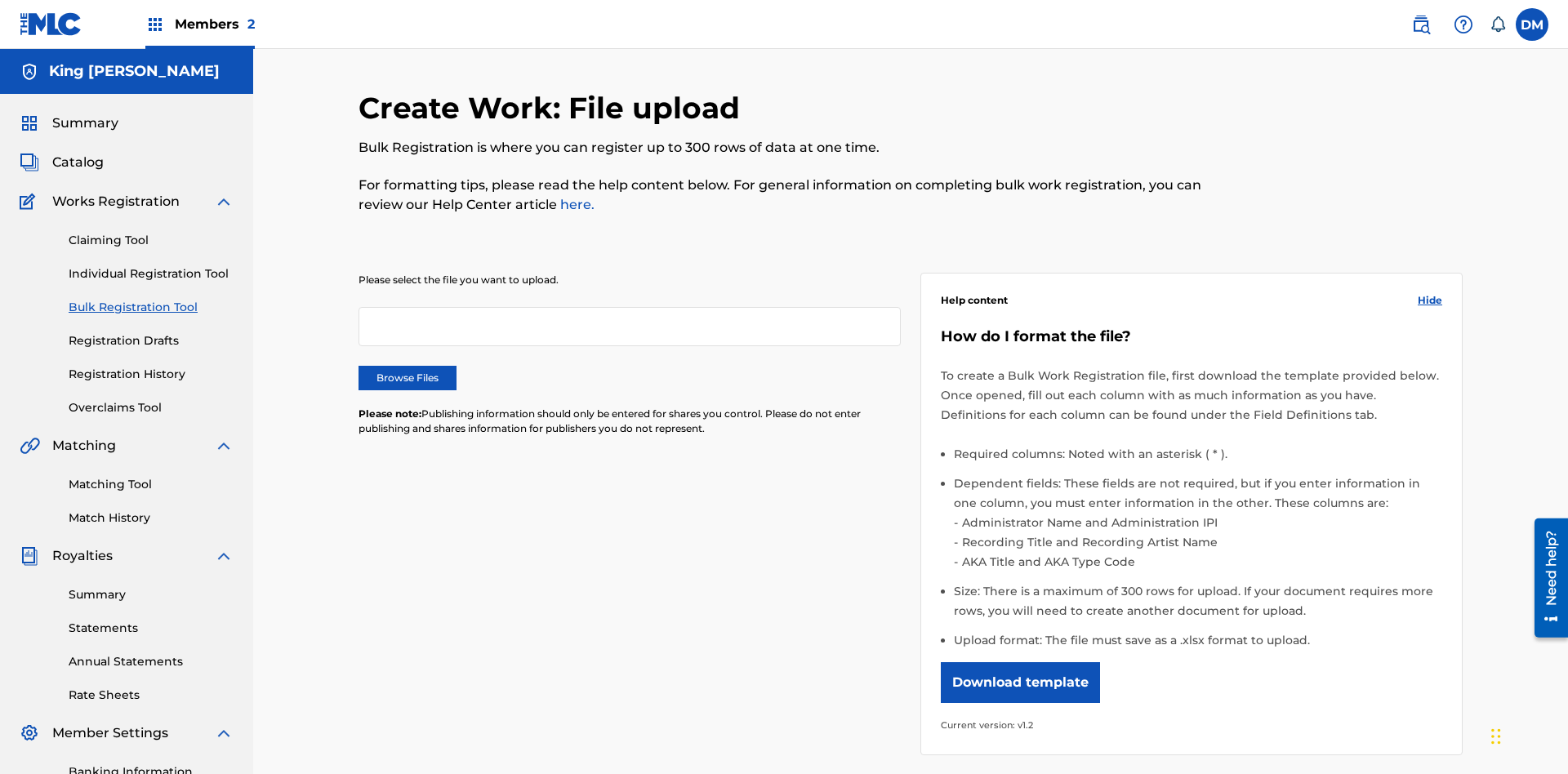
scroll to position [0, 358]
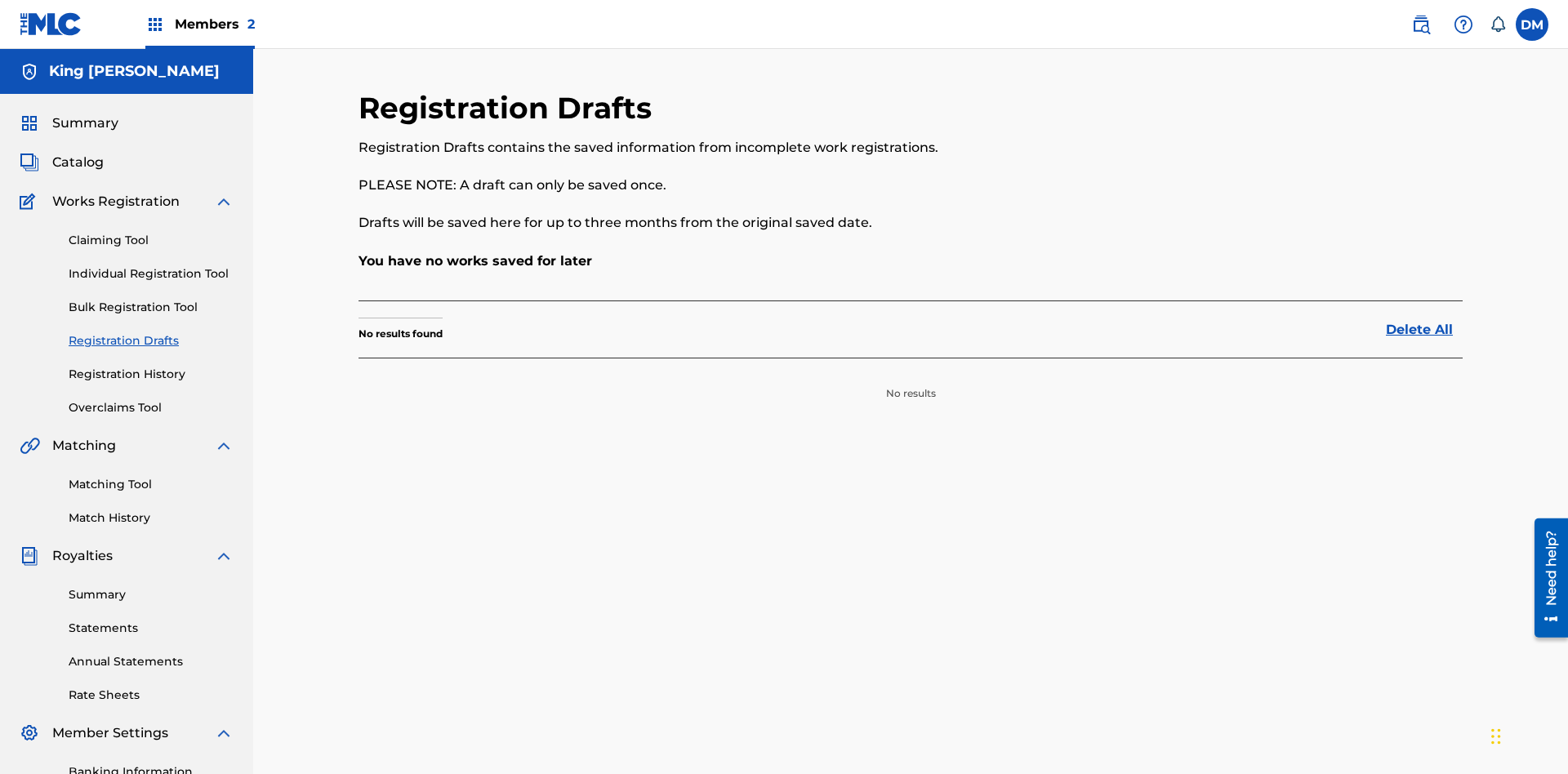
click at [151, 366] on link "Registration History" at bounding box center [151, 375] width 165 height 17
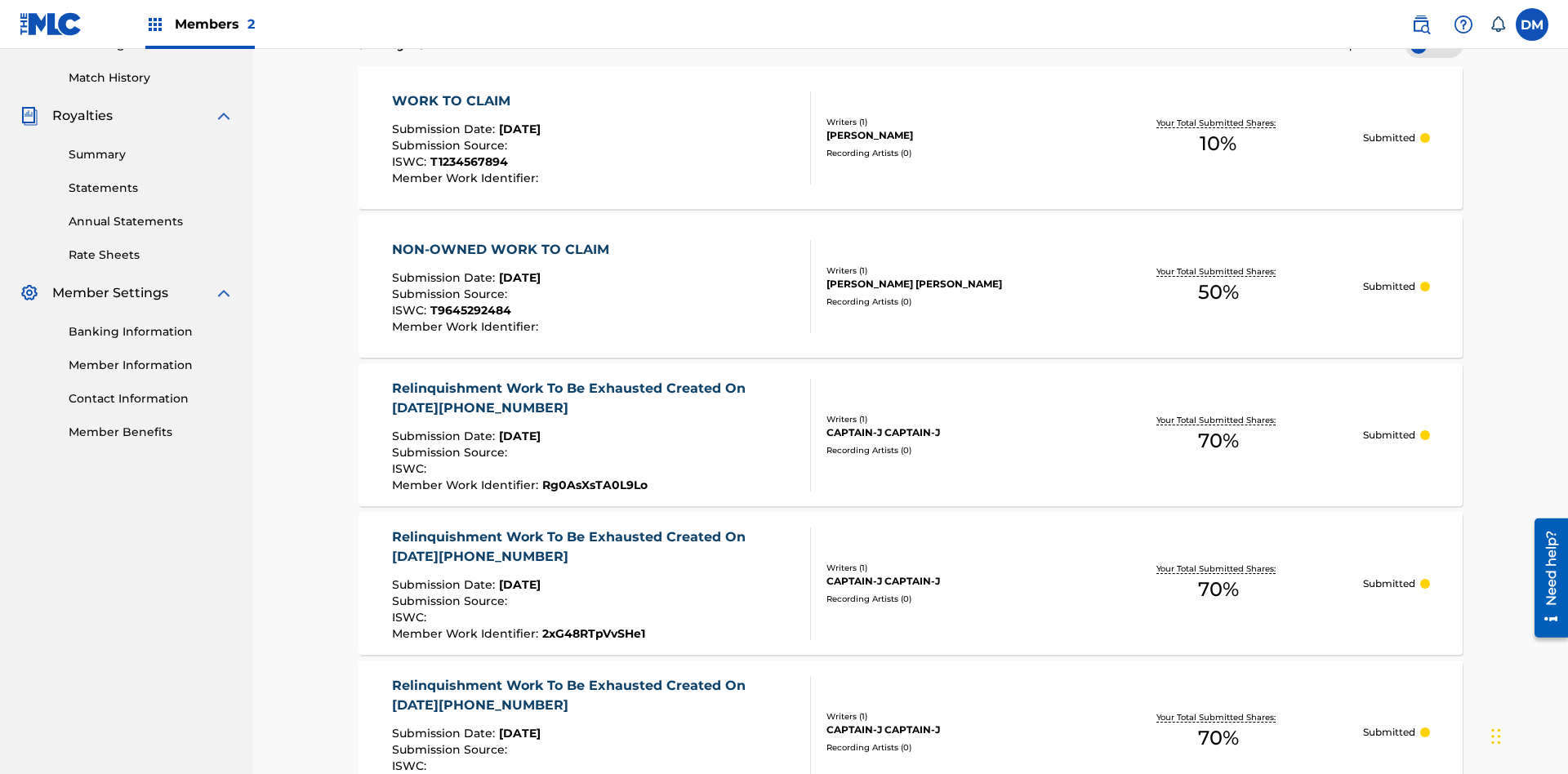
click at [151, 146] on link "Summary" at bounding box center [151, 155] width 165 height 17
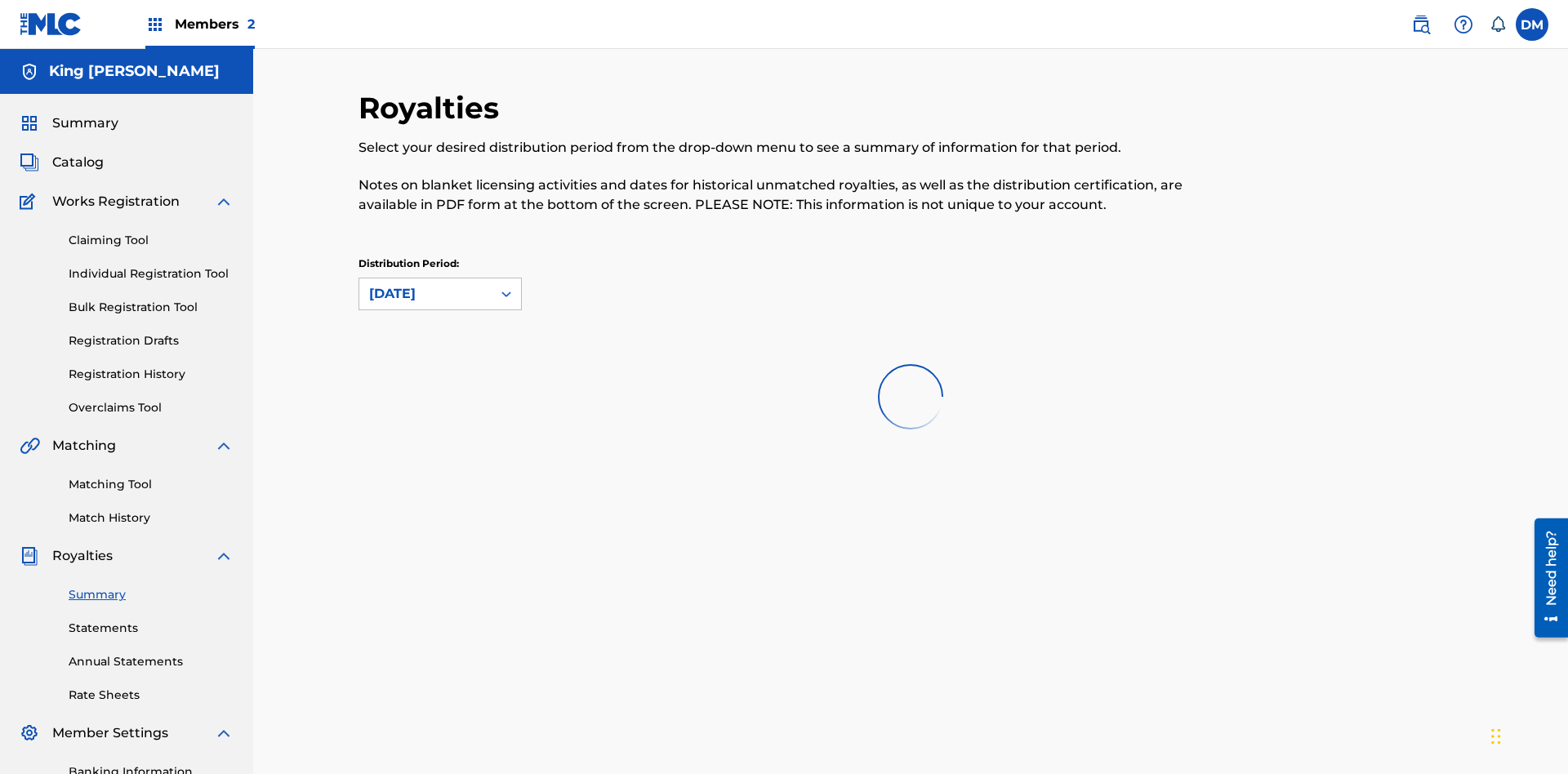
click at [151, 620] on link "Statements" at bounding box center [151, 629] width 165 height 17
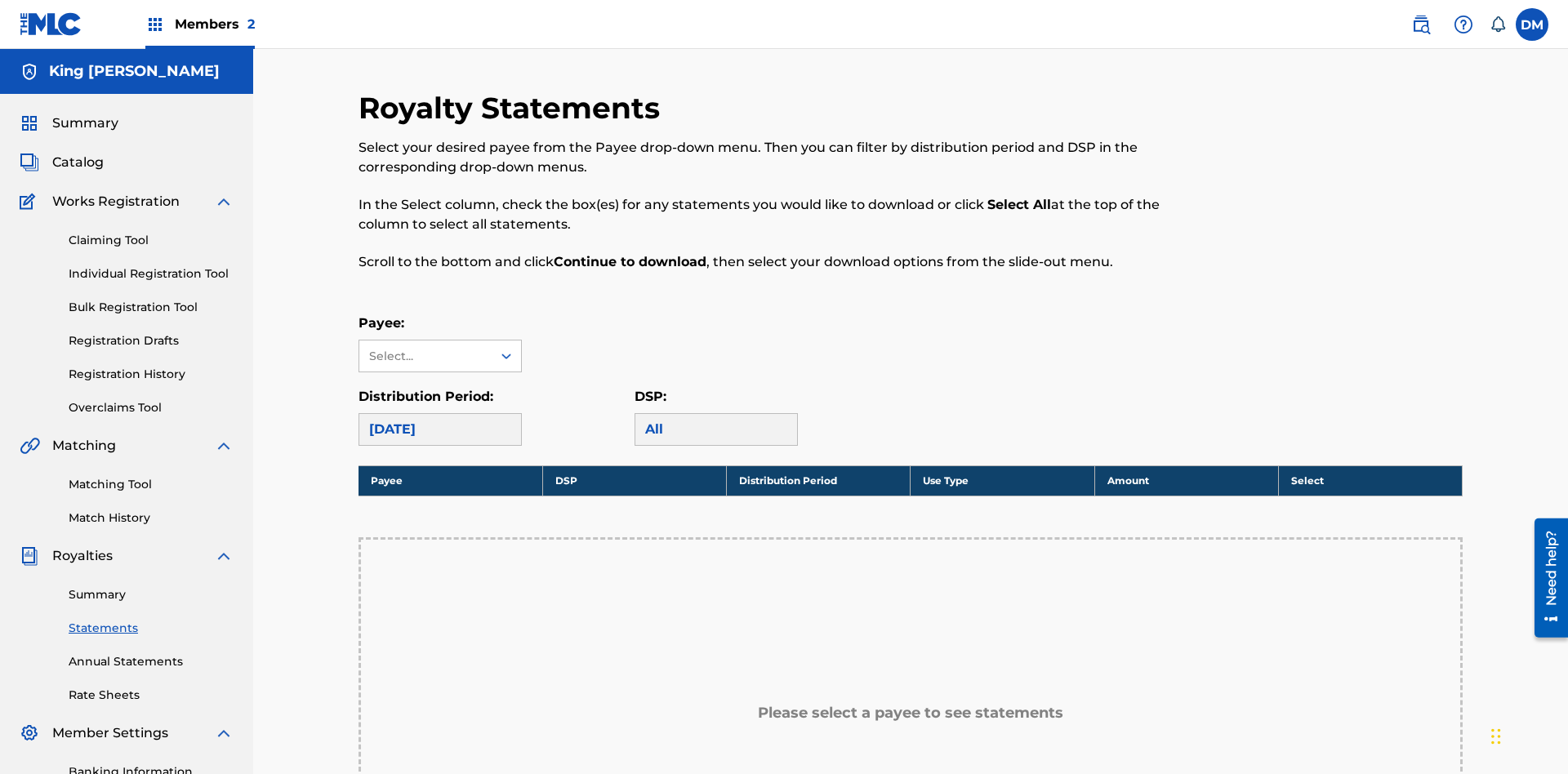
click at [151, 653] on link "Annual Statements" at bounding box center [151, 662] width 165 height 17
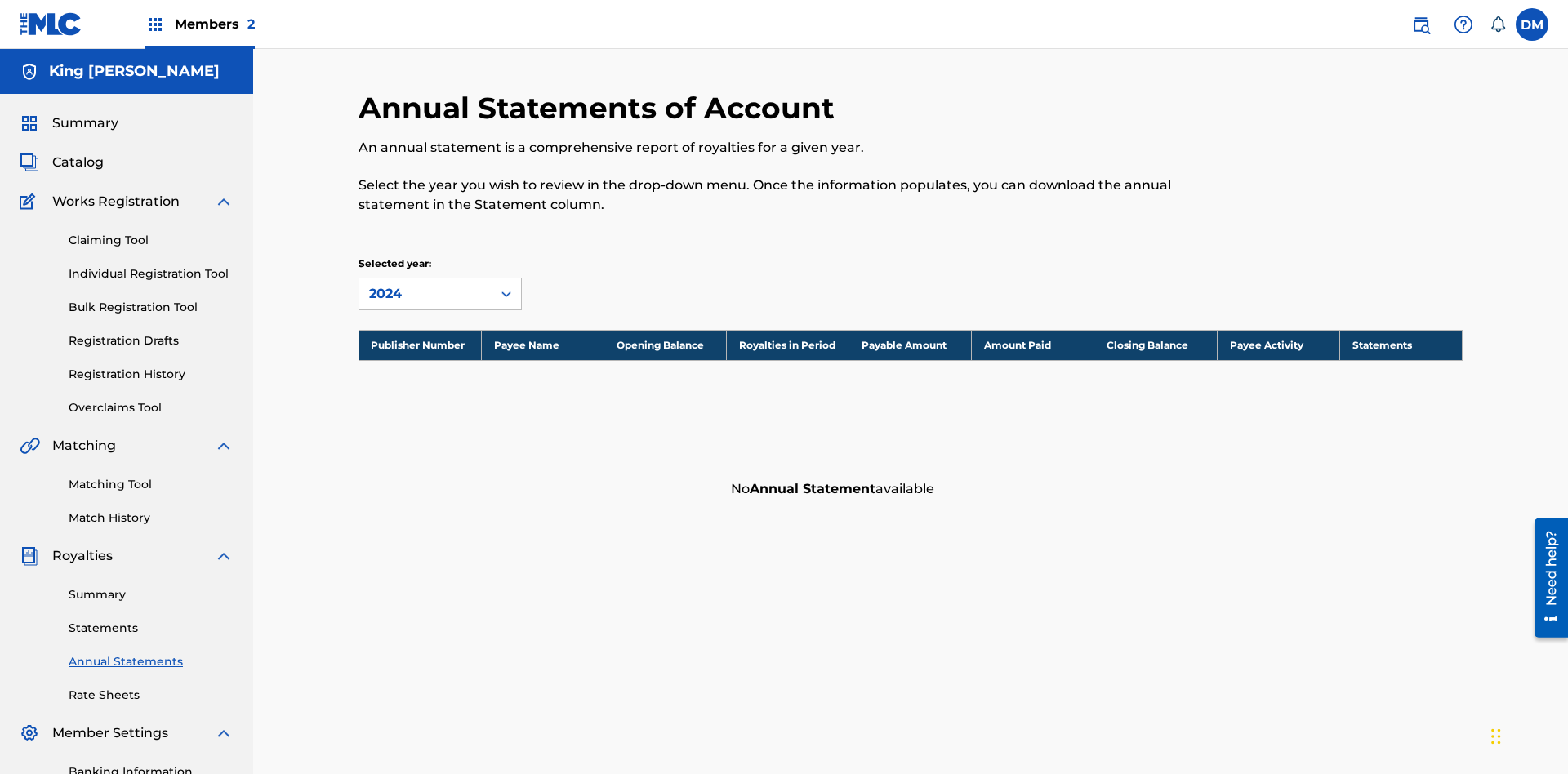
click at [151, 687] on link "Rate Sheets" at bounding box center [151, 695] width 165 height 17
